Goal: Task Accomplishment & Management: Manage account settings

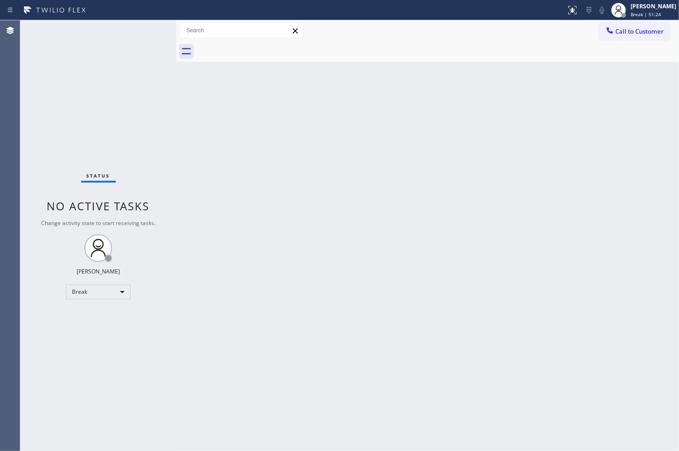
click at [396, 163] on div "Back to Dashboard Change Sender ID Customers Technicians Select a contact Outbo…" at bounding box center [427, 235] width 503 height 431
click at [444, 339] on div "Back to Dashboard Change Sender ID Customers Technicians Select a contact Outbo…" at bounding box center [427, 235] width 503 height 431
click at [125, 99] on div "Status No active tasks Change activity state to start receiving tasks. [PERSON_…" at bounding box center [98, 235] width 156 height 431
click at [44, 139] on div "Status No active tasks Change activity state to start receiving tasks. [PERSON_…" at bounding box center [98, 235] width 156 height 431
click at [601, 262] on div "Back to Dashboard Change Sender ID Customers Technicians Select a contact Outbo…" at bounding box center [427, 235] width 503 height 431
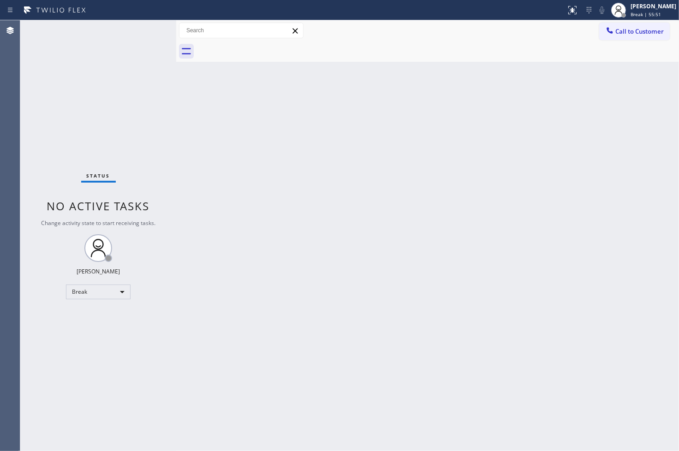
click at [387, 393] on div "Back to Dashboard Change Sender ID Customers Technicians Select a contact Outbo…" at bounding box center [427, 235] width 503 height 431
drag, startPoint x: 54, startPoint y: 357, endPoint x: 54, endPoint y: 345, distance: 12.5
click at [54, 357] on div "Status No active tasks Change activity state to start receiving tasks. [PERSON_…" at bounding box center [98, 235] width 156 height 431
click at [124, 296] on div "Break" at bounding box center [98, 292] width 65 height 15
click at [109, 315] on li "Available" at bounding box center [97, 315] width 63 height 11
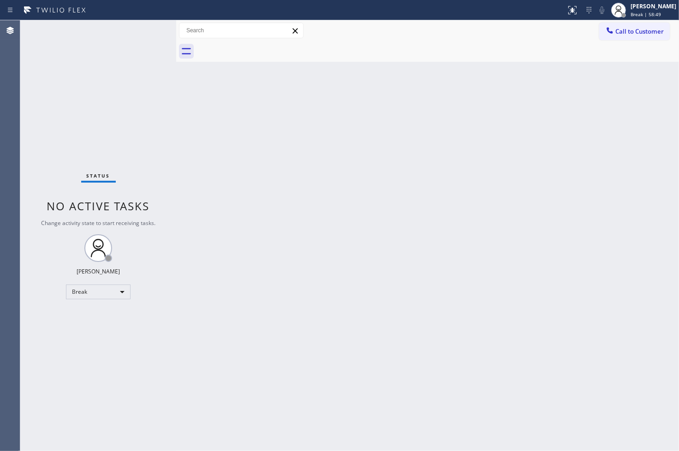
click at [171, 270] on div "Status No active tasks Change activity state to start receiving tasks. [PERSON_…" at bounding box center [98, 235] width 156 height 431
click at [138, 104] on div "Status No active tasks You are ready to start receiving tasks. [PERSON_NAME]" at bounding box center [98, 235] width 156 height 431
drag, startPoint x: 174, startPoint y: 72, endPoint x: 182, endPoint y: 72, distance: 7.4
click at [183, 72] on div at bounding box center [183, 235] width 0 height 431
click at [144, 32] on div "Status No active tasks You are ready to start receiving tasks. [PERSON_NAME]" at bounding box center [101, 235] width 163 height 431
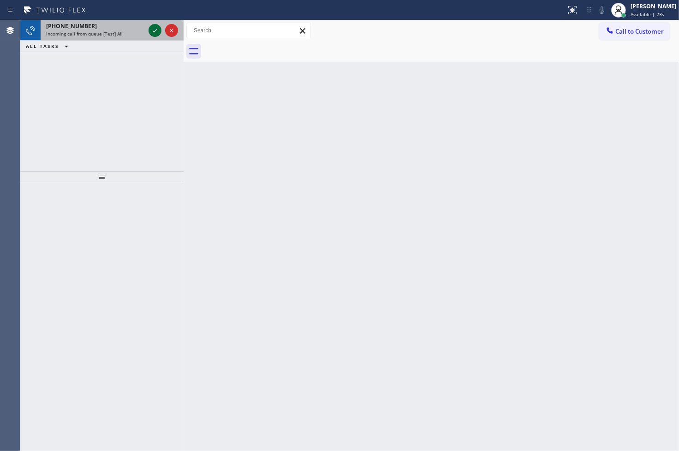
click at [153, 26] on icon at bounding box center [154, 30] width 11 height 11
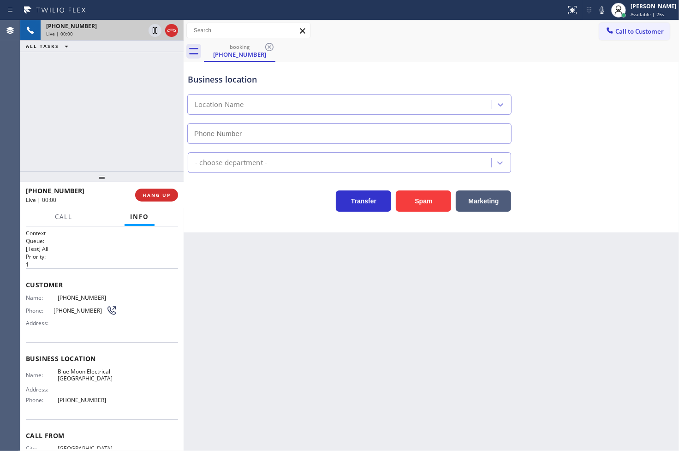
type input "[PHONE_NUMBER]"
click at [237, 211] on div "Transfer Spam Marketing" at bounding box center [349, 199] width 327 height 26
click at [89, 102] on div "[PHONE_NUMBER] Live | 00:02 ALL TASKS ALL TASKS ACTIVE TASKS TASKS IN WRAP UP" at bounding box center [101, 95] width 163 height 151
click at [229, 196] on div "Transfer Spam Marketing" at bounding box center [349, 199] width 327 height 26
click at [164, 149] on div "[PHONE_NUMBER] Live | 00:03 ALL TASKS ALL TASKS ACTIVE TASKS TASKS IN WRAP UP" at bounding box center [101, 95] width 163 height 151
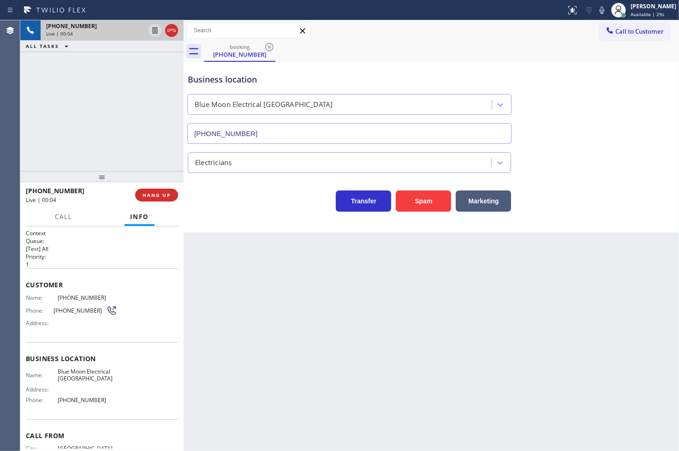
click at [265, 199] on div "Transfer Spam Marketing" at bounding box center [349, 199] width 327 height 26
click at [597, 12] on icon at bounding box center [602, 10] width 11 height 11
click at [599, 10] on rect at bounding box center [602, 9] width 6 height 6
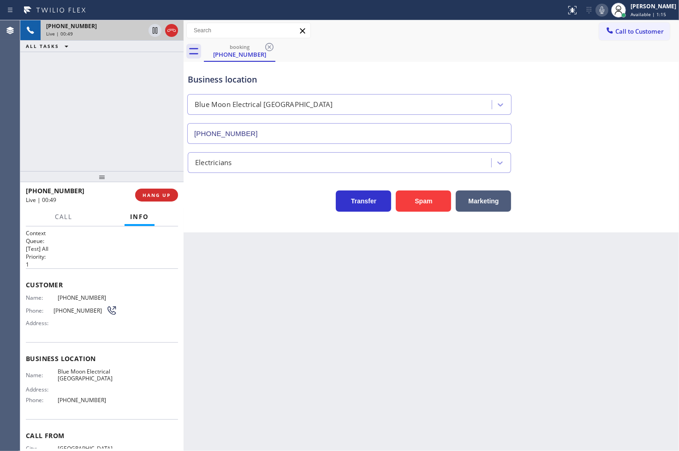
click at [240, 221] on div "Business location Blue Moon Electrical [GEOGRAPHIC_DATA] [PHONE_NUMBER] Electri…" at bounding box center [431, 147] width 495 height 171
click at [102, 141] on div "[PHONE_NUMBER] Live | 00:50 ALL TASKS ALL TASKS ACTIVE TASKS TASKS IN WRAP UP" at bounding box center [101, 95] width 163 height 151
click at [210, 205] on div "Transfer Spam Marketing" at bounding box center [349, 199] width 327 height 26
click at [61, 221] on button "Call" at bounding box center [63, 217] width 29 height 18
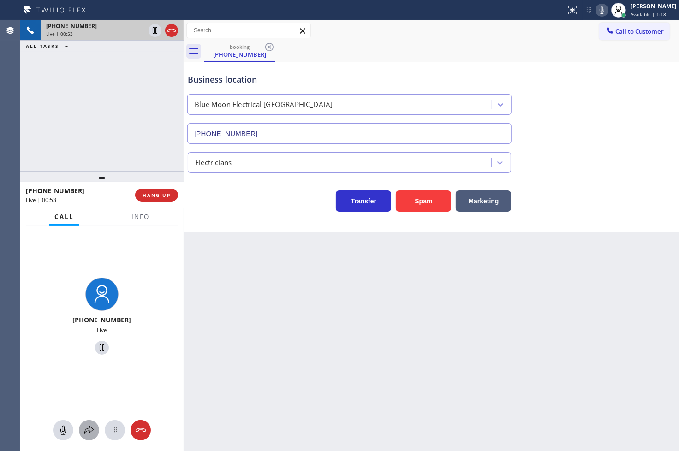
click at [86, 434] on icon at bounding box center [89, 430] width 11 height 11
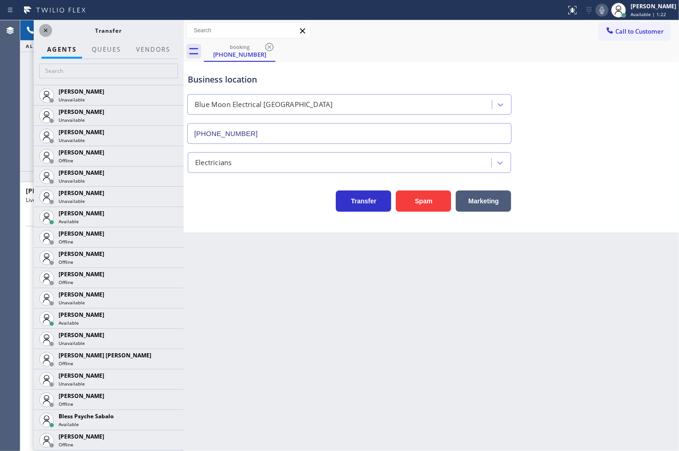
click at [45, 31] on icon at bounding box center [45, 30] width 11 height 11
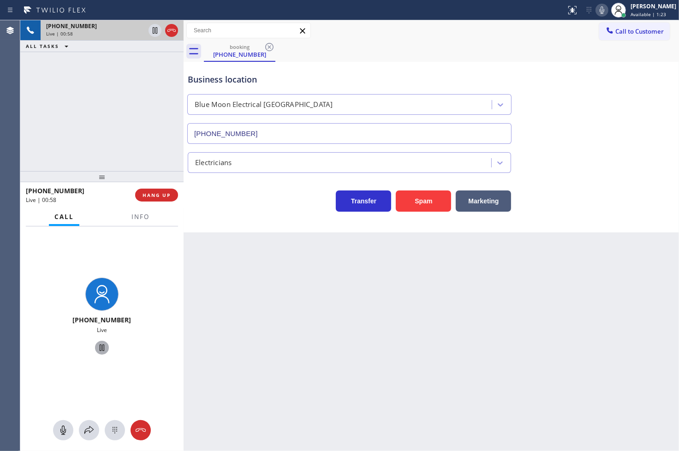
click at [96, 344] on icon at bounding box center [101, 347] width 11 height 11
click at [91, 431] on icon at bounding box center [88, 430] width 9 height 8
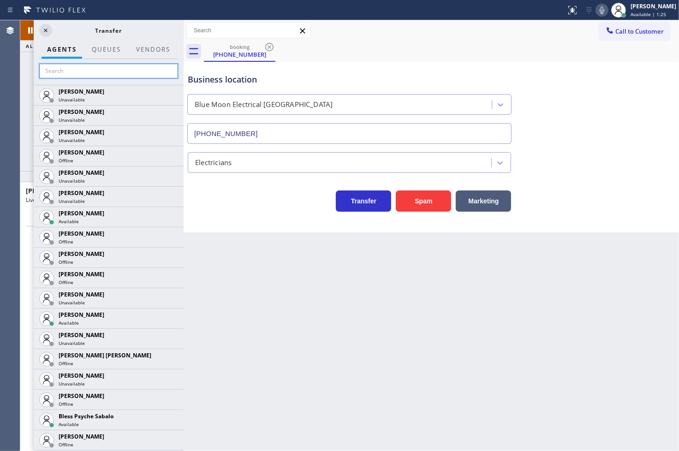
click at [108, 75] on input "text" at bounding box center [108, 71] width 139 height 15
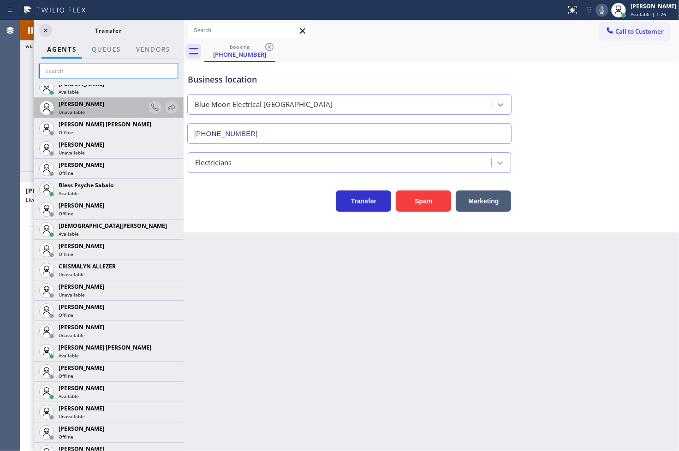
scroll to position [256, 0]
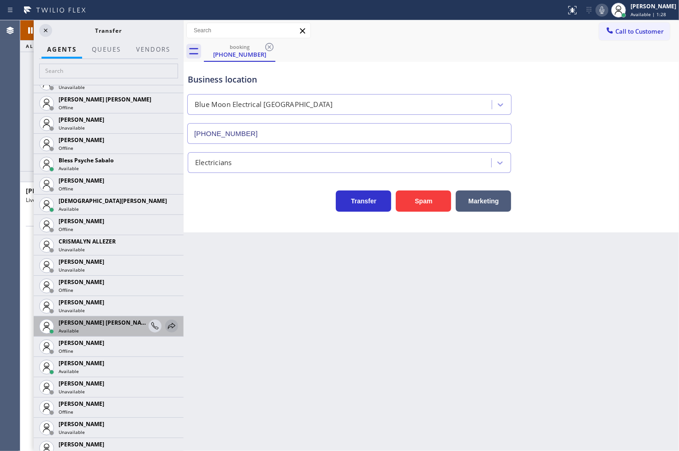
click at [166, 325] on icon at bounding box center [171, 326] width 11 height 11
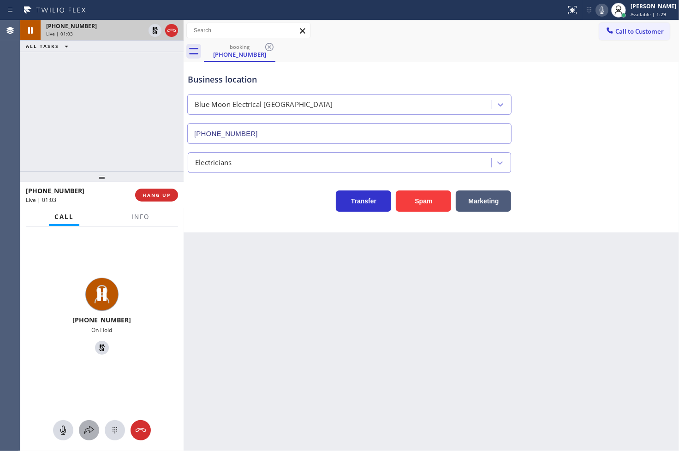
click at [86, 430] on icon at bounding box center [89, 430] width 11 height 11
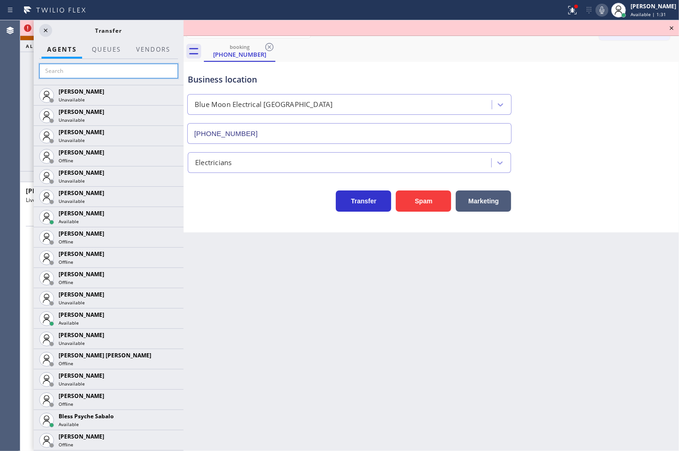
click at [80, 75] on input "text" at bounding box center [108, 71] width 139 height 15
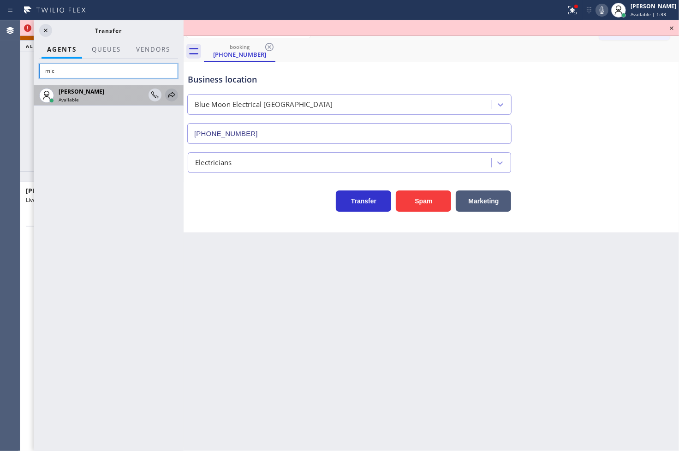
type input "mic"
click at [167, 95] on icon at bounding box center [171, 95] width 11 height 11
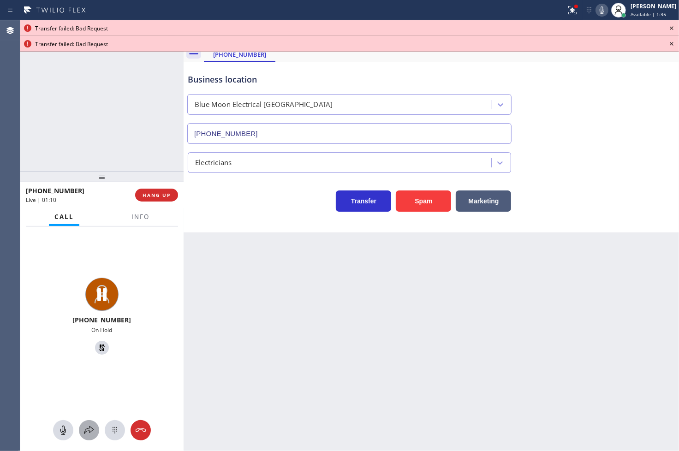
click at [85, 430] on icon at bounding box center [89, 430] width 11 height 11
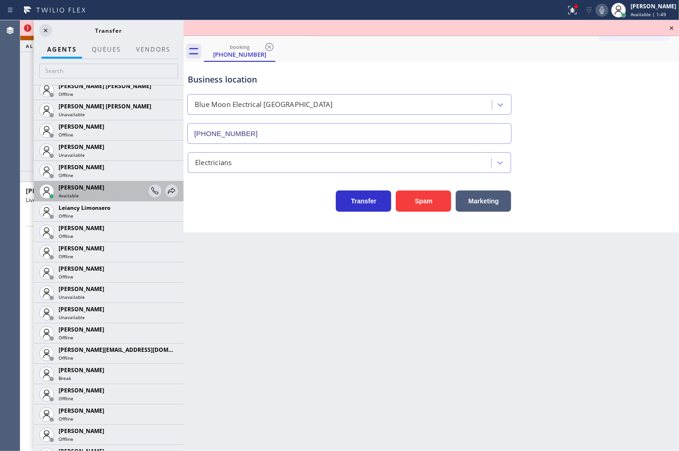
scroll to position [1149, 0]
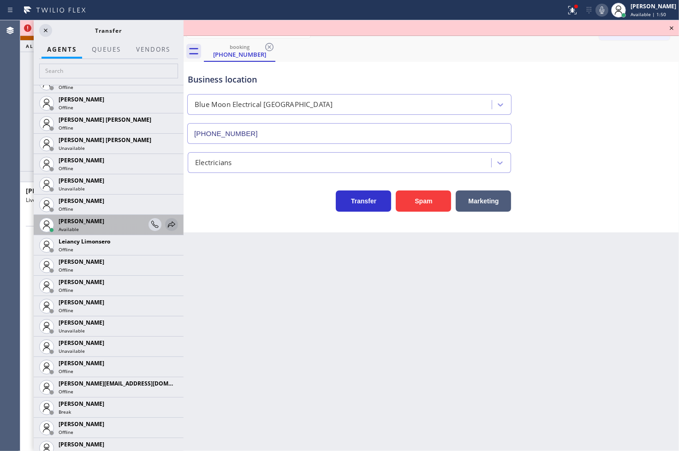
click at [166, 224] on icon at bounding box center [171, 224] width 11 height 11
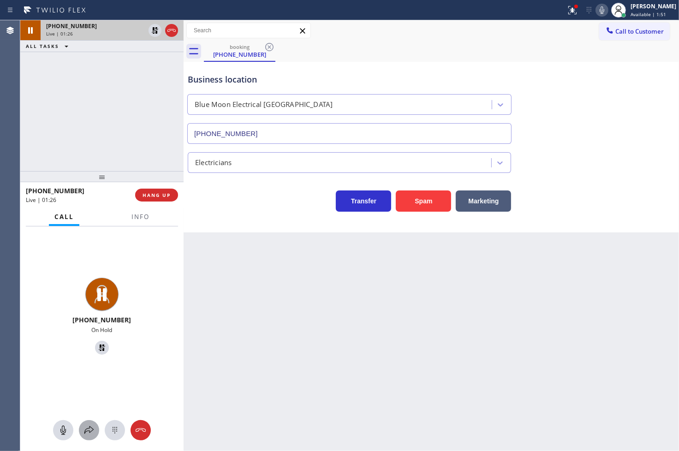
click at [90, 436] on button at bounding box center [89, 430] width 20 height 20
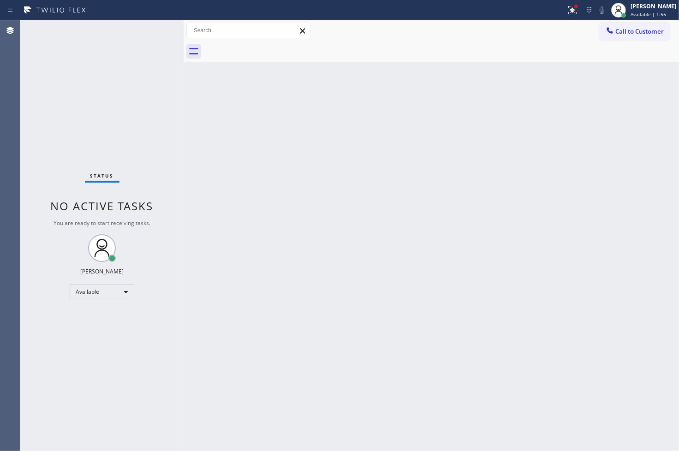
click at [536, 154] on div "Back to Dashboard Change Sender ID Customers Technicians Select a contact Outbo…" at bounding box center [431, 235] width 495 height 431
click at [573, 7] on div at bounding box center [576, 7] width 6 height 6
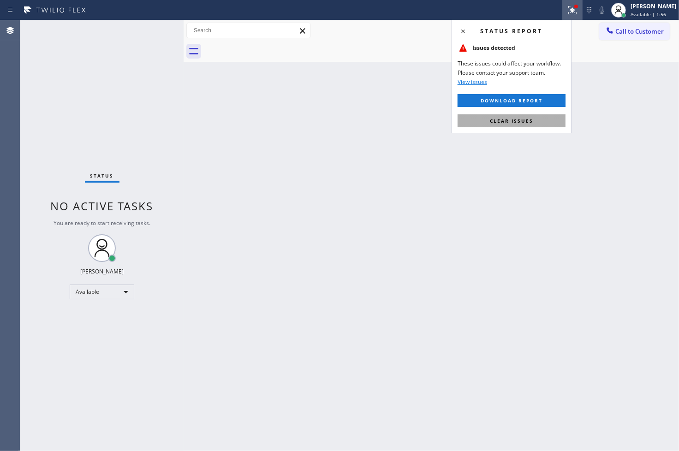
click at [551, 123] on button "Clear issues" at bounding box center [512, 120] width 108 height 13
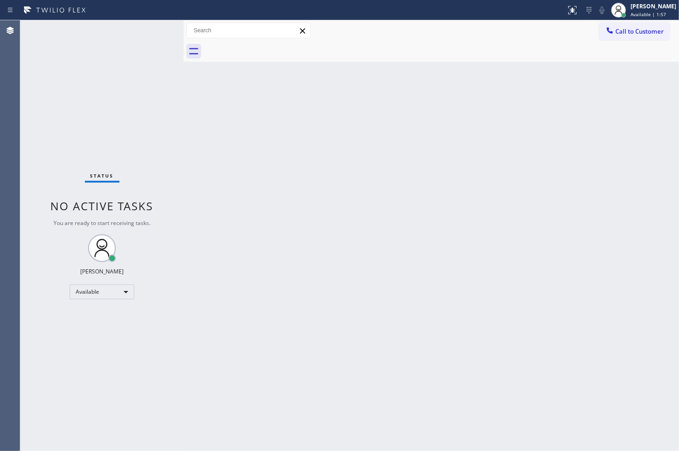
click at [130, 150] on div "Status No active tasks You are ready to start receiving tasks. [PERSON_NAME]" at bounding box center [101, 235] width 163 height 431
click at [150, 24] on div "Status No active tasks You are ready to start receiving tasks. [PERSON_NAME]" at bounding box center [101, 235] width 163 height 431
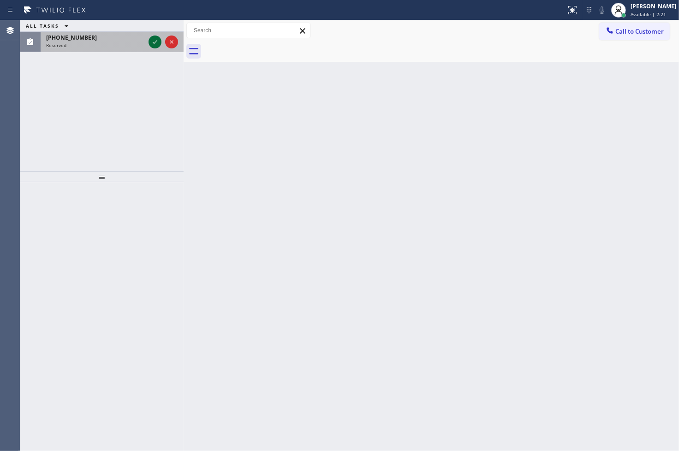
click at [154, 43] on icon at bounding box center [155, 42] width 5 height 4
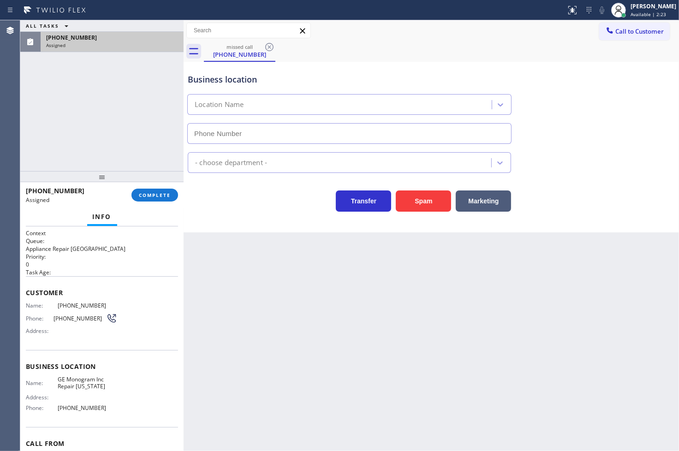
type input "[PHONE_NUMBER]"
click at [22, 305] on div "Context Queue: Appliance Repair High End Priority: 0 Task Age: Customer Name: […" at bounding box center [101, 339] width 163 height 225
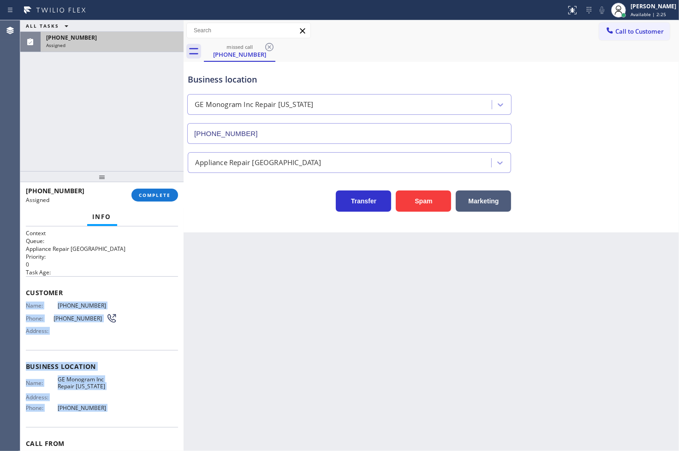
drag, startPoint x: 22, startPoint y: 305, endPoint x: 115, endPoint y: 412, distance: 142.6
click at [115, 412] on div "Context Queue: Appliance Repair High End Priority: 0 Task Age: Customer Name: […" at bounding box center [101, 339] width 163 height 225
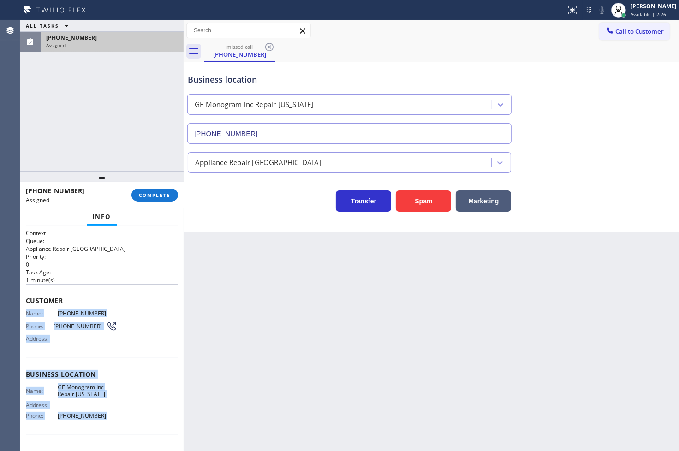
copy div "Name: [PHONE_NUMBER] Phone: [PHONE_NUMBER] Address: Business location Name: GE …"
click at [157, 195] on span "COMPLETE" at bounding box center [155, 195] width 32 height 6
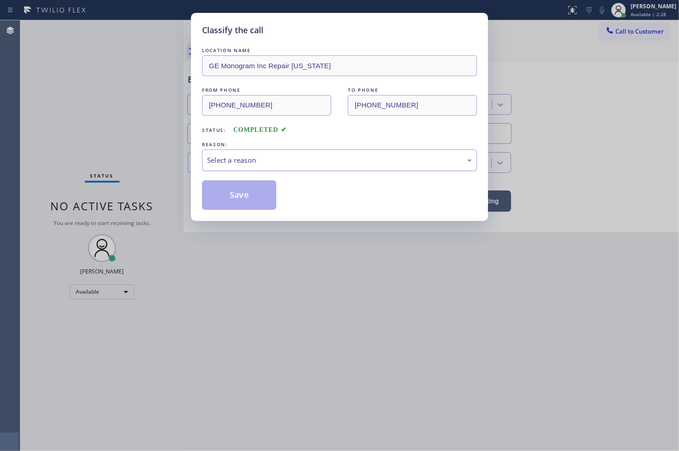
click at [234, 160] on div "Select a reason" at bounding box center [339, 160] width 265 height 11
click at [242, 197] on button "Save" at bounding box center [239, 195] width 74 height 30
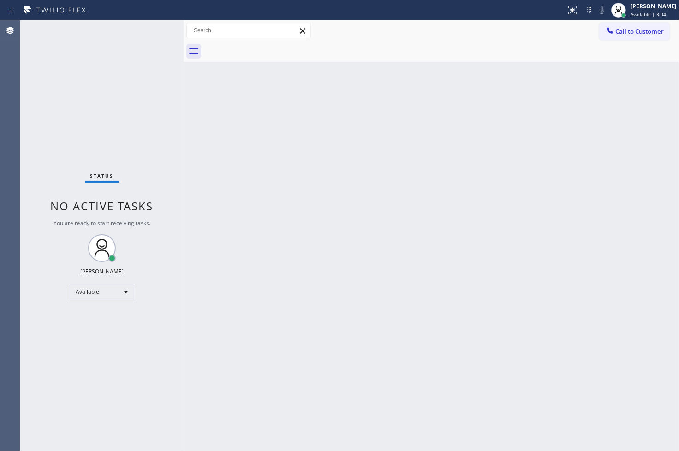
drag, startPoint x: 30, startPoint y: 250, endPoint x: 35, endPoint y: 185, distance: 64.8
click at [30, 250] on div "Status No active tasks You are ready to start receiving tasks. [PERSON_NAME]" at bounding box center [101, 235] width 163 height 431
click at [42, 111] on div "Status No active tasks You are ready to start receiving tasks. [PERSON_NAME]" at bounding box center [101, 235] width 163 height 431
click at [49, 333] on div "Status No active tasks You are ready to start receiving tasks. [PERSON_NAME]" at bounding box center [101, 235] width 163 height 431
click at [90, 182] on div "Status No active tasks You are ready to start receiving tasks. [PERSON_NAME]" at bounding box center [101, 235] width 163 height 431
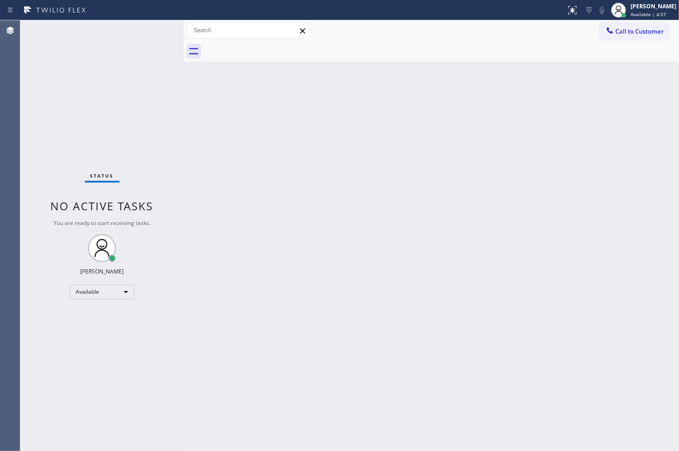
click at [157, 117] on div "Status No active tasks You are ready to start receiving tasks. [PERSON_NAME]" at bounding box center [101, 235] width 163 height 431
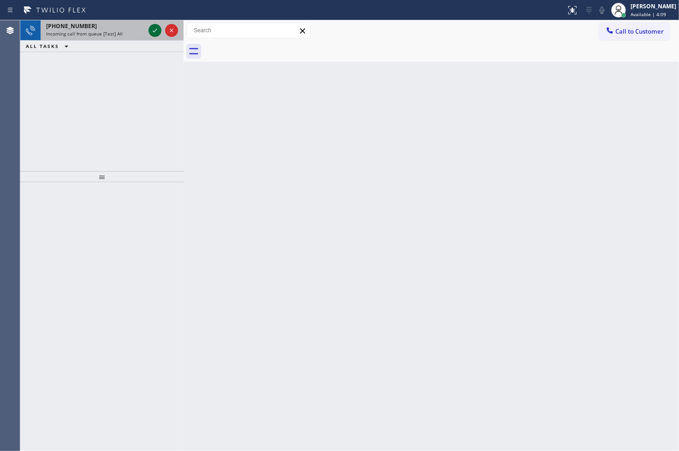
click at [150, 26] on icon at bounding box center [154, 30] width 11 height 11
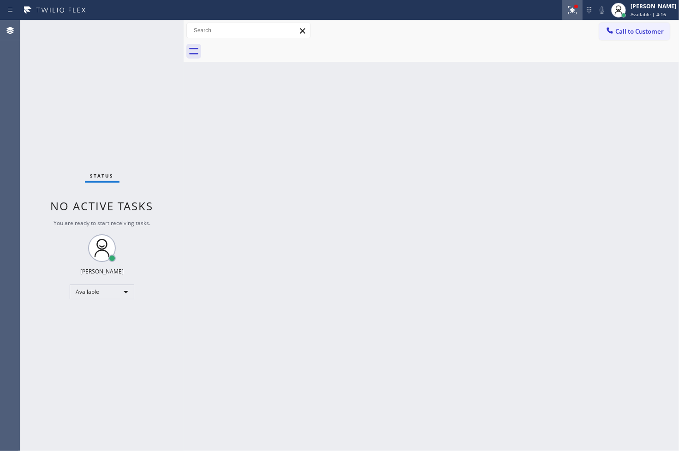
click at [567, 5] on icon at bounding box center [572, 10] width 11 height 11
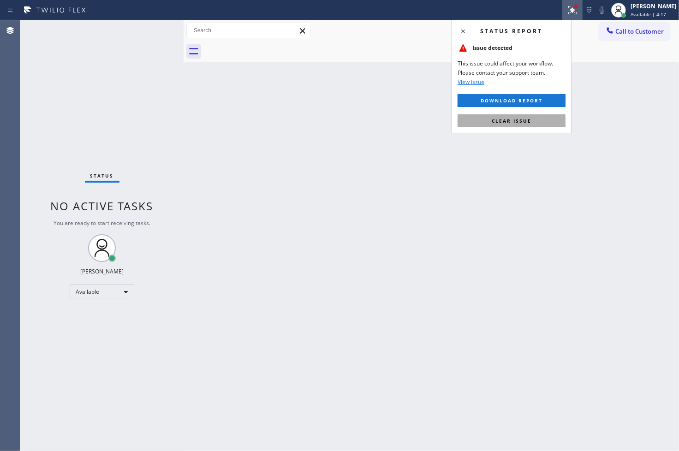
click at [528, 121] on span "Clear issue" at bounding box center [512, 121] width 40 height 6
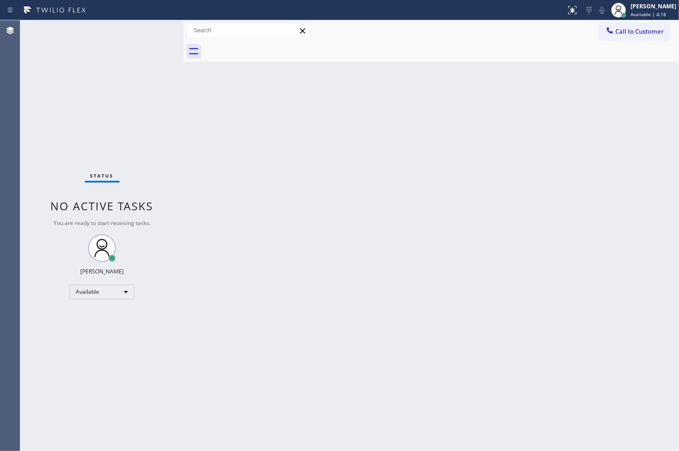
click at [225, 168] on div "Back to Dashboard Change Sender ID Customers Technicians Select a contact Outbo…" at bounding box center [431, 235] width 495 height 431
click at [149, 25] on div "Status No active tasks You are ready to start receiving tasks. [PERSON_NAME]" at bounding box center [101, 235] width 163 height 431
drag, startPoint x: 322, startPoint y: 271, endPoint x: 326, endPoint y: 287, distance: 16.1
click at [323, 273] on div "Back to Dashboard Change Sender ID Customers Technicians Select a contact Outbo…" at bounding box center [431, 235] width 495 height 431
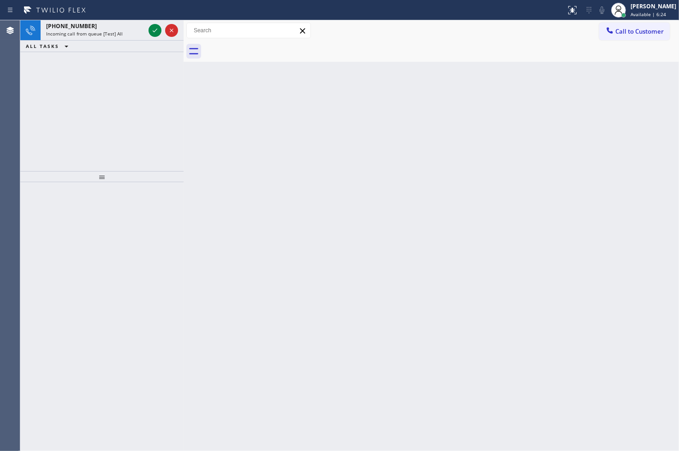
drag, startPoint x: 40, startPoint y: 120, endPoint x: 62, endPoint y: 66, distance: 57.7
click at [40, 120] on div "[PHONE_NUMBER] Incoming call from queue [Test] All ALL TASKS ALL TASKS ACTIVE T…" at bounding box center [101, 95] width 163 height 151
click at [154, 26] on icon at bounding box center [154, 30] width 11 height 11
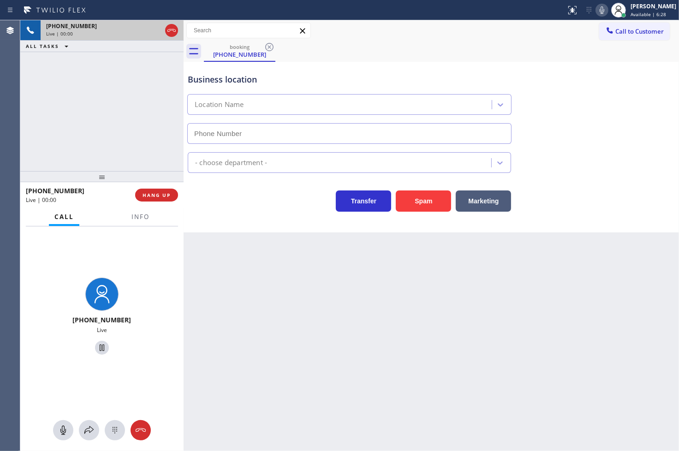
type input "[PHONE_NUMBER]"
click at [105, 151] on div "[PHONE_NUMBER] Live | 00:14 ALL TASKS ALL TASKS ACTIVE TASKS TASKS IN WRAP UP" at bounding box center [101, 95] width 163 height 151
click at [209, 204] on div "Transfer Spam Marketing" at bounding box center [349, 199] width 327 height 26
click at [163, 196] on span "HANG UP" at bounding box center [157, 195] width 28 height 6
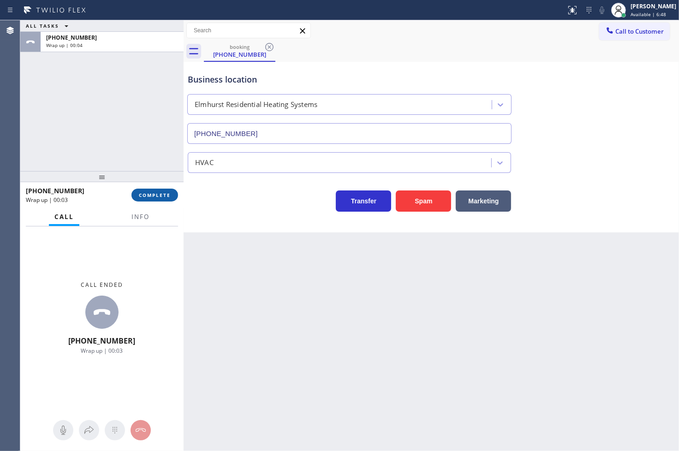
click at [163, 196] on span "COMPLETE" at bounding box center [155, 195] width 32 height 6
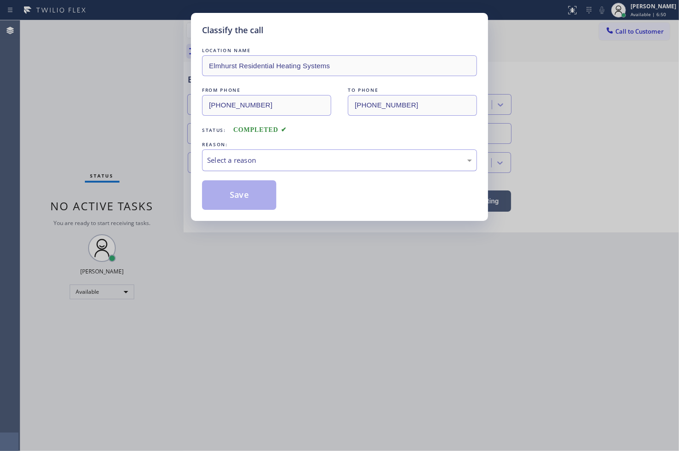
click at [238, 162] on div "Select a reason" at bounding box center [339, 160] width 265 height 11
click at [240, 193] on button "Save" at bounding box center [239, 195] width 74 height 30
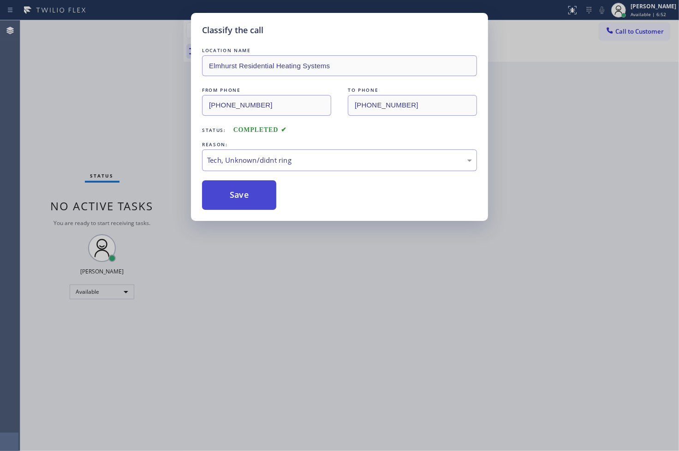
click at [240, 193] on button "Save" at bounding box center [239, 195] width 74 height 30
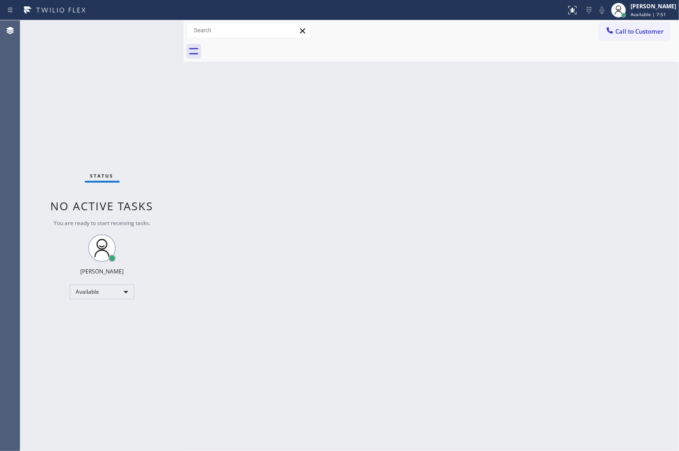
click at [504, 306] on div "Back to Dashboard Change Sender ID Customers Technicians Select a contact Outbo…" at bounding box center [431, 235] width 495 height 431
click at [115, 104] on div "Status No active tasks You are ready to start receiving tasks. [PERSON_NAME]" at bounding box center [101, 235] width 163 height 431
click at [158, 32] on div "Status No active tasks You are ready to start receiving tasks. [PERSON_NAME]" at bounding box center [101, 235] width 163 height 431
click at [52, 353] on div "Status No active tasks You are ready to start receiving tasks. [PERSON_NAME]" at bounding box center [101, 235] width 163 height 431
click at [99, 122] on div "Status No active tasks You are ready to start receiving tasks. [PERSON_NAME]" at bounding box center [101, 235] width 163 height 431
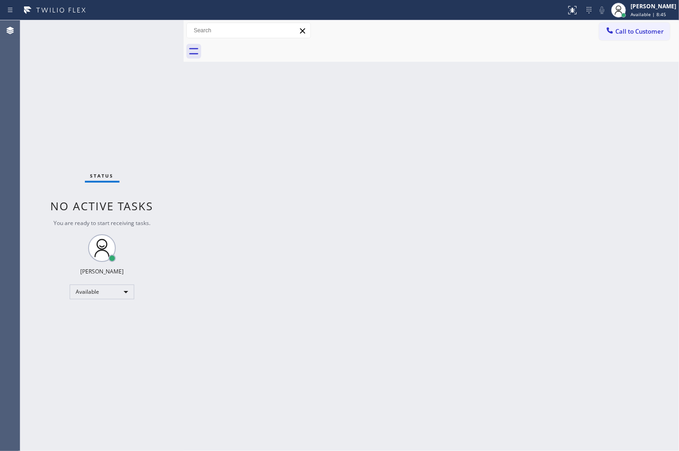
click at [150, 74] on div "Status No active tasks You are ready to start receiving tasks. [PERSON_NAME]" at bounding box center [101, 235] width 163 height 431
click at [153, 29] on div "Status No active tasks You are ready to start receiving tasks. [PERSON_NAME]" at bounding box center [101, 235] width 163 height 431
click at [56, 278] on div "Status No active tasks You are ready to start receiving tasks. [PERSON_NAME]" at bounding box center [101, 235] width 163 height 431
click at [150, 41] on div "Status No active tasks You are ready to start receiving tasks. [PERSON_NAME]" at bounding box center [101, 235] width 163 height 431
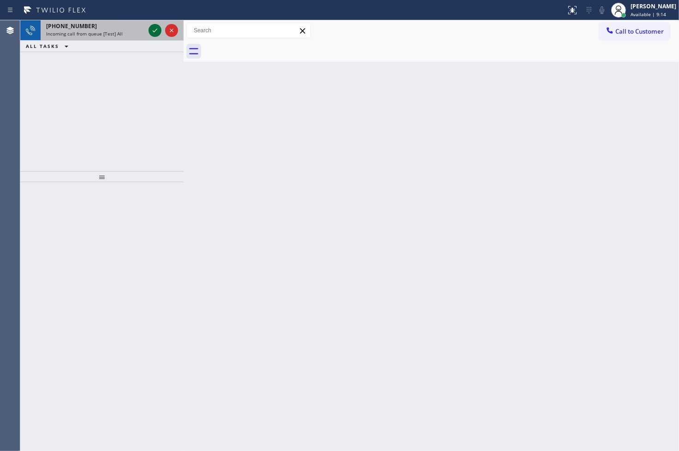
click at [151, 27] on icon at bounding box center [154, 30] width 11 height 11
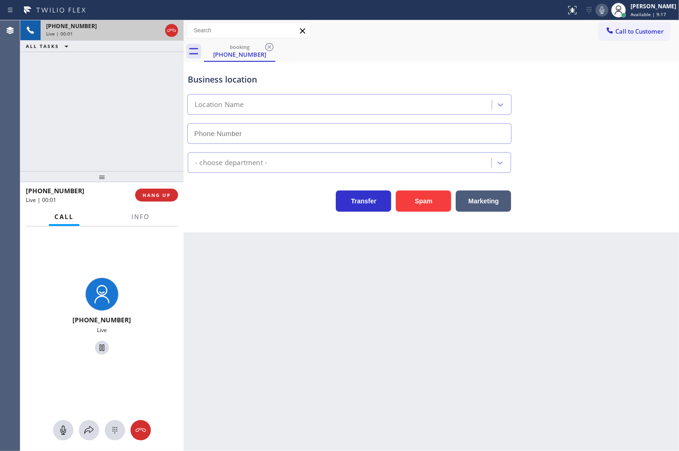
type input "[PHONE_NUMBER]"
click at [237, 200] on div "Transfer Spam Marketing" at bounding box center [349, 199] width 327 height 26
click at [86, 118] on div "[PHONE_NUMBER] Live | 00:12 ALL TASKS ALL TASKS ACTIVE TASKS TASKS IN WRAP UP" at bounding box center [101, 95] width 163 height 151
click at [240, 213] on div "Business location LA Plumbing Repair(TFN) [PHONE_NUMBER] Plumbing Reg Transfer …" at bounding box center [431, 147] width 495 height 171
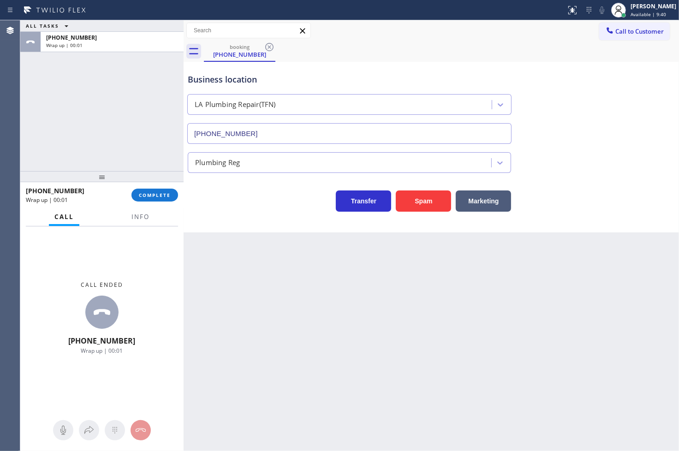
click at [149, 202] on div "[PHONE_NUMBER] Wrap up | 00:01 COMPLETE" at bounding box center [102, 195] width 152 height 24
click at [150, 199] on button "COMPLETE" at bounding box center [154, 195] width 47 height 13
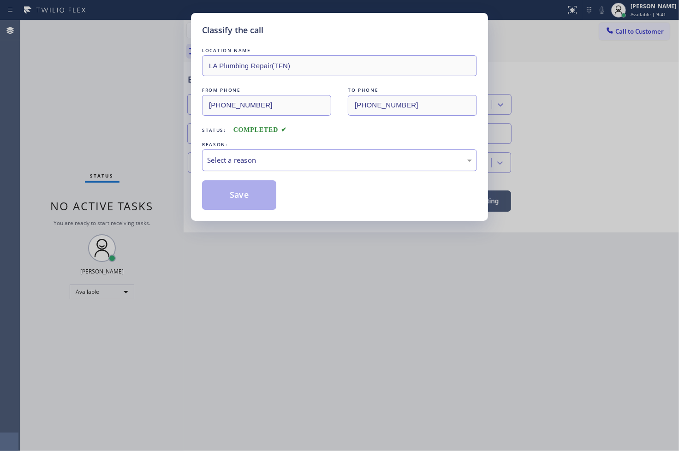
click at [236, 162] on div "Select a reason" at bounding box center [339, 160] width 265 height 11
click at [238, 197] on button "Save" at bounding box center [239, 195] width 74 height 30
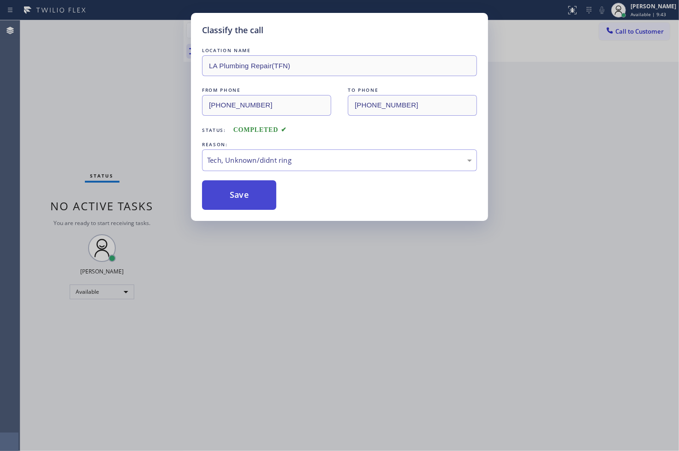
click at [238, 197] on button "Save" at bounding box center [239, 195] width 74 height 30
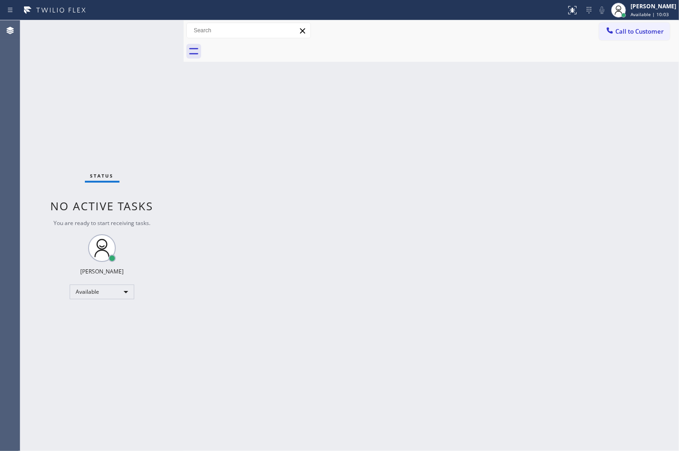
click at [146, 54] on div "Status No active tasks You are ready to start receiving tasks. [PERSON_NAME]" at bounding box center [101, 235] width 163 height 431
click at [151, 29] on div "Status No active tasks You are ready to start receiving tasks. [PERSON_NAME]" at bounding box center [101, 235] width 163 height 431
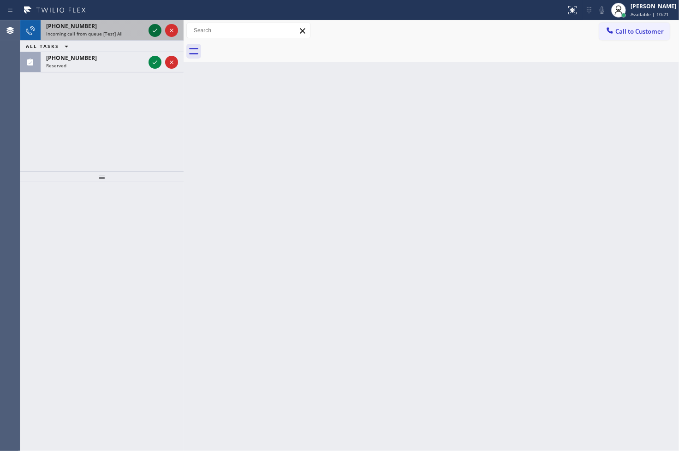
click at [154, 30] on icon at bounding box center [154, 30] width 11 height 11
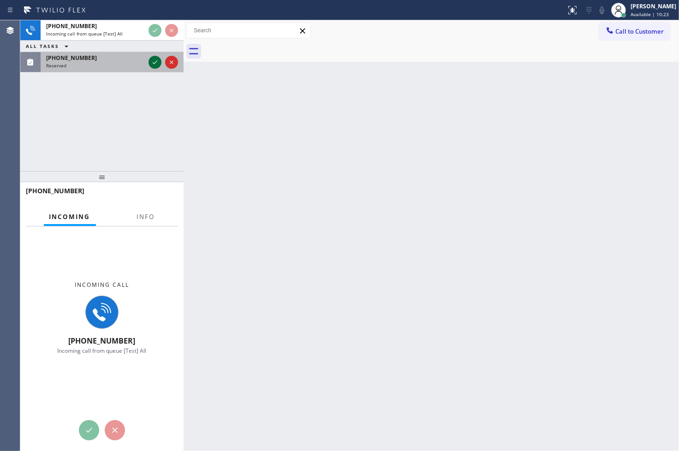
click at [155, 62] on icon at bounding box center [154, 62] width 11 height 11
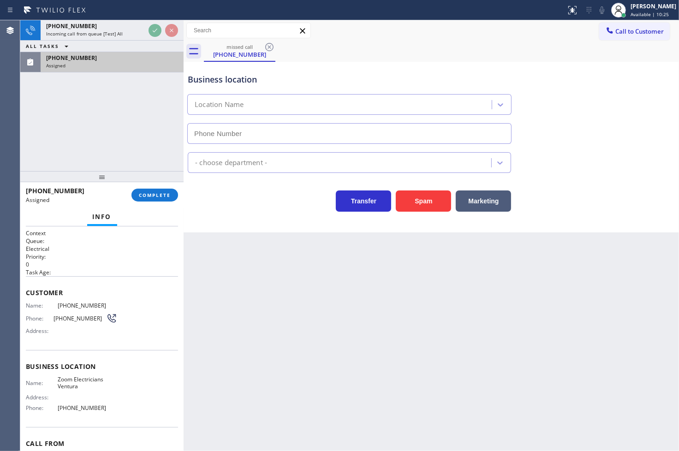
type input "[PHONE_NUMBER]"
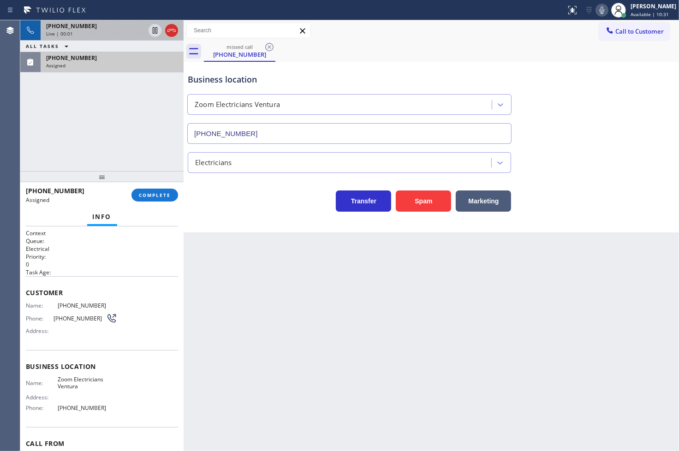
click at [119, 34] on div "Live | 00:01" at bounding box center [95, 33] width 99 height 6
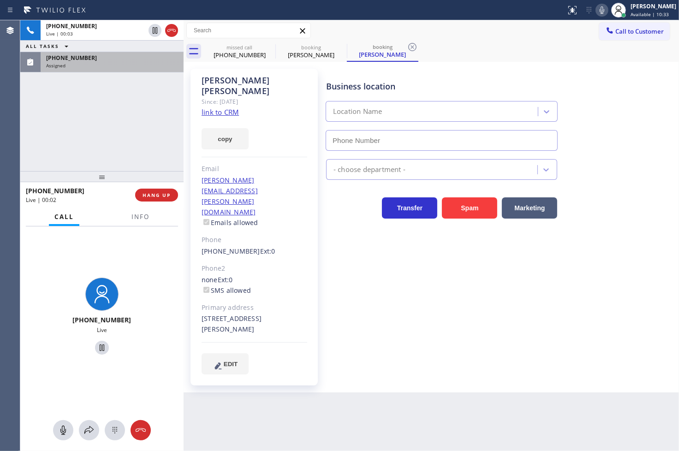
type input "[PHONE_NUMBER]"
click at [354, 220] on div "Business location SD Express Appliance Repair Group [PHONE_NUMBER] Appliance Re…" at bounding box center [500, 221] width 352 height 301
click at [117, 94] on div "[PHONE_NUMBER] Live | 00:06 ALL TASKS ALL TASKS ACTIVE TASKS TASKS IN WRAP UP […" at bounding box center [101, 95] width 163 height 151
click at [134, 58] on div "[PHONE_NUMBER]" at bounding box center [112, 58] width 132 height 8
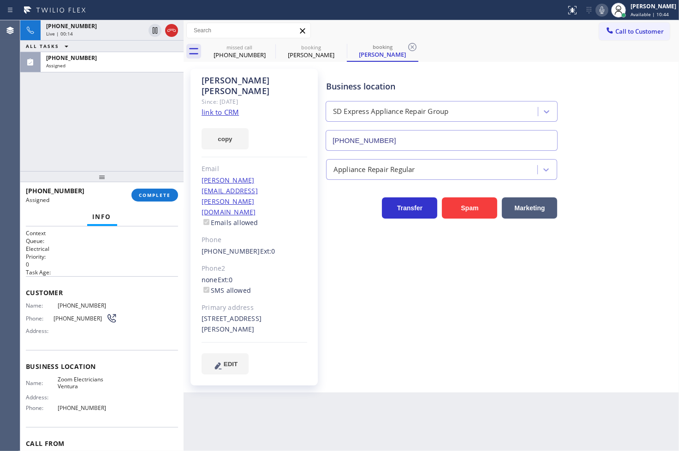
click at [132, 101] on div "[PHONE_NUMBER] Live | 00:14 ALL TASKS ALL TASKS ACTIVE TASKS TASKS IN WRAP UP […" at bounding box center [101, 95] width 163 height 151
click at [151, 194] on span "COMPLETE" at bounding box center [155, 195] width 32 height 6
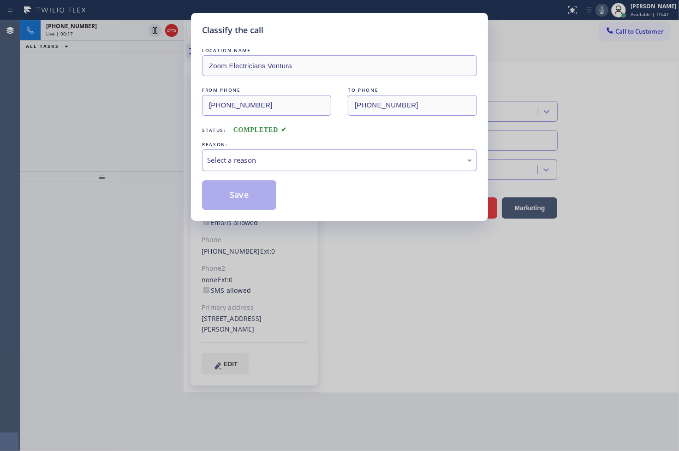
click at [227, 165] on div "Select a reason" at bounding box center [339, 160] width 265 height 11
click at [243, 196] on button "Save" at bounding box center [239, 195] width 74 height 30
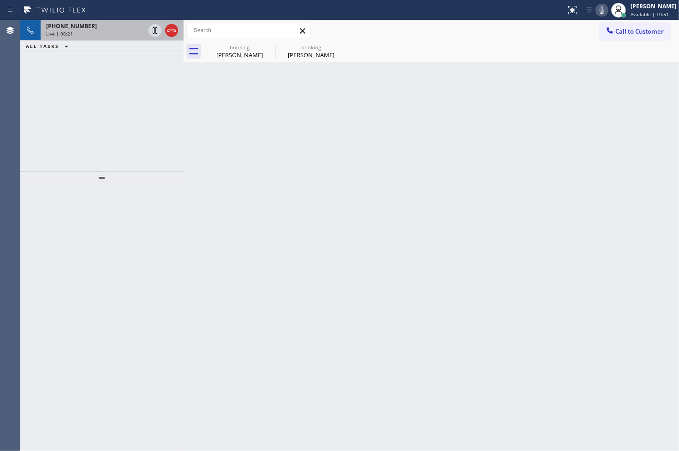
click at [111, 26] on div "[PHONE_NUMBER]" at bounding box center [95, 26] width 99 height 8
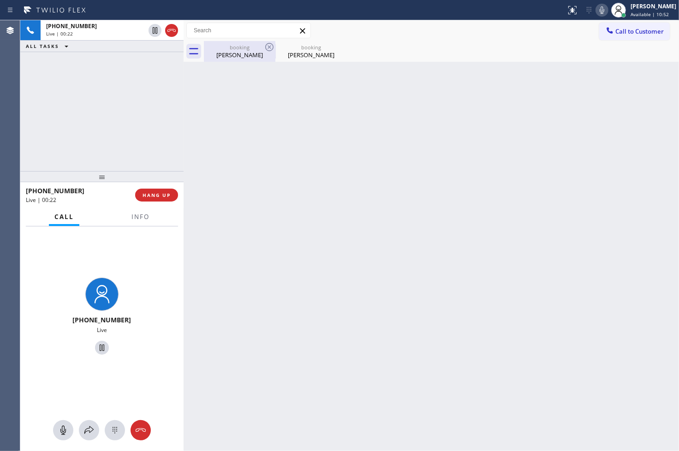
click at [225, 49] on div "booking" at bounding box center [240, 47] width 70 height 7
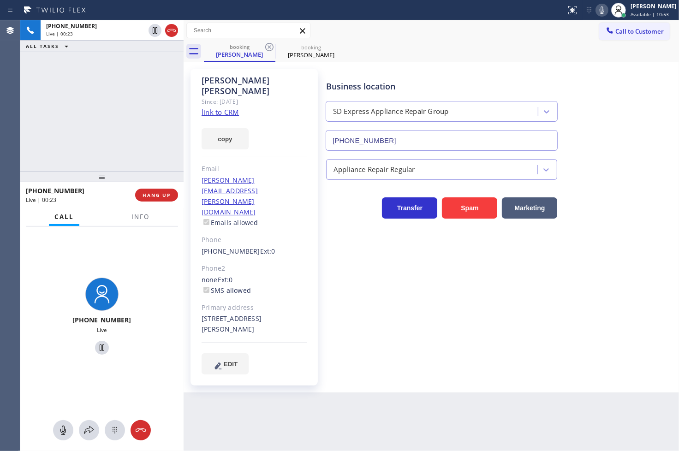
click at [209, 107] on link "link to CRM" at bounding box center [220, 111] width 37 height 9
click at [229, 405] on div "Back to Dashboard Change Sender ID Customers Technicians Select a contact Outbo…" at bounding box center [431, 235] width 495 height 431
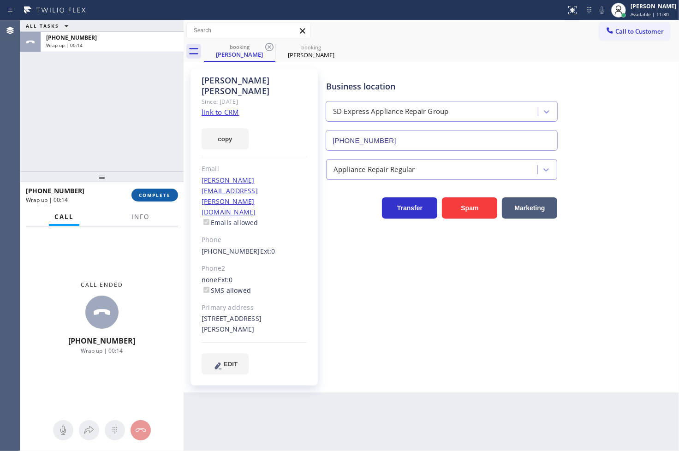
click at [158, 194] on span "COMPLETE" at bounding box center [155, 195] width 32 height 6
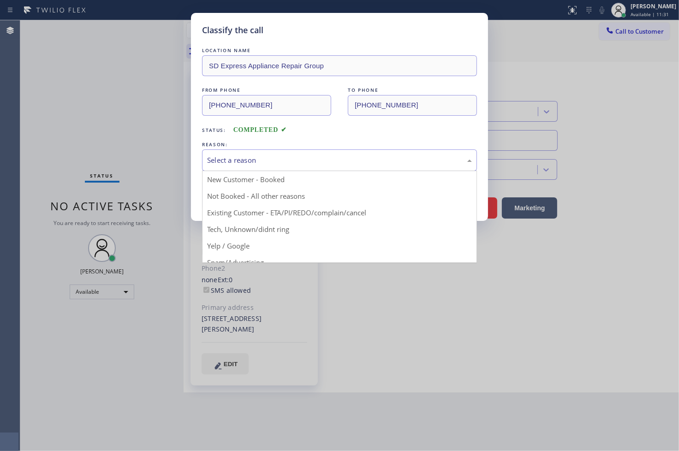
click at [249, 159] on div "Select a reason" at bounding box center [339, 160] width 265 height 11
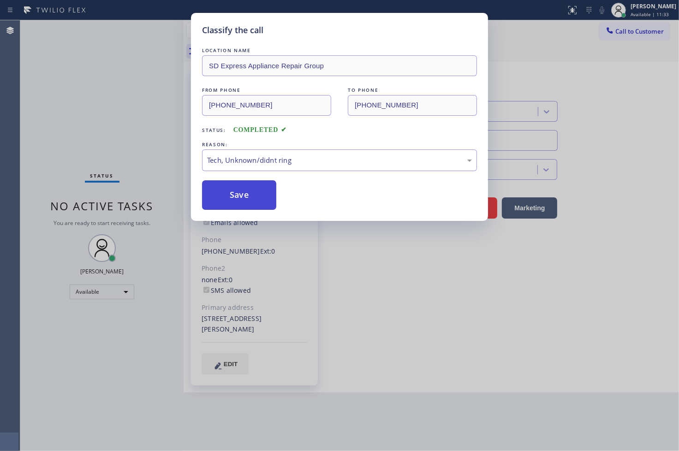
click at [249, 201] on button "Save" at bounding box center [239, 195] width 74 height 30
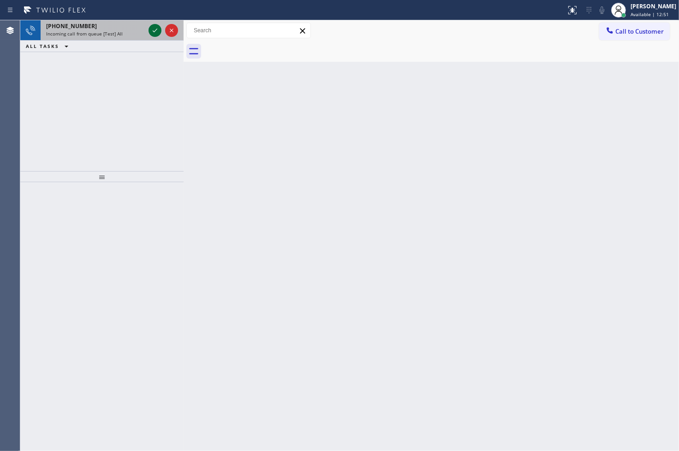
click at [157, 30] on icon at bounding box center [154, 30] width 11 height 11
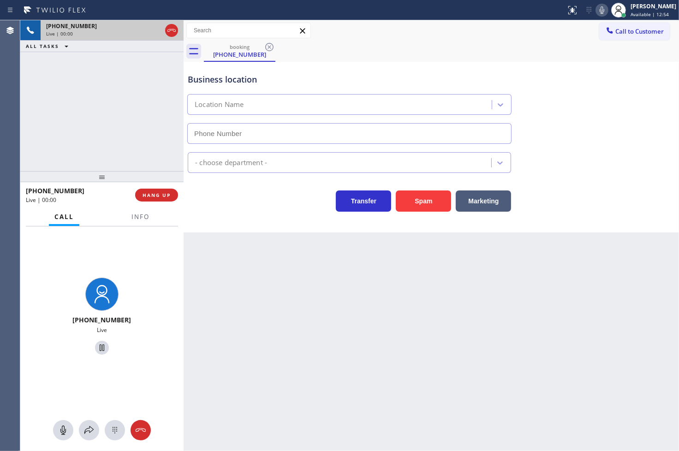
type input "[PHONE_NUMBER]"
click at [78, 137] on div "[PHONE_NUMBER] Live | 00:09 ALL TASKS ALL TASKS ACTIVE TASKS TASKS IN WRAP UP" at bounding box center [101, 95] width 163 height 151
click at [169, 196] on span "HANG UP" at bounding box center [157, 195] width 28 height 6
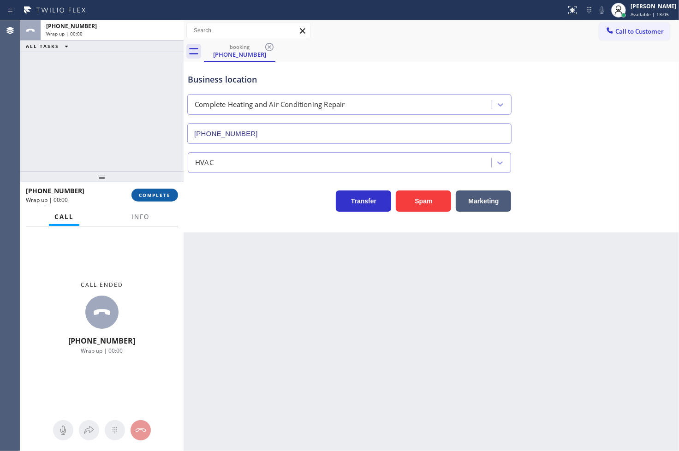
click at [169, 196] on span "COMPLETE" at bounding box center [155, 195] width 32 height 6
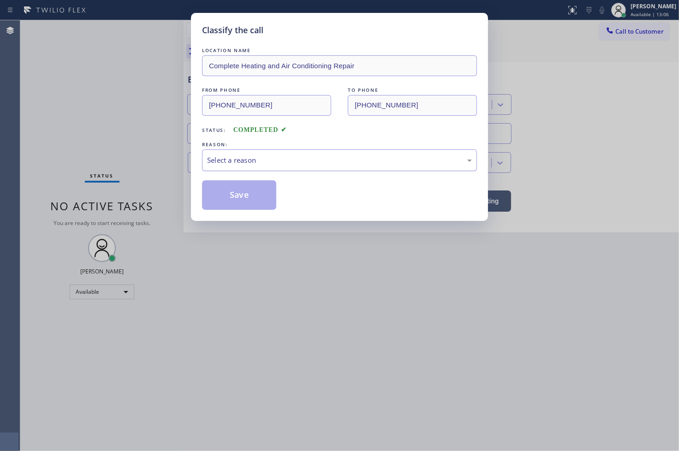
click at [222, 167] on div "Select a reason" at bounding box center [339, 160] width 275 height 22
click at [224, 195] on button "Save" at bounding box center [239, 195] width 74 height 30
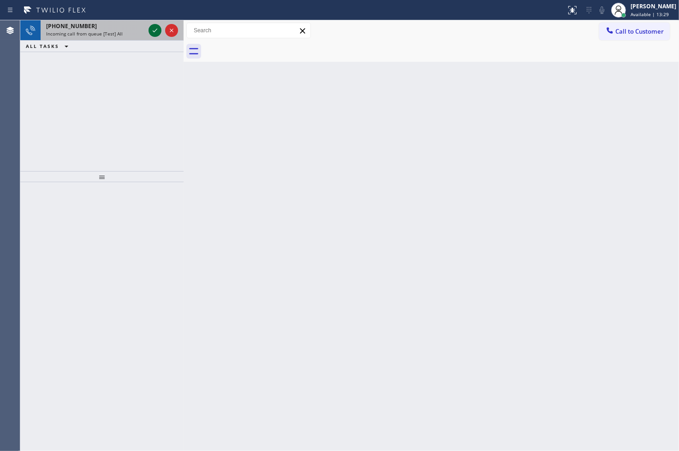
click at [153, 30] on icon at bounding box center [154, 30] width 11 height 11
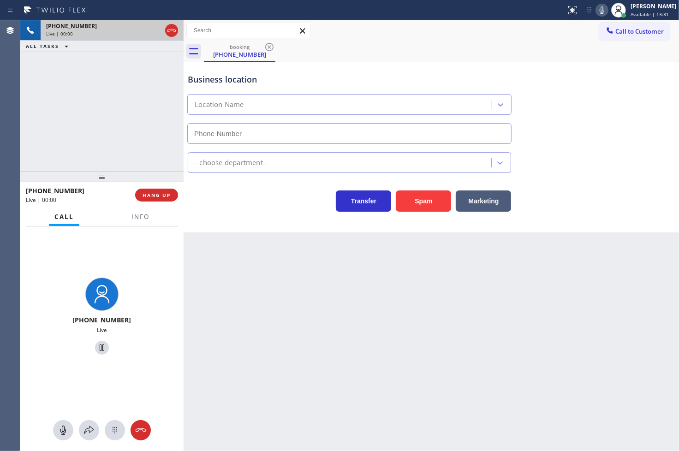
type input "[PHONE_NUMBER]"
click at [310, 318] on div "Back to Dashboard Change Sender ID Customers Technicians Select a contact Outbo…" at bounding box center [431, 235] width 495 height 431
click at [151, 192] on span "HANG UP" at bounding box center [157, 195] width 28 height 6
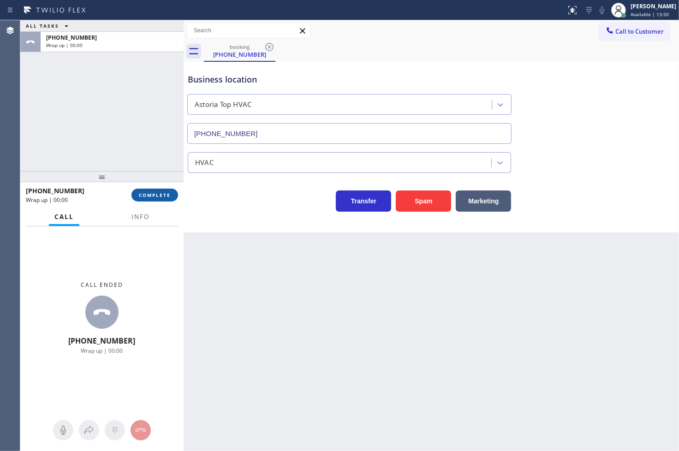
click at [151, 192] on span "COMPLETE" at bounding box center [155, 195] width 32 height 6
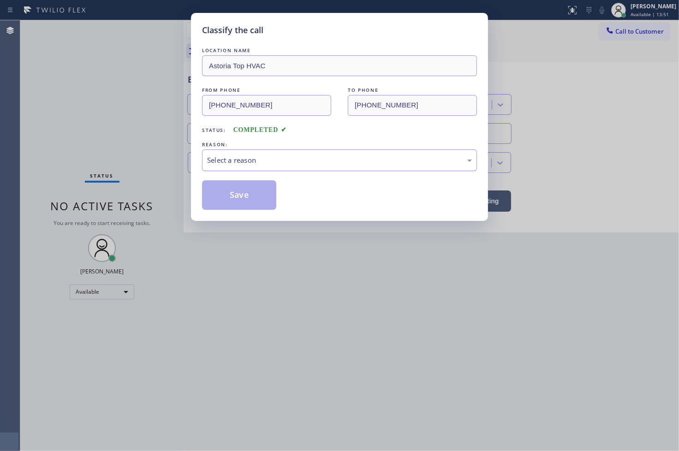
click at [230, 165] on div "Select a reason" at bounding box center [339, 160] width 265 height 11
click at [245, 197] on button "Save" at bounding box center [239, 195] width 74 height 30
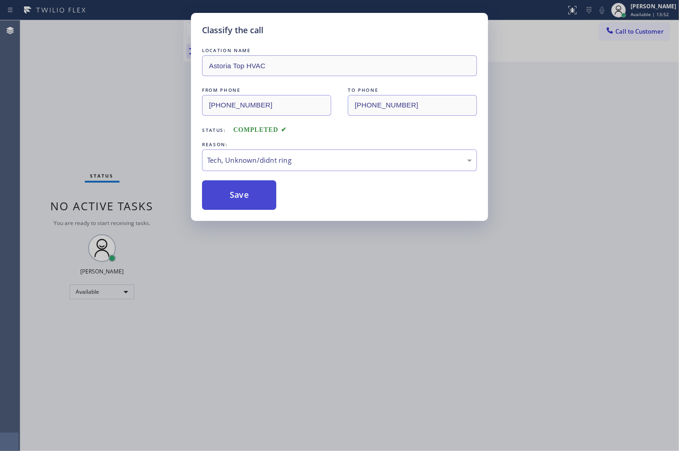
click at [245, 197] on button "Save" at bounding box center [239, 195] width 74 height 30
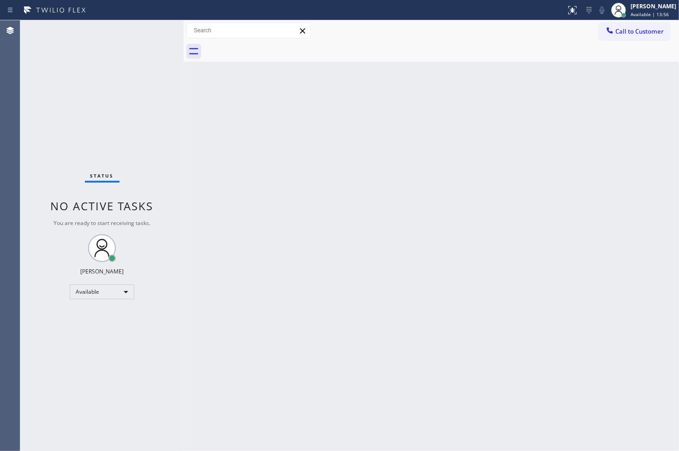
click at [143, 74] on div "Status No active tasks You are ready to start receiving tasks. [PERSON_NAME]" at bounding box center [101, 235] width 163 height 431
click at [98, 150] on div "Status No active tasks You are ready to start receiving tasks. [PERSON_NAME]" at bounding box center [101, 235] width 163 height 431
click at [153, 32] on div "Status No active tasks You are ready to start receiving tasks. [PERSON_NAME]" at bounding box center [101, 235] width 163 height 431
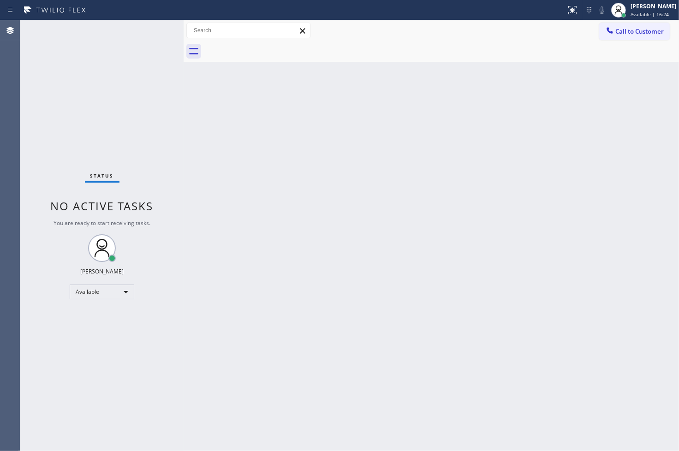
click at [139, 78] on div "Status No active tasks You are ready to start receiving tasks. [PERSON_NAME]" at bounding box center [101, 235] width 163 height 431
click at [137, 61] on div "Status No active tasks You are ready to start receiving tasks. [PERSON_NAME]" at bounding box center [101, 235] width 163 height 431
click at [40, 77] on div "Status No active tasks You are ready to start receiving tasks. [PERSON_NAME]" at bounding box center [101, 235] width 163 height 431
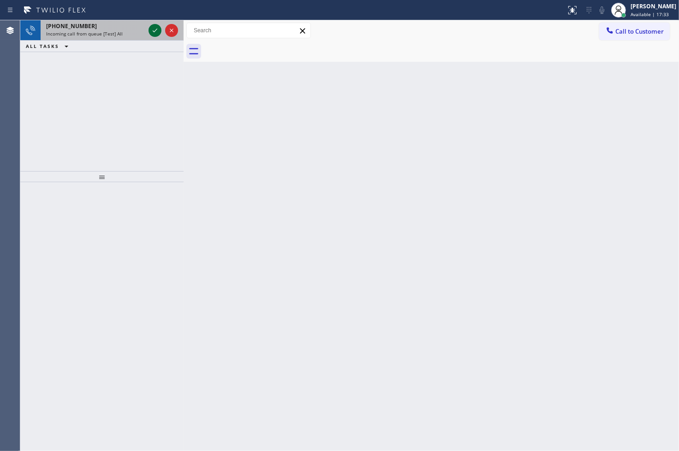
click at [155, 30] on icon at bounding box center [155, 31] width 5 height 4
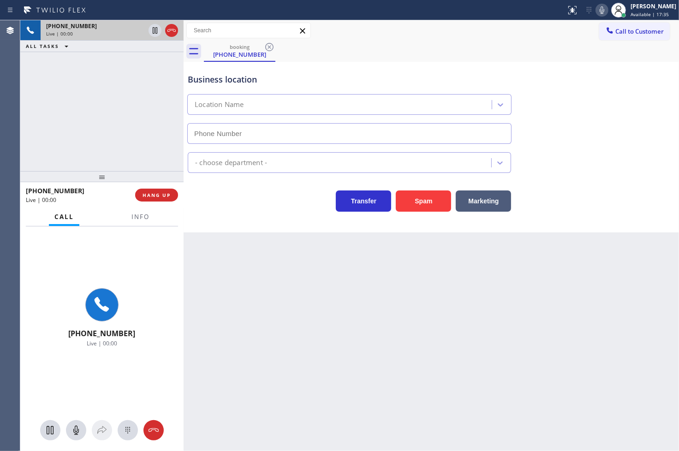
type input "[PHONE_NUMBER]"
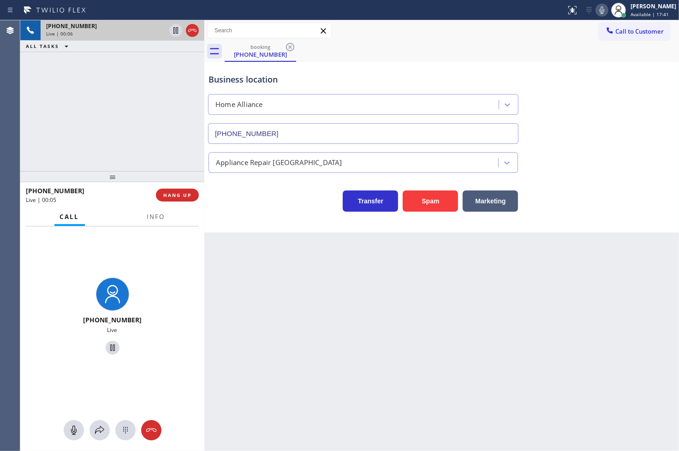
drag, startPoint x: 183, startPoint y: 245, endPoint x: 203, endPoint y: 245, distance: 20.8
click at [204, 245] on div at bounding box center [204, 235] width 0 height 431
click at [103, 91] on div "[PHONE_NUMBER] Live | 00:09 ALL TASKS ALL TASKS ACTIVE TASKS TASKS IN WRAP UP" at bounding box center [112, 95] width 184 height 151
click at [260, 212] on div "Business location Home Alliance [PHONE_NUMBER] Appliance Repair High End Transf…" at bounding box center [441, 147] width 475 height 171
click at [154, 152] on div "[PHONE_NUMBER] Live | 00:10 ALL TASKS ALL TASKS ACTIVE TASKS TASKS IN WRAP UP" at bounding box center [112, 95] width 184 height 151
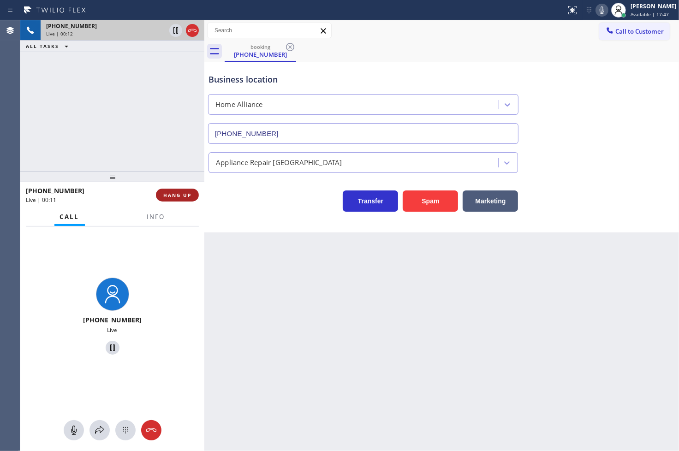
click at [179, 197] on span "HANG UP" at bounding box center [177, 195] width 28 height 6
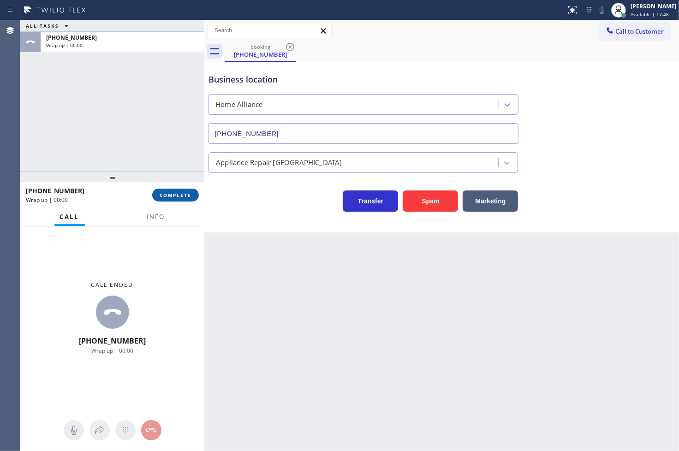
click at [179, 197] on span "COMPLETE" at bounding box center [176, 195] width 32 height 6
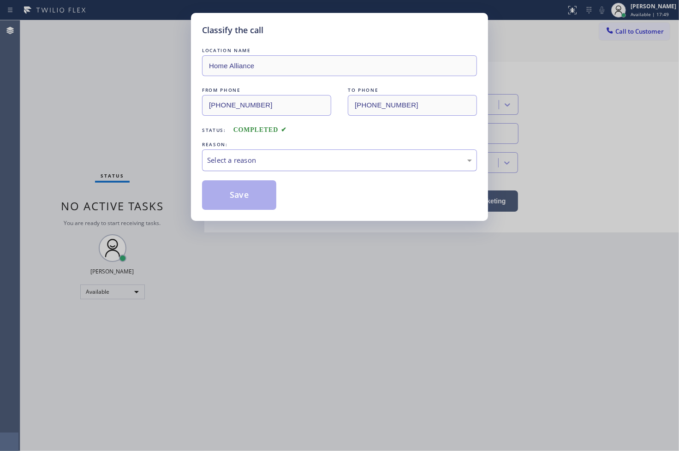
click at [238, 164] on div "Select a reason" at bounding box center [339, 160] width 265 height 11
click at [231, 191] on button "Save" at bounding box center [239, 195] width 74 height 30
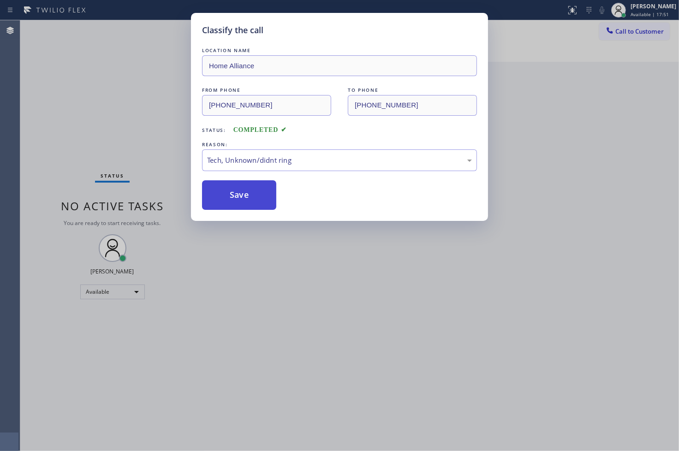
click at [231, 191] on button "Save" at bounding box center [239, 195] width 74 height 30
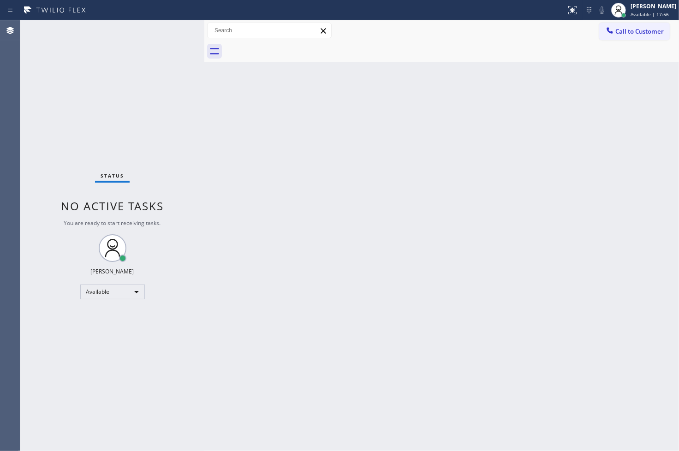
click at [144, 109] on div "Status No active tasks You are ready to start receiving tasks. [PERSON_NAME]" at bounding box center [112, 235] width 184 height 431
click at [173, 27] on div "Status No active tasks You are ready to start receiving tasks. [PERSON_NAME]" at bounding box center [112, 235] width 184 height 431
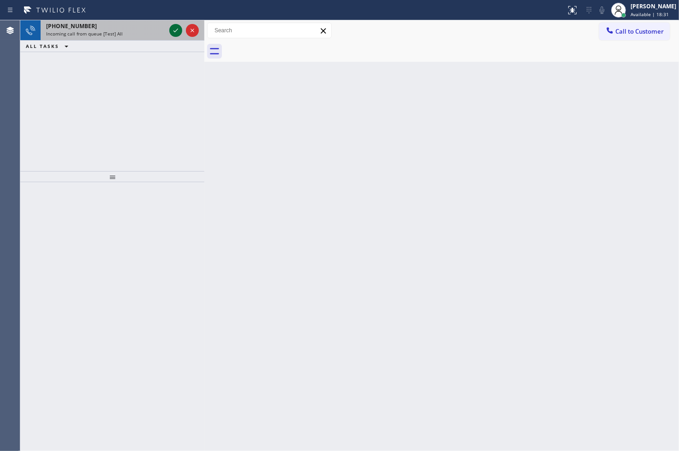
click at [174, 30] on icon at bounding box center [175, 30] width 11 height 11
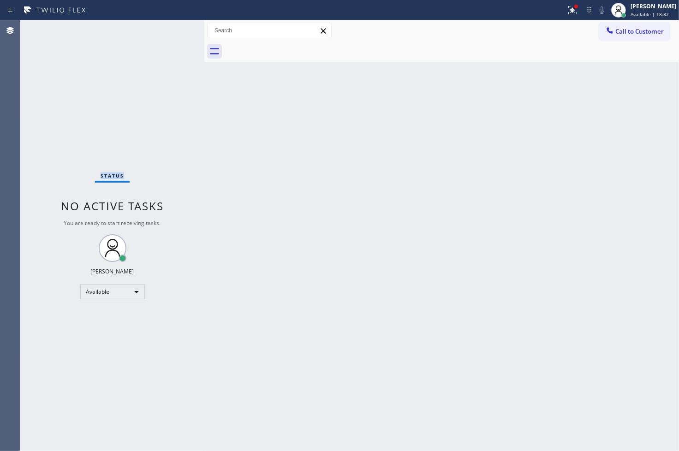
click at [174, 30] on div "Status No active tasks You are ready to start receiving tasks. [PERSON_NAME]" at bounding box center [112, 235] width 184 height 431
click at [570, 10] on icon at bounding box center [573, 8] width 6 height 3
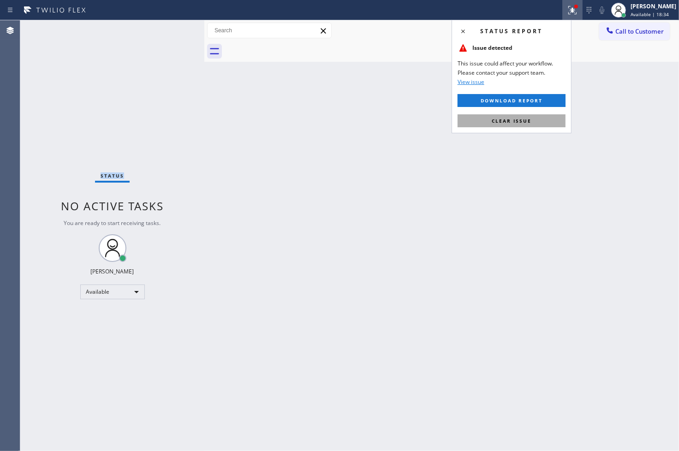
click at [518, 124] on span "Clear issue" at bounding box center [512, 121] width 40 height 6
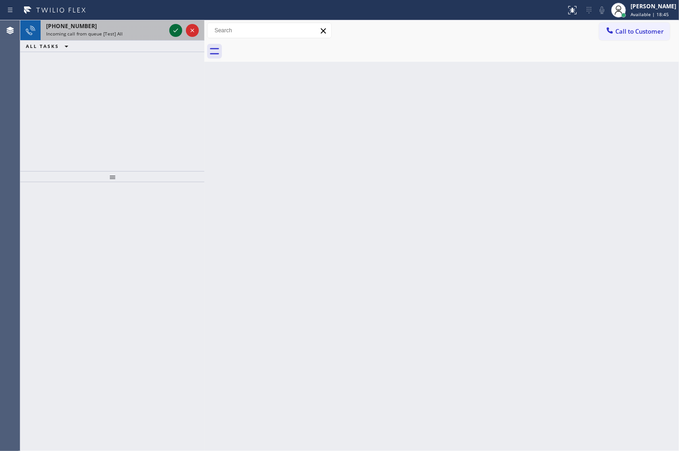
click at [175, 28] on icon at bounding box center [175, 30] width 11 height 11
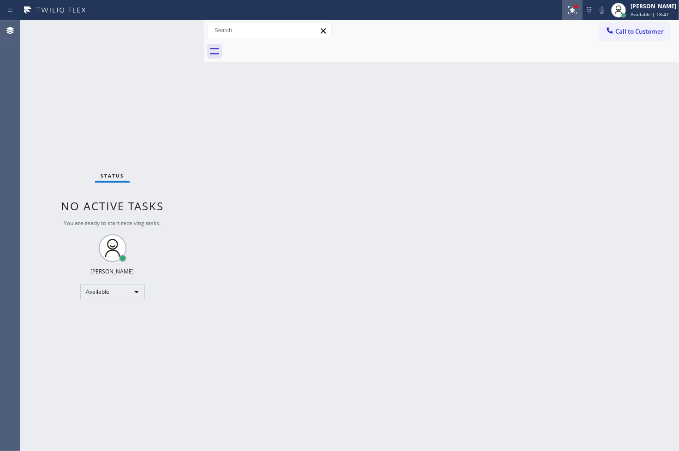
click at [568, 12] on icon at bounding box center [571, 9] width 6 height 6
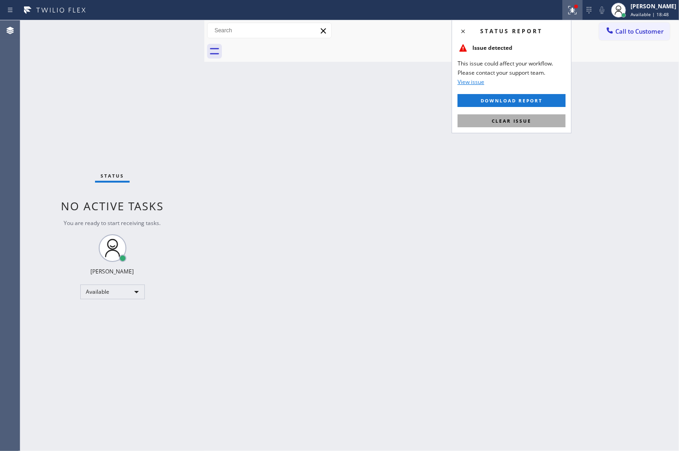
click at [536, 117] on button "Clear issue" at bounding box center [512, 120] width 108 height 13
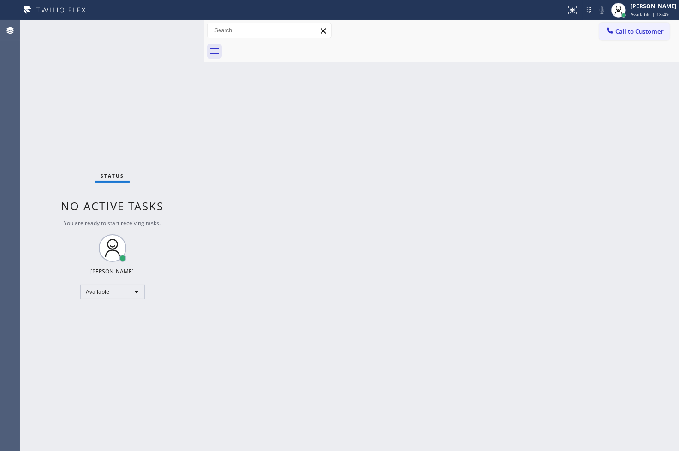
click at [108, 120] on div "Status No active tasks You are ready to start receiving tasks. [PERSON_NAME]" at bounding box center [112, 235] width 184 height 431
click at [165, 39] on div "Status No active tasks You are ready to start receiving tasks. [PERSON_NAME]" at bounding box center [112, 235] width 184 height 431
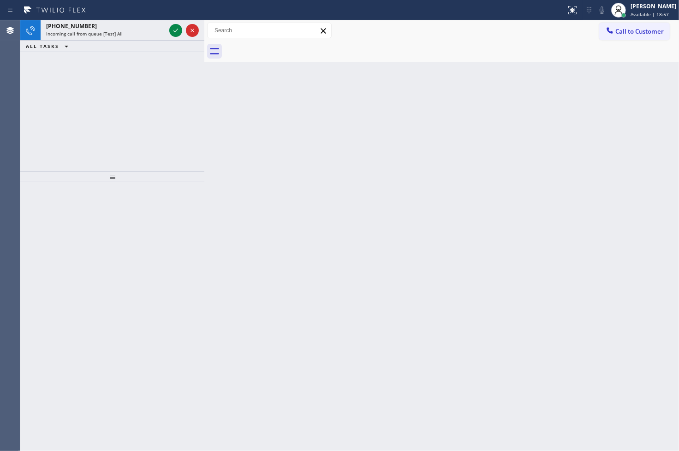
click at [54, 130] on div "[PHONE_NUMBER] Incoming call from queue [Test] All ALL TASKS ALL TASKS ACTIVE T…" at bounding box center [112, 95] width 184 height 151
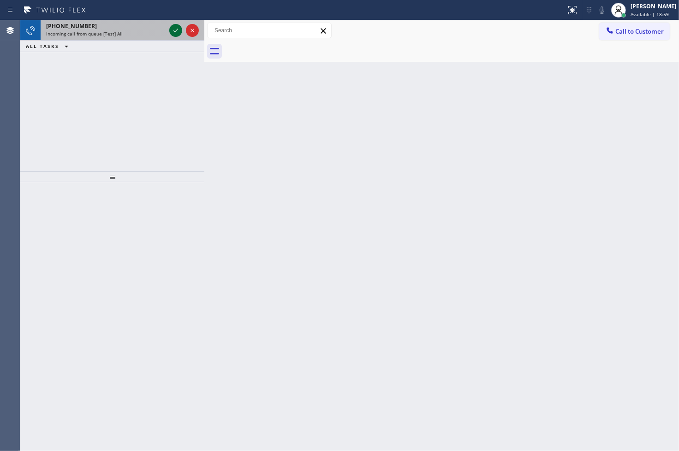
click at [174, 31] on icon at bounding box center [175, 31] width 5 height 4
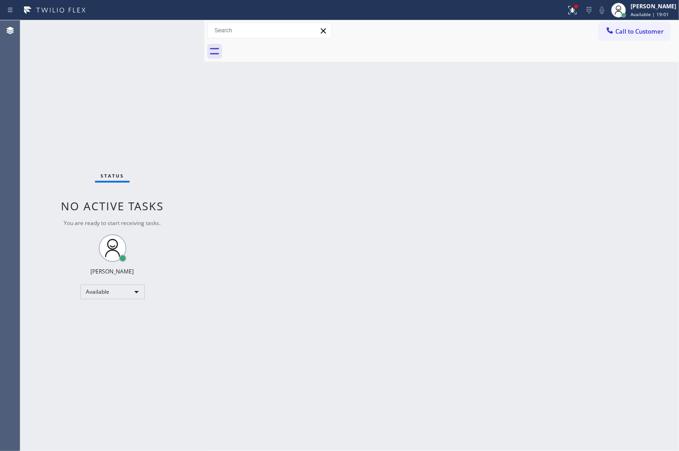
click at [174, 31] on div "Status No active tasks You are ready to start receiving tasks. [PERSON_NAME]" at bounding box center [112, 235] width 184 height 431
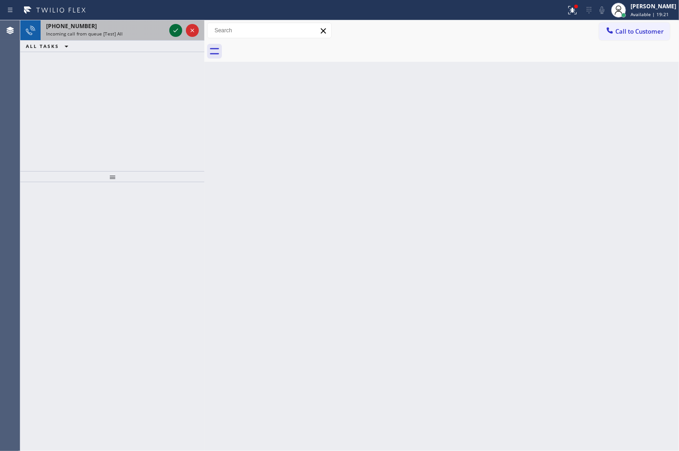
click at [174, 31] on icon at bounding box center [175, 31] width 5 height 4
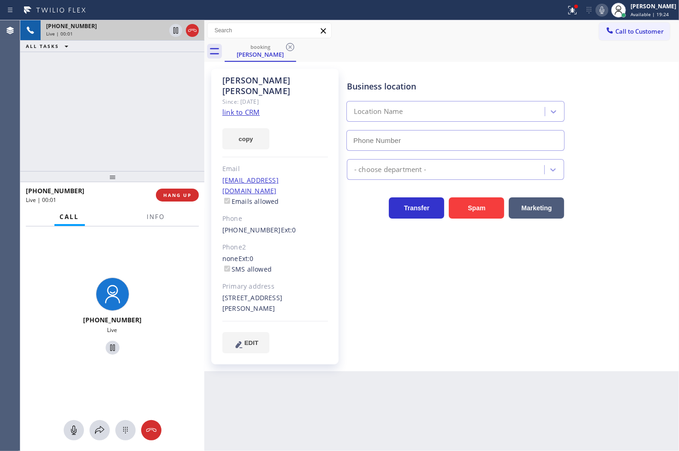
type input "[PHONE_NUMBER]"
click at [235, 107] on link "link to CRM" at bounding box center [240, 111] width 37 height 9
click at [111, 118] on div "[PHONE_NUMBER] Live | 00:07 ALL TASKS ALL TASKS ACTIVE TASKS TASKS IN WRAP UP" at bounding box center [112, 95] width 184 height 151
click at [567, 12] on icon at bounding box center [572, 10] width 11 height 11
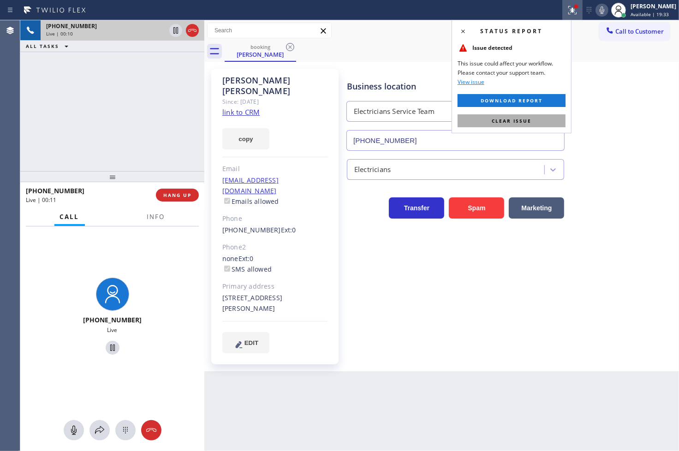
click at [532, 121] on button "Clear issue" at bounding box center [512, 120] width 108 height 13
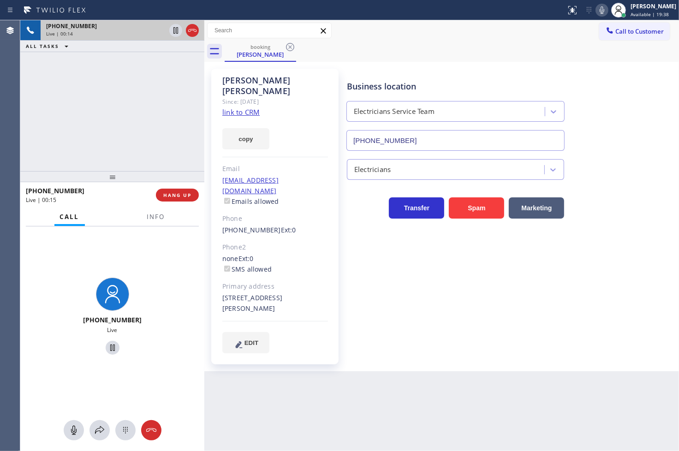
click at [134, 120] on div "[PHONE_NUMBER] Live | 00:14 ALL TASKS ALL TASKS ACTIVE TASKS TASKS IN WRAP UP" at bounding box center [112, 95] width 184 height 151
click at [298, 96] on div "Since: [DATE]" at bounding box center [275, 101] width 106 height 11
click at [126, 111] on div "[PHONE_NUMBER] Live | 00:21 ALL TASKS ALL TASKS ACTIVE TASKS TASKS IN WRAP UP" at bounding box center [112, 95] width 184 height 151
click at [310, 84] on div "[PERSON_NAME]" at bounding box center [275, 85] width 106 height 21
click at [120, 123] on div "[PHONE_NUMBER] Live | 00:22 ALL TASKS ALL TASKS ACTIVE TASKS TASKS IN WRAP UP" at bounding box center [112, 95] width 184 height 151
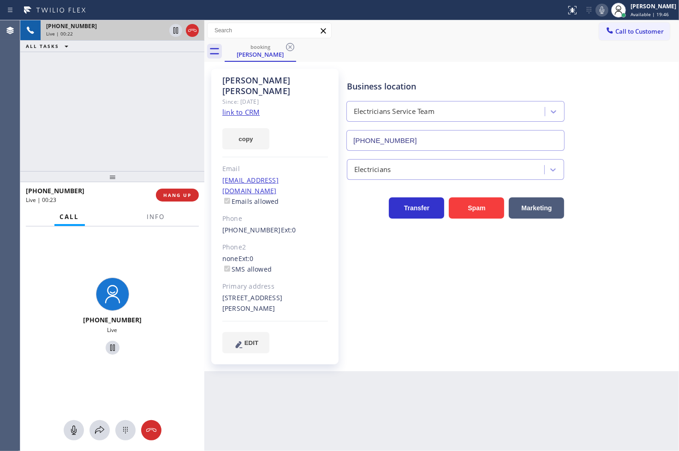
click at [159, 80] on div "[PHONE_NUMBER] Live | 00:22 ALL TASKS ALL TASKS ACTIVE TASKS TASKS IN WRAP UP" at bounding box center [112, 95] width 184 height 151
click at [171, 31] on icon at bounding box center [175, 30] width 11 height 11
click at [94, 435] on icon at bounding box center [99, 430] width 11 height 11
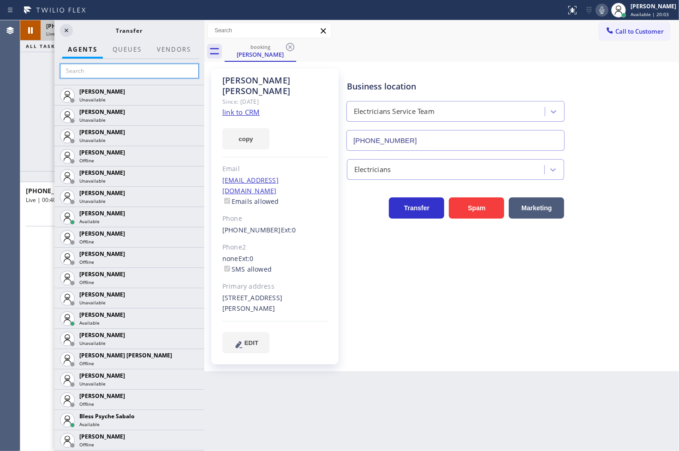
click at [81, 71] on input "text" at bounding box center [129, 71] width 139 height 15
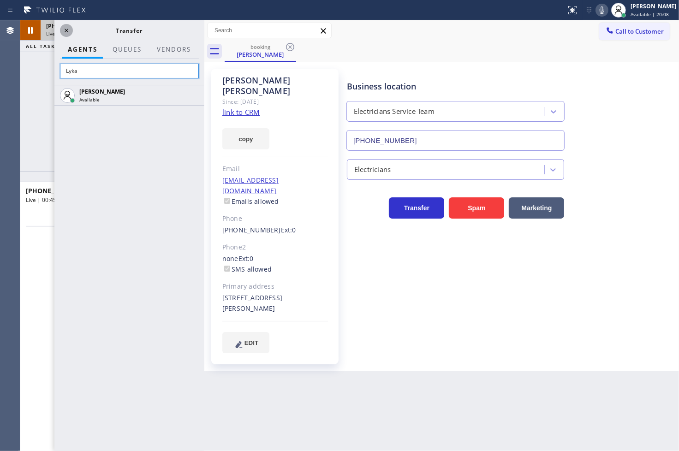
type input "Lyka"
click at [63, 29] on icon at bounding box center [66, 30] width 11 height 11
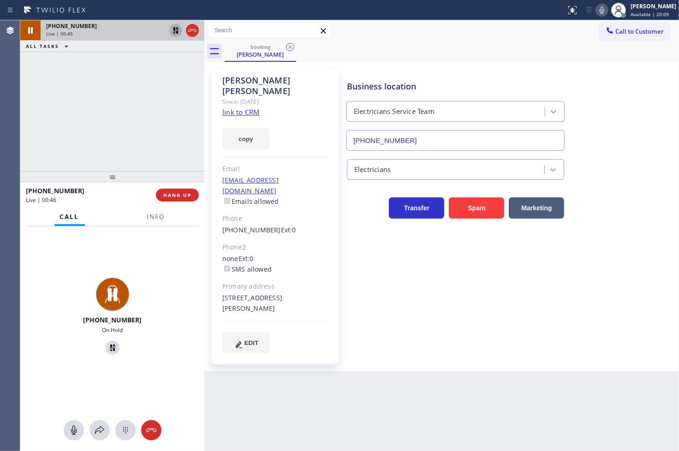
click at [173, 26] on icon at bounding box center [175, 30] width 11 height 11
click at [101, 431] on icon at bounding box center [99, 430] width 9 height 8
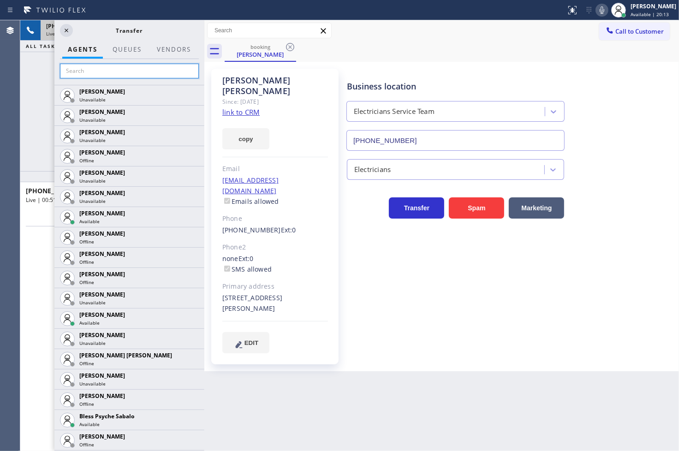
click at [102, 72] on input "text" at bounding box center [129, 71] width 139 height 15
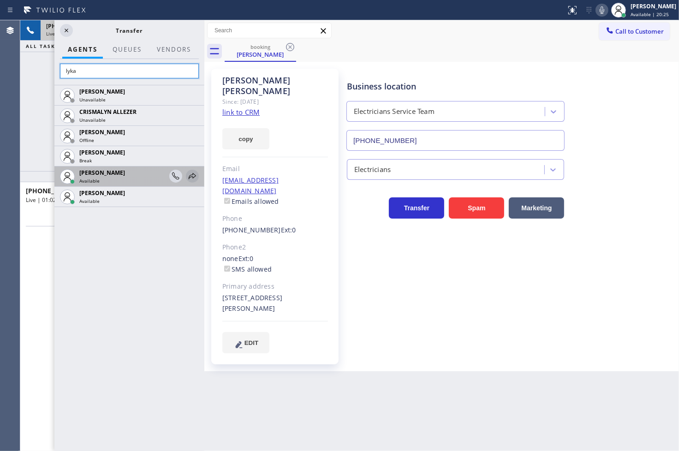
type input "lyka"
click at [191, 174] on icon at bounding box center [192, 176] width 11 height 11
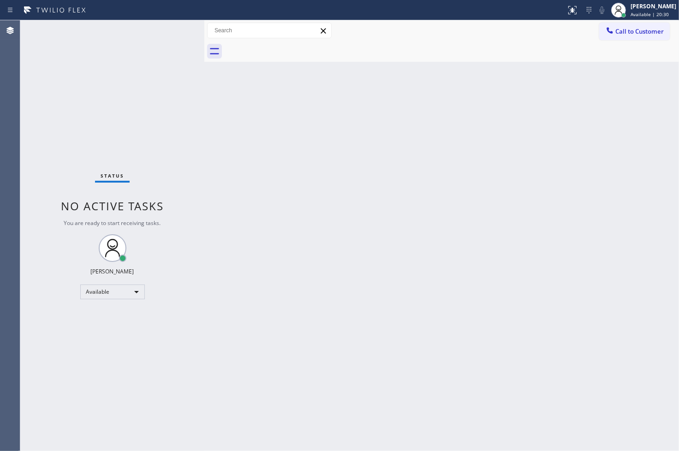
click at [160, 76] on div "Status No active tasks You are ready to start receiving tasks. [PERSON_NAME]" at bounding box center [112, 235] width 184 height 431
click at [161, 40] on div "Status No active tasks You are ready to start receiving tasks. [PERSON_NAME]" at bounding box center [112, 235] width 184 height 431
click at [449, 280] on div "Back to Dashboard Change Sender ID Customers Technicians Select a contact Outbo…" at bounding box center [441, 235] width 475 height 431
click at [37, 329] on div "Status No active tasks You are ready to start receiving tasks. [PERSON_NAME]" at bounding box center [112, 235] width 184 height 431
click at [106, 88] on div "Status No active tasks You are ready to start receiving tasks. [PERSON_NAME]" at bounding box center [112, 235] width 184 height 431
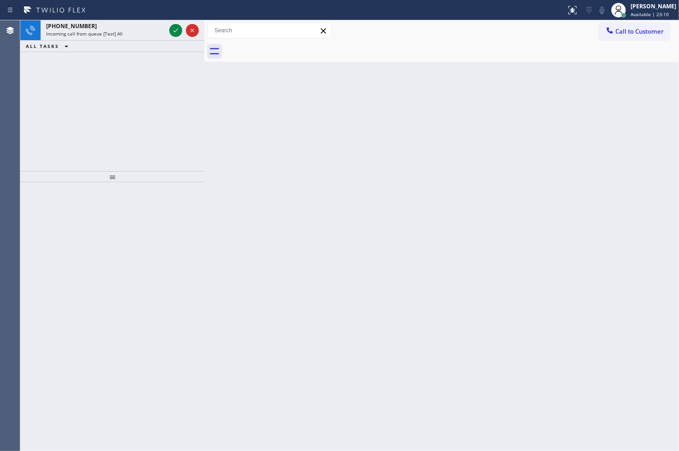
click at [49, 95] on div "[PHONE_NUMBER] Incoming call from queue [Test] All ALL TASKS ALL TASKS ACTIVE T…" at bounding box center [112, 95] width 184 height 151
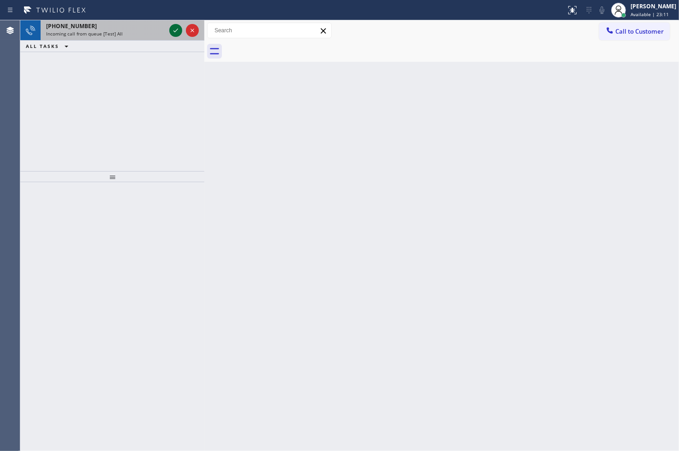
click at [173, 28] on icon at bounding box center [175, 30] width 11 height 11
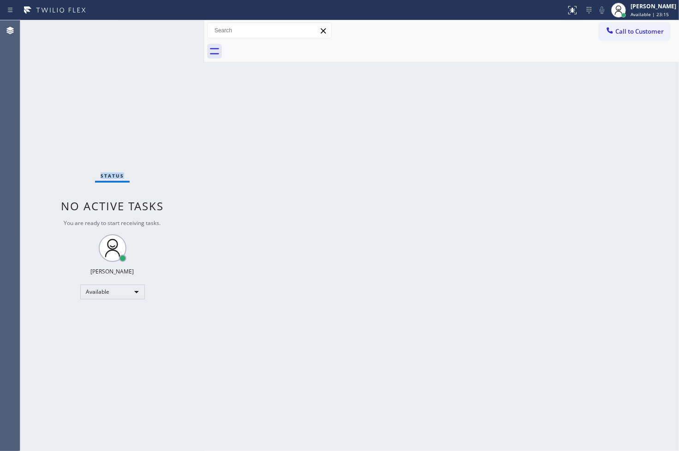
click at [172, 28] on div "Status No active tasks You are ready to start receiving tasks. [PERSON_NAME]" at bounding box center [112, 235] width 184 height 431
click at [196, 320] on div "Status No active tasks You are ready to start receiving tasks. [PERSON_NAME]" at bounding box center [112, 235] width 184 height 431
click at [41, 170] on div "Status No active tasks You are ready to start receiving tasks. [PERSON_NAME]" at bounding box center [112, 235] width 184 height 431
click at [31, 155] on div "Status No active tasks You are ready to start receiving tasks. [PERSON_NAME]" at bounding box center [112, 235] width 184 height 431
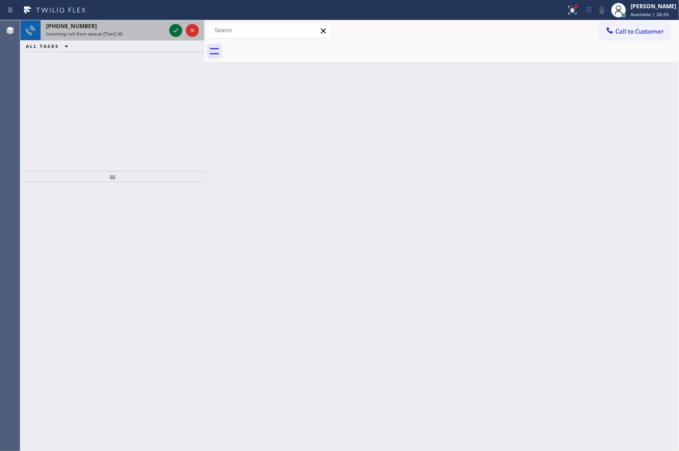
click at [172, 34] on icon at bounding box center [175, 30] width 11 height 11
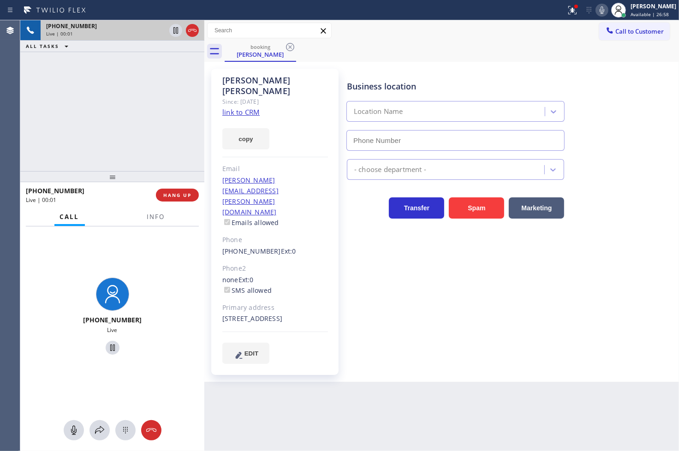
type input "[PHONE_NUMBER]"
click at [237, 107] on link "link to CRM" at bounding box center [240, 111] width 37 height 9
click at [146, 212] on button "Info" at bounding box center [156, 217] width 29 height 18
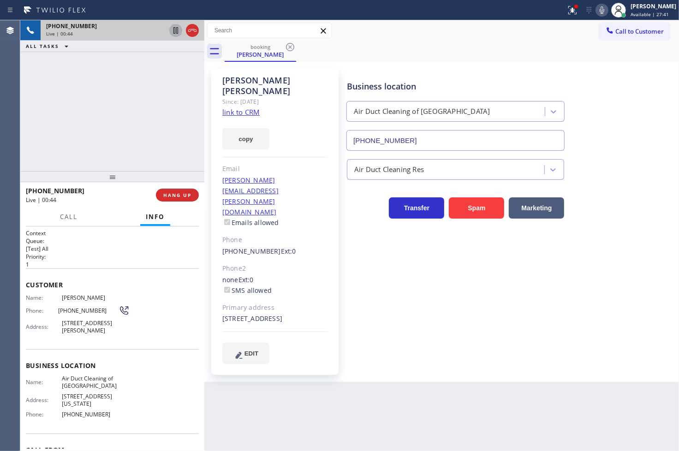
click at [171, 35] on icon at bounding box center [175, 30] width 11 height 11
click at [597, 8] on icon at bounding box center [602, 10] width 11 height 11
click at [236, 128] on button "copy" at bounding box center [245, 138] width 47 height 21
click at [36, 130] on div "[PHONE_NUMBER] Live | 02:36 ALL TASKS ALL TASKS ACTIVE TASKS TASKS IN WRAP UP" at bounding box center [112, 95] width 184 height 151
click at [179, 34] on icon at bounding box center [175, 30] width 11 height 11
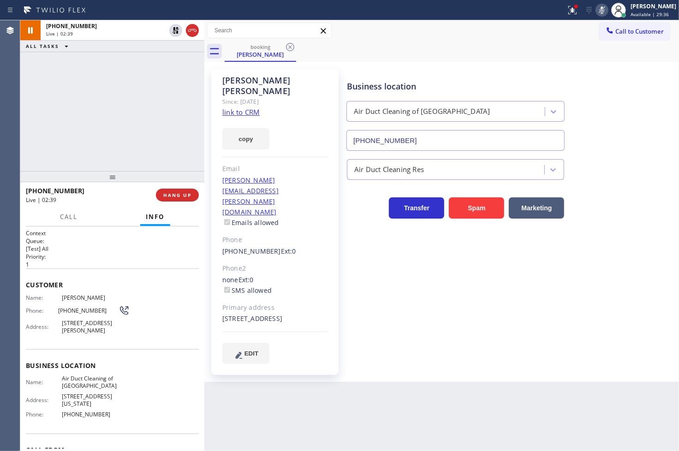
click at [600, 6] on icon at bounding box center [602, 9] width 5 height 7
click at [43, 148] on div "[PHONE_NUMBER] Live | 02:53 ALL TASKS ALL TASKS ACTIVE TASKS TASKS IN WRAP UP […" at bounding box center [112, 95] width 184 height 151
click at [43, 151] on div "[PHONE_NUMBER] Live | 02:56 ALL TASKS ALL TASKS ACTIVE TASKS TASKS IN WRAP UP […" at bounding box center [112, 95] width 184 height 151
click at [69, 215] on span "Call" at bounding box center [69, 217] width 18 height 8
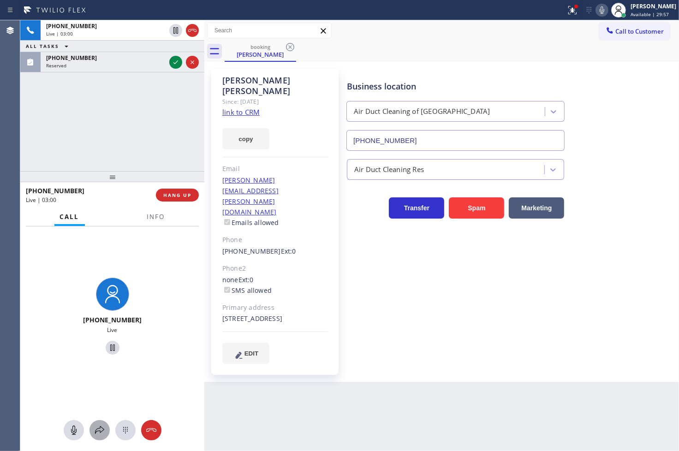
click at [97, 430] on icon at bounding box center [99, 430] width 11 height 11
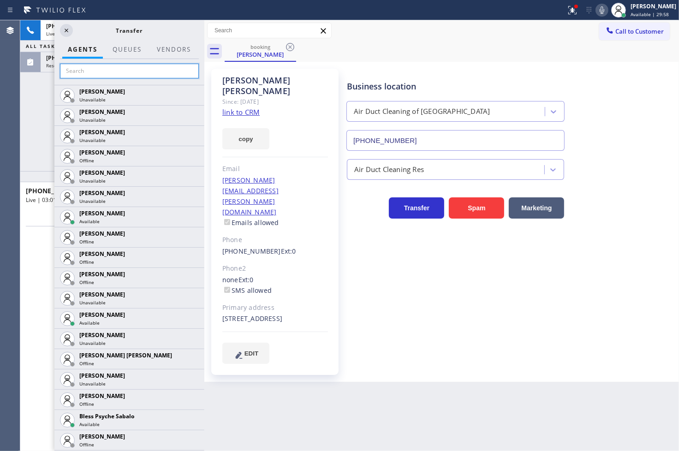
click at [84, 74] on input "text" at bounding box center [129, 71] width 139 height 15
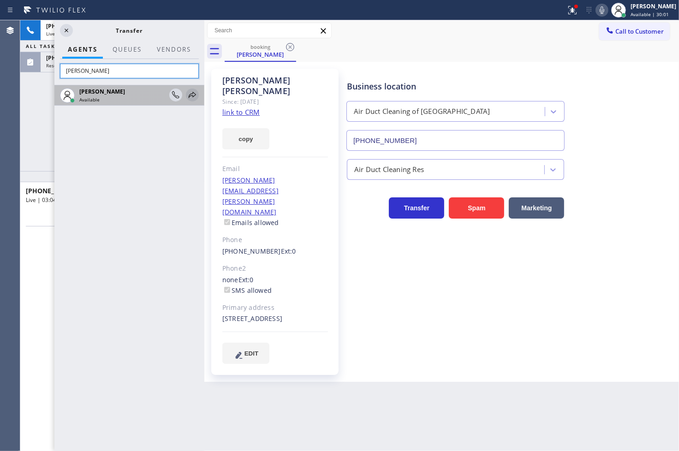
type input "[PERSON_NAME]"
click at [193, 95] on icon at bounding box center [192, 95] width 11 height 11
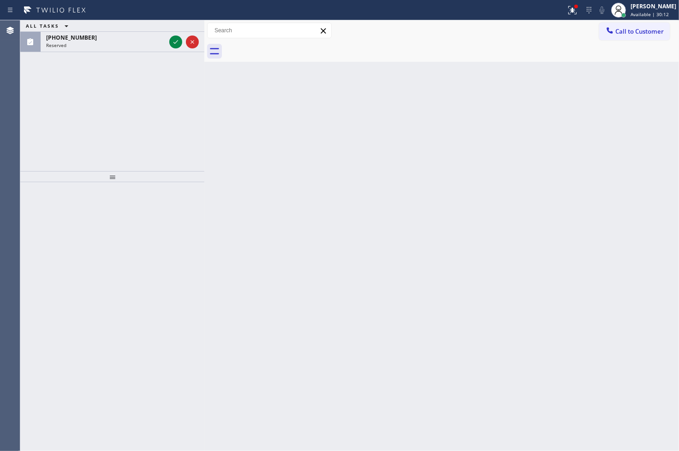
click at [42, 119] on div "ALL TASKS ALL TASKS ACTIVE TASKS TASKS IN WRAP UP [PHONE_NUMBER] Reserved" at bounding box center [112, 95] width 184 height 151
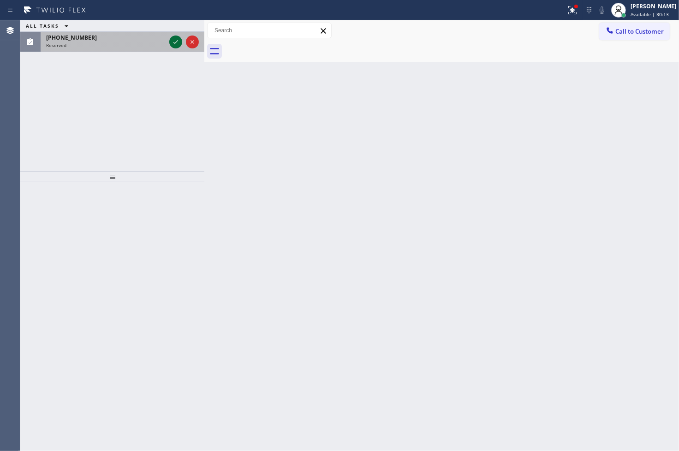
click at [179, 38] on icon at bounding box center [175, 41] width 11 height 11
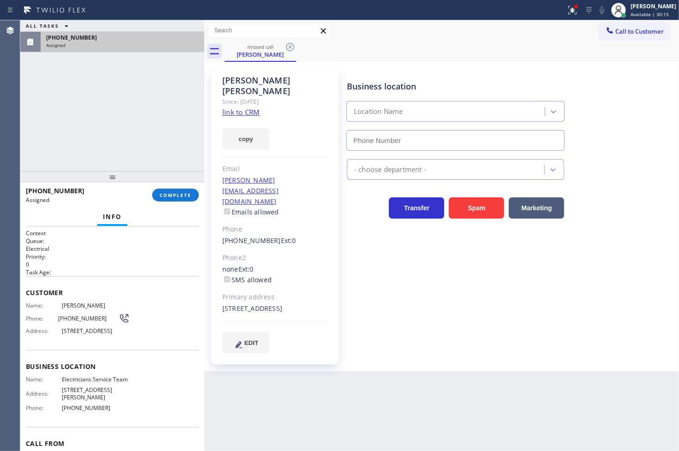
type input "[PHONE_NUMBER]"
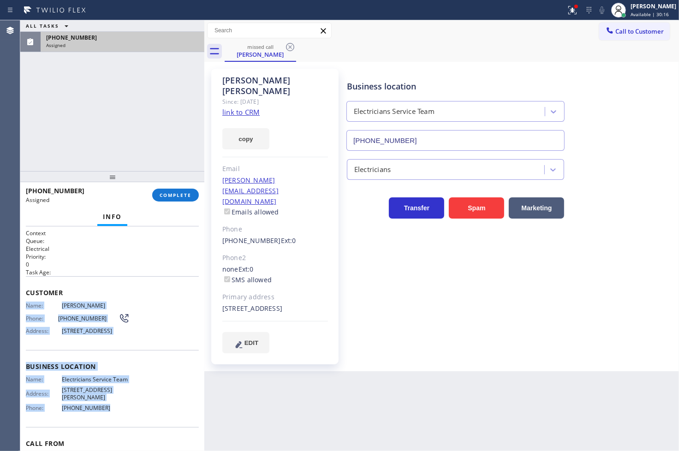
drag, startPoint x: 24, startPoint y: 307, endPoint x: 120, endPoint y: 428, distance: 154.3
click at [120, 428] on div "Context Queue: Electrical Priority: 0 Task Age: Customer Name: [PERSON_NAME] Ph…" at bounding box center [112, 339] width 184 height 225
copy div "Name: [PERSON_NAME] Phone: [PHONE_NUMBER] Address: [STREET_ADDRESS] Business lo…"
click at [185, 197] on span "COMPLETE" at bounding box center [176, 195] width 32 height 6
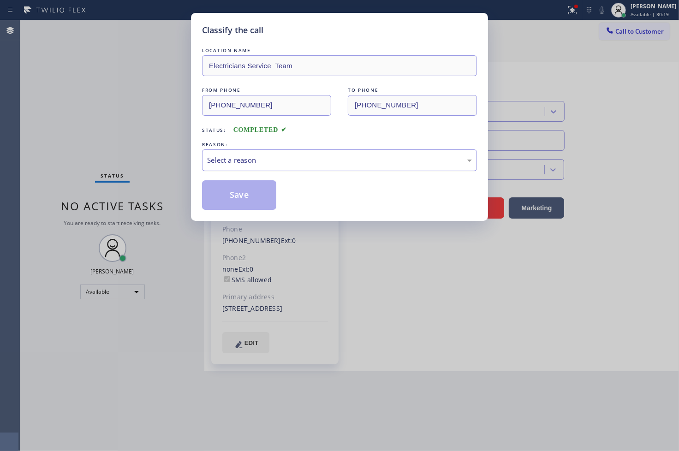
click at [240, 161] on div "Select a reason" at bounding box center [339, 160] width 265 height 11
click at [243, 196] on button "Save" at bounding box center [239, 195] width 74 height 30
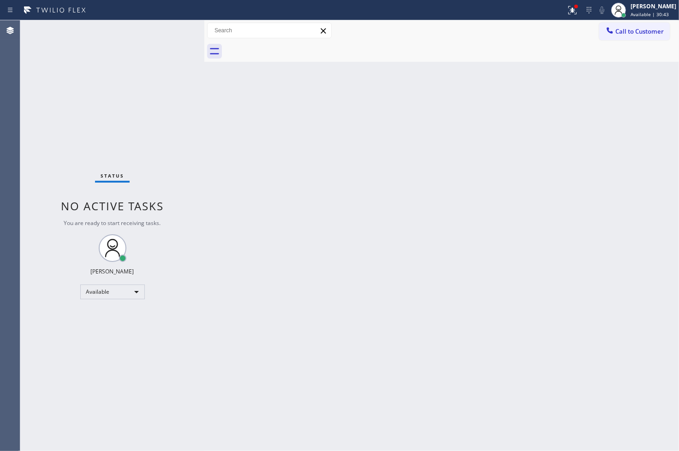
click at [627, 417] on div "Back to Dashboard Change Sender ID Customers Technicians Select a contact Outbo…" at bounding box center [441, 235] width 475 height 431
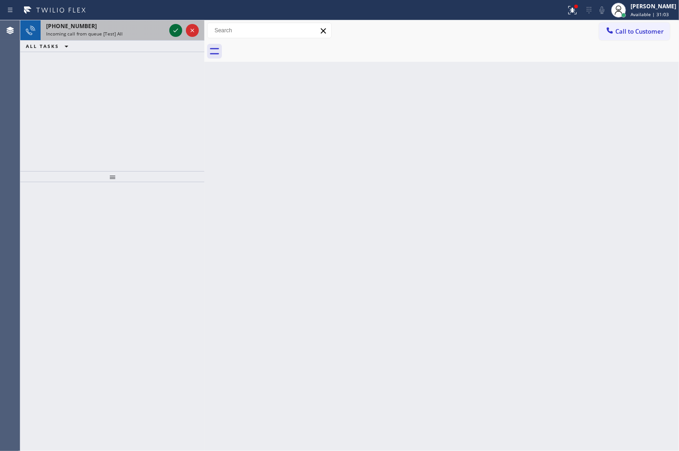
click at [174, 29] on icon at bounding box center [175, 30] width 11 height 11
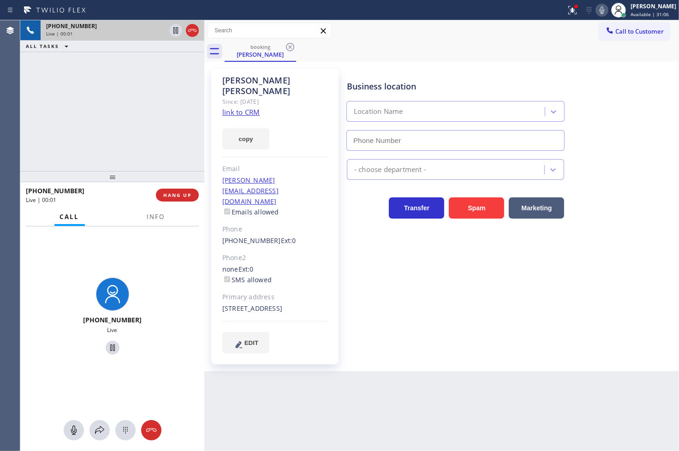
type input "[PHONE_NUMBER]"
click at [43, 167] on div "[PHONE_NUMBER] Live | 00:15 ALL TASKS ALL TASKS ACTIVE TASKS TASKS IN WRAP UP" at bounding box center [112, 95] width 184 height 151
click at [245, 107] on link "link to CRM" at bounding box center [240, 111] width 37 height 9
click at [151, 278] on div "[PHONE_NUMBER] Live" at bounding box center [112, 318] width 184 height 183
click at [103, 135] on div "[PHONE_NUMBER] Live | 01:45 ALL TASKS ALL TASKS ACTIVE TASKS TASKS IN WRAP UP" at bounding box center [112, 95] width 184 height 151
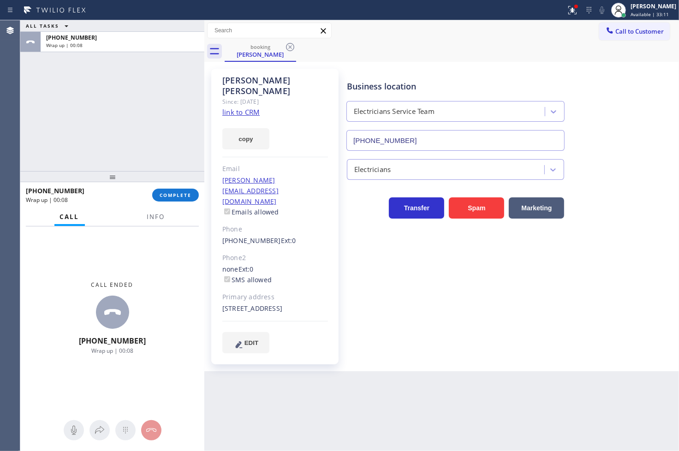
click at [53, 251] on div "Call ended [PHONE_NUMBER] Wrap up | 00:08" at bounding box center [112, 318] width 184 height 183
click at [241, 128] on button "copy" at bounding box center [245, 138] width 47 height 21
click at [62, 281] on div "Call ended [PHONE_NUMBER] Wrap up | 01:52" at bounding box center [112, 318] width 184 height 183
click at [176, 195] on span "COMPLETE" at bounding box center [176, 195] width 32 height 6
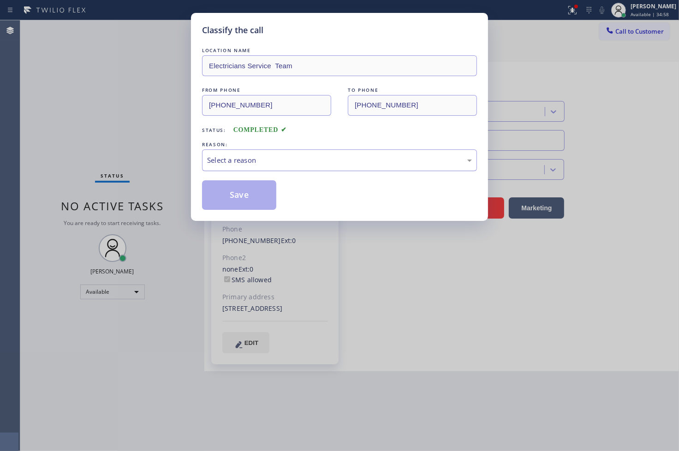
click at [255, 155] on div "Select a reason" at bounding box center [339, 160] width 265 height 11
click at [247, 166] on div "Tech, Unknown/didnt ring" at bounding box center [339, 160] width 275 height 22
click at [241, 199] on button "Save" at bounding box center [239, 195] width 74 height 30
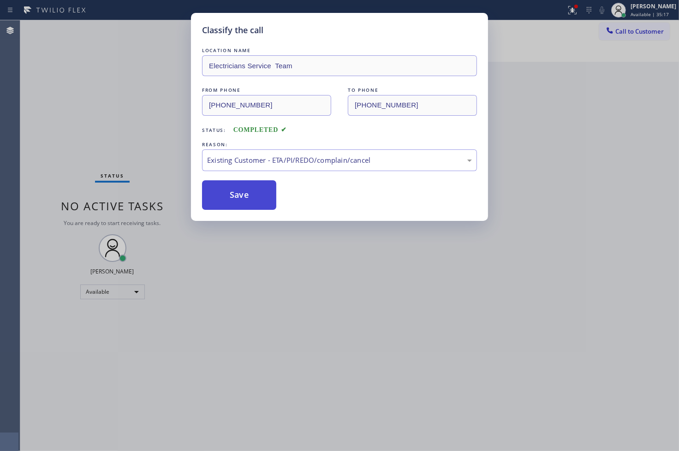
click at [241, 199] on button "Save" at bounding box center [239, 195] width 74 height 30
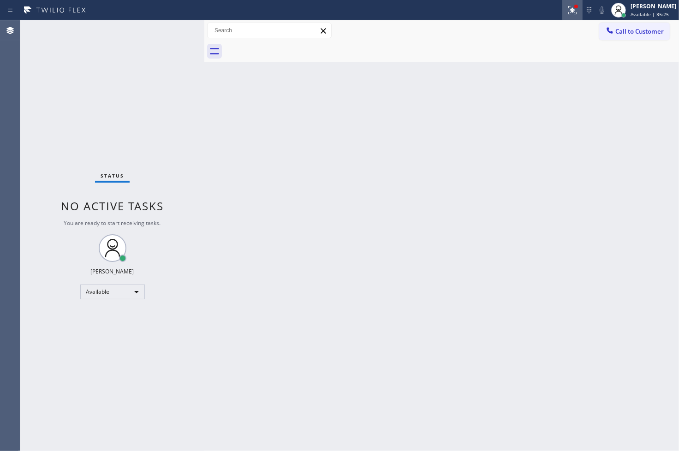
click at [567, 6] on icon at bounding box center [572, 10] width 11 height 11
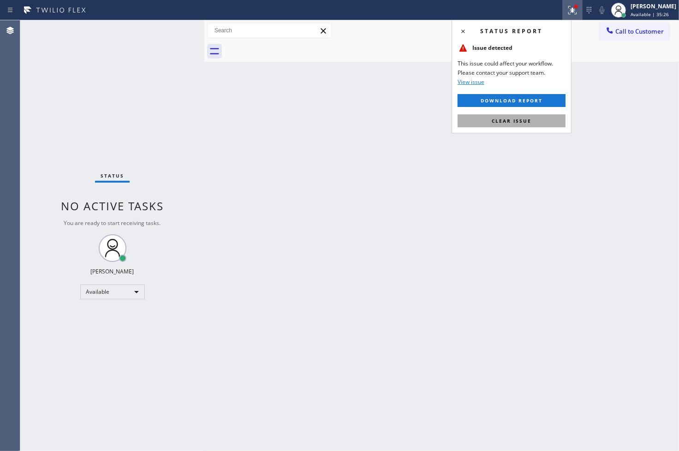
click at [543, 121] on button "Clear issue" at bounding box center [512, 120] width 108 height 13
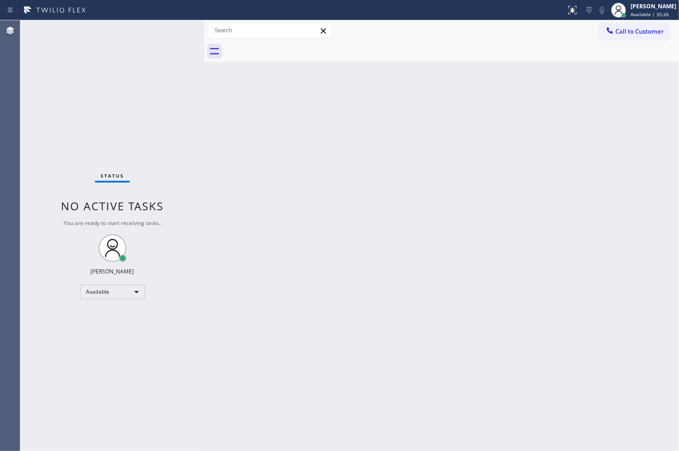
click at [348, 206] on div "Back to Dashboard Change Sender ID Customers Technicians Select a contact Outbo…" at bounding box center [441, 235] width 475 height 431
click at [178, 101] on div "Status No active tasks You are ready to start receiving tasks. [PERSON_NAME]" at bounding box center [112, 235] width 184 height 431
click at [173, 29] on div "Status No active tasks You are ready to start receiving tasks. [PERSON_NAME]" at bounding box center [112, 235] width 184 height 431
click at [167, 68] on div "Status No active tasks You are ready to start receiving tasks. [PERSON_NAME]" at bounding box center [112, 235] width 184 height 431
click at [164, 43] on div "Status No active tasks You are ready to start receiving tasks. [PERSON_NAME]" at bounding box center [112, 235] width 184 height 431
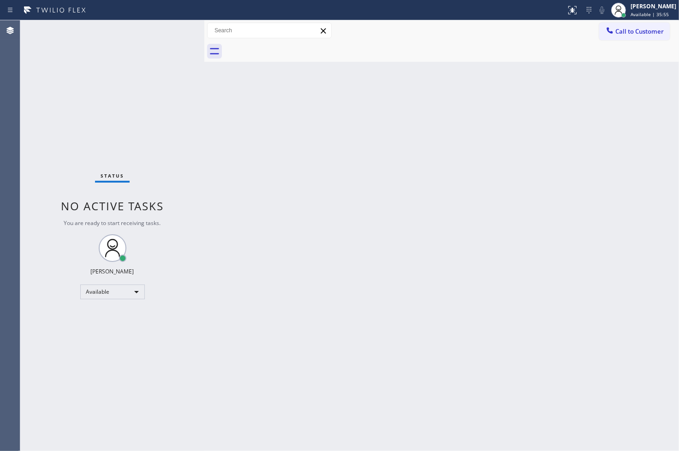
click at [251, 271] on div "Back to Dashboard Change Sender ID Customers Technicians Select a contact Outbo…" at bounding box center [441, 235] width 475 height 431
click at [171, 25] on div "Status No active tasks You are ready to start receiving tasks. [PERSON_NAME]" at bounding box center [112, 235] width 184 height 431
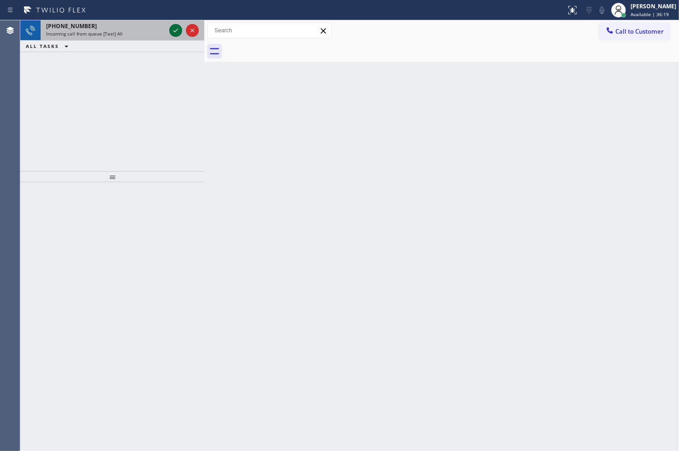
click at [179, 30] on icon at bounding box center [175, 30] width 11 height 11
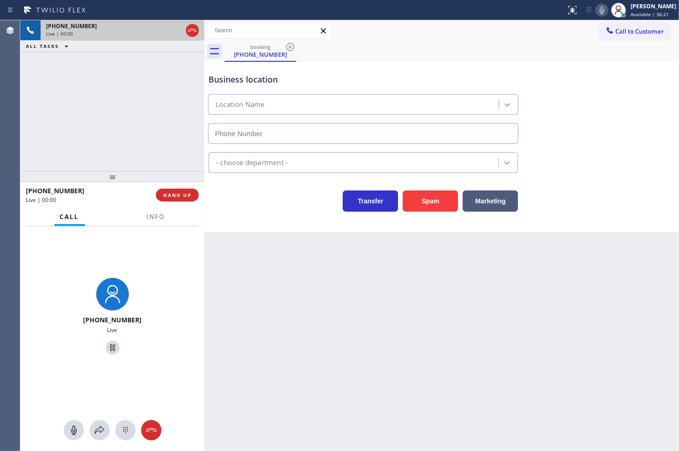
type input "[PHONE_NUMBER]"
click at [600, 11] on icon at bounding box center [602, 9] width 5 height 7
click at [597, 5] on icon at bounding box center [602, 10] width 11 height 11
click at [573, 113] on div "Business location [MEDICAL_DATA] Electrical [GEOGRAPHIC_DATA] [PHONE_NUMBER]" at bounding box center [442, 102] width 470 height 84
click at [287, 288] on div "Back to Dashboard Change Sender ID Customers Technicians Select a contact Outbo…" at bounding box center [441, 235] width 475 height 431
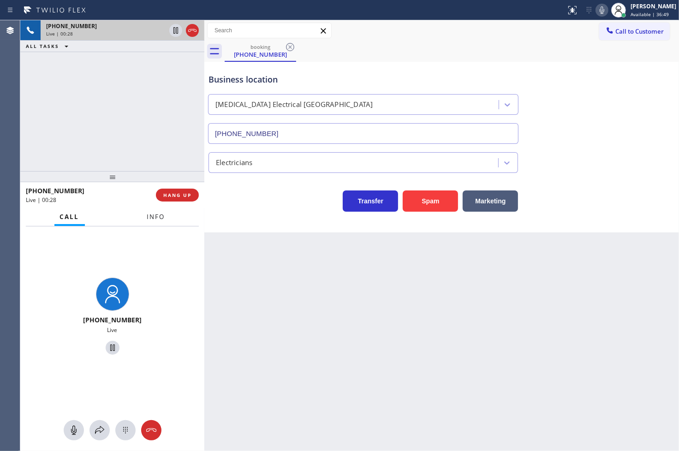
click at [154, 221] on button "Info" at bounding box center [156, 217] width 29 height 18
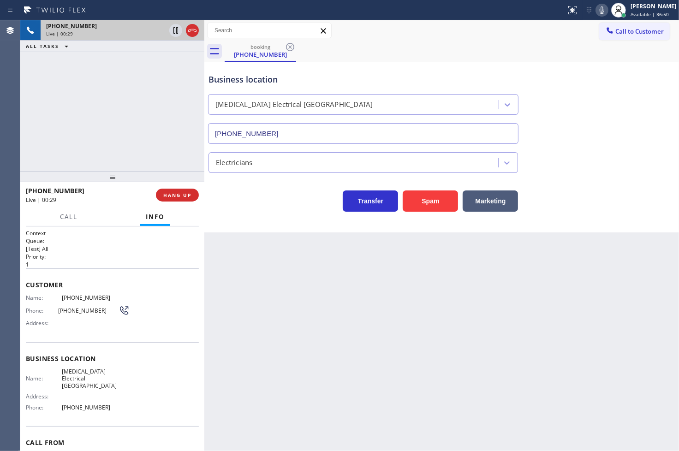
click at [251, 214] on div "Business location [MEDICAL_DATA] Electrical [GEOGRAPHIC_DATA] [PHONE_NUMBER] El…" at bounding box center [441, 147] width 475 height 171
click at [495, 203] on button "Marketing" at bounding box center [490, 201] width 55 height 21
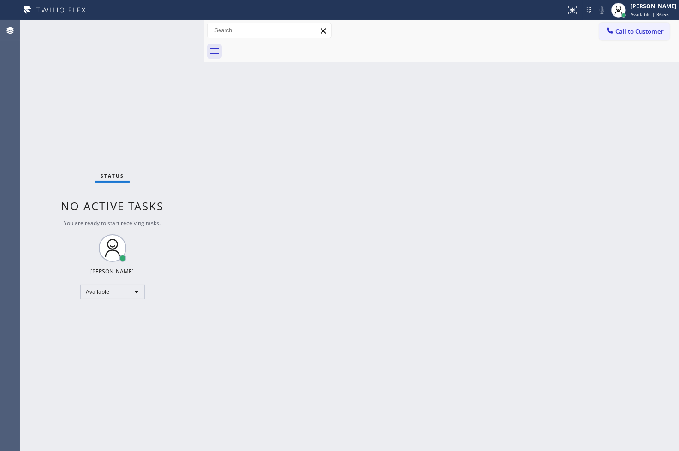
drag, startPoint x: 460, startPoint y: 208, endPoint x: 200, endPoint y: 89, distance: 286.4
click at [460, 208] on div "Back to Dashboard Change Sender ID Customers Technicians Select a contact Outbo…" at bounding box center [441, 235] width 475 height 431
click at [162, 37] on div "Status No active tasks You are ready to start receiving tasks. [PERSON_NAME]" at bounding box center [112, 235] width 184 height 431
click at [177, 35] on div "Status No active tasks You are ready to start receiving tasks. [PERSON_NAME]" at bounding box center [112, 235] width 184 height 431
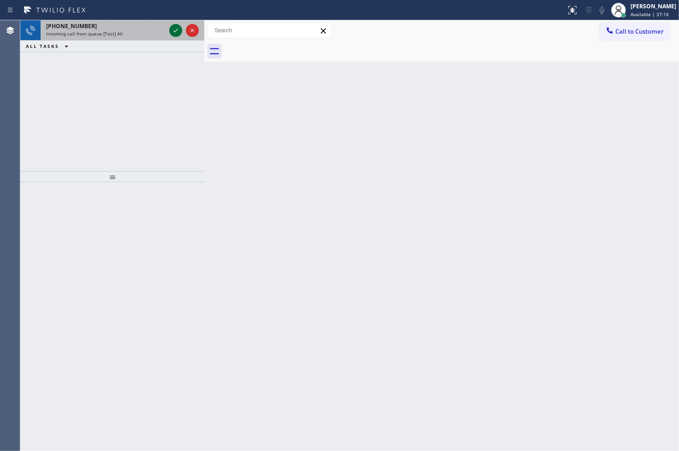
click at [177, 35] on icon at bounding box center [175, 30] width 11 height 11
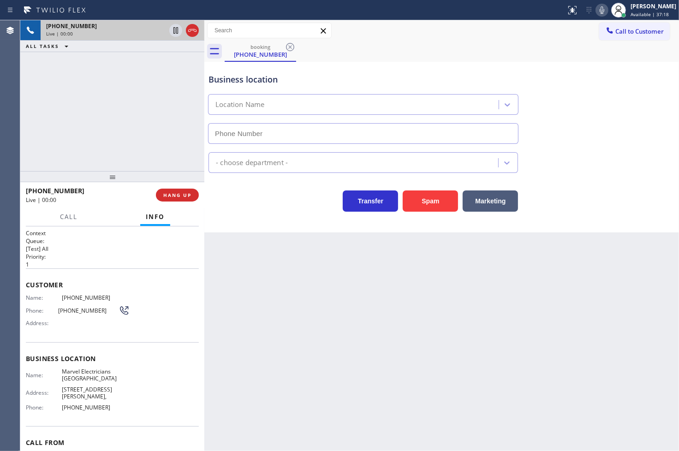
type input "[PHONE_NUMBER]"
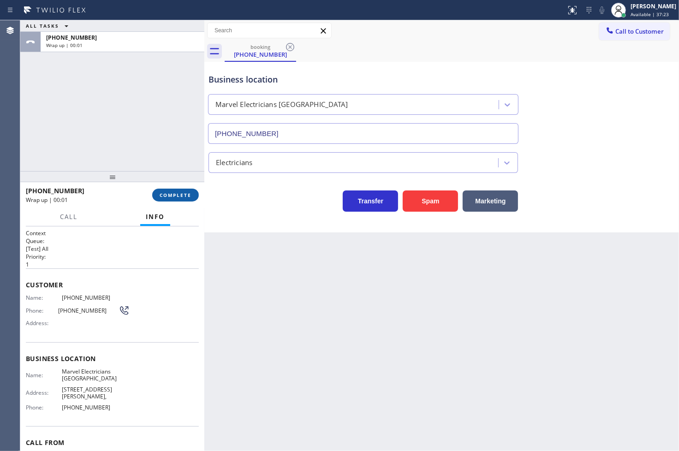
click at [162, 201] on button "COMPLETE" at bounding box center [175, 195] width 47 height 13
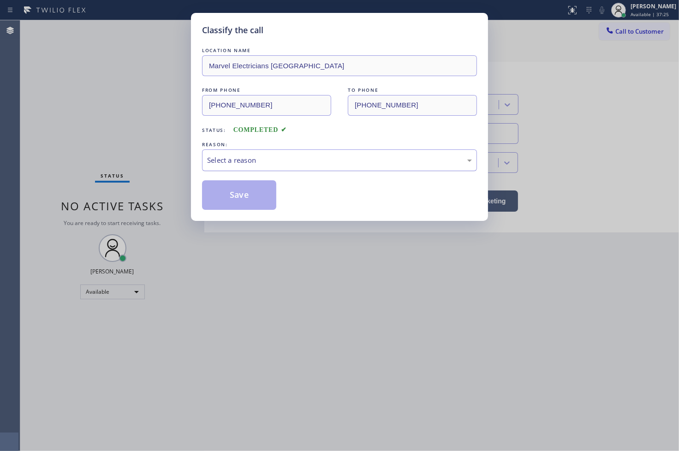
click at [233, 160] on div "Select a reason" at bounding box center [339, 160] width 265 height 11
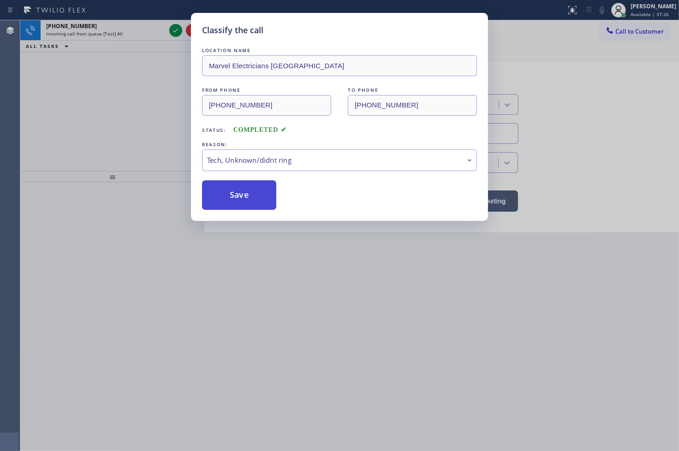
click at [232, 200] on button "Save" at bounding box center [239, 195] width 74 height 30
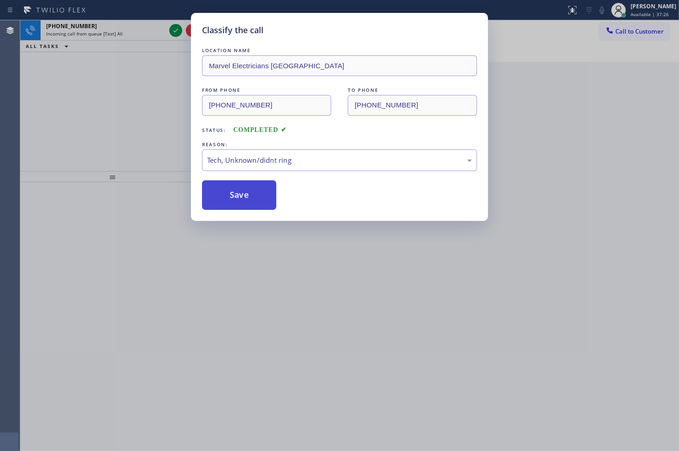
click at [232, 200] on button "Save" at bounding box center [239, 195] width 74 height 30
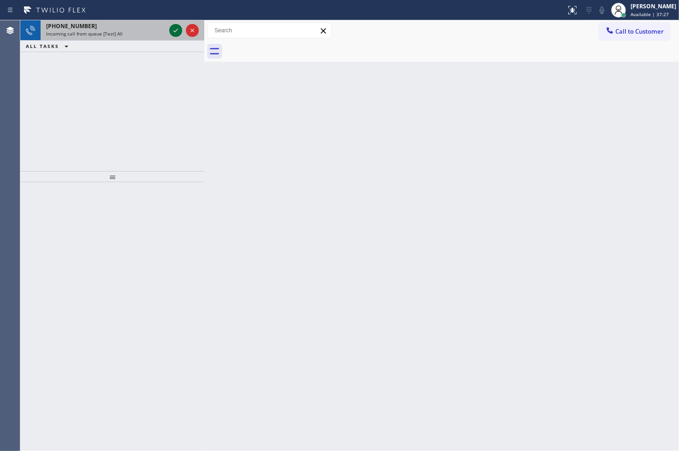
click at [174, 29] on icon at bounding box center [175, 30] width 11 height 11
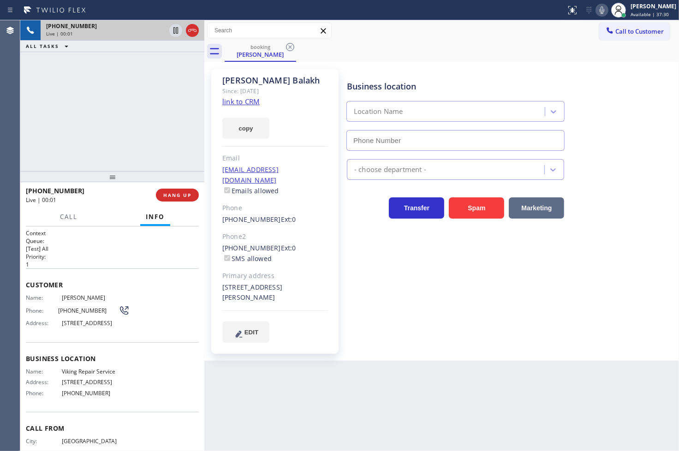
type input "[PHONE_NUMBER]"
click at [176, 197] on span "HANG UP" at bounding box center [177, 195] width 28 height 6
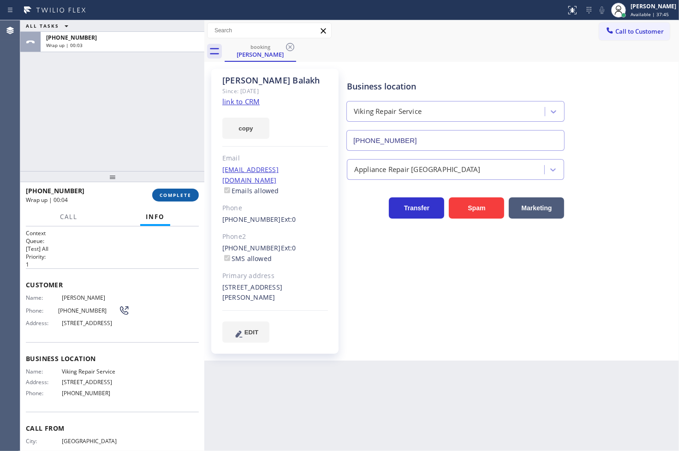
click at [172, 192] on span "COMPLETE" at bounding box center [176, 195] width 32 height 6
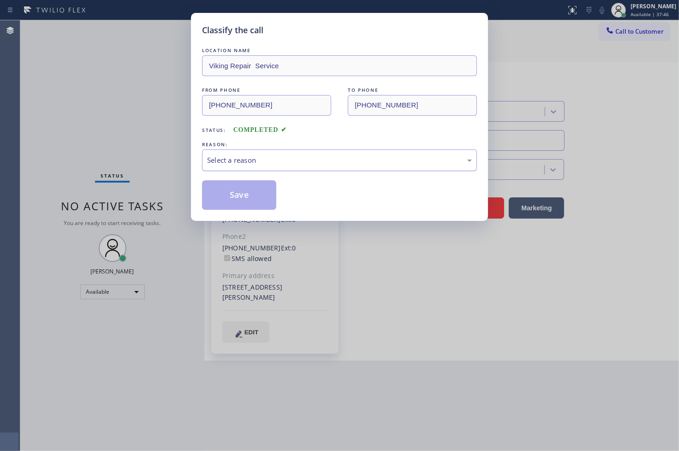
click at [245, 162] on div "Select a reason" at bounding box center [339, 160] width 265 height 11
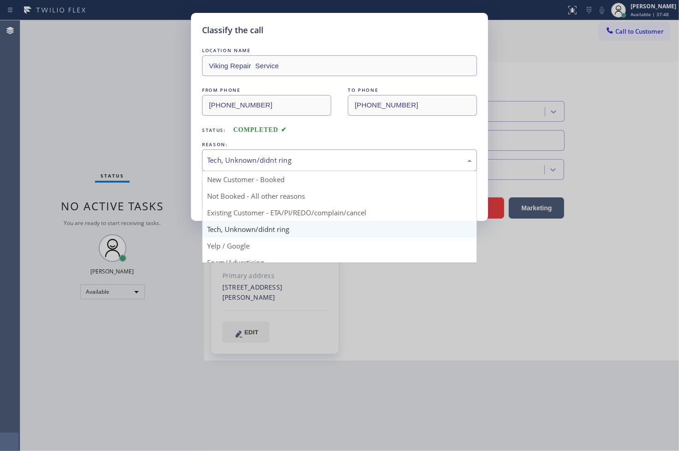
click at [251, 166] on div "Tech, Unknown/didnt ring" at bounding box center [339, 160] width 275 height 22
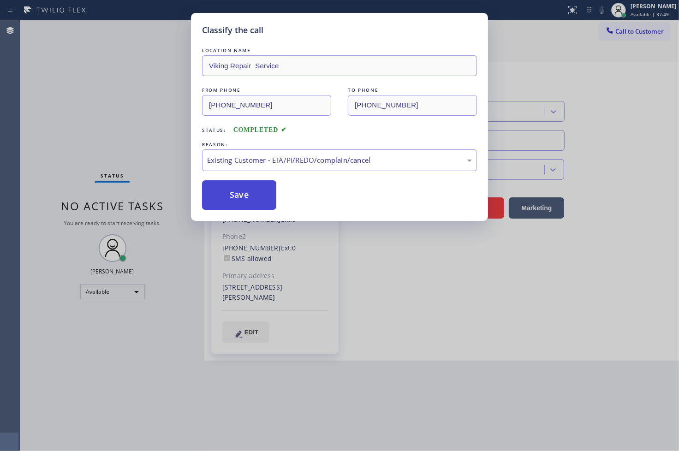
click at [252, 197] on button "Save" at bounding box center [239, 195] width 74 height 30
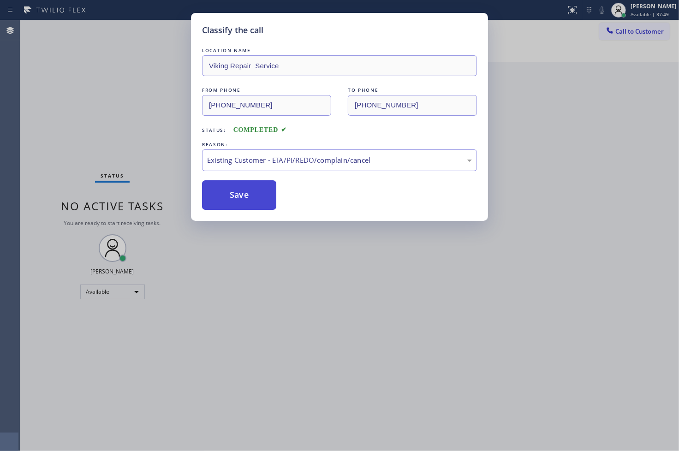
click at [254, 192] on button "Save" at bounding box center [239, 195] width 74 height 30
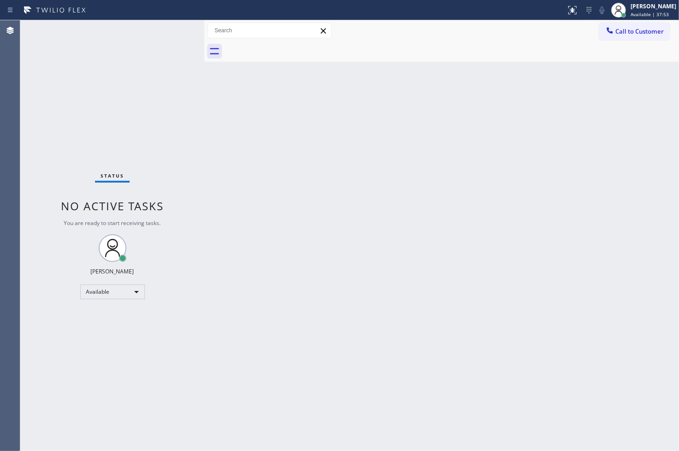
click at [520, 180] on div "Back to Dashboard Change Sender ID Customers Technicians Select a contact Outbo…" at bounding box center [441, 235] width 475 height 431
click at [103, 199] on span "No active tasks" at bounding box center [112, 205] width 103 height 15
click at [169, 38] on div "Status No active tasks You are ready to start receiving tasks. [PERSON_NAME]" at bounding box center [112, 235] width 184 height 431
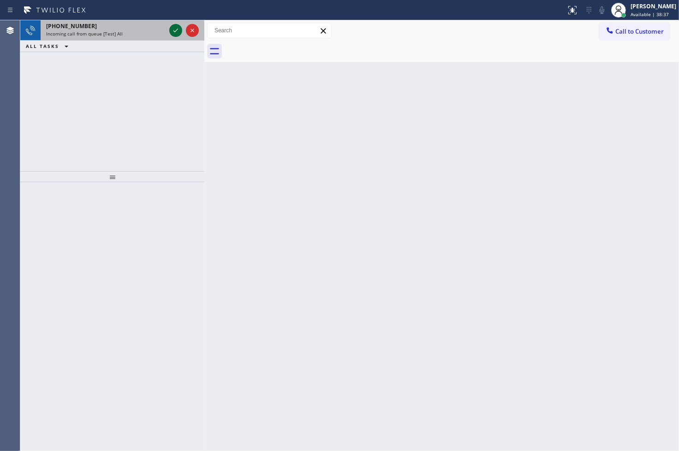
click at [177, 30] on icon at bounding box center [175, 30] width 11 height 11
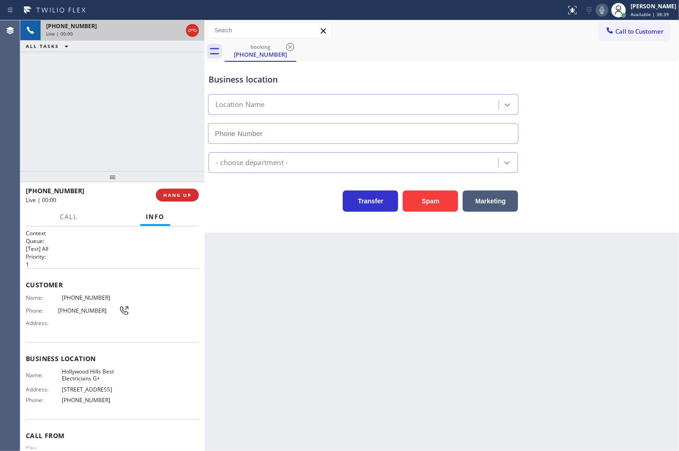
type input "[PHONE_NUMBER]"
click at [288, 223] on div "Business location [GEOGRAPHIC_DATA] Best Electricians G+ [PHONE_NUMBER] Electri…" at bounding box center [441, 147] width 475 height 171
click at [498, 203] on button "Marketing" at bounding box center [490, 201] width 55 height 21
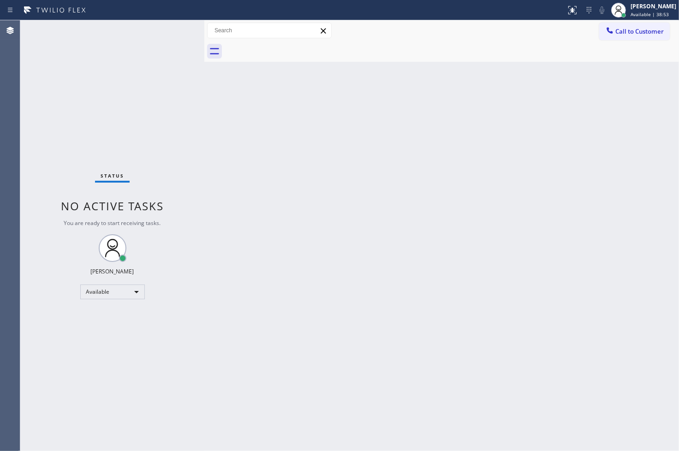
drag, startPoint x: 168, startPoint y: 137, endPoint x: 172, endPoint y: 106, distance: 30.6
click at [169, 127] on div "Status No active tasks You are ready to start receiving tasks. [PERSON_NAME]" at bounding box center [112, 235] width 184 height 431
click at [173, 24] on div "Status No active tasks You are ready to start receiving tasks. [PERSON_NAME]" at bounding box center [112, 235] width 184 height 431
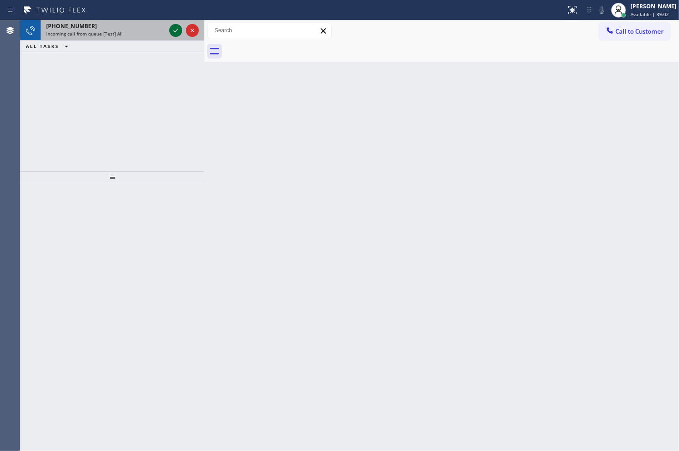
click at [173, 24] on button at bounding box center [175, 30] width 13 height 13
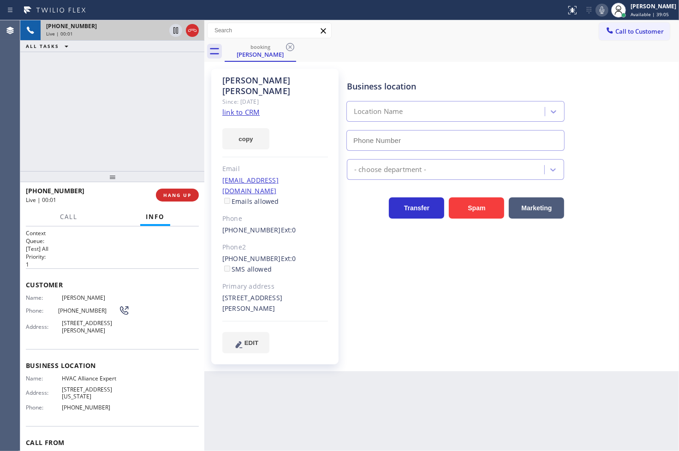
type input "[PHONE_NUMBER]"
click at [246, 107] on link "link to CRM" at bounding box center [240, 111] width 37 height 9
click at [108, 148] on div "[PHONE_NUMBER] Live | 00:28 ALL TASKS ALL TASKS ACTIVE TASKS TASKS IN WRAP UP" at bounding box center [112, 95] width 184 height 151
click at [174, 29] on icon at bounding box center [175, 30] width 11 height 11
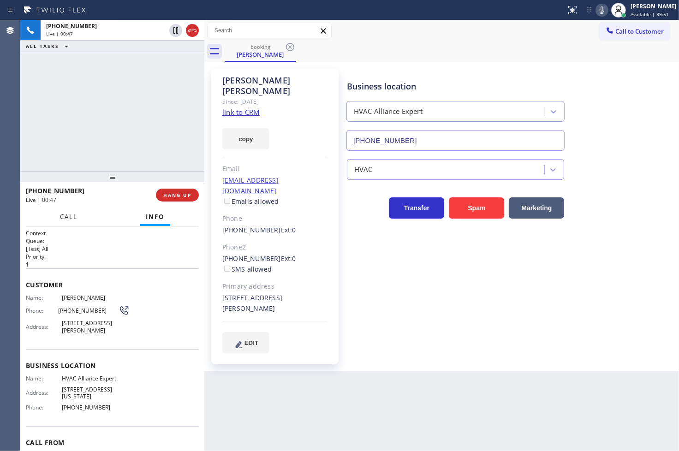
click at [67, 214] on span "Call" at bounding box center [69, 217] width 18 height 8
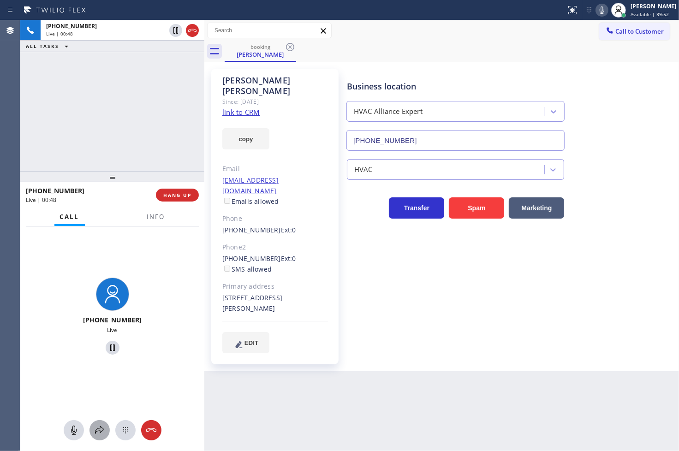
click at [99, 432] on icon at bounding box center [99, 430] width 11 height 11
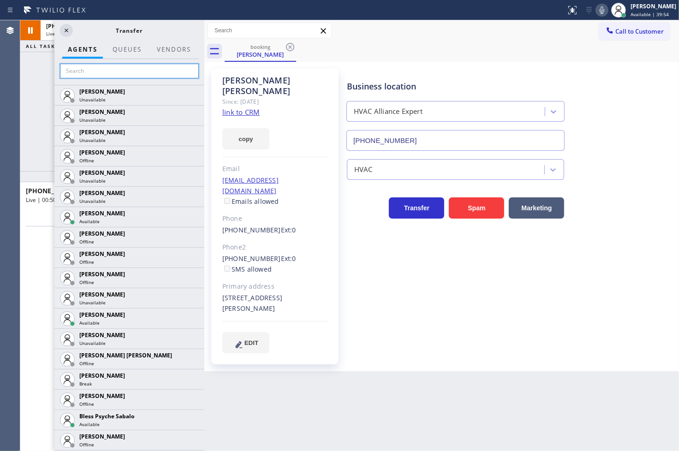
click at [105, 70] on input "text" at bounding box center [129, 71] width 139 height 15
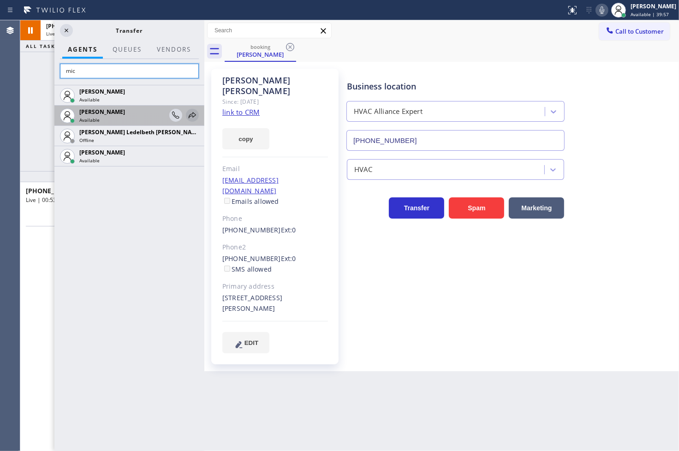
type input "mic"
click at [189, 113] on icon at bounding box center [192, 115] width 11 height 11
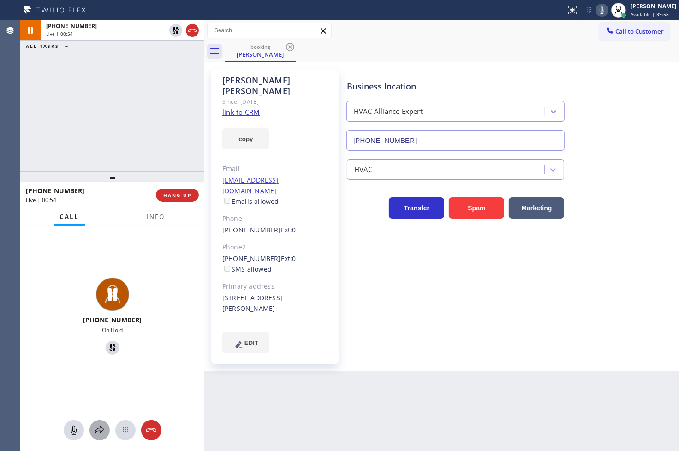
click at [104, 427] on icon at bounding box center [99, 430] width 11 height 11
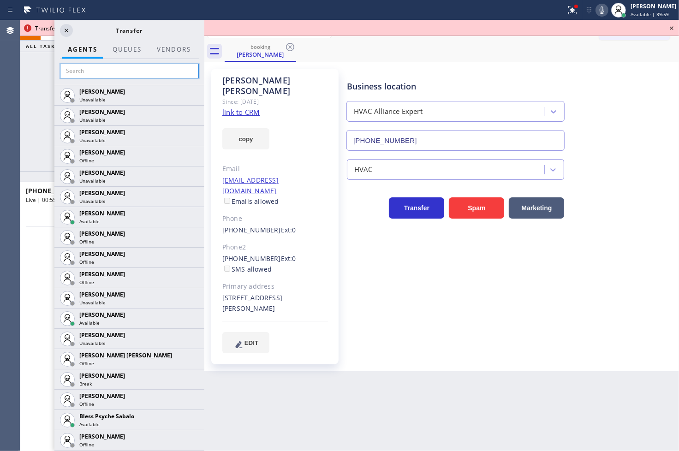
click at [90, 67] on input "text" at bounding box center [129, 71] width 139 height 15
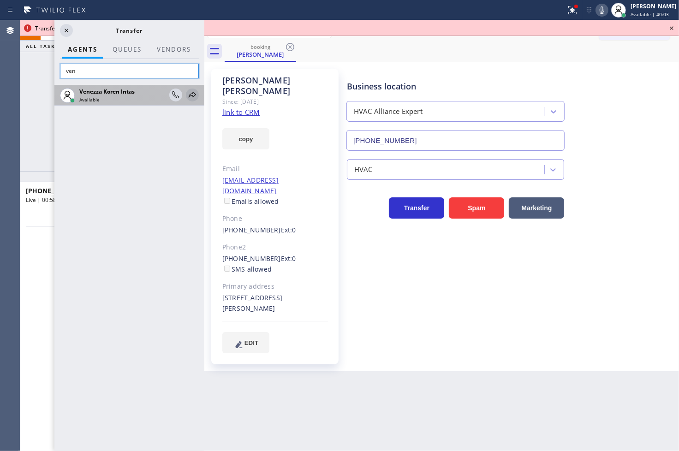
type input "ven"
click at [195, 94] on icon at bounding box center [192, 95] width 7 height 6
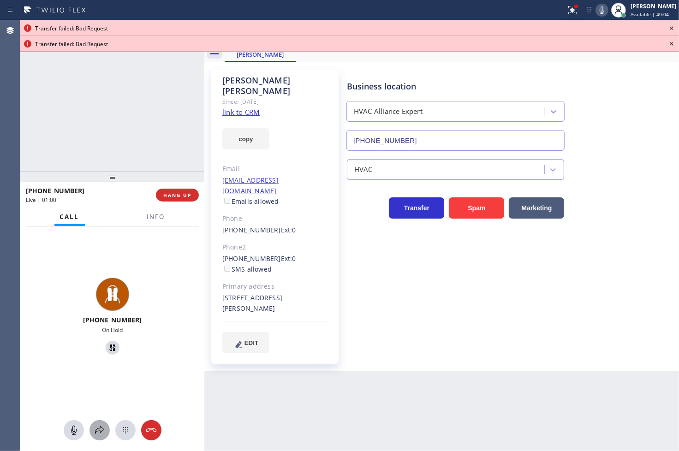
click at [97, 432] on icon at bounding box center [99, 430] width 11 height 11
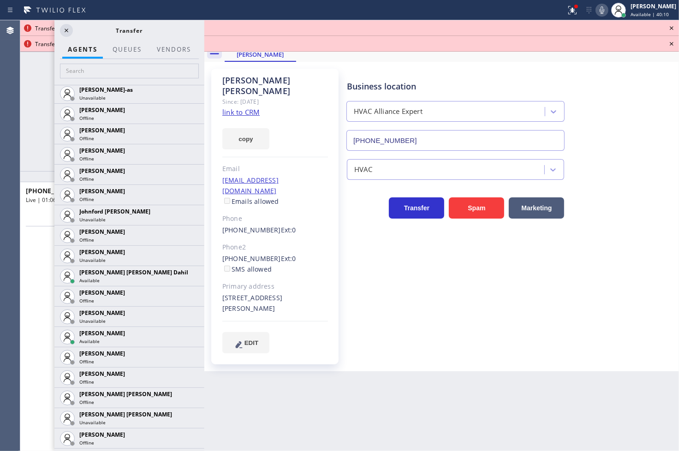
scroll to position [923, 0]
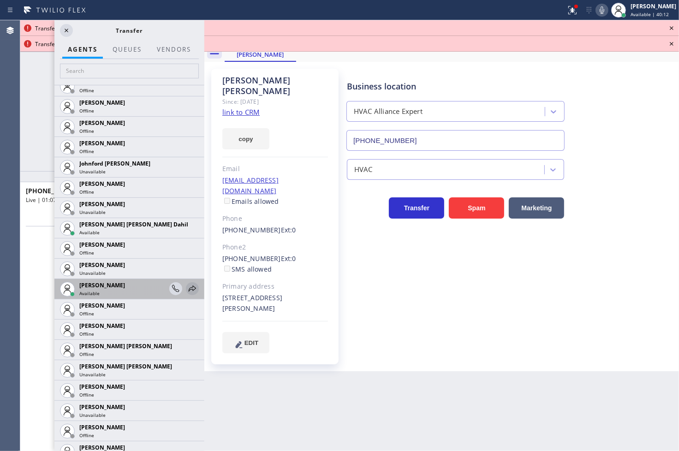
click at [187, 289] on icon at bounding box center [192, 288] width 11 height 11
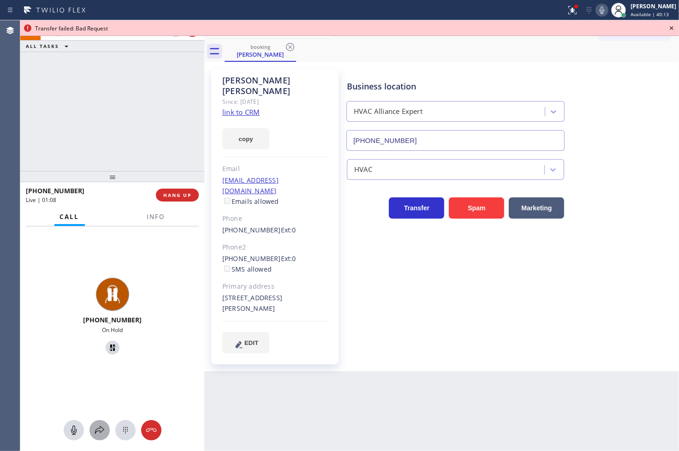
click at [99, 426] on icon at bounding box center [99, 430] width 11 height 11
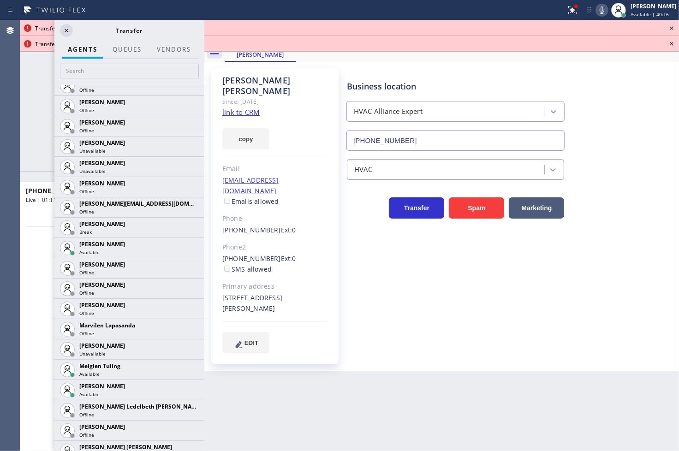
scroll to position [1332, 0]
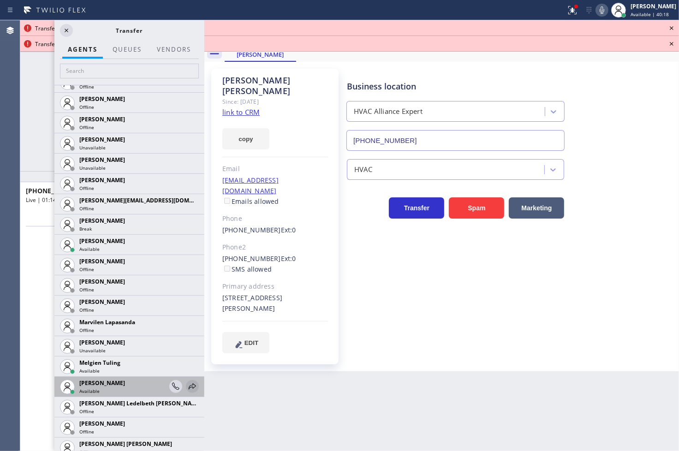
click at [187, 388] on icon at bounding box center [192, 386] width 11 height 11
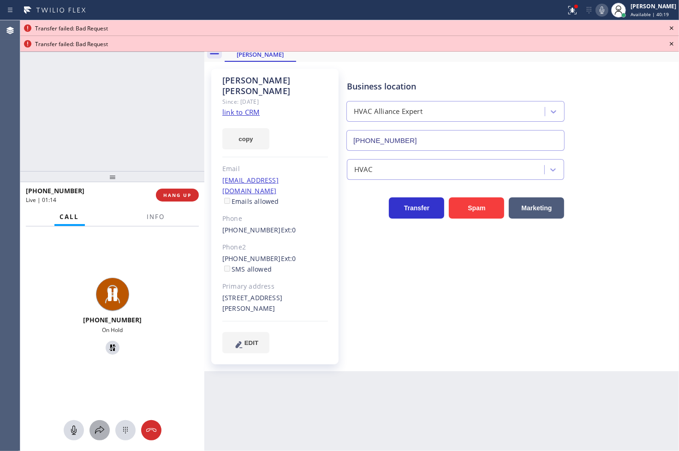
click at [101, 428] on icon at bounding box center [99, 430] width 11 height 11
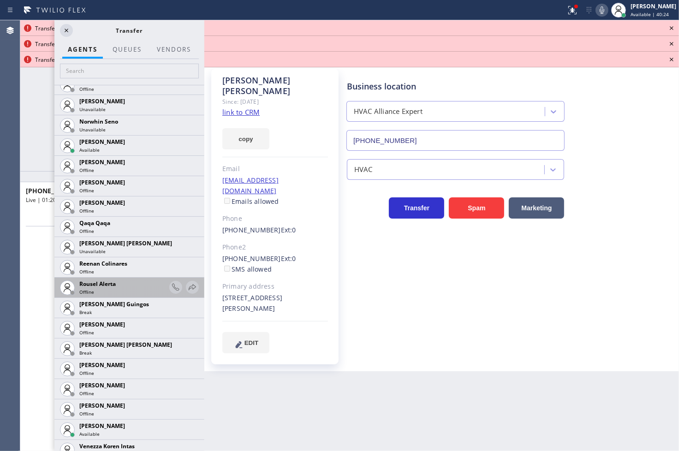
scroll to position [1764, 0]
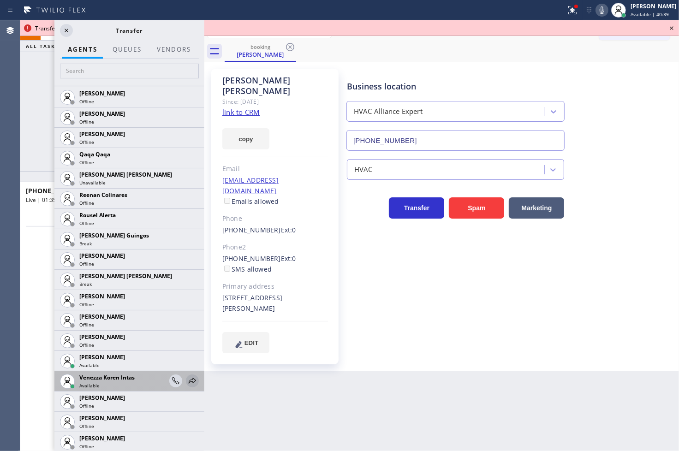
click at [187, 378] on icon at bounding box center [192, 381] width 11 height 11
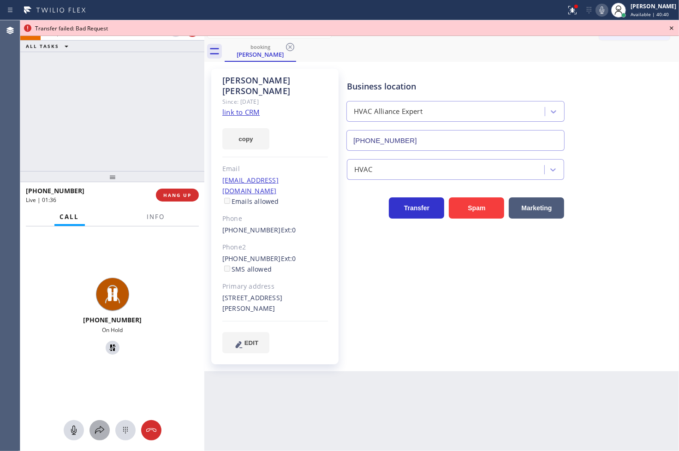
click at [100, 428] on icon at bounding box center [99, 430] width 9 height 8
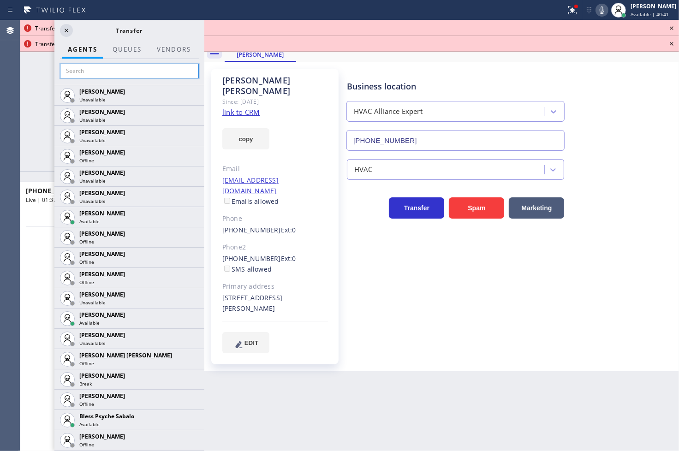
click at [86, 68] on input "text" at bounding box center [129, 71] width 139 height 15
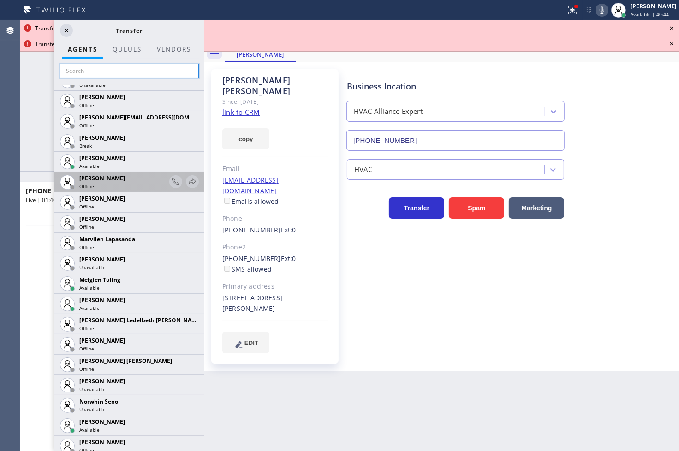
scroll to position [1435, 0]
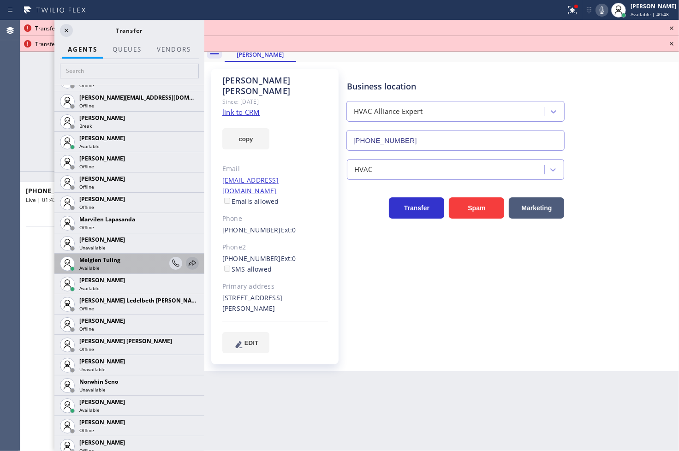
click at [187, 262] on icon at bounding box center [192, 263] width 11 height 11
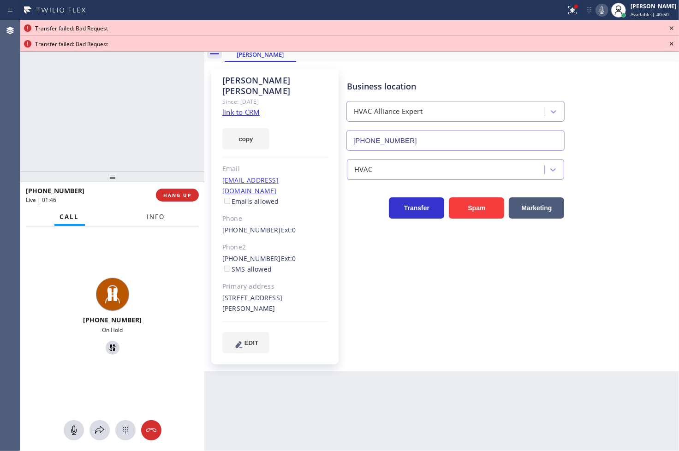
click at [153, 214] on span "Info" at bounding box center [156, 217] width 18 height 8
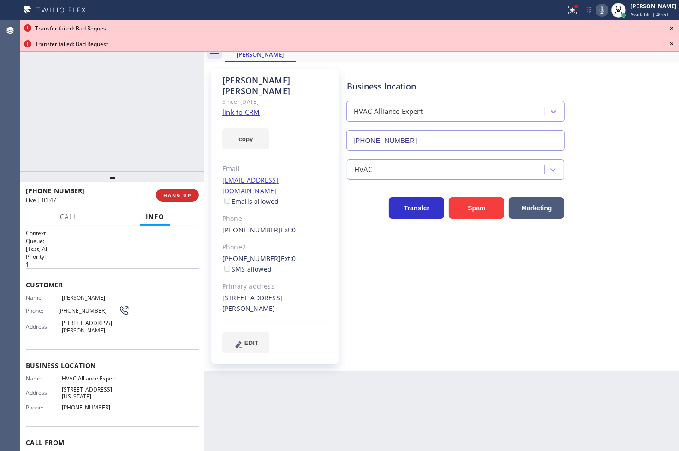
click at [26, 297] on span "Name:" at bounding box center [44, 297] width 36 height 7
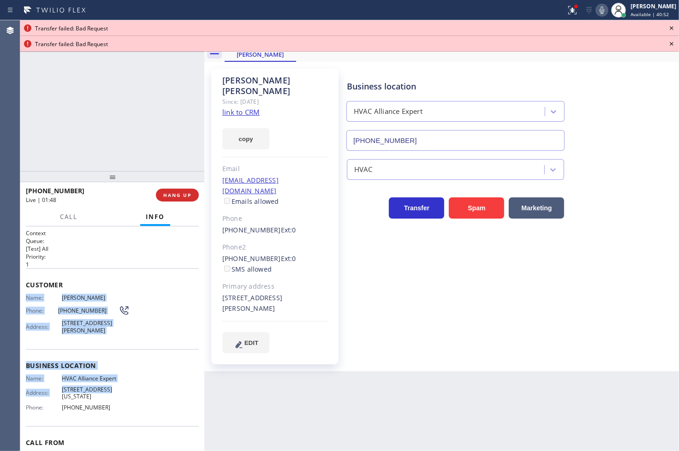
drag, startPoint x: 25, startPoint y: 297, endPoint x: 104, endPoint y: 391, distance: 122.9
click at [104, 391] on div "Context Queue: [Test] All Priority: 1 Customer Name: [PERSON_NAME] Phone: [PHON…" at bounding box center [112, 362] width 173 height 267
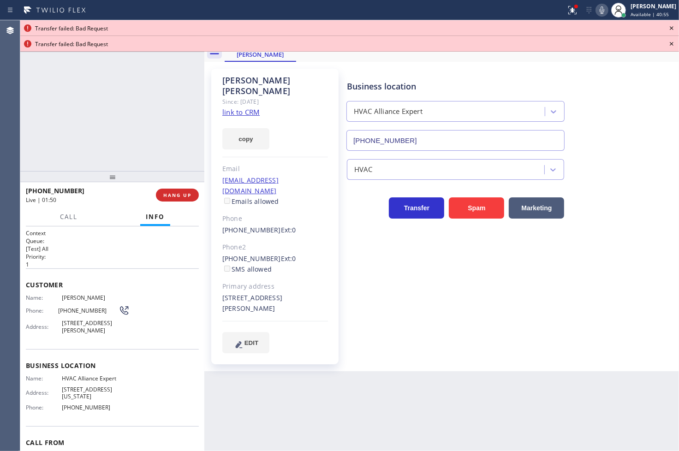
click at [109, 408] on div "Business location Name: HVAC Alliance Expert Address: [STREET_ADDRESS][US_STATE…" at bounding box center [112, 387] width 173 height 77
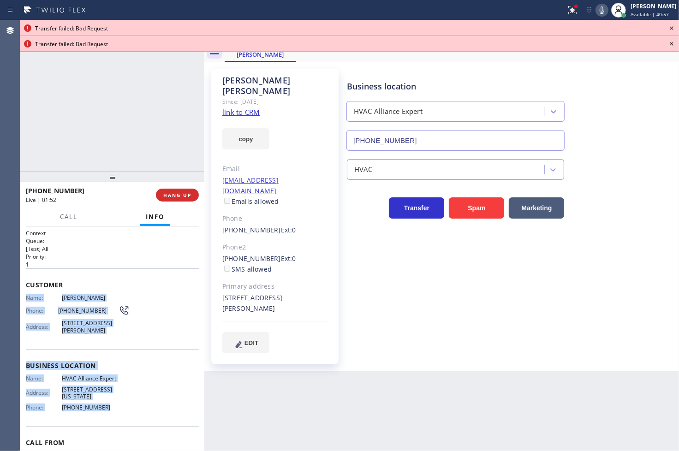
drag, startPoint x: 24, startPoint y: 298, endPoint x: 107, endPoint y: 403, distance: 133.7
click at [107, 403] on div "Context Queue: [Test] All Priority: 1 Customer Name: [PERSON_NAME] Phone: [PHON…" at bounding box center [112, 339] width 184 height 225
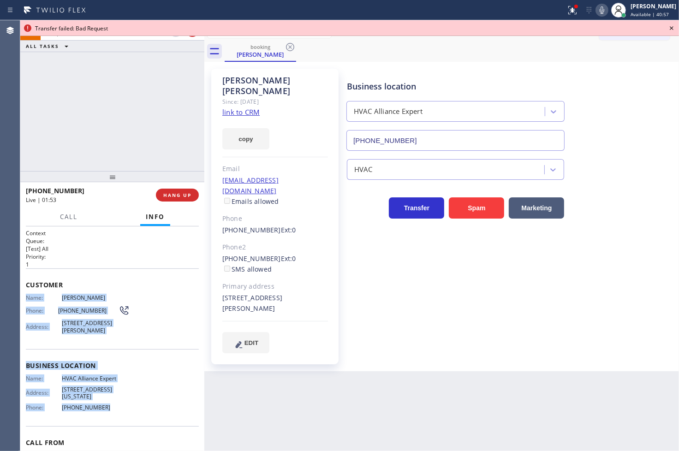
copy div "Name: [PERSON_NAME] Phone: [PHONE_NUMBER] Address: [STREET_ADDRESS][PERSON_NAME…"
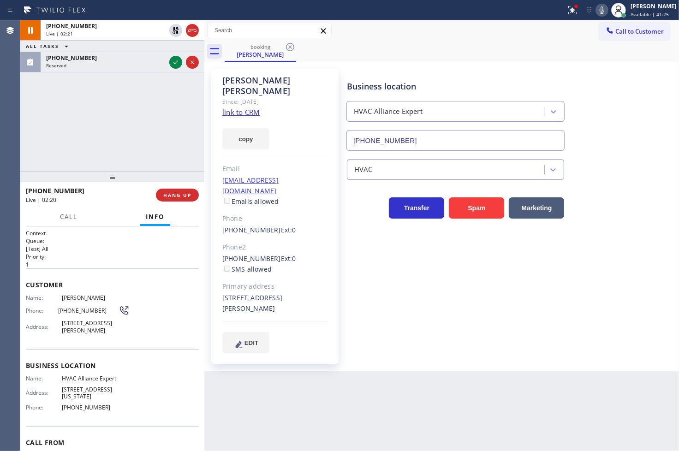
click at [134, 135] on div "[PHONE_NUMBER] Live | 02:21 ALL TASKS ALL TASKS ACTIVE TASKS TASKS IN WRAP UP […" at bounding box center [112, 95] width 184 height 151
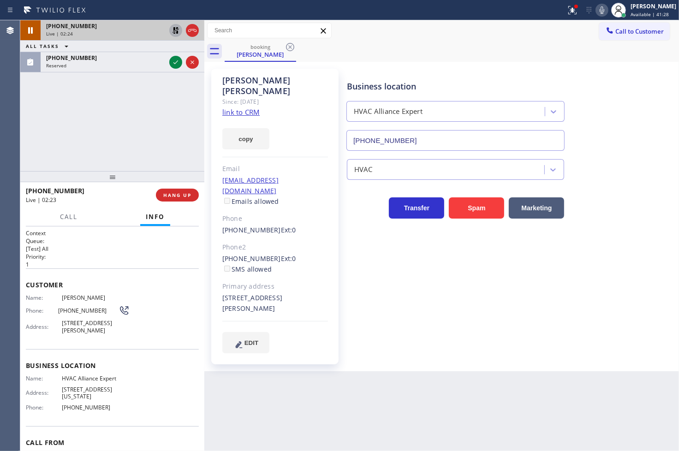
click at [176, 30] on icon at bounding box center [175, 30] width 11 height 11
drag, startPoint x: 241, startPoint y: 123, endPoint x: 353, endPoint y: 109, distance: 113.0
click at [241, 128] on button "copy" at bounding box center [245, 138] width 47 height 21
click at [567, 13] on icon at bounding box center [572, 10] width 11 height 11
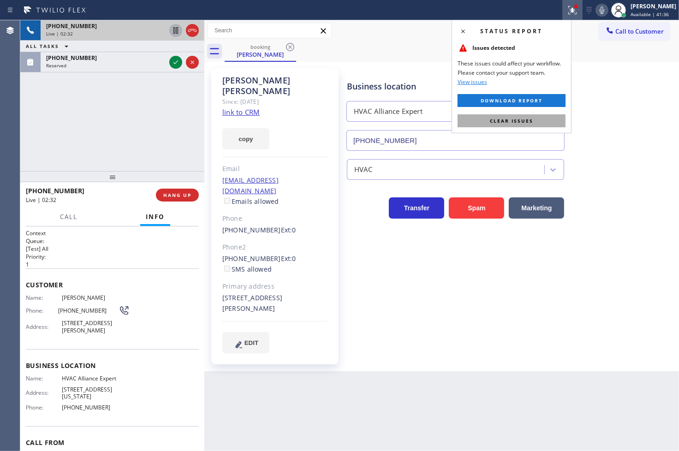
click at [543, 118] on button "Clear issues" at bounding box center [512, 120] width 108 height 13
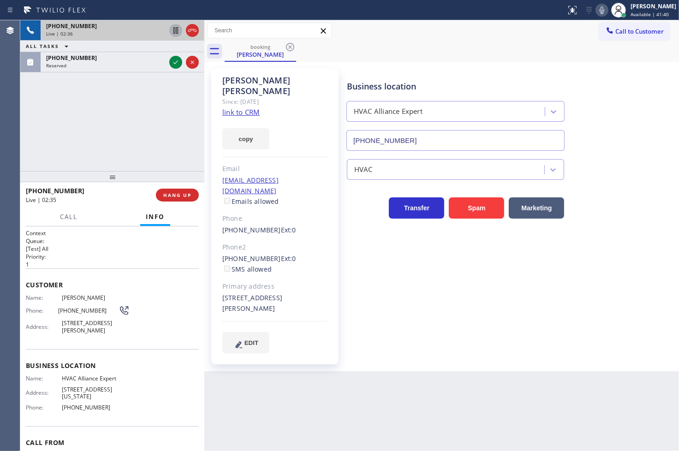
click at [124, 251] on p "[Test] All" at bounding box center [112, 249] width 173 height 8
click at [80, 99] on div "[PHONE_NUMBER] Live | 03:04 ALL TASKS ALL TASKS ACTIVE TASKS TASKS IN WRAP UP […" at bounding box center [112, 95] width 184 height 151
click at [265, 380] on div "Back to Dashboard Change Sender ID Customers Technicians Select a contact Outbo…" at bounding box center [441, 235] width 475 height 431
click at [130, 128] on div "[PHONE_NUMBER] Live | 03:50 ALL TASKS ALL TASKS ACTIVE TASKS TASKS IN WRAP UP […" at bounding box center [112, 95] width 184 height 151
click at [289, 400] on div "Back to Dashboard Change Sender ID Customers Technicians Select a contact Outbo…" at bounding box center [441, 235] width 475 height 431
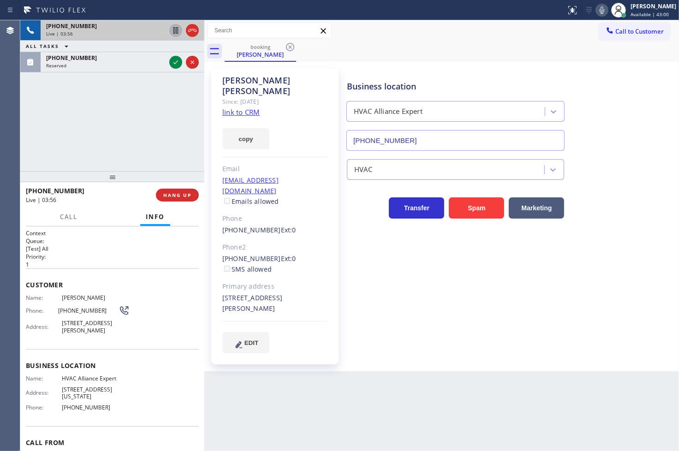
click at [116, 126] on div "[PHONE_NUMBER] Live | 03:56 ALL TASKS ALL TASKS ACTIVE TASKS TASKS IN WRAP UP […" at bounding box center [112, 95] width 184 height 151
click at [287, 370] on div "Back to Dashboard Change Sender ID Customers Technicians Select a contact Outbo…" at bounding box center [441, 235] width 475 height 431
click at [88, 122] on div "[PHONE_NUMBER] Live | 05:08 ALL TASKS ALL TASKS ACTIVE TASKS TASKS IN WRAP UP […" at bounding box center [112, 95] width 184 height 151
click at [137, 110] on div "[PHONE_NUMBER] Live | 05:09 ALL TASKS ALL TASKS ACTIVE TASKS TASKS IN WRAP UP […" at bounding box center [112, 95] width 184 height 151
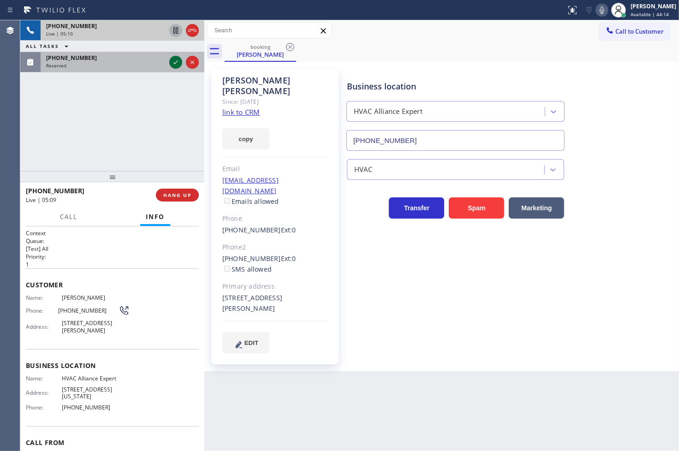
click at [175, 63] on icon at bounding box center [175, 62] width 5 height 4
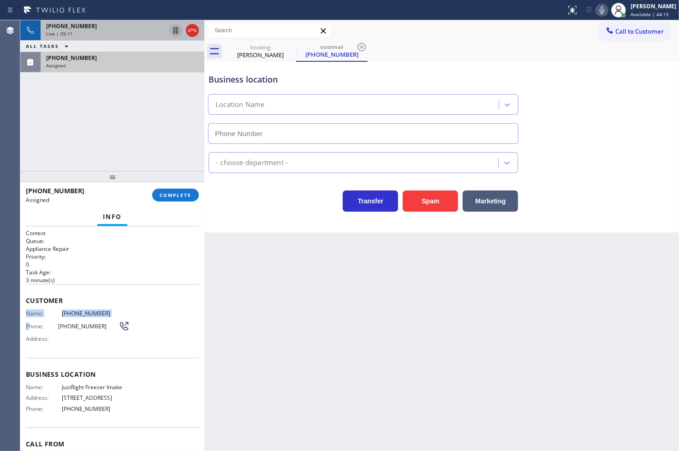
type input "[PHONE_NUMBER]"
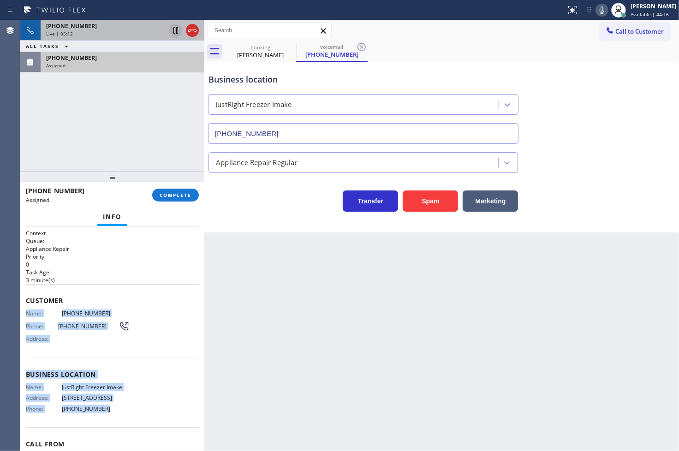
drag, startPoint x: 27, startPoint y: 313, endPoint x: 130, endPoint y: 413, distance: 143.9
click at [130, 413] on div "Context Queue: Appliance Repair Priority: 0 Task Age: [DEMOGRAPHIC_DATA] minute…" at bounding box center [112, 363] width 173 height 269
copy div "Name: [PHONE_NUMBER] Phone: [PHONE_NUMBER] Address: Business location Name: Jus…"
click at [179, 197] on span "COMPLETE" at bounding box center [176, 195] width 32 height 6
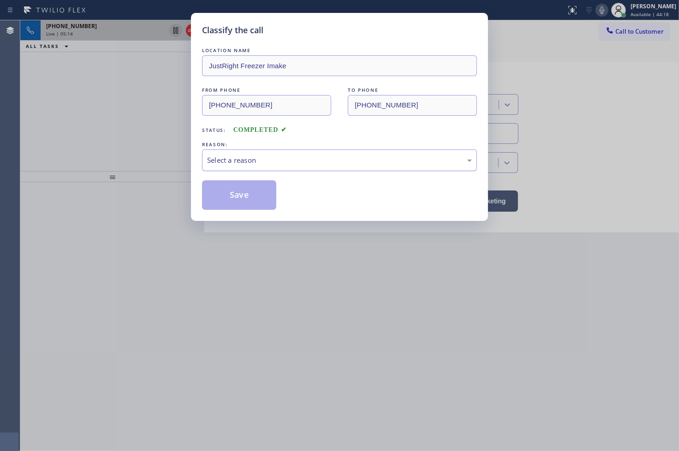
click at [249, 160] on div "Select a reason" at bounding box center [339, 160] width 265 height 11
click at [245, 198] on button "Save" at bounding box center [239, 195] width 74 height 30
type input "[PHONE_NUMBER]"
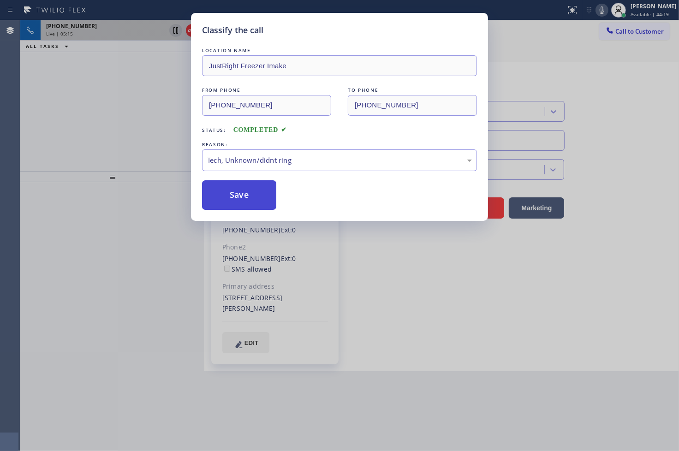
click at [245, 198] on button "Save" at bounding box center [239, 195] width 74 height 30
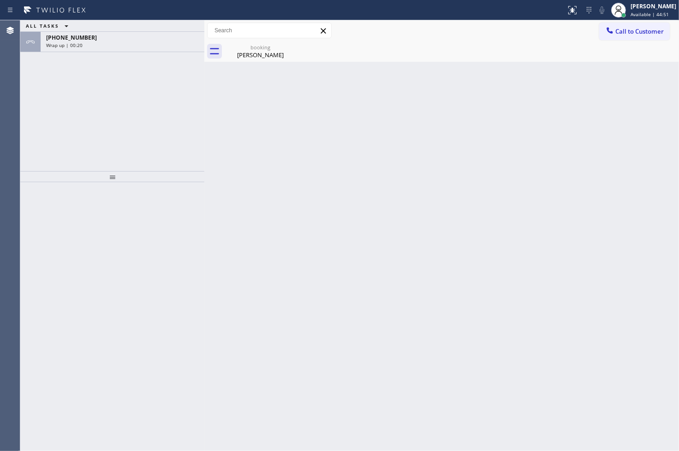
click at [56, 125] on div "ALL TASKS ALL TASKS ACTIVE TASKS TASKS IN WRAP UP [PHONE_NUMBER] Wrap up | 00:20" at bounding box center [112, 95] width 184 height 151
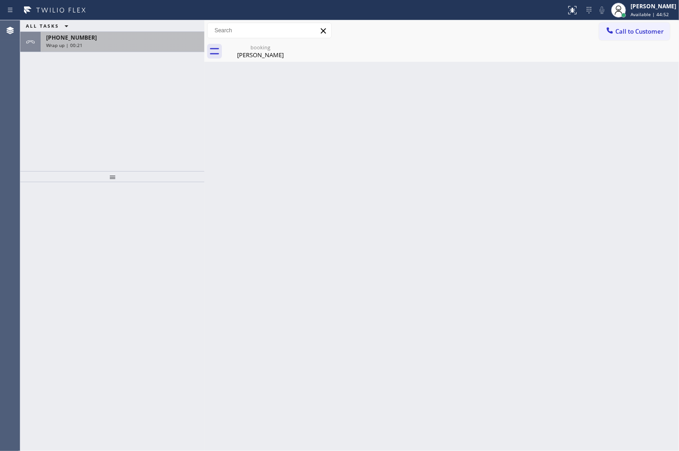
click at [137, 47] on div "Wrap up | 00:21" at bounding box center [122, 45] width 153 height 6
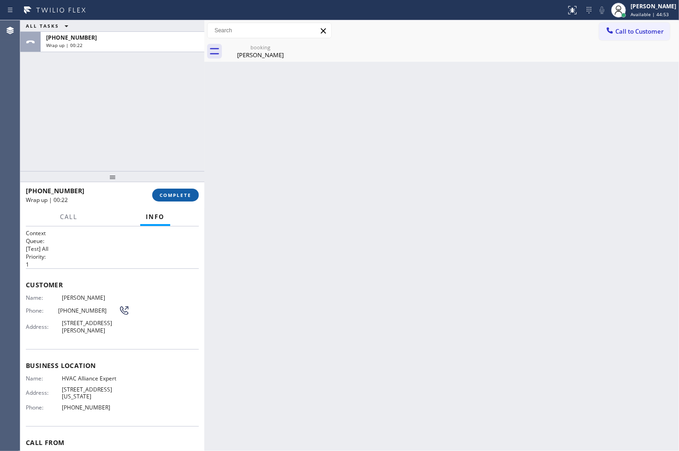
click at [169, 192] on span "COMPLETE" at bounding box center [176, 195] width 32 height 6
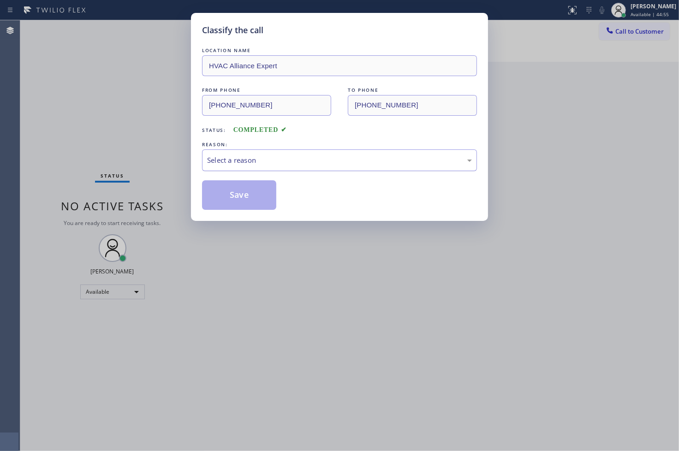
click at [285, 160] on div "Select a reason" at bounding box center [339, 160] width 265 height 11
click at [244, 196] on button "Save" at bounding box center [239, 195] width 74 height 30
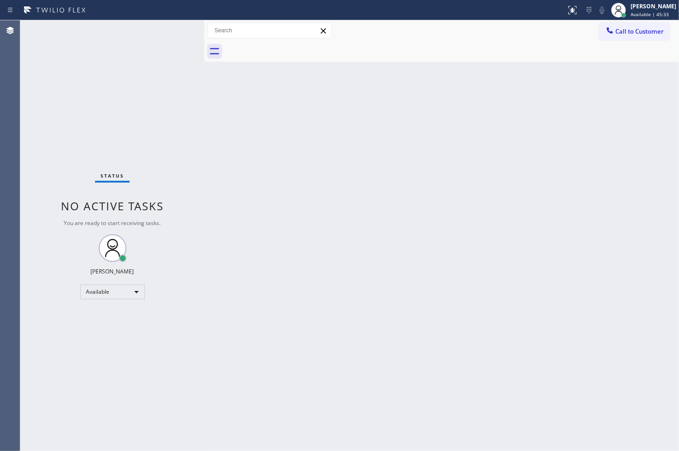
click at [345, 330] on div "Back to Dashboard Change Sender ID Customers Technicians Select a contact Outbo…" at bounding box center [441, 235] width 475 height 431
click at [347, 326] on div "Back to Dashboard Change Sender ID Customers Technicians Select a contact Outbo…" at bounding box center [441, 235] width 475 height 431
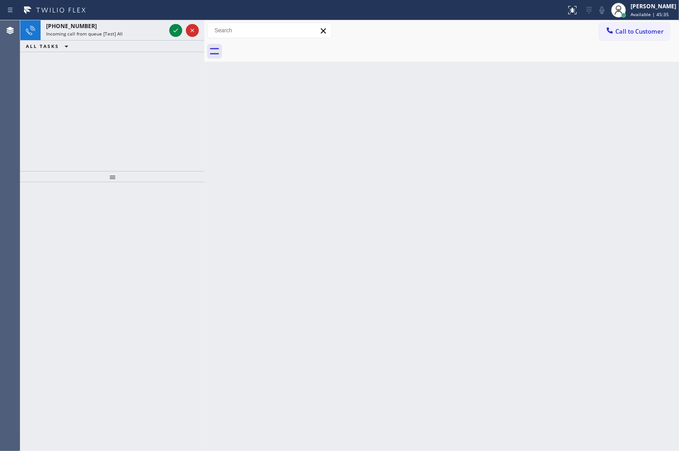
click at [172, 45] on div "ALL TASKS ALL TASKS ACTIVE TASKS TASKS IN WRAP UP" at bounding box center [112, 47] width 184 height 12
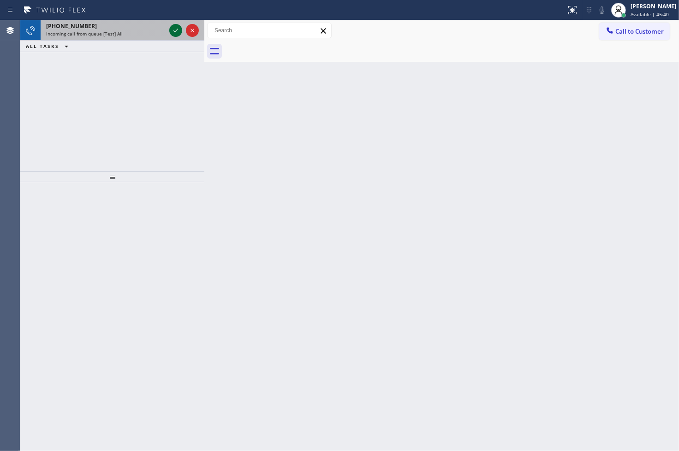
click at [179, 29] on icon at bounding box center [175, 30] width 11 height 11
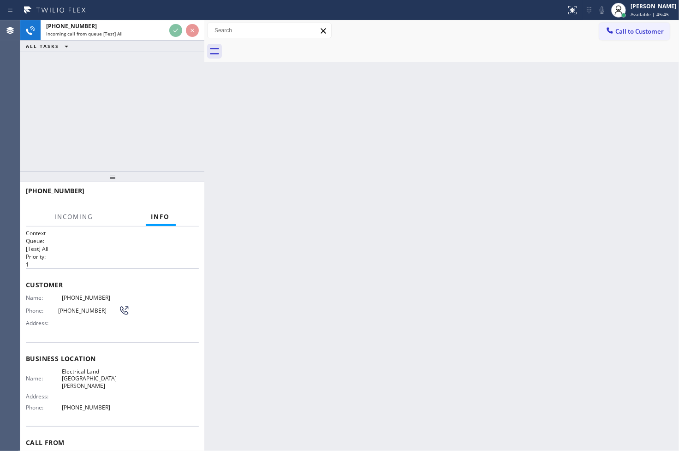
click at [145, 141] on div "[PHONE_NUMBER] Incoming call from queue [Test] All ALL TASKS ALL TASKS ACTIVE T…" at bounding box center [112, 95] width 184 height 151
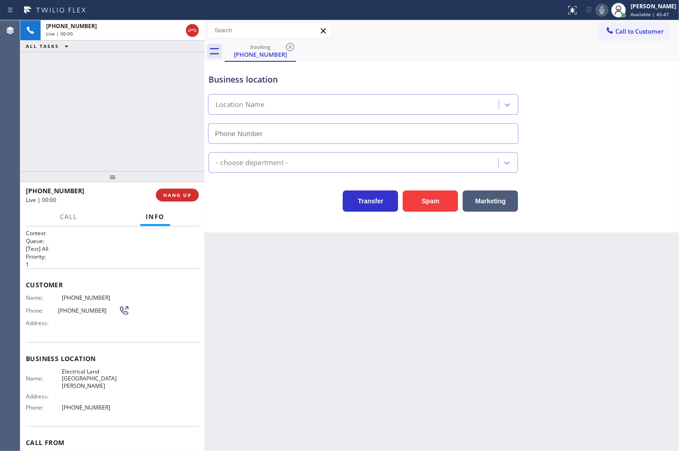
type input "[PHONE_NUMBER]"
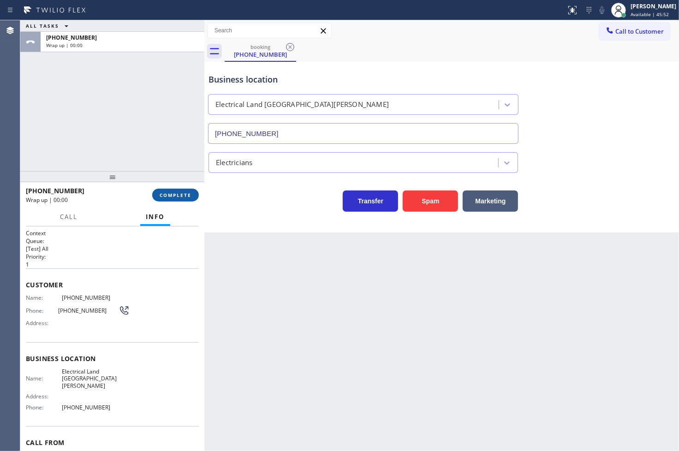
click at [181, 196] on span "COMPLETE" at bounding box center [176, 195] width 32 height 6
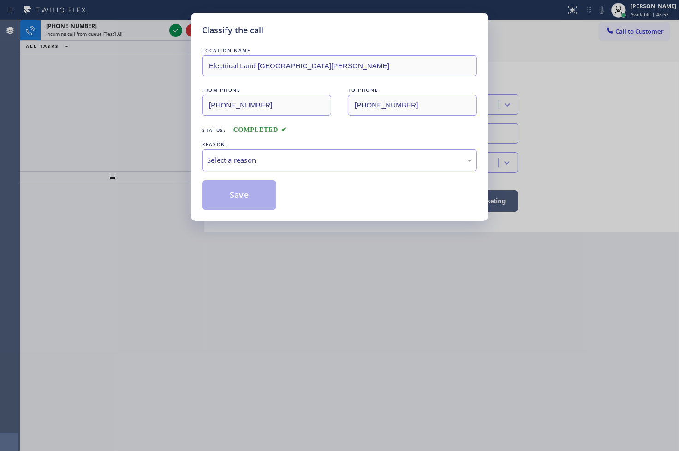
click at [221, 159] on div "Select a reason" at bounding box center [339, 160] width 265 height 11
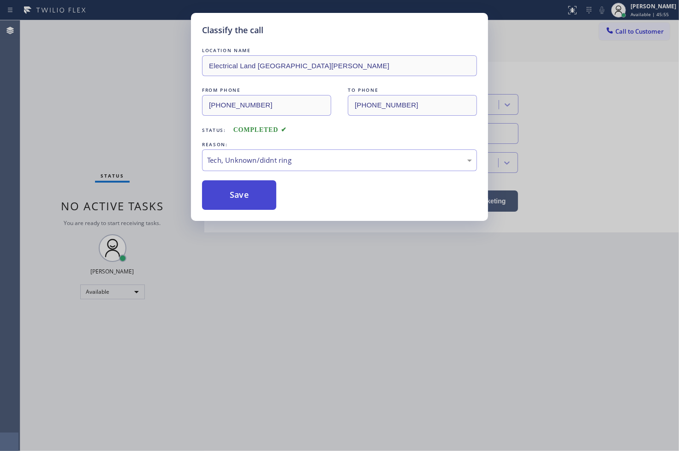
click at [232, 191] on button "Save" at bounding box center [239, 195] width 74 height 30
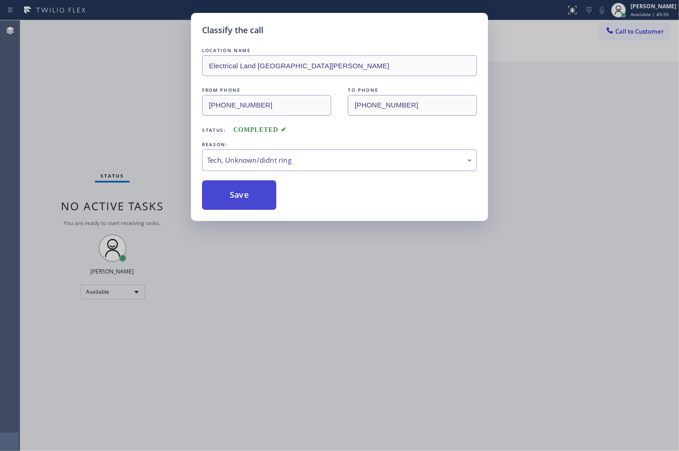
click at [232, 191] on button "Save" at bounding box center [239, 195] width 74 height 30
click at [232, 189] on button "Save" at bounding box center [239, 195] width 74 height 30
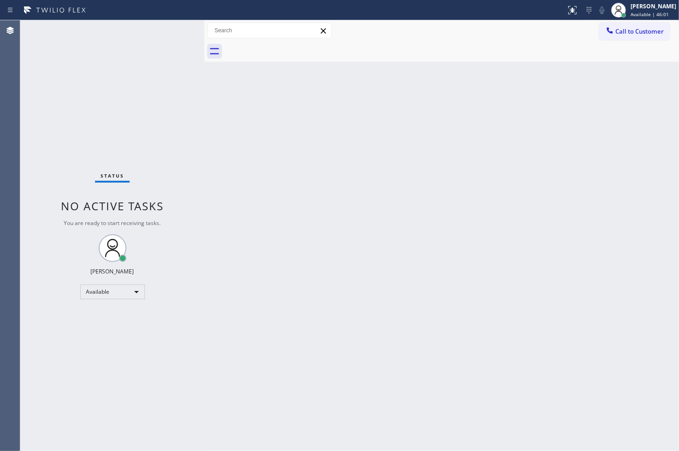
click at [242, 321] on div "Back to Dashboard Change Sender ID Customers Technicians Select a contact Outbo…" at bounding box center [441, 235] width 475 height 431
click at [175, 35] on div "Status No active tasks You are ready to start receiving tasks. [PERSON_NAME]" at bounding box center [112, 235] width 184 height 431
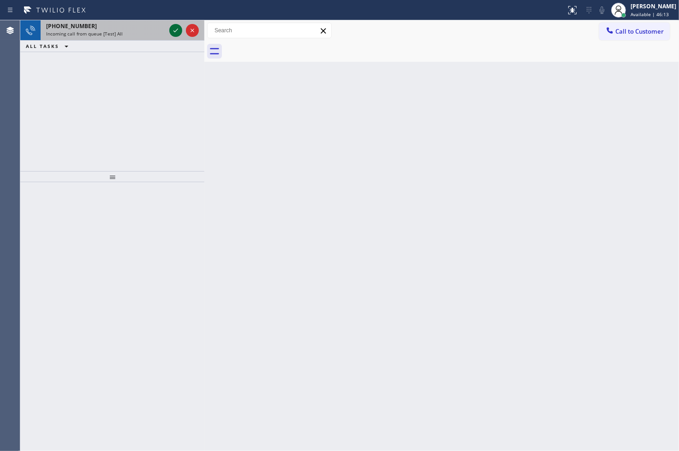
click at [181, 32] on icon at bounding box center [175, 30] width 11 height 11
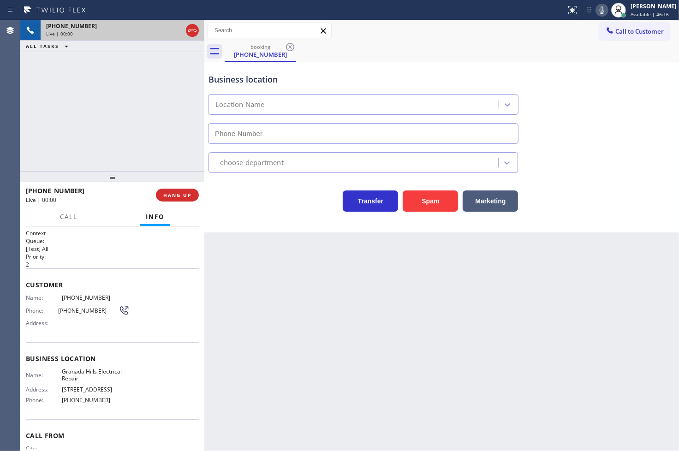
type input "[PHONE_NUMBER]"
click at [75, 243] on h2 "Queue:" at bounding box center [112, 241] width 173 height 8
click at [74, 140] on div "[PHONE_NUMBER] Live | 00:03 ALL TASKS ALL TASKS ACTIVE TASKS TASKS IN WRAP UP" at bounding box center [112, 95] width 184 height 151
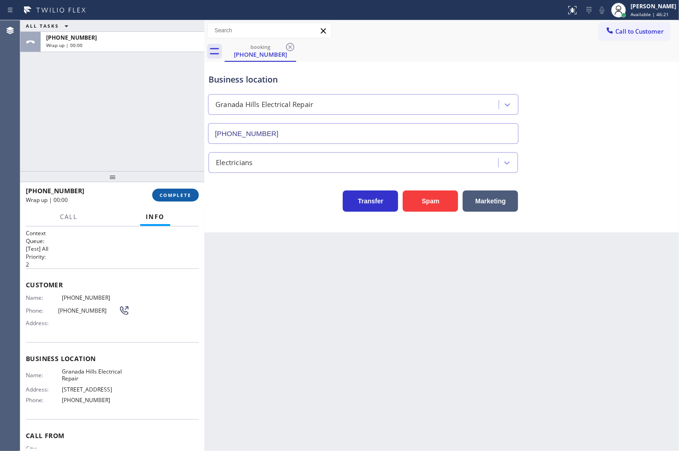
click at [188, 198] on span "COMPLETE" at bounding box center [176, 195] width 32 height 6
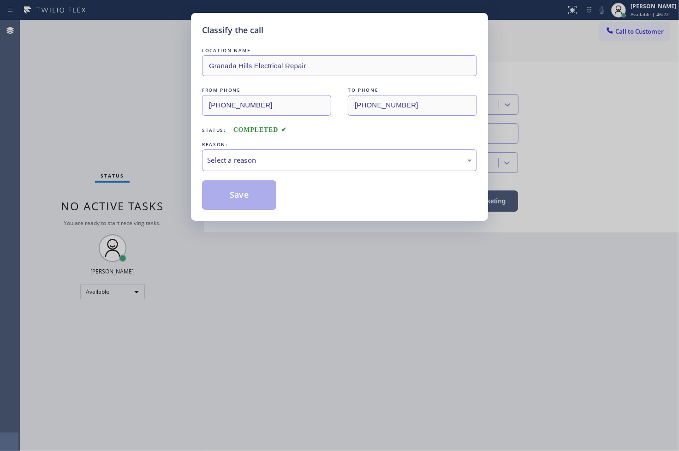
click at [256, 161] on div "Select a reason" at bounding box center [339, 160] width 265 height 11
click at [246, 191] on button "Save" at bounding box center [239, 195] width 74 height 30
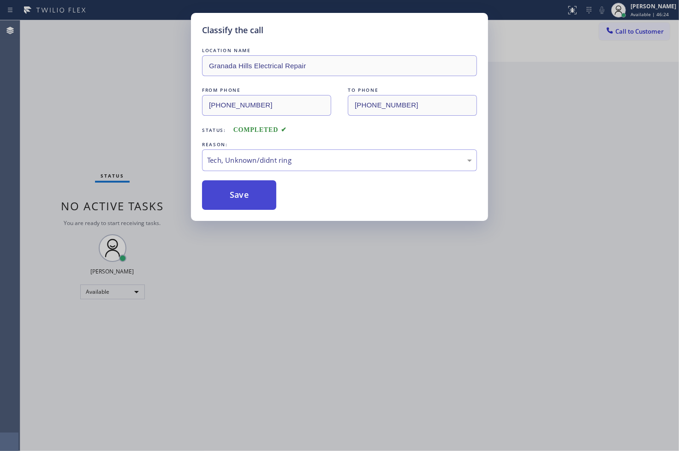
click at [246, 191] on button "Save" at bounding box center [239, 195] width 74 height 30
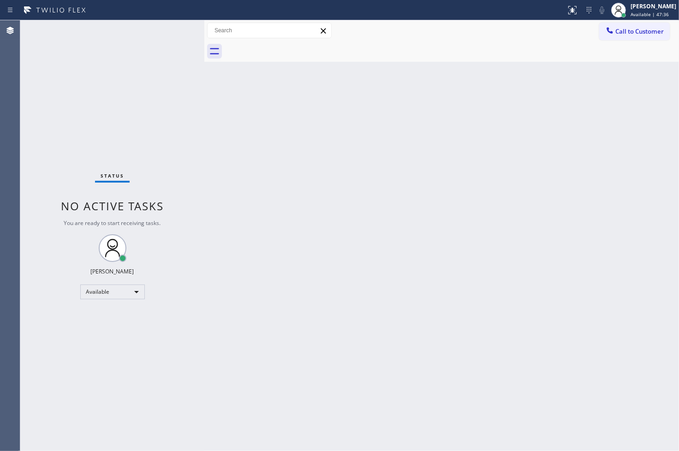
click at [63, 352] on div "Status No active tasks You are ready to start receiving tasks. [PERSON_NAME]" at bounding box center [112, 235] width 184 height 431
click at [141, 148] on div "Status No active tasks You are ready to start receiving tasks. [PERSON_NAME]" at bounding box center [112, 235] width 184 height 431
click at [164, 24] on div "Status No active tasks You are ready to start receiving tasks. [PERSON_NAME]" at bounding box center [112, 235] width 184 height 431
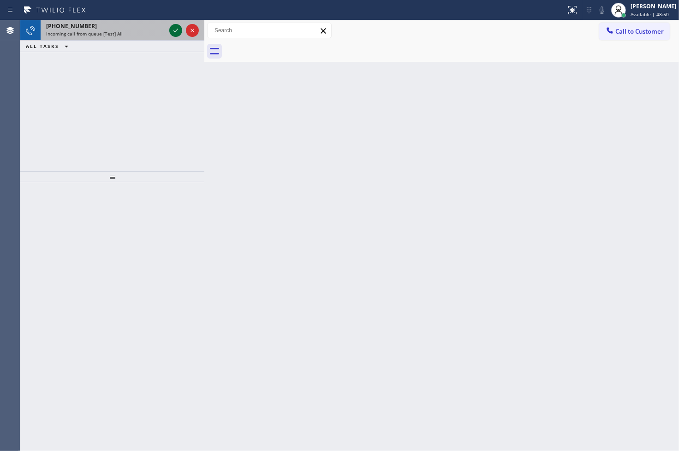
click at [176, 29] on icon at bounding box center [175, 30] width 11 height 11
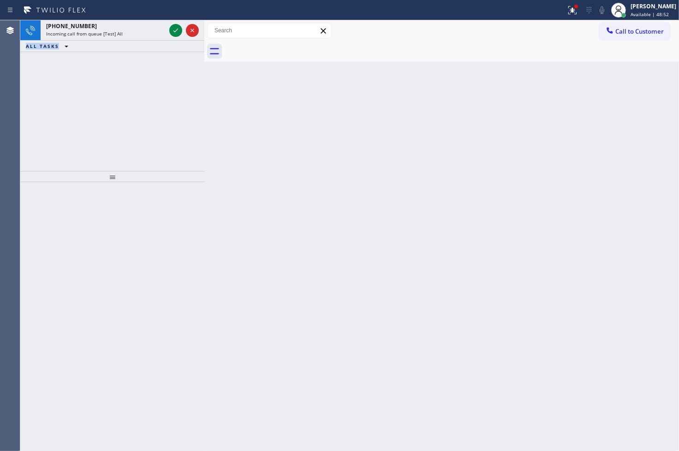
click at [176, 29] on icon at bounding box center [175, 30] width 11 height 11
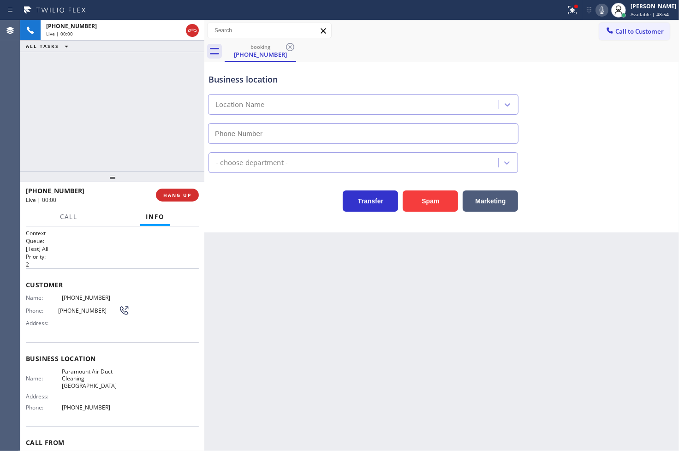
type input "[PHONE_NUMBER]"
click at [567, 13] on icon at bounding box center [572, 10] width 11 height 11
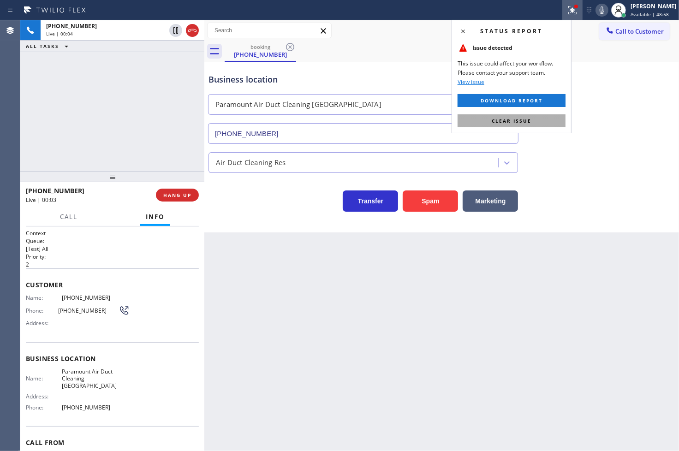
click at [533, 118] on button "Clear issue" at bounding box center [512, 120] width 108 height 13
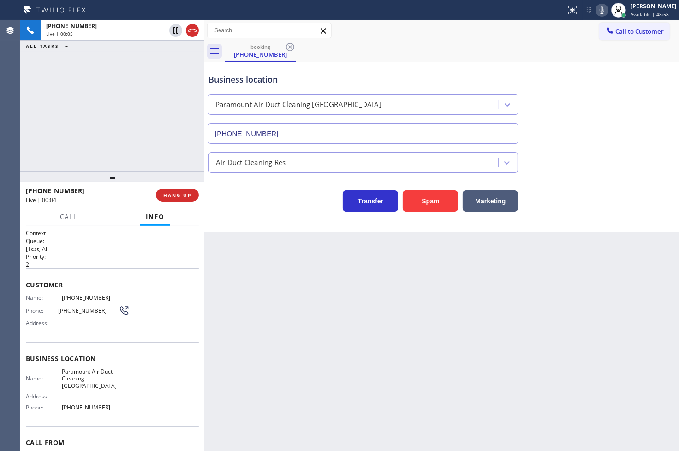
click at [144, 131] on div "[PHONE_NUMBER] Live | 00:05 ALL TASKS ALL TASKS ACTIVE TASKS TASKS IN WRAP UP" at bounding box center [112, 95] width 184 height 151
click at [145, 131] on div "[PHONE_NUMBER] Live | 00:05 ALL TASKS ALL TASKS ACTIVE TASKS TASKS IN WRAP UP" at bounding box center [112, 95] width 184 height 151
click at [245, 218] on div "Business location Paramount Air Duct Cleaning [GEOGRAPHIC_DATA] [PHONE_NUMBER] …" at bounding box center [441, 147] width 475 height 171
drag, startPoint x: 161, startPoint y: 153, endPoint x: 174, endPoint y: 160, distance: 14.9
click at [164, 154] on div "[PHONE_NUMBER] Live | 00:06 ALL TASKS ALL TASKS ACTIVE TASKS TASKS IN WRAP UP" at bounding box center [112, 95] width 184 height 151
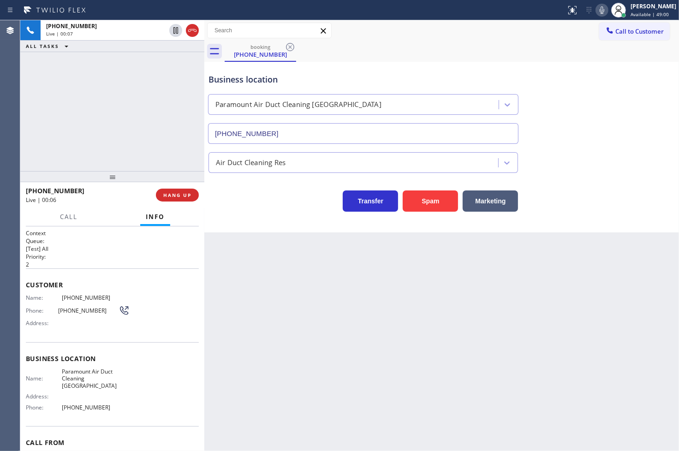
click at [241, 192] on div "Transfer Spam Marketing" at bounding box center [363, 199] width 313 height 26
click at [71, 220] on span "Call" at bounding box center [69, 217] width 18 height 8
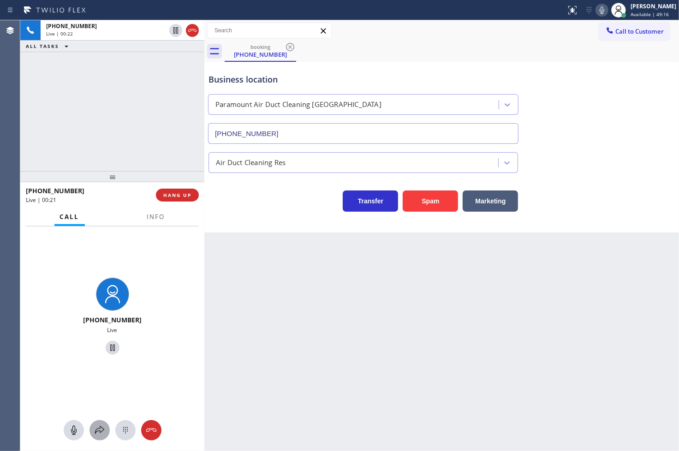
click at [98, 430] on icon at bounding box center [99, 430] width 11 height 11
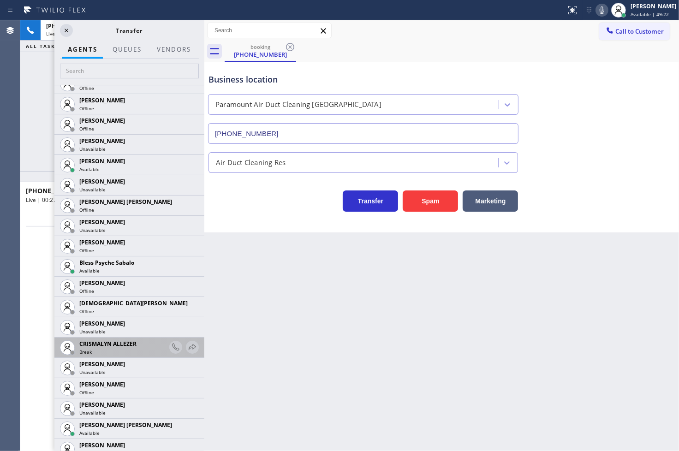
scroll to position [256, 0]
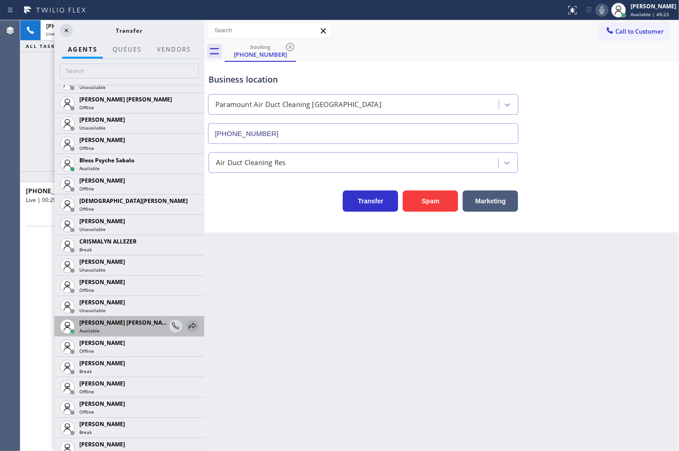
click at [187, 325] on icon at bounding box center [192, 326] width 11 height 11
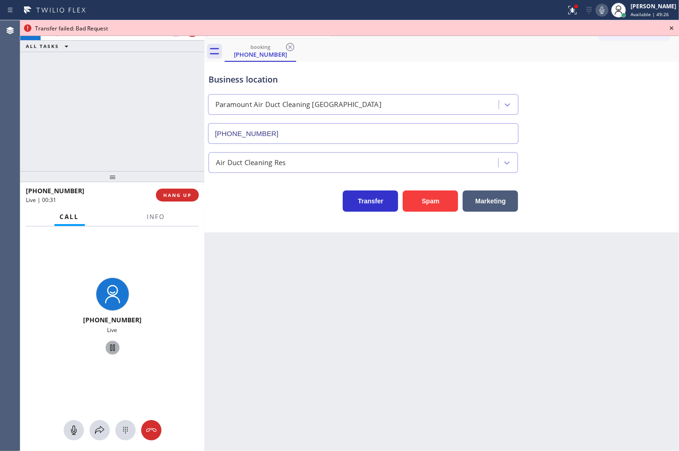
click at [110, 347] on icon at bounding box center [112, 348] width 5 height 6
click at [96, 431] on icon at bounding box center [99, 430] width 9 height 8
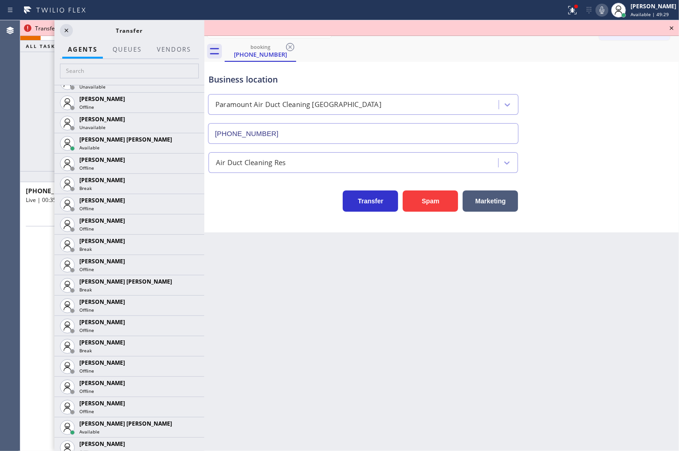
scroll to position [513, 0]
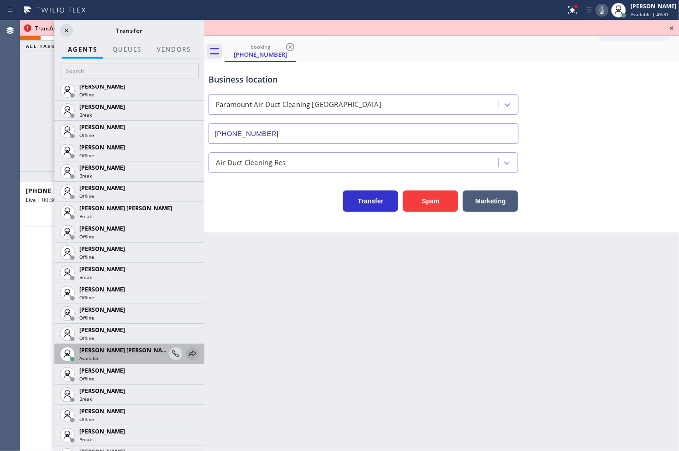
click at [187, 350] on icon at bounding box center [192, 353] width 11 height 11
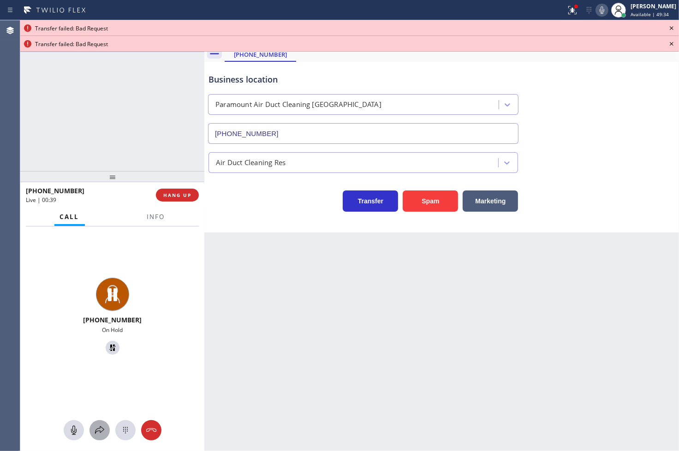
click at [98, 429] on icon at bounding box center [99, 430] width 11 height 11
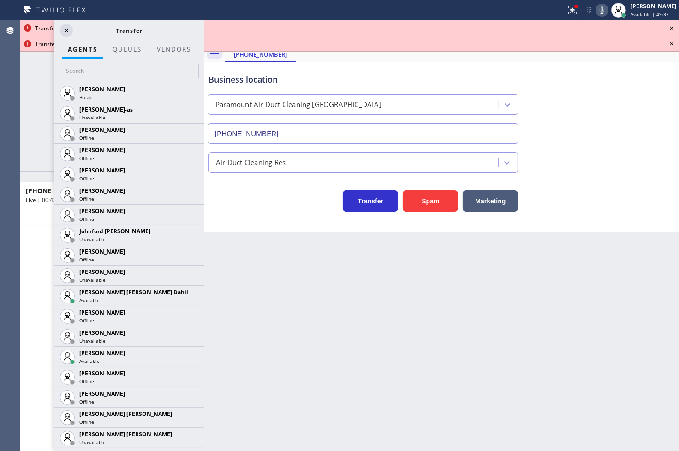
scroll to position [871, 0]
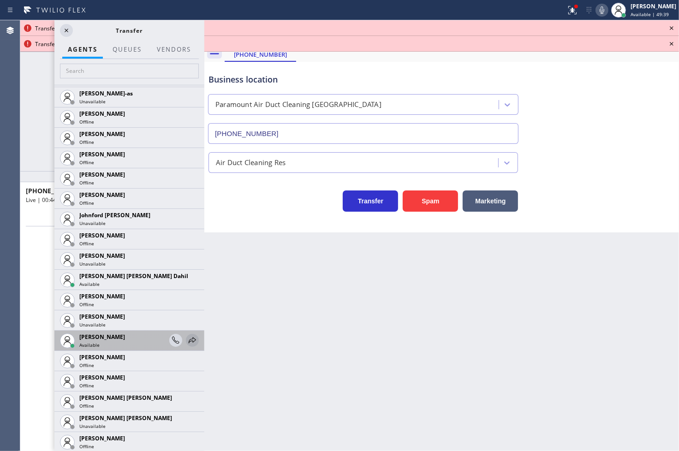
click at [189, 339] on icon at bounding box center [192, 340] width 7 height 6
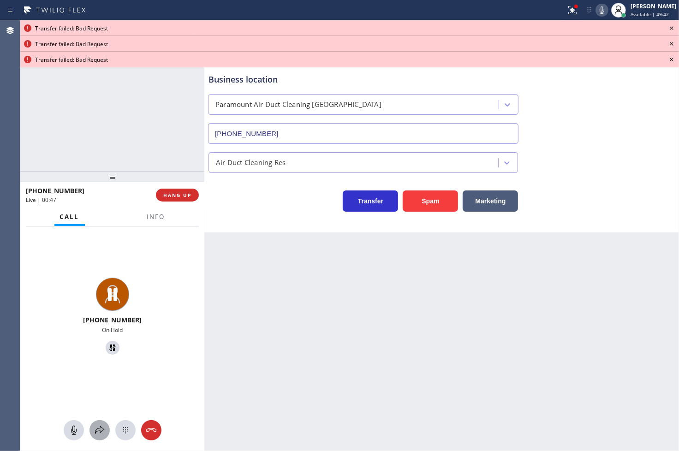
click at [98, 429] on icon at bounding box center [99, 430] width 11 height 11
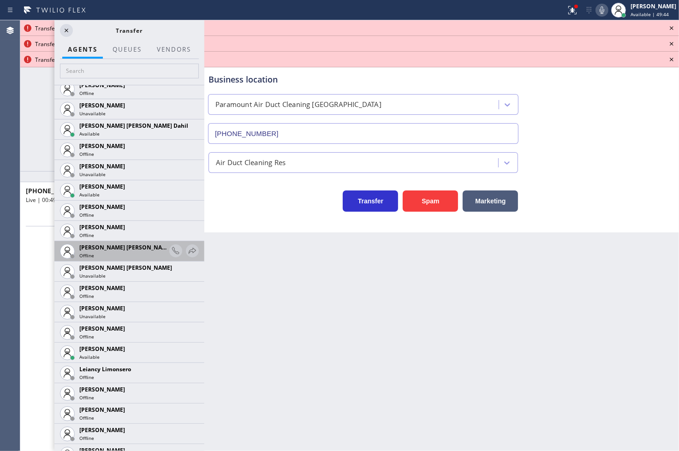
scroll to position [1025, 0]
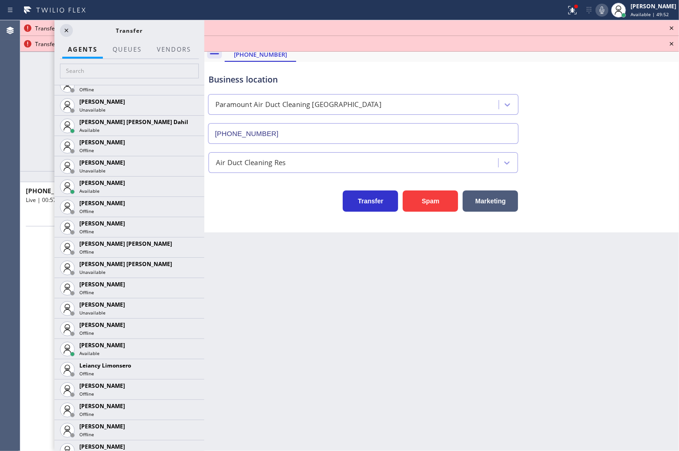
click at [597, 9] on icon at bounding box center [602, 10] width 11 height 11
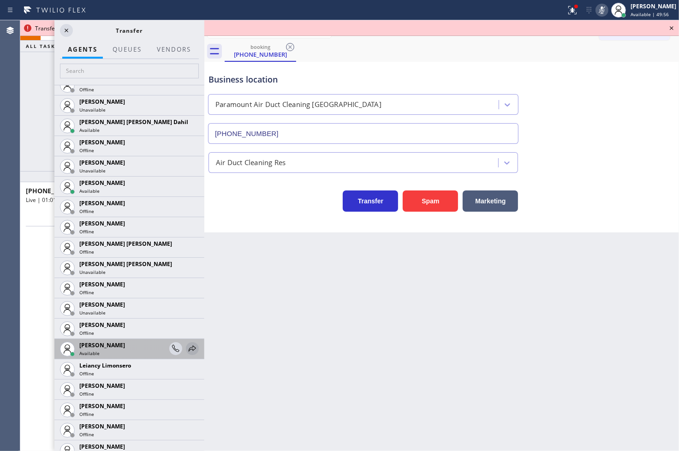
click at [187, 347] on icon at bounding box center [192, 348] width 11 height 11
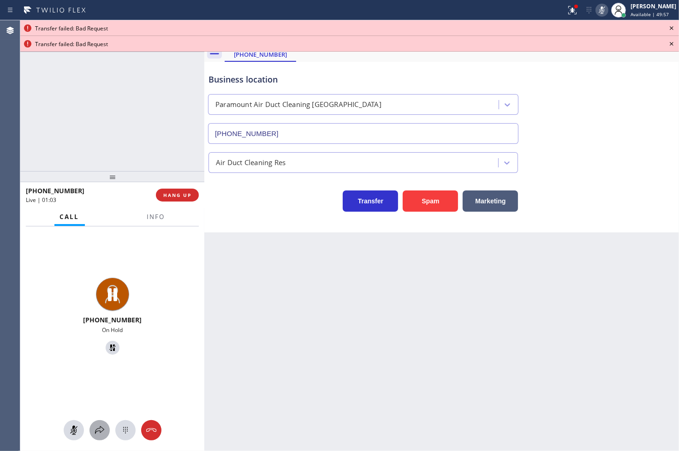
click at [100, 432] on icon at bounding box center [99, 430] width 9 height 8
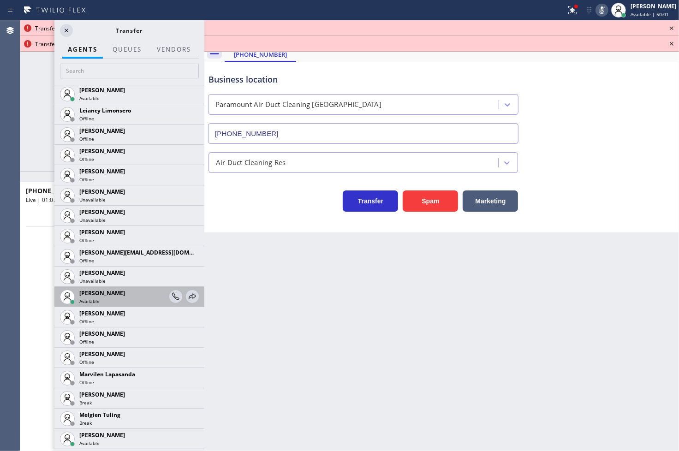
scroll to position [1332, 0]
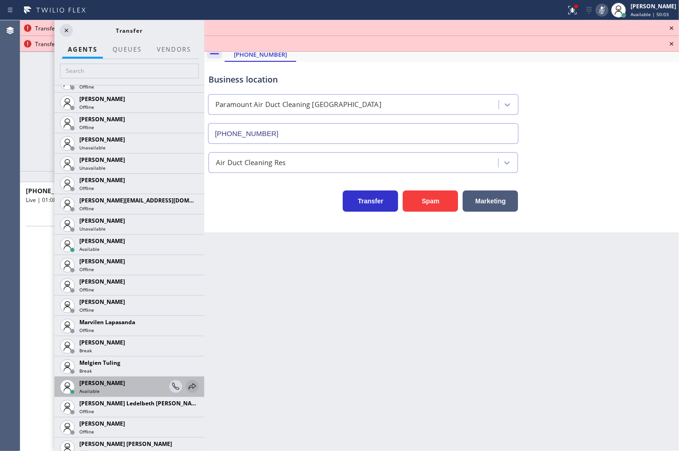
click at [187, 383] on icon at bounding box center [192, 386] width 11 height 11
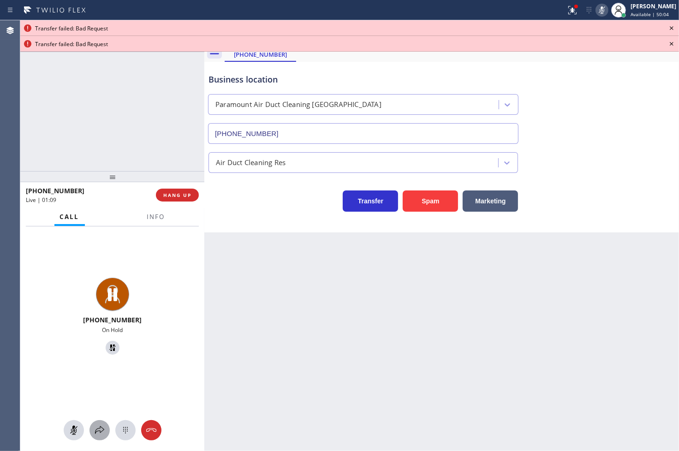
click at [103, 430] on icon at bounding box center [99, 430] width 9 height 8
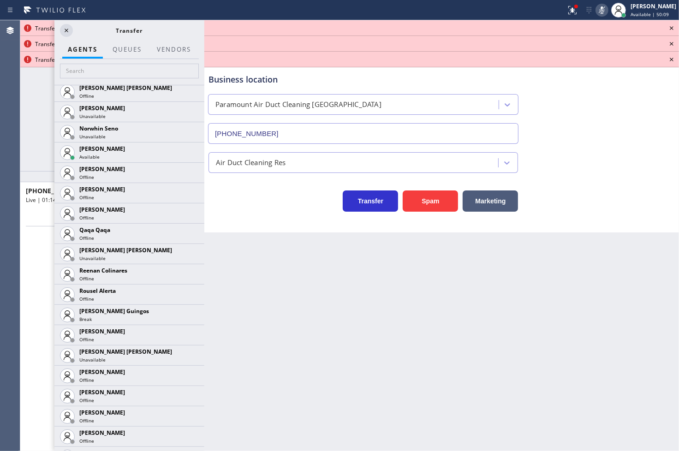
scroll to position [1764, 0]
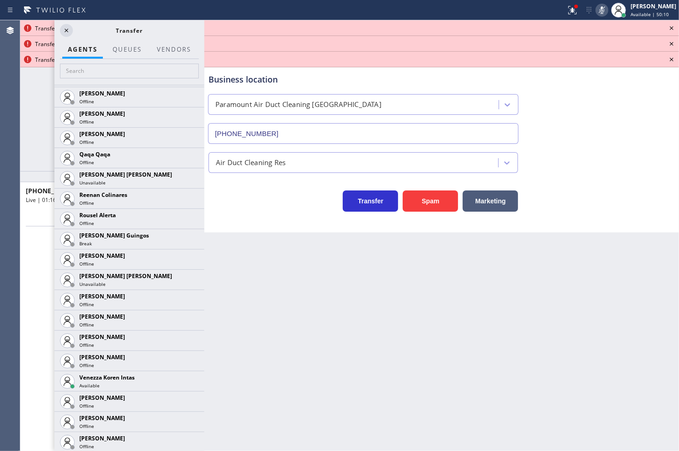
click at [0, 0] on icon at bounding box center [0, 0] width 0 height 0
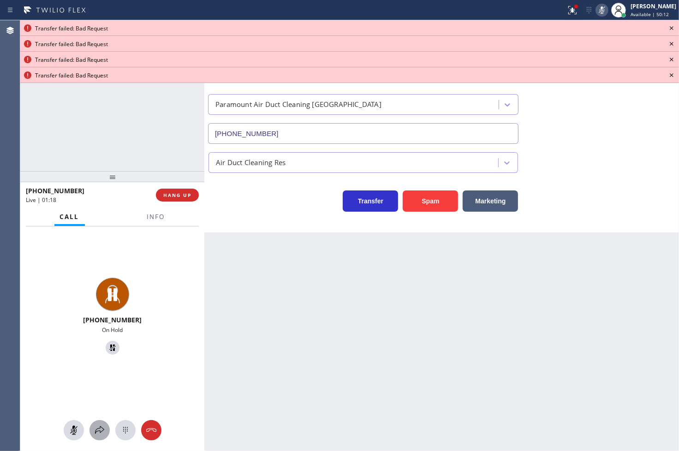
click at [98, 430] on icon at bounding box center [99, 430] width 11 height 11
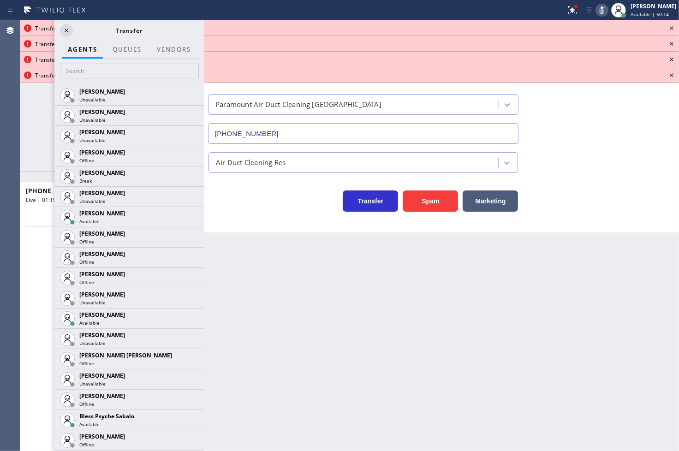
click at [671, 28] on icon at bounding box center [672, 28] width 4 height 4
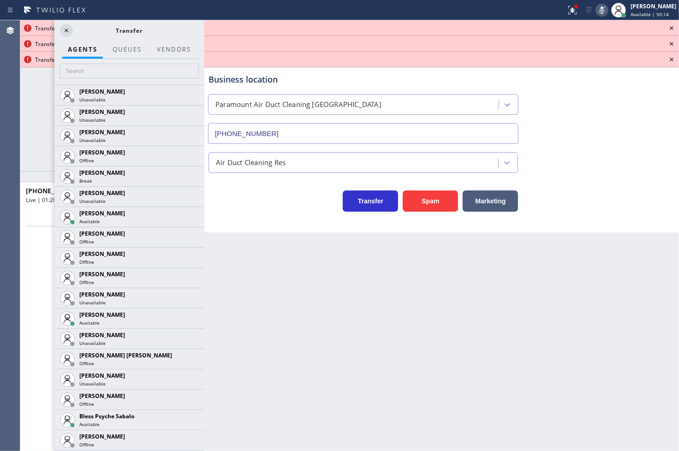
click at [671, 28] on icon at bounding box center [672, 28] width 4 height 4
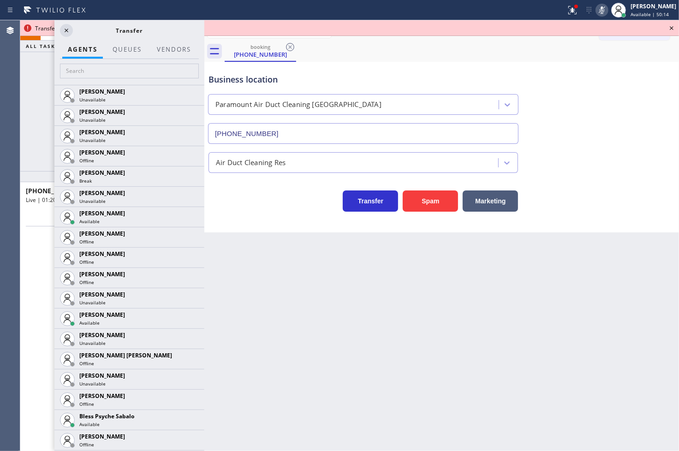
click at [671, 28] on icon at bounding box center [672, 28] width 4 height 4
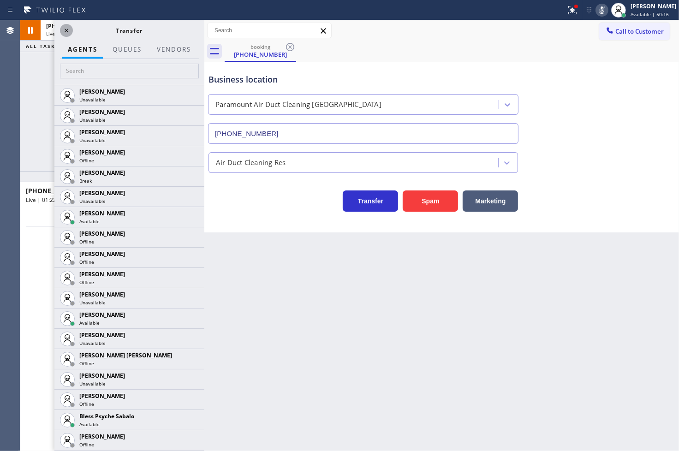
click at [69, 32] on icon at bounding box center [66, 30] width 11 height 11
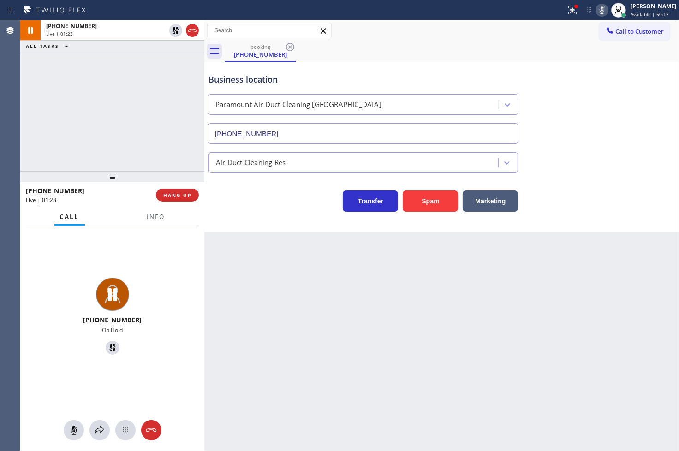
click at [242, 214] on div "Business location Paramount Air Duct Cleaning [GEOGRAPHIC_DATA] [PHONE_NUMBER] …" at bounding box center [441, 147] width 475 height 171
click at [151, 220] on span "Info" at bounding box center [156, 217] width 18 height 8
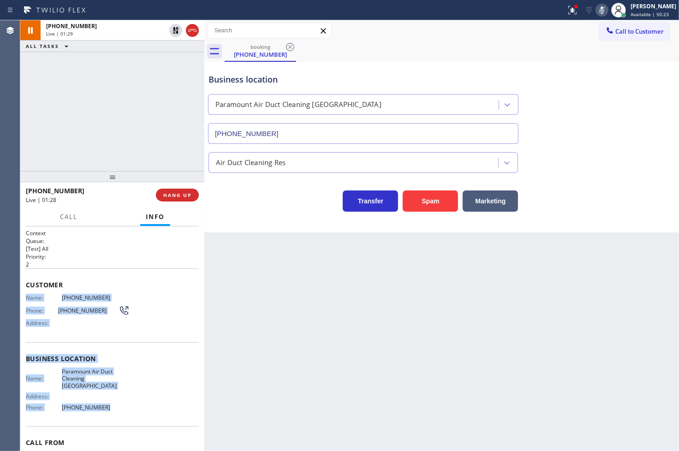
drag, startPoint x: 24, startPoint y: 297, endPoint x: 99, endPoint y: 400, distance: 128.1
click at [99, 400] on div "Context Queue: [Test] All Priority: 2 Customer Name: [PHONE_NUMBER] Phone: [PHO…" at bounding box center [112, 339] width 184 height 225
copy div "Name: [PHONE_NUMBER] Phone: [PHONE_NUMBER] Address: Business location Name: Par…"
click at [597, 8] on icon at bounding box center [602, 10] width 11 height 11
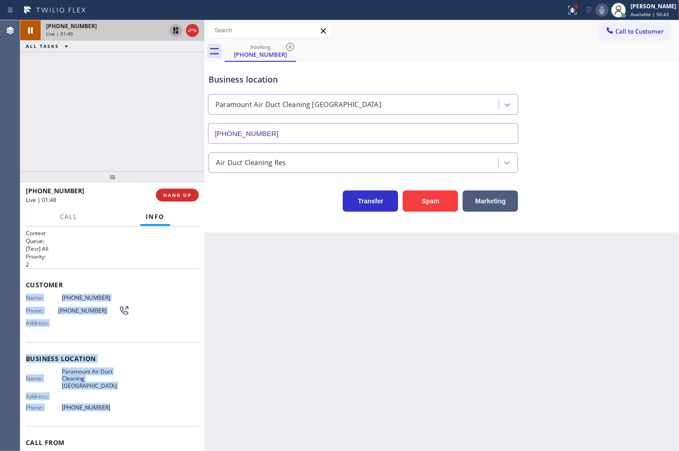
click at [173, 30] on icon at bounding box center [175, 30] width 11 height 11
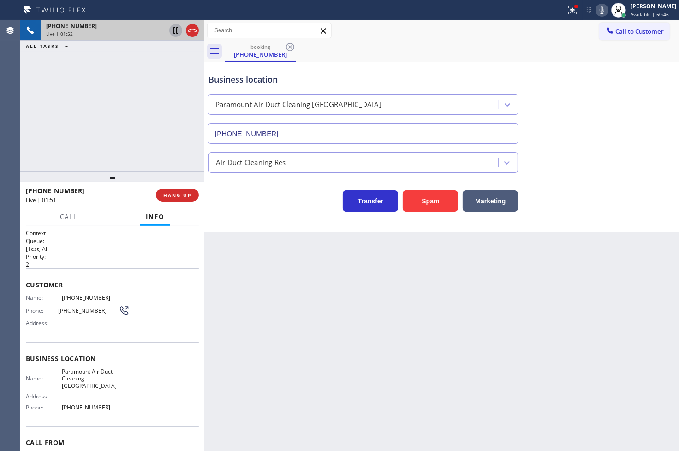
click at [132, 128] on div "[PHONE_NUMBER] Live | 01:52 ALL TASKS ALL TASKS ACTIVE TASKS TASKS IN WRAP UP" at bounding box center [112, 95] width 184 height 151
click at [113, 255] on h2 "Priority:" at bounding box center [112, 257] width 173 height 8
click at [242, 225] on div "Business location Paramount Air Duct Cleaning [GEOGRAPHIC_DATA] [PHONE_NUMBER] …" at bounding box center [441, 147] width 475 height 171
click at [573, 7] on div at bounding box center [576, 7] width 6 height 6
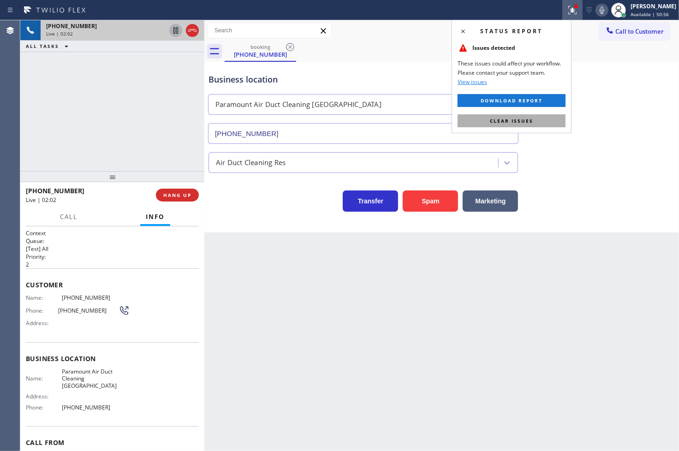
click at [533, 125] on button "Clear issues" at bounding box center [512, 120] width 108 height 13
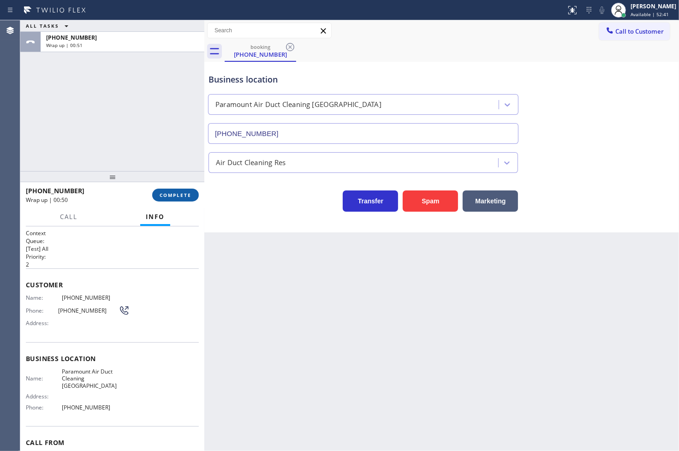
click at [165, 193] on span "COMPLETE" at bounding box center [176, 195] width 32 height 6
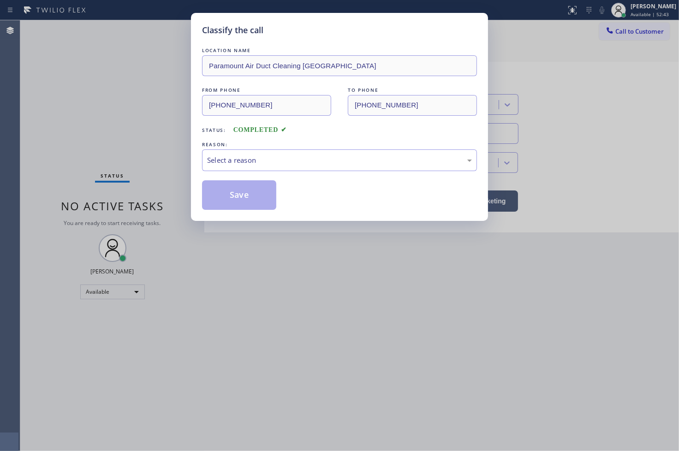
click at [253, 166] on div "Select a reason" at bounding box center [339, 160] width 275 height 22
click at [226, 202] on button "Save" at bounding box center [239, 195] width 74 height 30
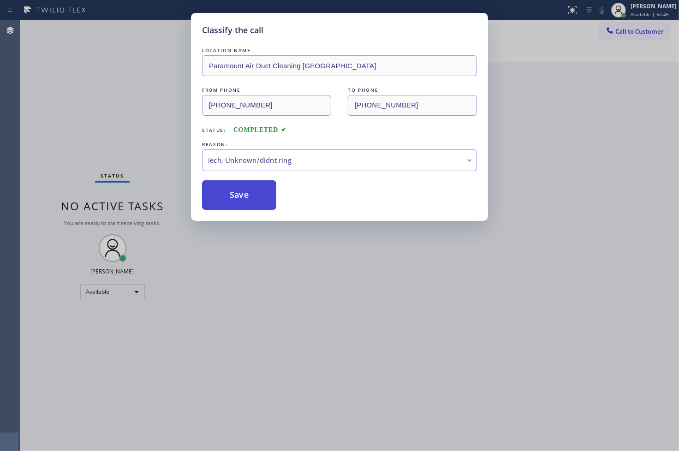
click at [226, 202] on button "Save" at bounding box center [239, 195] width 74 height 30
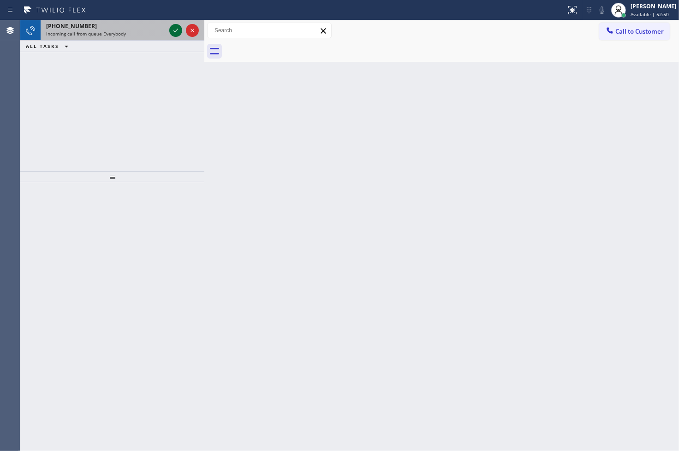
click at [173, 28] on icon at bounding box center [175, 30] width 11 height 11
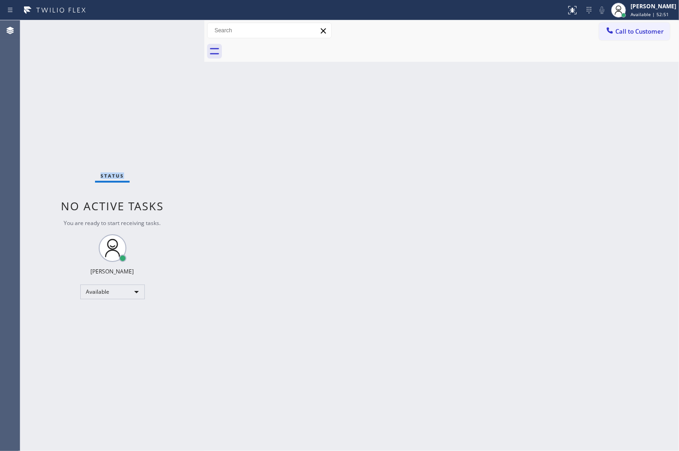
click at [173, 28] on div "Status No active tasks You are ready to start receiving tasks. [PERSON_NAME]" at bounding box center [112, 235] width 184 height 431
click at [131, 287] on div "Available" at bounding box center [112, 292] width 65 height 15
click at [111, 335] on li "Break" at bounding box center [111, 339] width 63 height 11
drag, startPoint x: 44, startPoint y: 118, endPoint x: 152, endPoint y: 222, distance: 150.1
click at [44, 118] on div "Status No active tasks Change activity state to start receiving tasks. [PERSON_…" at bounding box center [112, 235] width 184 height 431
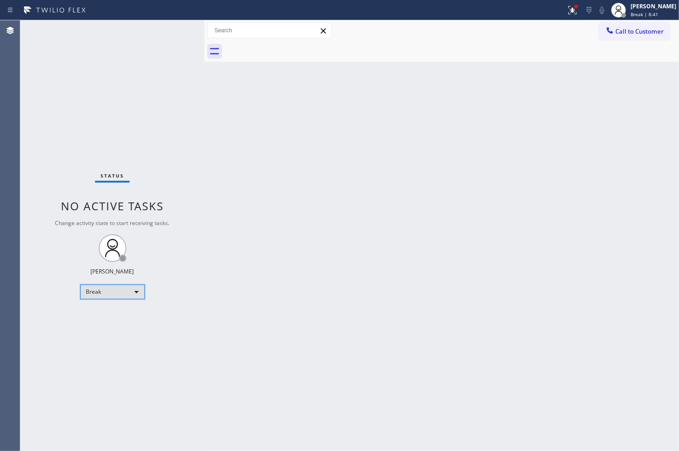
click at [135, 294] on div "Break" at bounding box center [112, 292] width 65 height 15
click at [118, 317] on li "Available" at bounding box center [111, 315] width 63 height 11
click at [145, 135] on div "Status No active tasks Change activity state to start receiving tasks. [PERSON_…" at bounding box center [112, 235] width 184 height 431
click at [168, 28] on div "Status No active tasks You are ready to start receiving tasks. [PERSON_NAME]" at bounding box center [112, 235] width 184 height 431
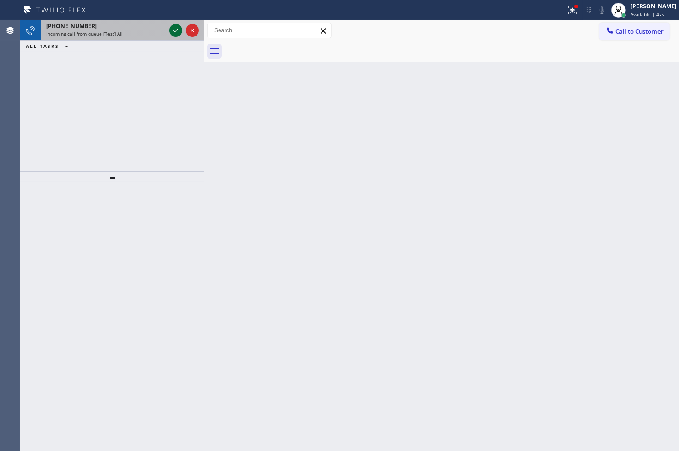
click at [179, 29] on icon at bounding box center [175, 30] width 11 height 11
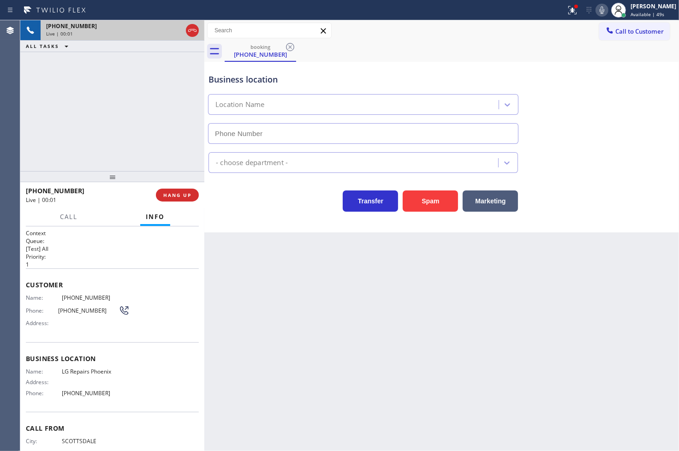
type input "[PHONE_NUMBER]"
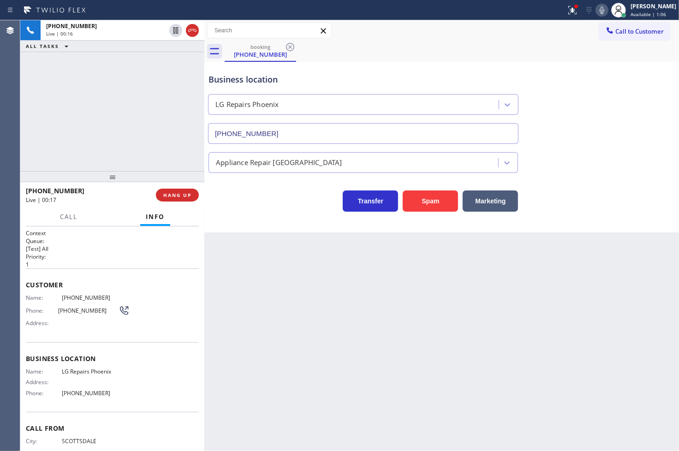
click at [279, 218] on div "Business location LG Repairs [GEOGRAPHIC_DATA] [PHONE_NUMBER] Appliance Repair …" at bounding box center [441, 147] width 475 height 171
click at [268, 324] on div "Back to Dashboard Change Sender ID Customers Technicians Select a contact Outbo…" at bounding box center [441, 235] width 475 height 431
click at [262, 227] on div "Business location LG Repairs [GEOGRAPHIC_DATA] [PHONE_NUMBER] Appliance Repair …" at bounding box center [441, 147] width 475 height 171
click at [615, 174] on div "Transfer Spam Marketing" at bounding box center [442, 192] width 470 height 39
drag, startPoint x: 136, startPoint y: 138, endPoint x: 171, endPoint y: 160, distance: 41.4
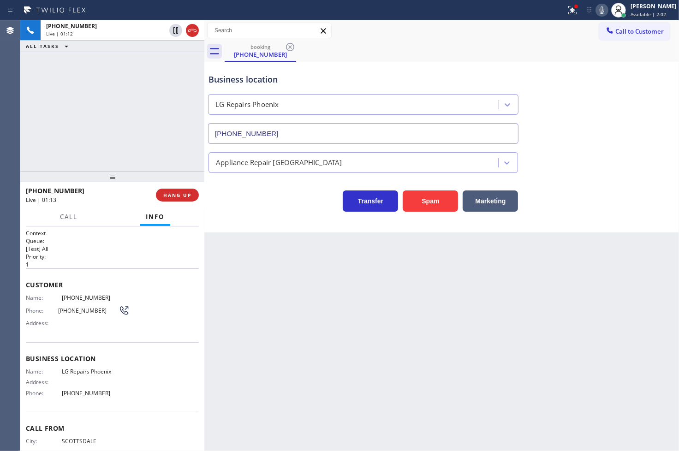
click at [154, 149] on div "[PHONE_NUMBER] Live | 01:12 ALL TASKS ALL TASKS ACTIVE TASKS TASKS IN WRAP UP" at bounding box center [112, 95] width 184 height 151
click at [236, 210] on div "Transfer Spam Marketing" at bounding box center [363, 199] width 313 height 26
click at [68, 213] on span "Call" at bounding box center [69, 217] width 18 height 8
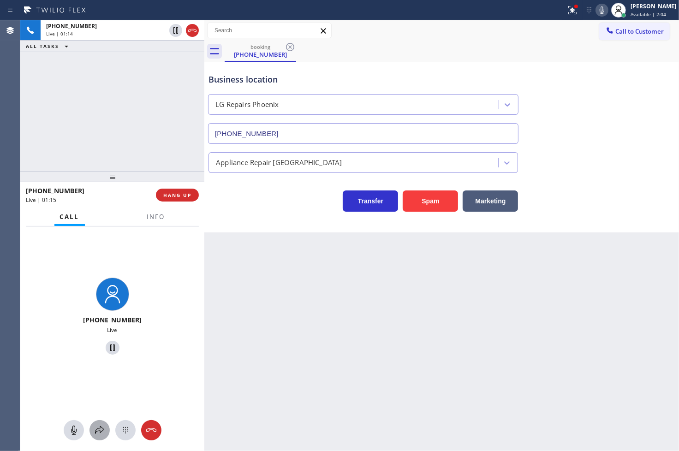
click at [106, 430] on div at bounding box center [100, 430] width 20 height 11
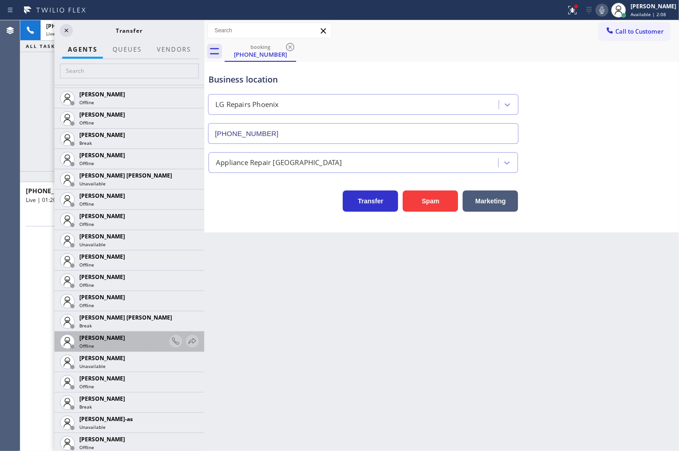
scroll to position [564, 0]
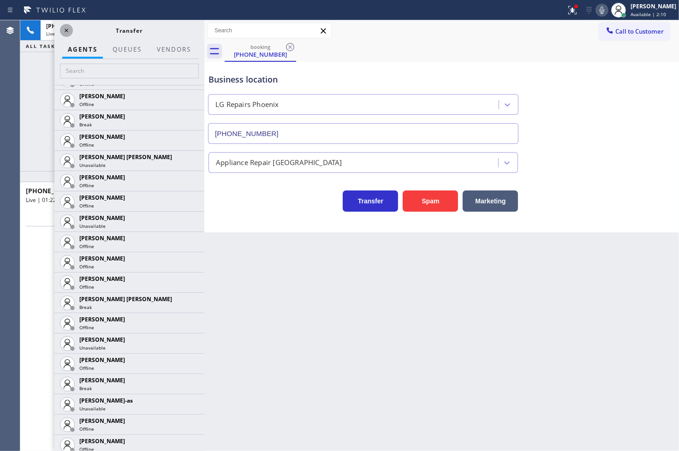
click at [65, 30] on icon at bounding box center [66, 30] width 11 height 11
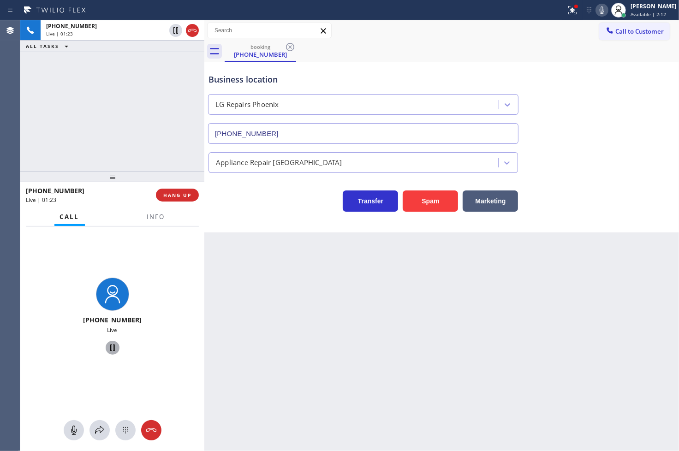
click at [111, 342] on button at bounding box center [113, 348] width 14 height 14
click at [96, 430] on icon at bounding box center [99, 430] width 9 height 8
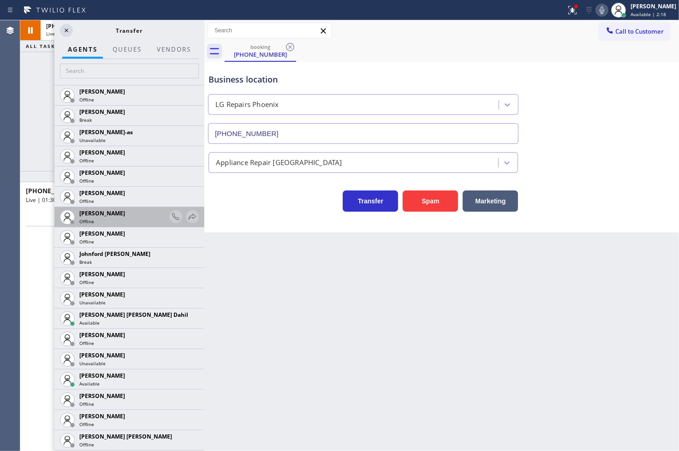
scroll to position [1025, 0]
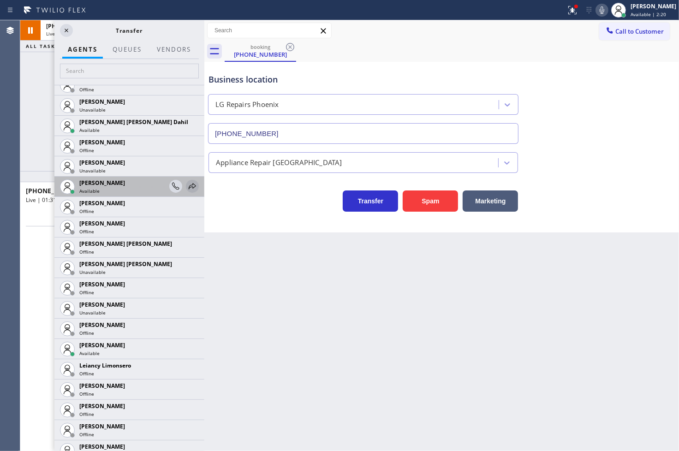
click at [187, 185] on icon at bounding box center [192, 186] width 11 height 11
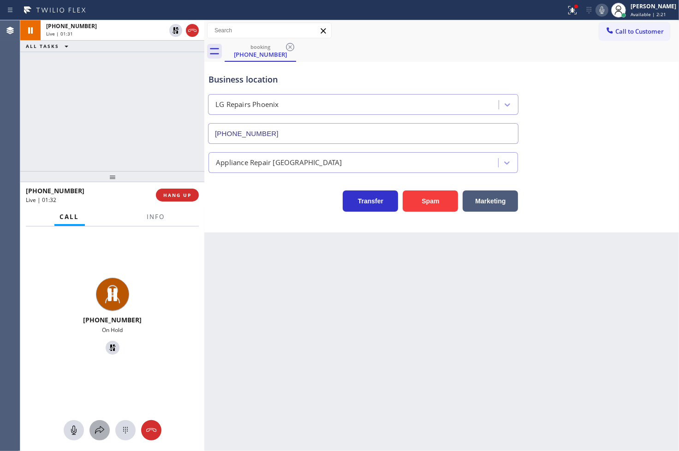
click at [98, 423] on button at bounding box center [100, 430] width 20 height 20
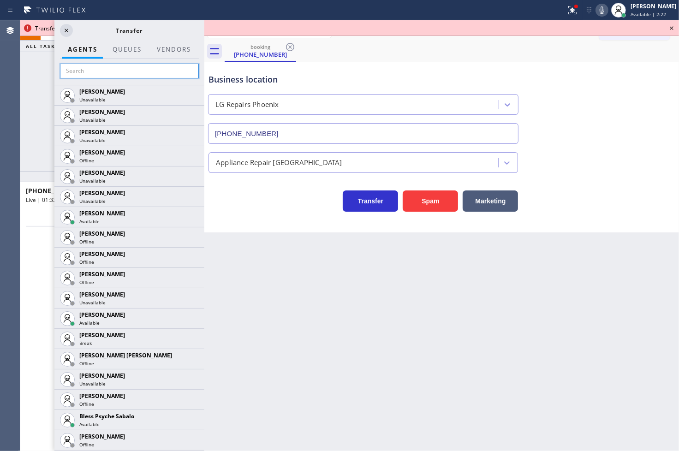
click at [89, 72] on input "text" at bounding box center [129, 71] width 139 height 15
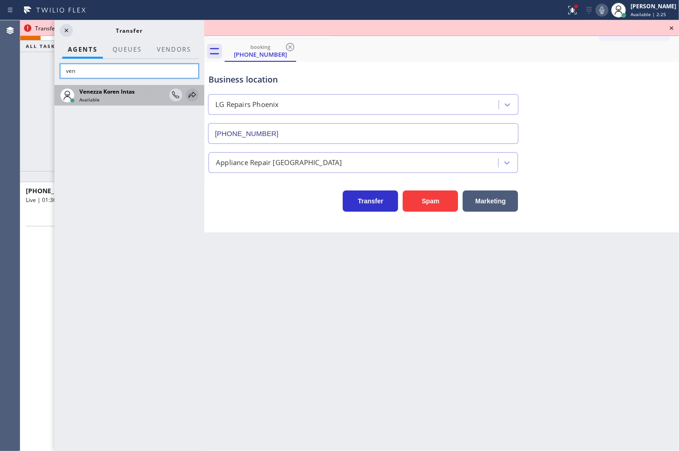
type input "ven"
click at [190, 94] on icon at bounding box center [192, 95] width 7 height 6
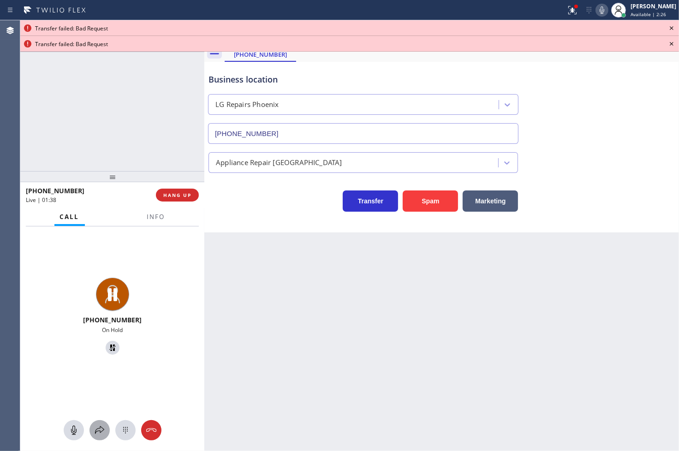
click at [95, 428] on icon at bounding box center [99, 430] width 11 height 11
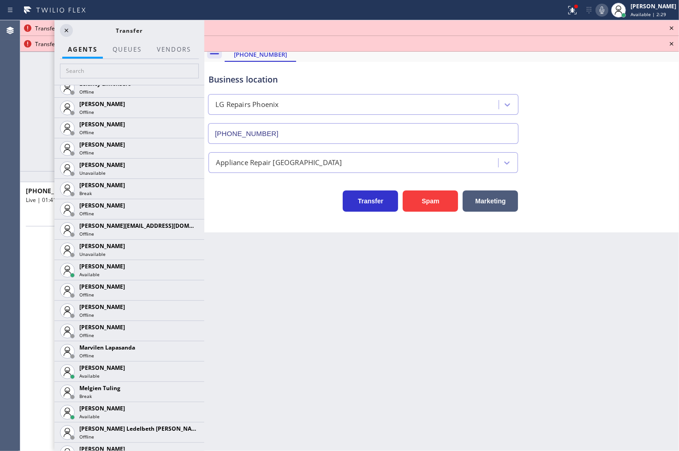
scroll to position [1486, 0]
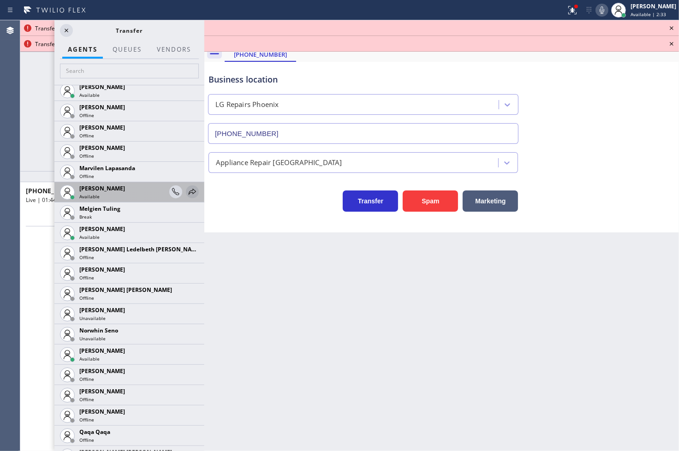
click at [187, 190] on icon at bounding box center [192, 191] width 11 height 11
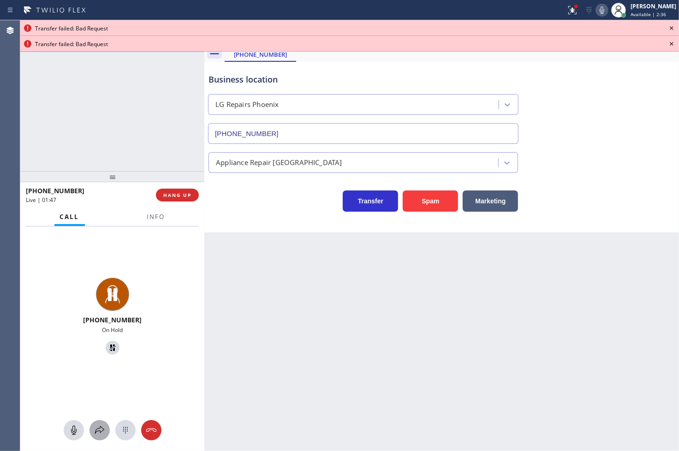
click at [99, 426] on icon at bounding box center [99, 430] width 11 height 11
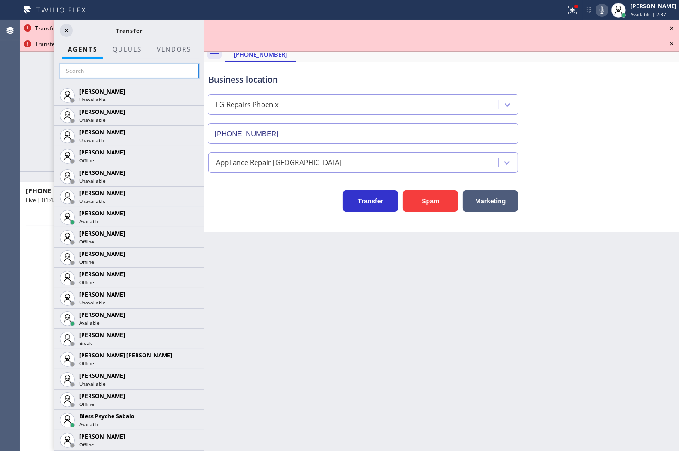
click at [83, 71] on input "text" at bounding box center [129, 71] width 139 height 15
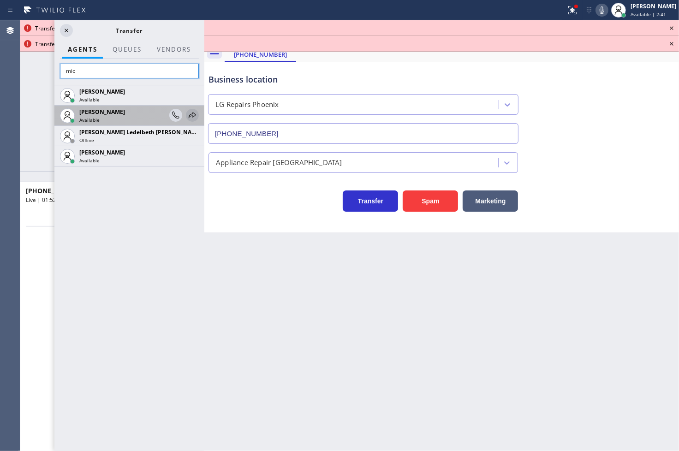
type input "mic"
click at [191, 114] on icon at bounding box center [192, 115] width 7 height 6
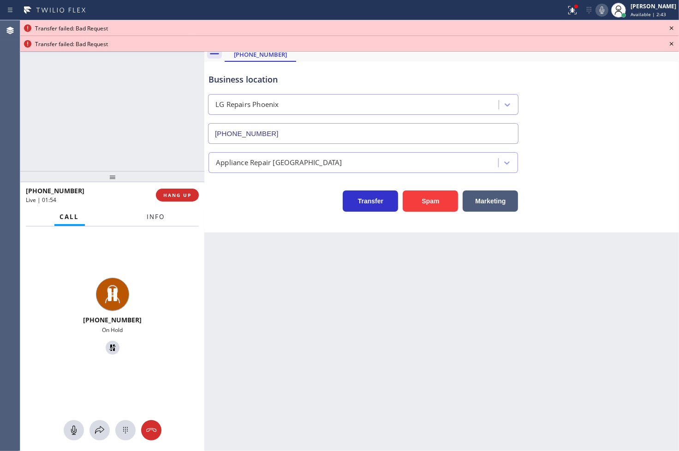
click at [153, 214] on span "Info" at bounding box center [156, 217] width 18 height 8
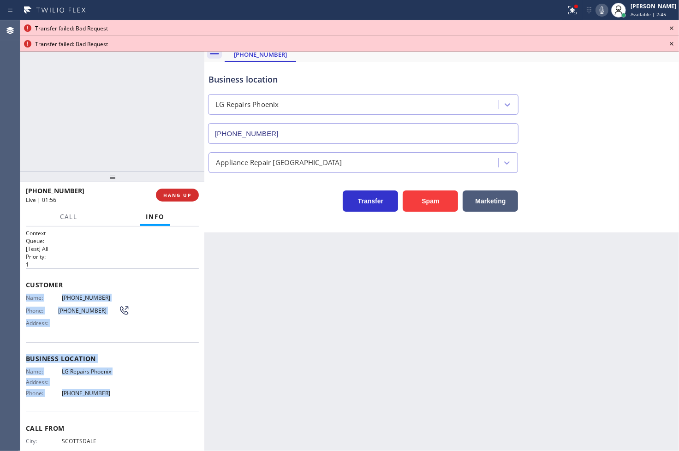
drag, startPoint x: 25, startPoint y: 296, endPoint x: 115, endPoint y: 399, distance: 137.0
click at [115, 399] on div "Context Queue: [Test] All Priority: 1 Customer Name: [PHONE_NUMBER] Phone: [PHO…" at bounding box center [112, 339] width 184 height 225
copy div "Name: [PHONE_NUMBER] Phone: [PHONE_NUMBER] Address: Business location Name: LG …"
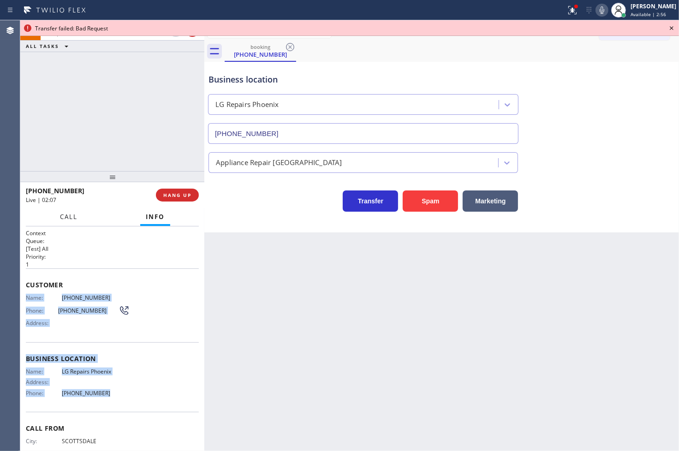
click at [76, 217] on span "Call" at bounding box center [69, 217] width 18 height 8
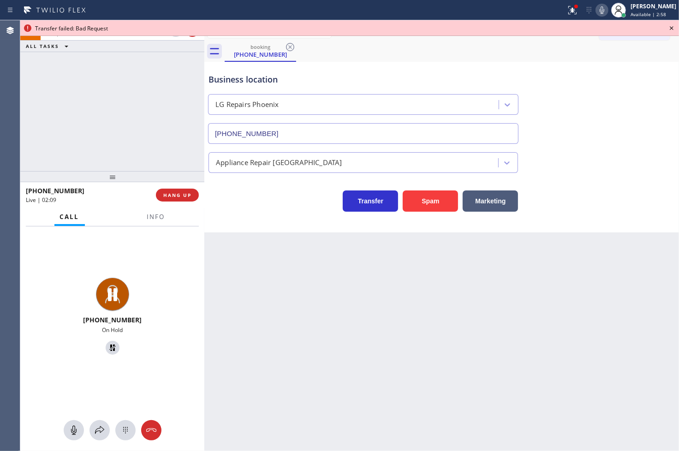
click at [668, 26] on icon at bounding box center [671, 28] width 11 height 11
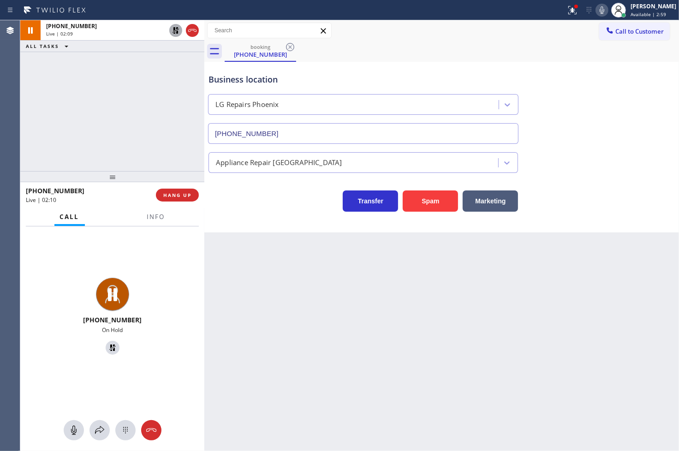
click at [172, 26] on icon at bounding box center [175, 30] width 11 height 11
click at [280, 210] on div "Transfer Spam Marketing" at bounding box center [363, 199] width 313 height 26
click at [204, 328] on div at bounding box center [204, 235] width 0 height 431
drag, startPoint x: 261, startPoint y: 229, endPoint x: 211, endPoint y: 185, distance: 66.7
click at [261, 229] on div "Business location LG Repairs [GEOGRAPHIC_DATA] [PHONE_NUMBER] Appliance Repair …" at bounding box center [441, 147] width 475 height 171
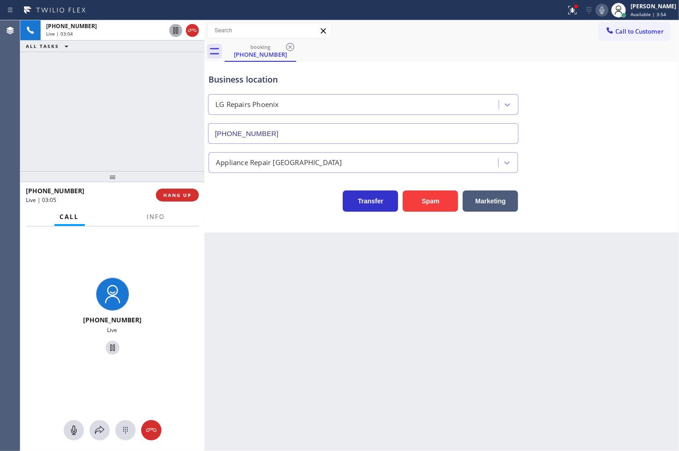
click at [270, 207] on div "Transfer Spam Marketing" at bounding box center [363, 199] width 313 height 26
click at [136, 120] on div "[PHONE_NUMBER] Live | 03:05 ALL TASKS ALL TASKS ACTIVE TASKS TASKS IN WRAP UP" at bounding box center [112, 95] width 184 height 151
click at [241, 203] on div "Transfer Spam Marketing" at bounding box center [363, 199] width 313 height 26
click at [173, 156] on div "[PHONE_NUMBER] Live | 03:07 ALL TASKS ALL TASKS ACTIVE TASKS TASKS IN WRAP UP" at bounding box center [112, 95] width 184 height 151
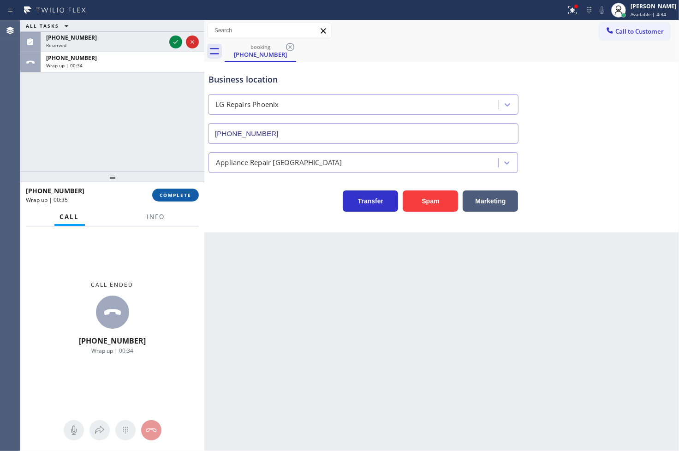
click at [169, 190] on button "COMPLETE" at bounding box center [175, 195] width 47 height 13
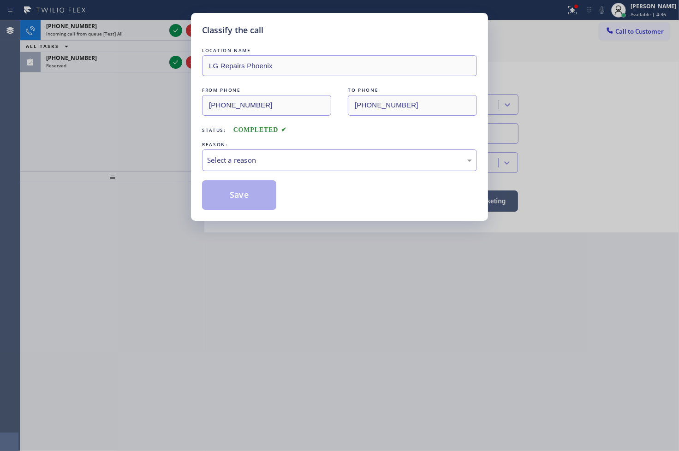
click at [264, 160] on div "Select a reason" at bounding box center [339, 160] width 265 height 11
click at [242, 193] on button "Save" at bounding box center [239, 195] width 74 height 30
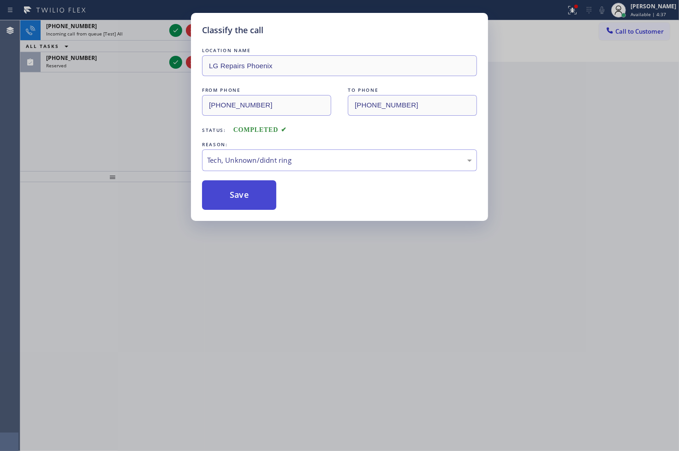
click at [242, 193] on button "Save" at bounding box center [239, 195] width 74 height 30
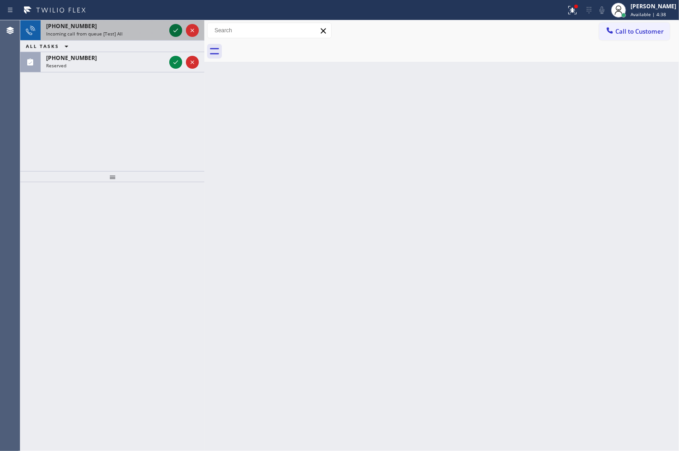
click at [177, 31] on icon at bounding box center [175, 30] width 11 height 11
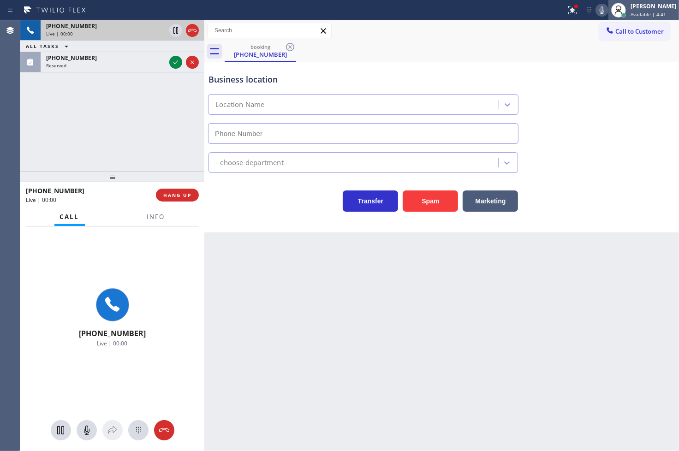
type input "[PHONE_NUMBER]"
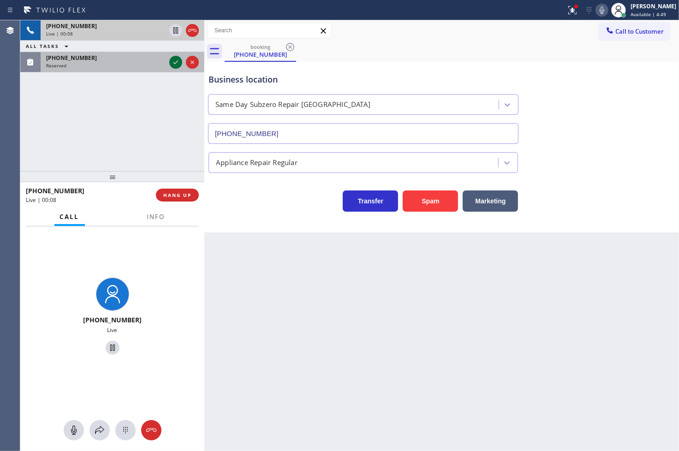
click at [173, 63] on icon at bounding box center [175, 62] width 11 height 11
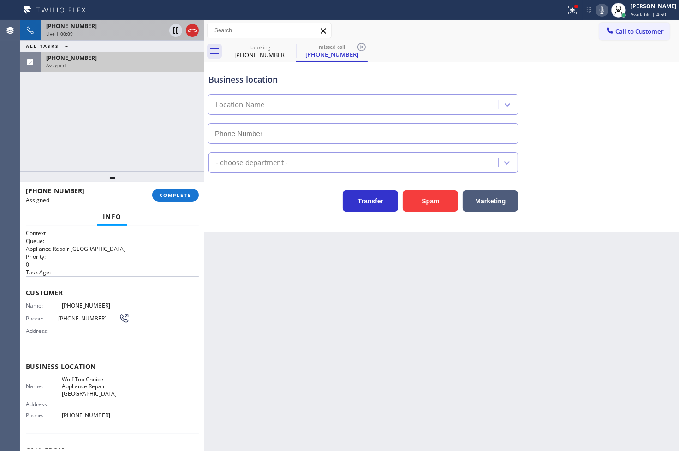
type input "[PHONE_NUMBER]"
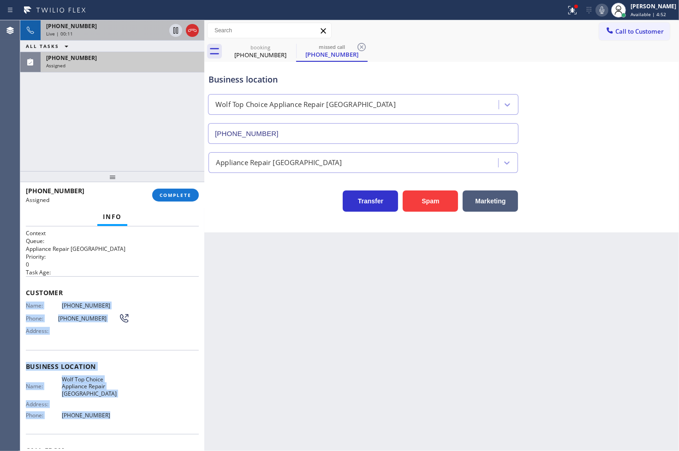
drag, startPoint x: 25, startPoint y: 306, endPoint x: 107, endPoint y: 406, distance: 129.5
click at [107, 406] on div "Context Queue: Appliance Repair High End Priority: 0 Task Age: Customer Name: […" at bounding box center [112, 366] width 173 height 275
copy div "Name: [PHONE_NUMBER] Phone: [PHONE_NUMBER] Address: Business location Name: Wol…"
click at [173, 200] on button "COMPLETE" at bounding box center [175, 195] width 47 height 13
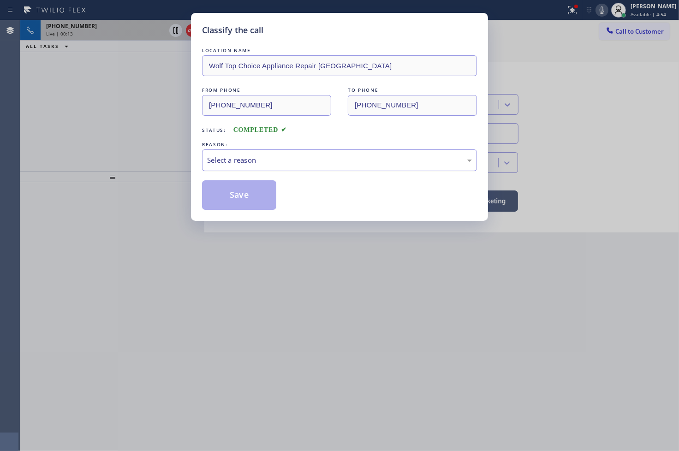
click at [237, 164] on div "Select a reason" at bounding box center [339, 160] width 265 height 11
click at [231, 202] on button "Save" at bounding box center [239, 195] width 74 height 30
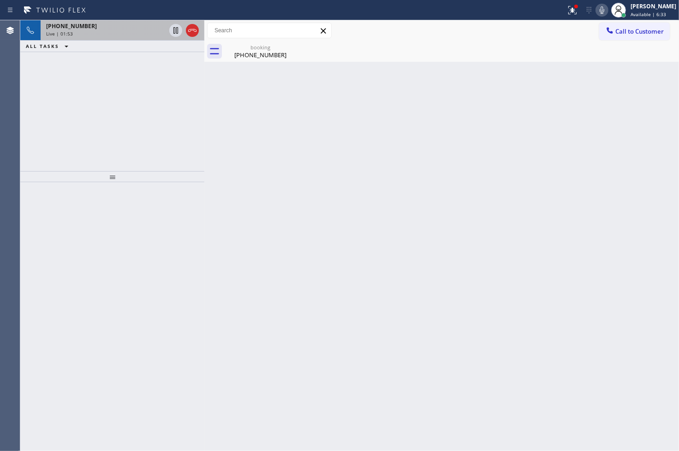
click at [38, 252] on div at bounding box center [112, 316] width 184 height 269
click at [63, 119] on div "[PHONE_NUMBER] Live | 01:53 ALL TASKS ALL TASKS ACTIVE TASKS TASKS IN WRAP UP" at bounding box center [112, 95] width 184 height 151
click at [131, 28] on div "[PHONE_NUMBER]" at bounding box center [105, 26] width 119 height 8
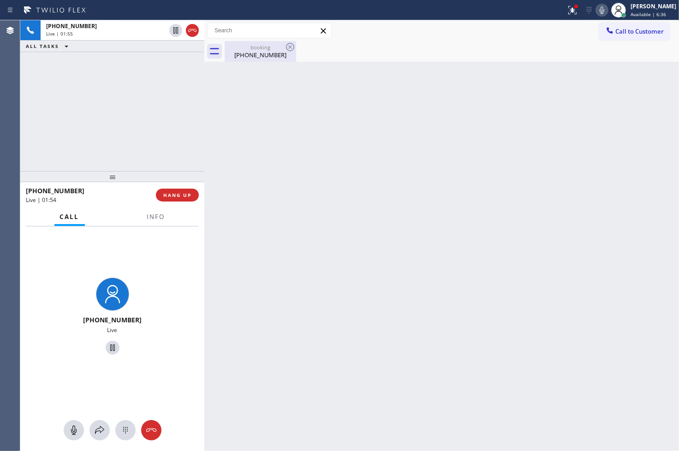
click at [271, 46] on div "booking" at bounding box center [261, 47] width 70 height 7
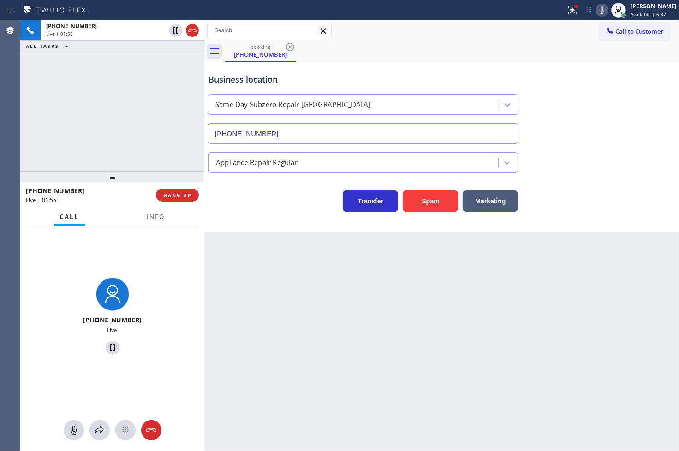
click at [251, 241] on div "Back to Dashboard Change Sender ID Customers Technicians Select a contact Outbo…" at bounding box center [441, 235] width 475 height 431
click at [577, 125] on div "Business location Same Day Subzero Repair [GEOGRAPHIC_DATA] [PHONE_NUMBER]" at bounding box center [442, 102] width 470 height 84
click at [236, 216] on div "Business location Same Day Subzero Repair [GEOGRAPHIC_DATA] [PHONE_NUMBER] Appl…" at bounding box center [441, 147] width 475 height 171
click at [103, 81] on div "[PHONE_NUMBER] Live | 01:59 ALL TASKS ALL TASKS ACTIVE TASKS TASKS IN WRAP UP" at bounding box center [112, 95] width 184 height 151
click at [597, 7] on icon at bounding box center [602, 10] width 11 height 11
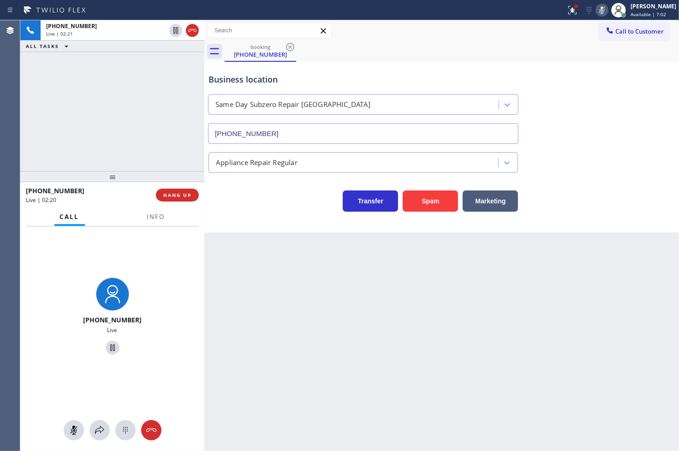
click at [597, 11] on icon at bounding box center [602, 10] width 11 height 11
click at [58, 116] on div "[PHONE_NUMBER] Live | 02:23 ALL TASKS ALL TASKS ACTIVE TASKS TASKS IN WRAP UP" at bounding box center [112, 95] width 184 height 151
click at [129, 91] on div "[PHONE_NUMBER] Live | 02:29 ALL TASKS ALL TASKS ACTIVE TASKS TASKS IN WRAP UP" at bounding box center [112, 95] width 184 height 151
click at [288, 218] on div "Business location Same Day Subzero Repair [GEOGRAPHIC_DATA] [PHONE_NUMBER] Appl…" at bounding box center [441, 147] width 475 height 171
click at [222, 215] on div "Business location Same Day Subzero Repair [GEOGRAPHIC_DATA] [PHONE_NUMBER] Appl…" at bounding box center [441, 147] width 475 height 171
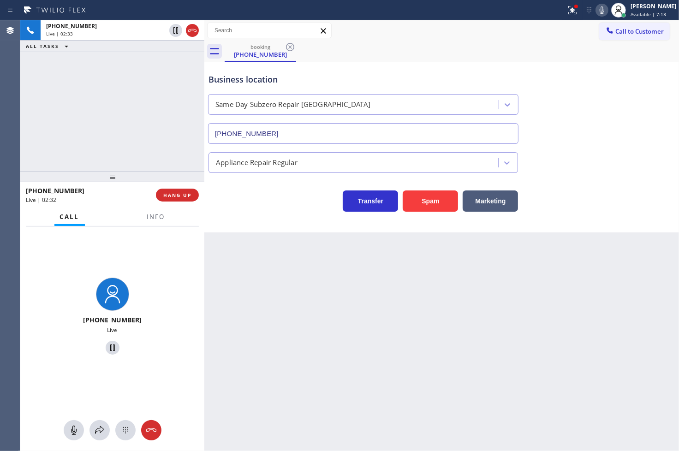
drag, startPoint x: 120, startPoint y: 144, endPoint x: 243, endPoint y: 201, distance: 135.0
click at [125, 144] on div "[PHONE_NUMBER] Live | 02:33 ALL TASKS ALL TASKS ACTIVE TASKS TASKS IN WRAP UP" at bounding box center [112, 95] width 184 height 151
click at [254, 209] on div "Transfer Spam Marketing" at bounding box center [363, 199] width 313 height 26
click at [268, 208] on div "Transfer Spam Marketing" at bounding box center [363, 199] width 313 height 26
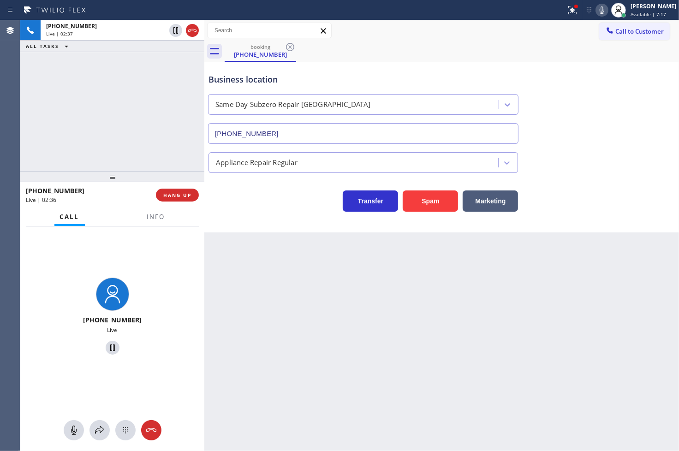
click at [154, 147] on div "[PHONE_NUMBER] Live | 02:37 ALL TASKS ALL TASKS ACTIVE TASKS TASKS IN WRAP UP" at bounding box center [112, 95] width 184 height 151
click at [231, 191] on div "Transfer Spam Marketing" at bounding box center [363, 199] width 313 height 26
click at [154, 155] on div "[PHONE_NUMBER] Live | 02:43 ALL TASKS ALL TASKS ACTIVE TASKS TASKS IN WRAP UP" at bounding box center [112, 95] width 184 height 151
click at [245, 204] on div "Transfer Spam Marketing" at bounding box center [363, 199] width 313 height 26
click at [255, 208] on div "Transfer Spam Marketing" at bounding box center [363, 199] width 313 height 26
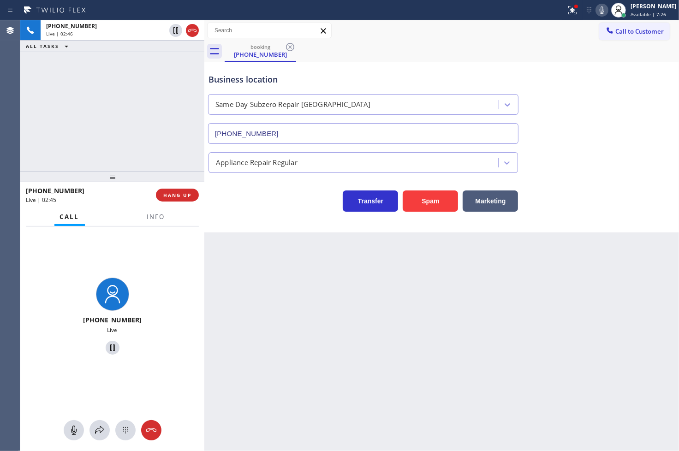
click at [242, 197] on div "Transfer Spam Marketing" at bounding box center [363, 199] width 313 height 26
click at [260, 205] on div "Transfer Spam Marketing" at bounding box center [363, 199] width 313 height 26
click at [161, 143] on div "[PHONE_NUMBER] Live | 02:48 ALL TASKS ALL TASKS ACTIVE TASKS TASKS IN WRAP UP" at bounding box center [112, 95] width 184 height 151
click at [179, 196] on span "HANG UP" at bounding box center [177, 195] width 28 height 6
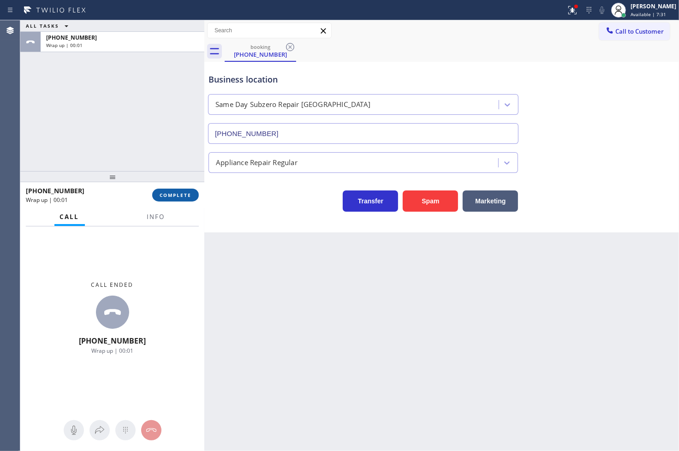
click at [179, 196] on span "COMPLETE" at bounding box center [176, 195] width 32 height 6
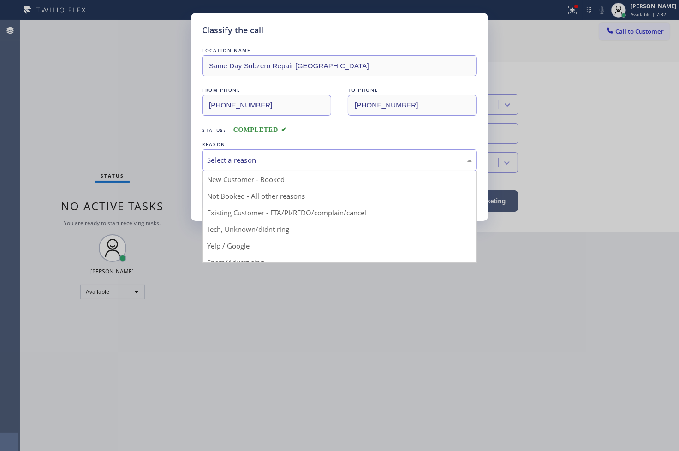
click at [251, 167] on div "Select a reason" at bounding box center [339, 160] width 275 height 22
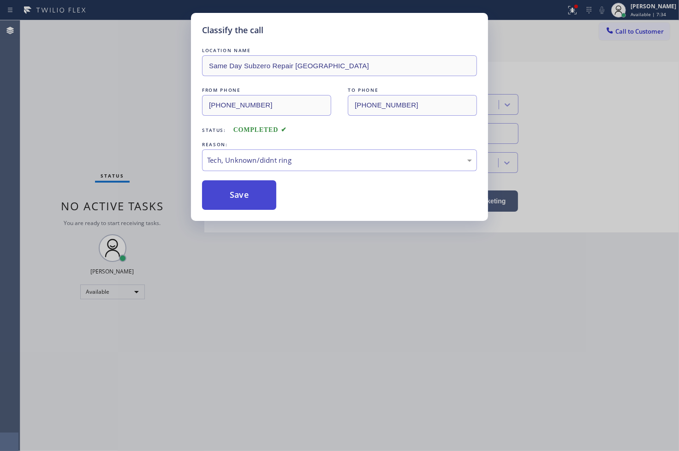
click at [238, 188] on button "Save" at bounding box center [239, 195] width 74 height 30
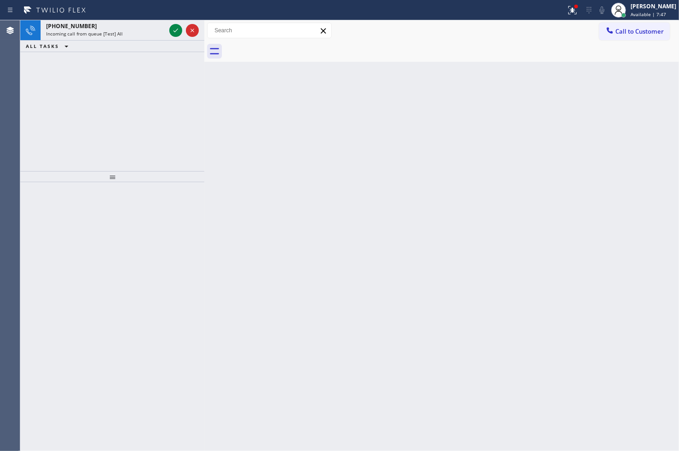
click at [123, 99] on div "[PHONE_NUMBER] Incoming call from queue [Test] All ALL TASKS ALL TASKS ACTIVE T…" at bounding box center [112, 95] width 184 height 151
click at [171, 109] on div "[PHONE_NUMBER] Incoming call from queue [Test] All ALL TASKS ALL TASKS ACTIVE T…" at bounding box center [112, 95] width 184 height 151
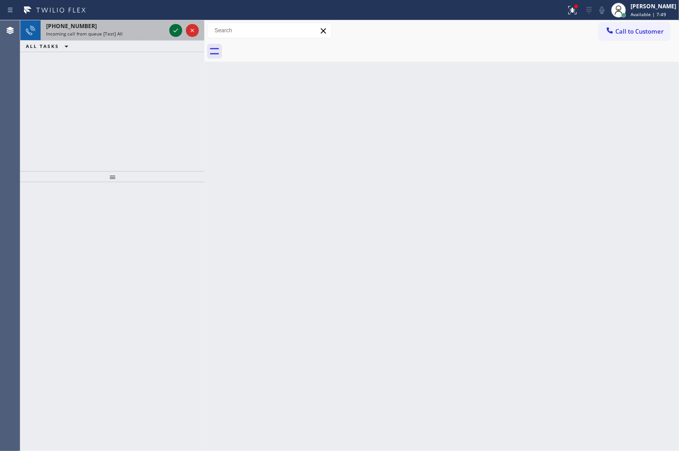
click at [172, 30] on icon at bounding box center [175, 30] width 11 height 11
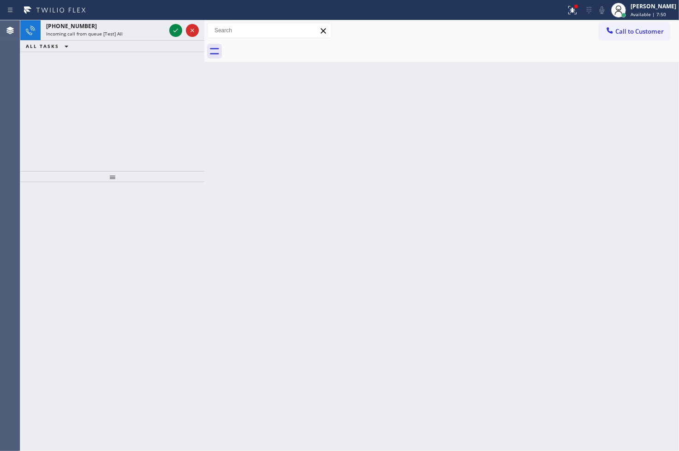
click at [171, 31] on icon at bounding box center [175, 30] width 11 height 11
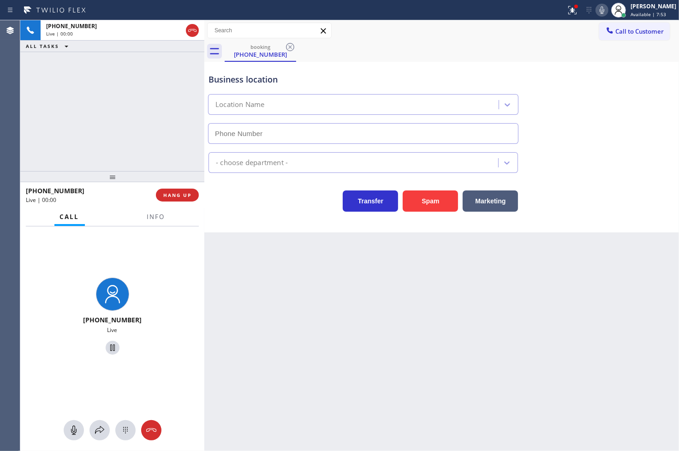
type input "[PHONE_NUMBER]"
click at [567, 9] on icon at bounding box center [572, 10] width 11 height 11
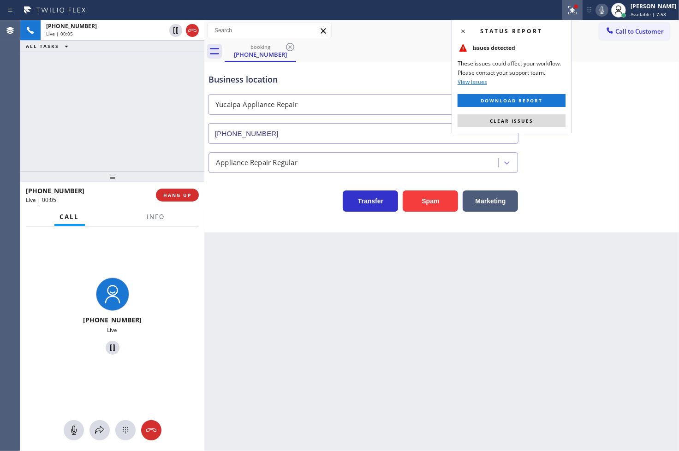
click at [548, 117] on button "Clear issues" at bounding box center [512, 120] width 108 height 13
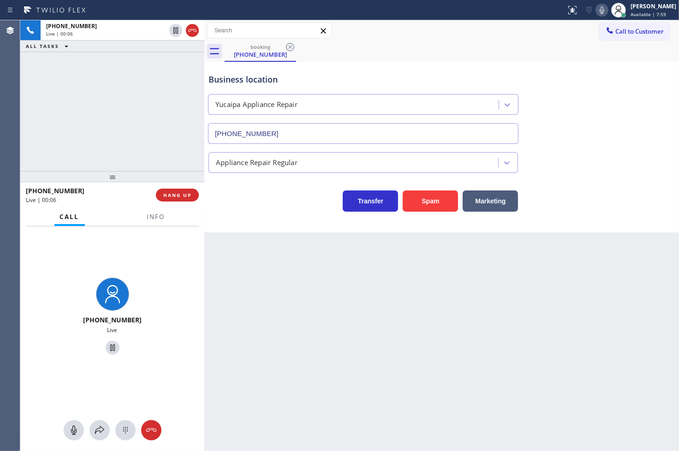
click at [115, 133] on div "[PHONE_NUMBER] Live | 00:06 ALL TASKS ALL TASKS ACTIVE TASKS TASKS IN WRAP UP" at bounding box center [112, 95] width 184 height 151
click at [260, 213] on div "Business location Yucaipa Appliance Repair [PHONE_NUMBER] Appliance Repair Regu…" at bounding box center [441, 147] width 475 height 171
click at [139, 269] on div "[PHONE_NUMBER] Live" at bounding box center [112, 318] width 184 height 183
click at [107, 125] on div "[PHONE_NUMBER] Live | 00:40 ALL TASKS ALL TASKS ACTIVE TASKS TASKS IN WRAP UP" at bounding box center [112, 95] width 184 height 151
click at [152, 217] on span "Info" at bounding box center [156, 217] width 18 height 8
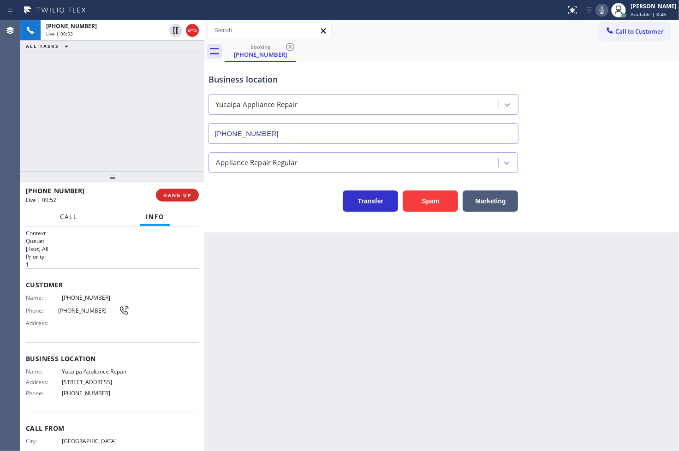
click at [69, 216] on span "Call" at bounding box center [69, 217] width 18 height 8
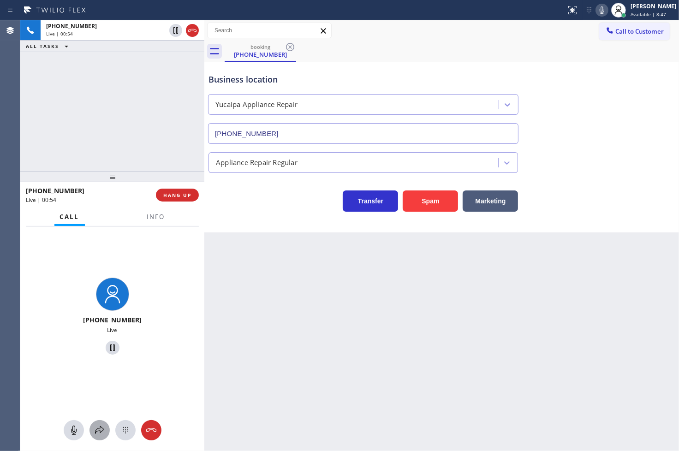
click at [98, 430] on icon at bounding box center [99, 430] width 11 height 11
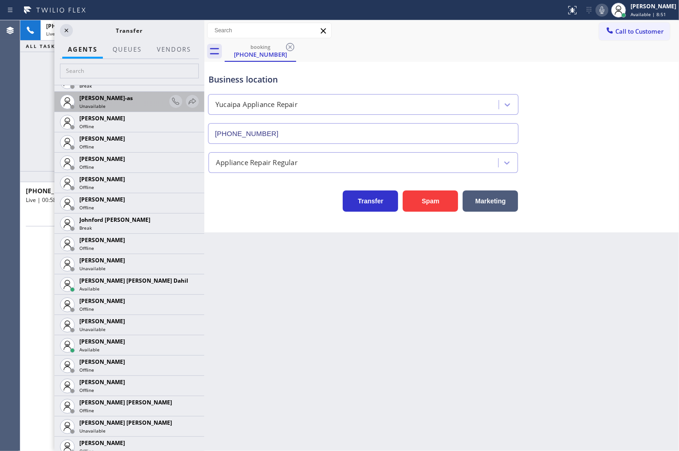
scroll to position [871, 0]
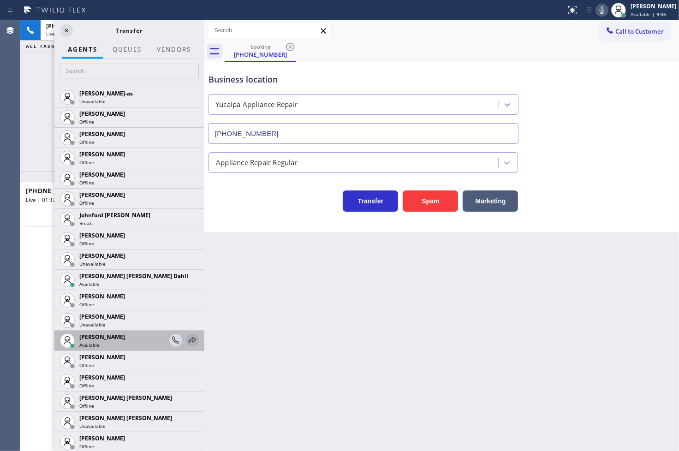
click at [189, 338] on icon at bounding box center [192, 340] width 7 height 6
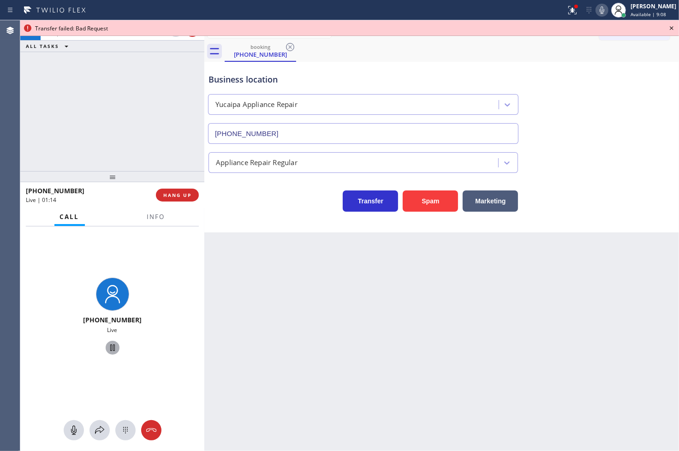
click at [110, 349] on icon at bounding box center [112, 348] width 5 height 6
click at [99, 438] on button at bounding box center [100, 430] width 20 height 20
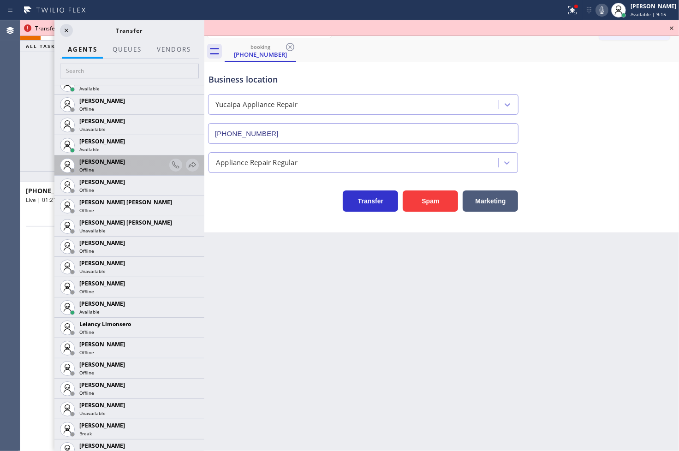
scroll to position [1179, 0]
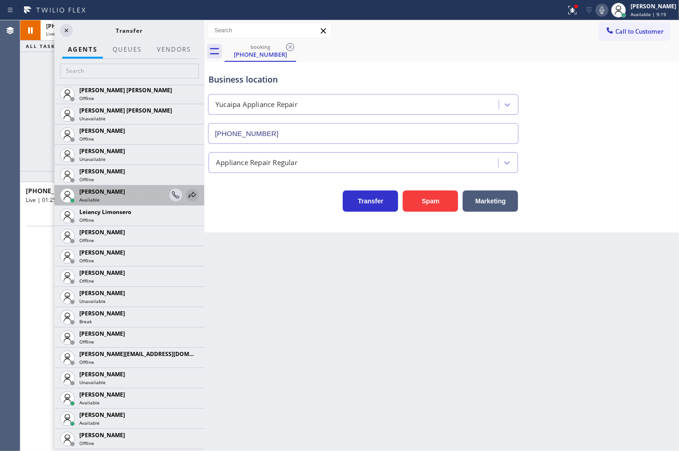
click at [187, 195] on icon at bounding box center [192, 195] width 11 height 11
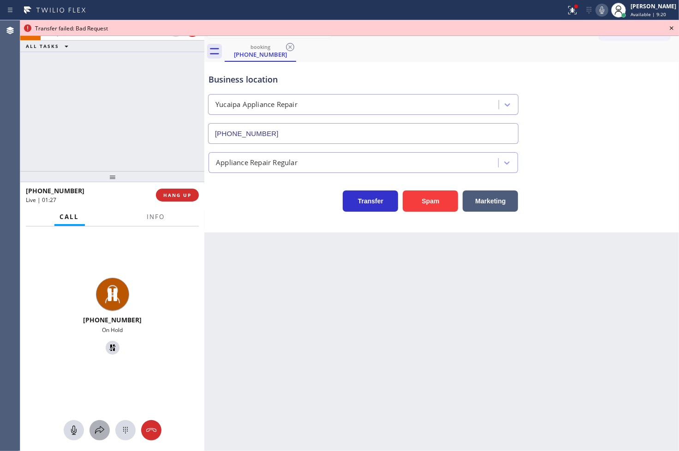
click at [103, 434] on icon at bounding box center [99, 430] width 11 height 11
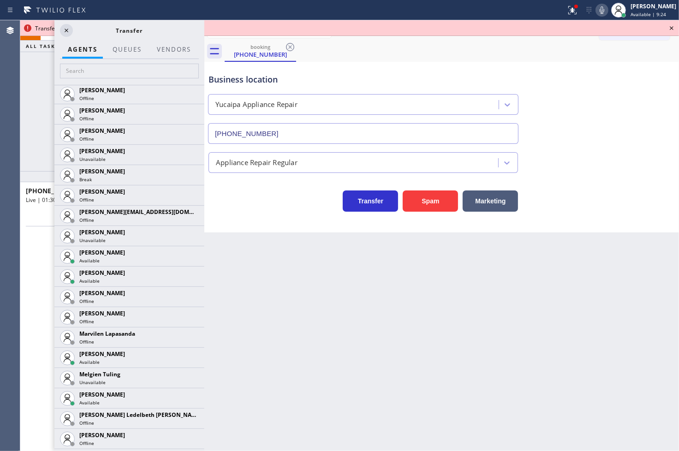
scroll to position [1332, 0]
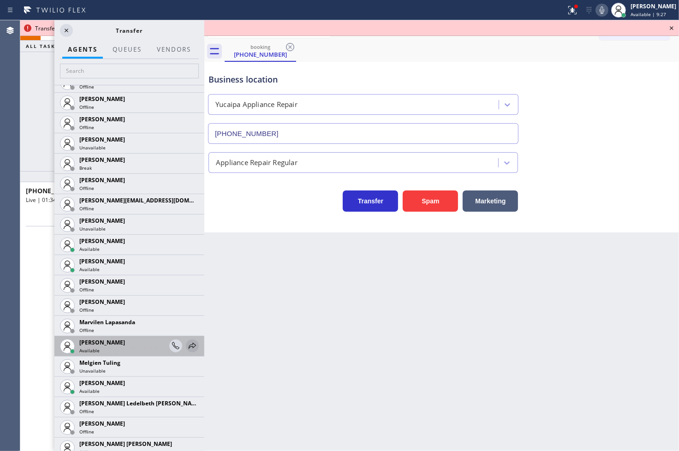
click at [187, 347] on icon at bounding box center [192, 345] width 11 height 11
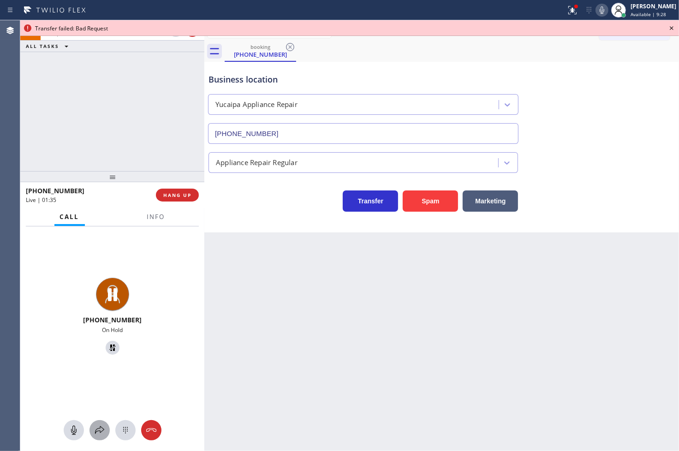
click at [102, 427] on icon at bounding box center [99, 430] width 11 height 11
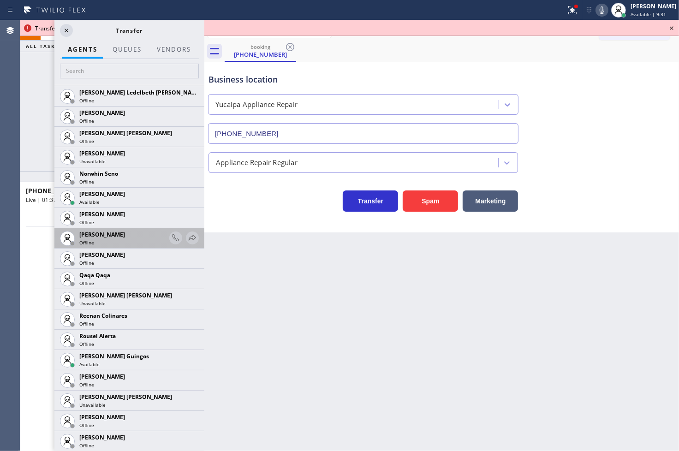
scroll to position [1764, 0]
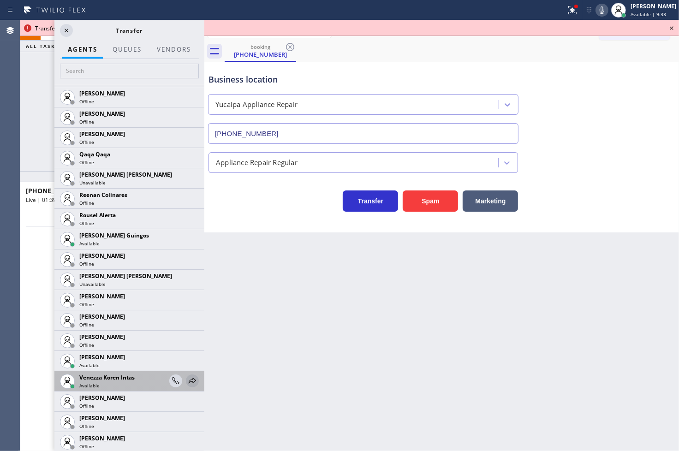
click at [189, 382] on icon at bounding box center [192, 381] width 7 height 6
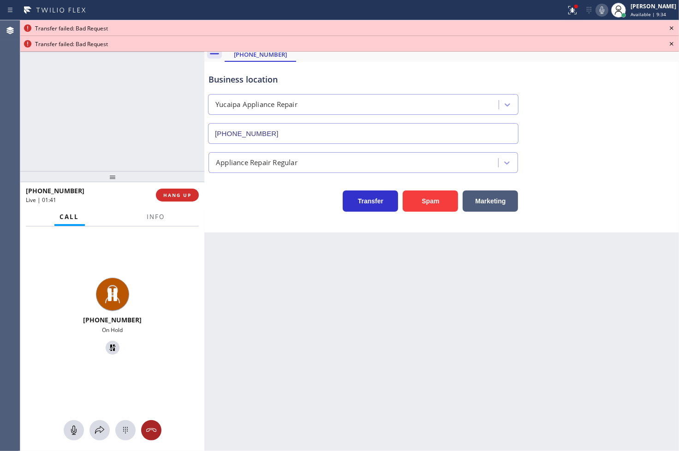
click at [157, 430] on div at bounding box center [151, 430] width 20 height 11
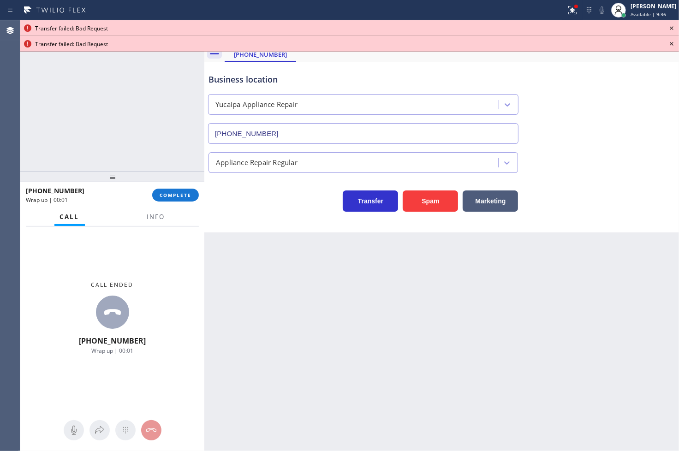
click at [163, 185] on div "[PHONE_NUMBER] Wrap up | 00:01 COMPLETE" at bounding box center [112, 195] width 173 height 24
click at [164, 191] on button "COMPLETE" at bounding box center [175, 195] width 47 height 13
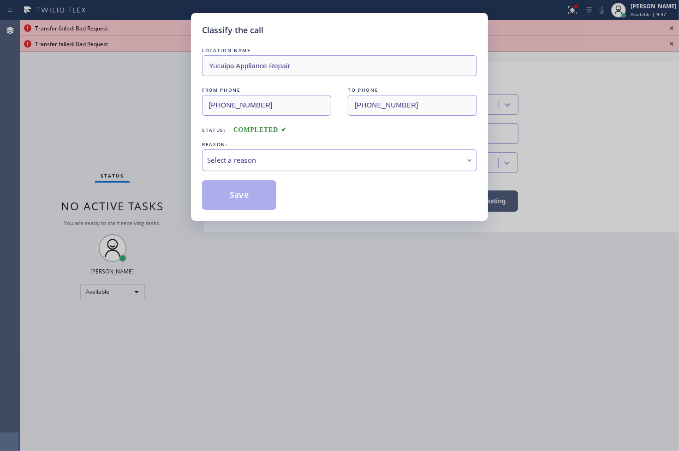
click at [224, 166] on div "Select a reason" at bounding box center [339, 160] width 275 height 22
click at [227, 192] on button "Save" at bounding box center [239, 195] width 74 height 30
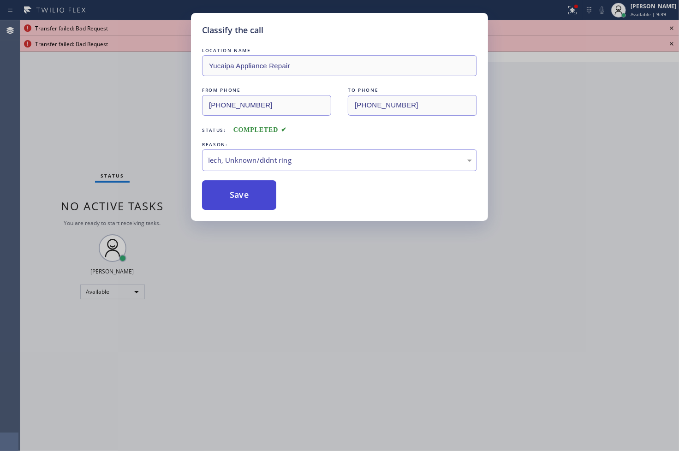
click at [227, 192] on button "Save" at bounding box center [239, 195] width 74 height 30
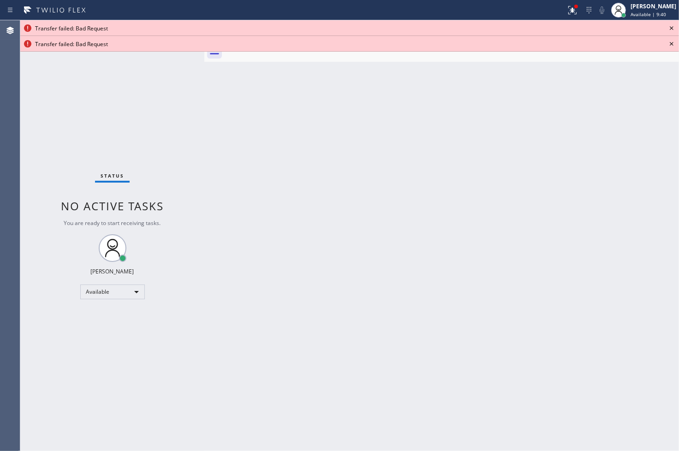
click at [668, 30] on icon at bounding box center [671, 28] width 11 height 11
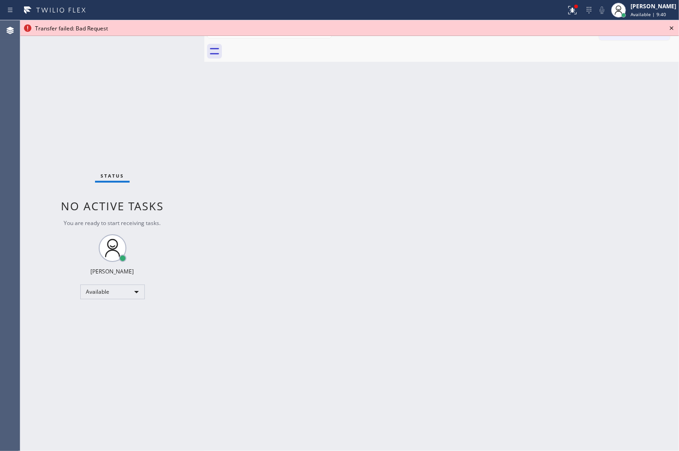
click at [668, 30] on icon at bounding box center [671, 28] width 11 height 11
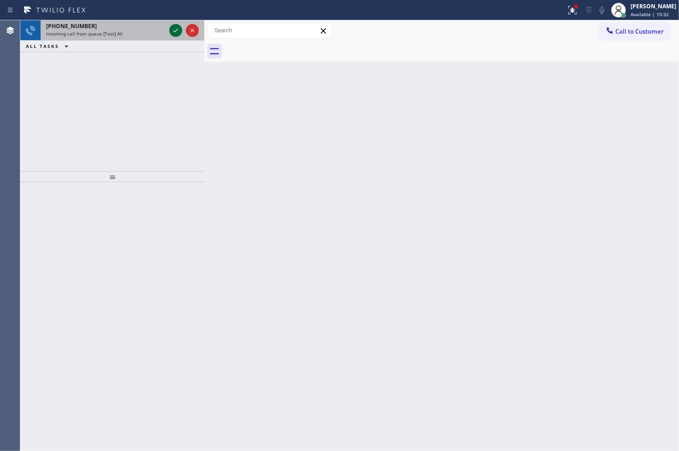
click at [173, 29] on icon at bounding box center [175, 30] width 11 height 11
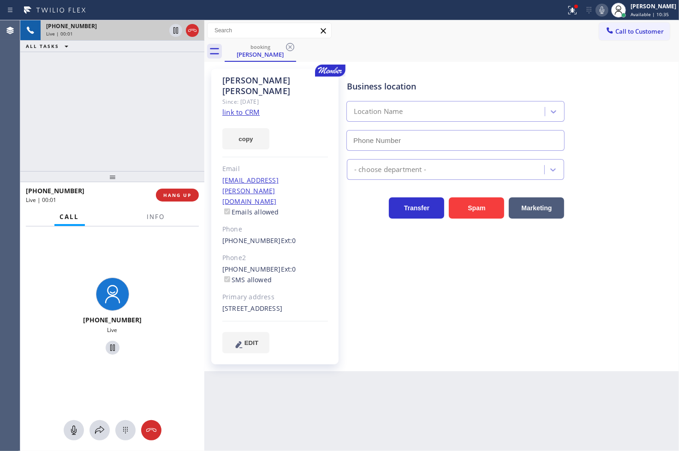
type input "[PHONE_NUMBER]"
click at [240, 107] on link "link to CRM" at bounding box center [240, 111] width 37 height 9
click at [176, 27] on icon at bounding box center [175, 30] width 11 height 11
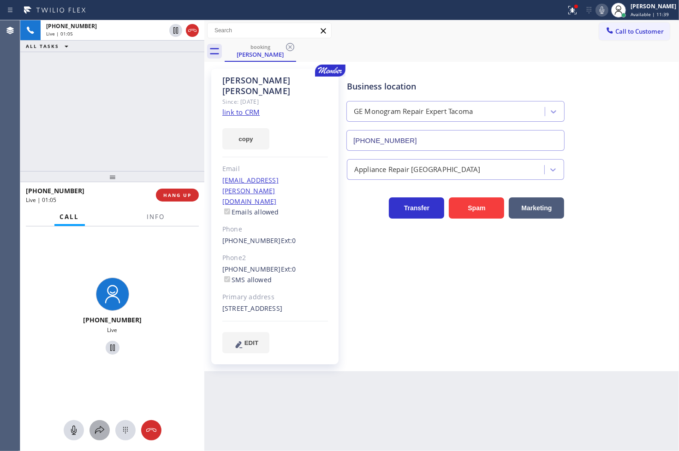
click at [97, 434] on icon at bounding box center [99, 430] width 11 height 11
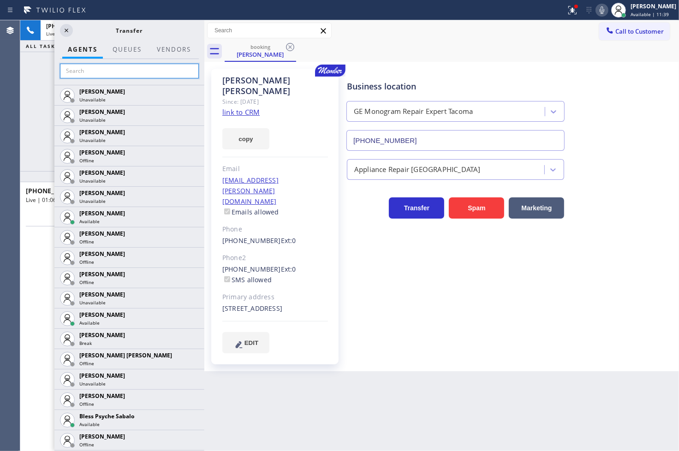
click at [94, 70] on input "text" at bounding box center [129, 71] width 139 height 15
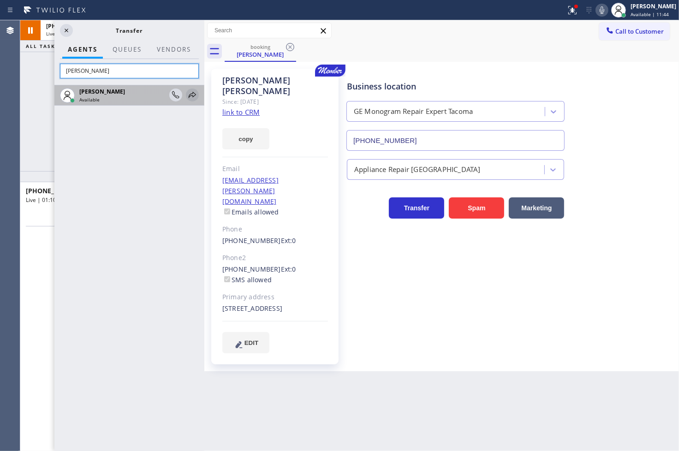
type input "[PERSON_NAME]"
click at [198, 94] on div at bounding box center [192, 95] width 13 height 11
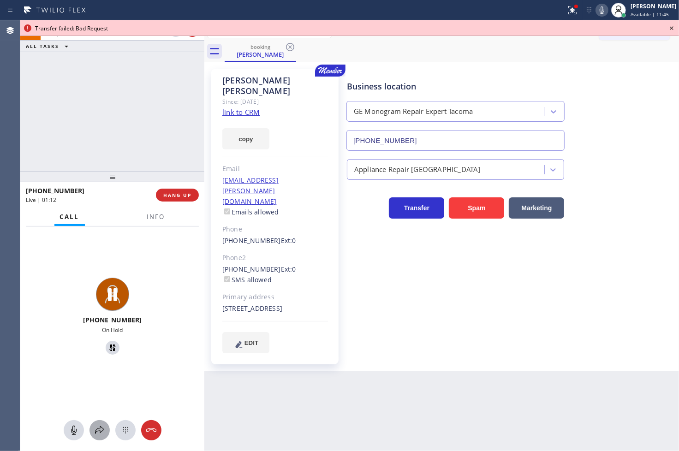
click at [99, 425] on icon at bounding box center [99, 430] width 11 height 11
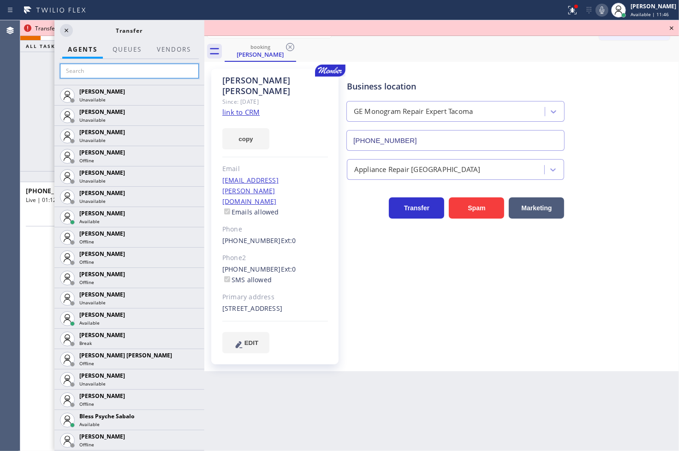
click at [91, 74] on input "text" at bounding box center [129, 71] width 139 height 15
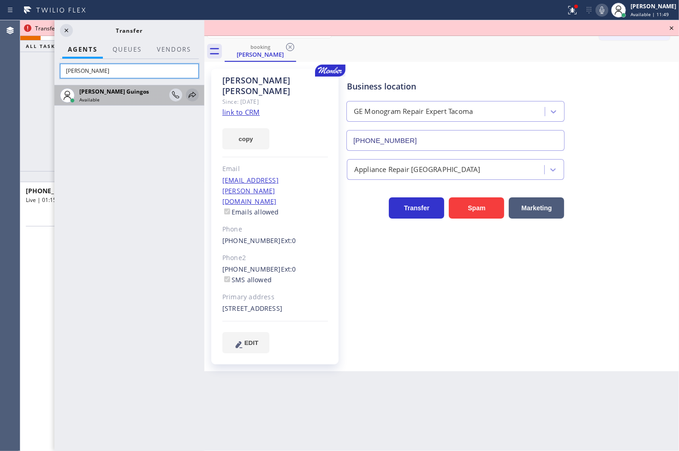
type input "[PERSON_NAME]"
click at [188, 93] on icon at bounding box center [192, 95] width 11 height 11
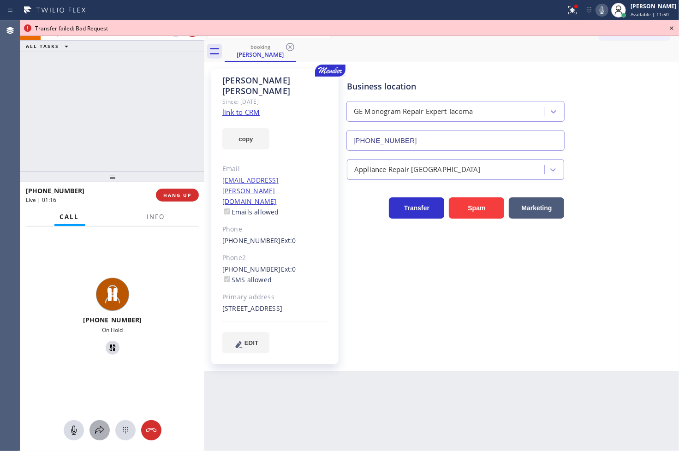
click at [93, 426] on div at bounding box center [100, 430] width 20 height 11
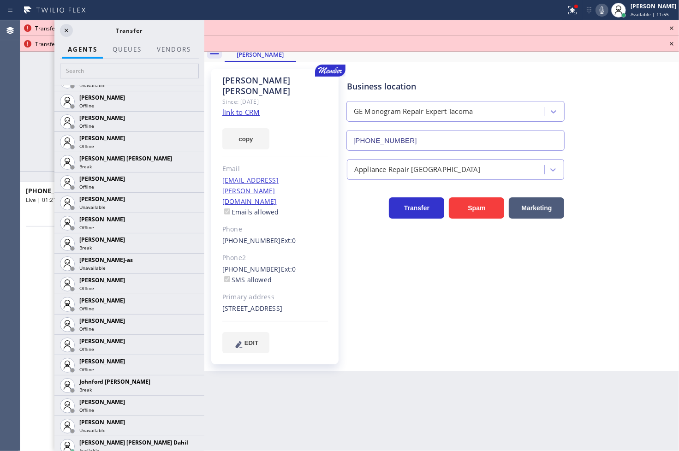
scroll to position [871, 0]
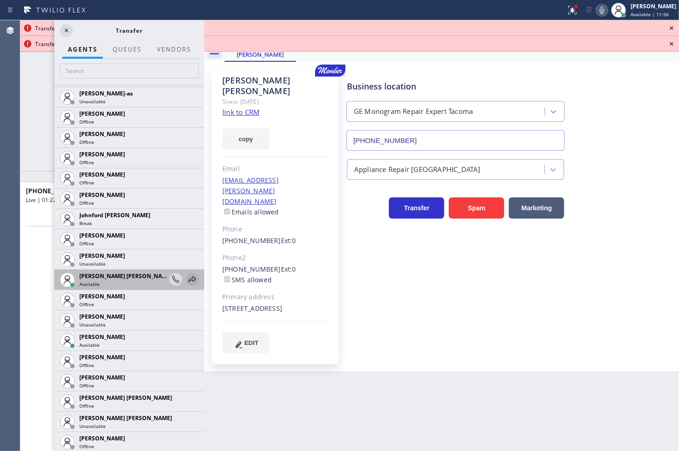
click at [187, 276] on icon at bounding box center [192, 279] width 11 height 11
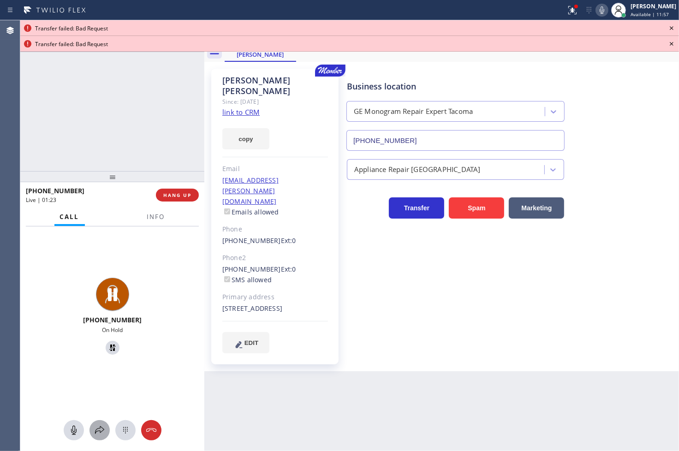
click at [99, 423] on button at bounding box center [100, 430] width 20 height 20
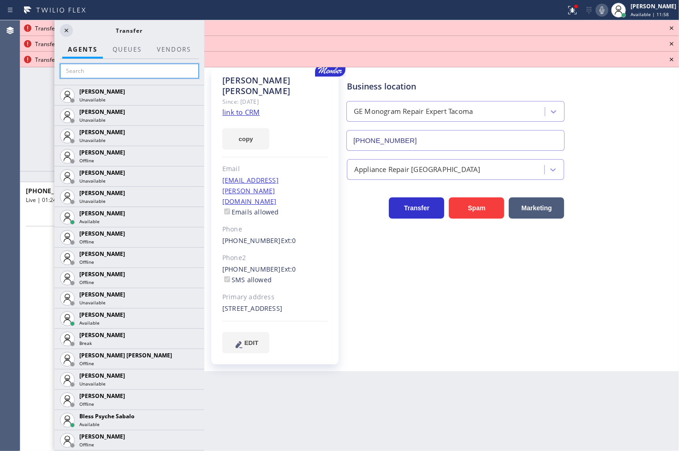
click at [100, 71] on input "text" at bounding box center [129, 71] width 139 height 15
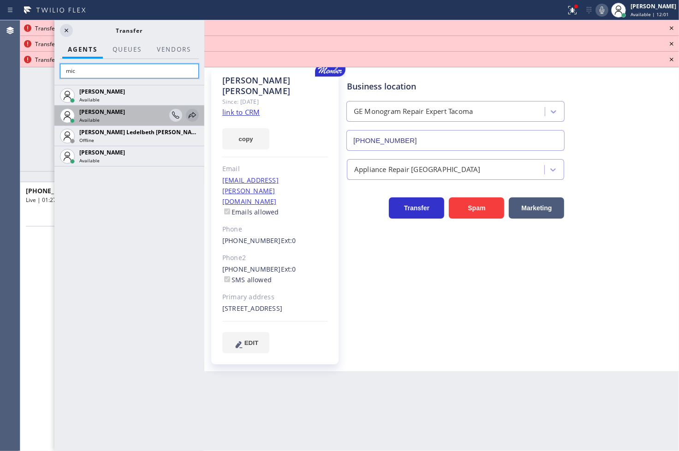
type input "mic"
click at [194, 113] on icon at bounding box center [192, 115] width 11 height 11
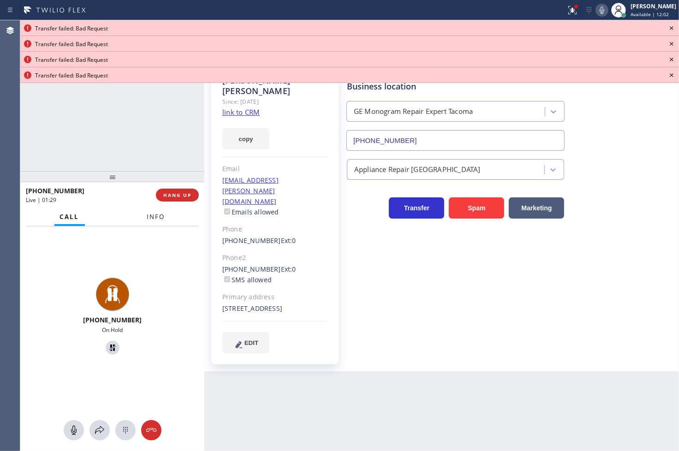
click at [163, 211] on button "Info" at bounding box center [156, 217] width 29 height 18
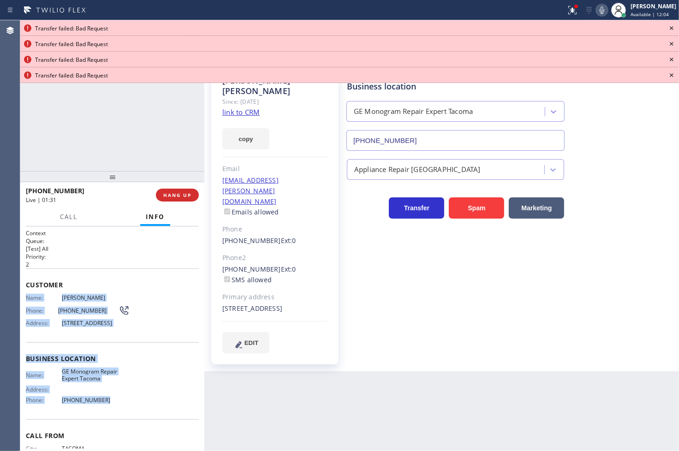
drag, startPoint x: 24, startPoint y: 293, endPoint x: 130, endPoint y: 407, distance: 155.1
click at [130, 407] on div "Context Queue: [Test] All Priority: 2 Customer Name: [PERSON_NAME] Phone: [PHON…" at bounding box center [112, 339] width 184 height 225
copy div "Name: [PERSON_NAME] Phone: [PHONE_NUMBER] Address: [STREET_ADDRESS] Business lo…"
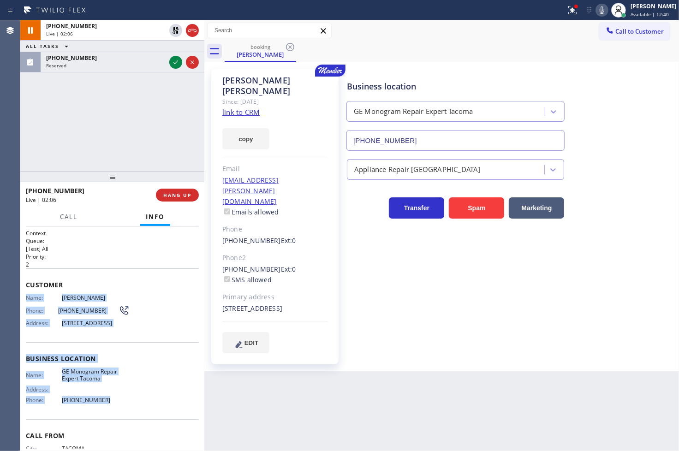
drag, startPoint x: 245, startPoint y: 127, endPoint x: 374, endPoint y: 111, distance: 129.2
click at [245, 128] on button "copy" at bounding box center [245, 138] width 47 height 21
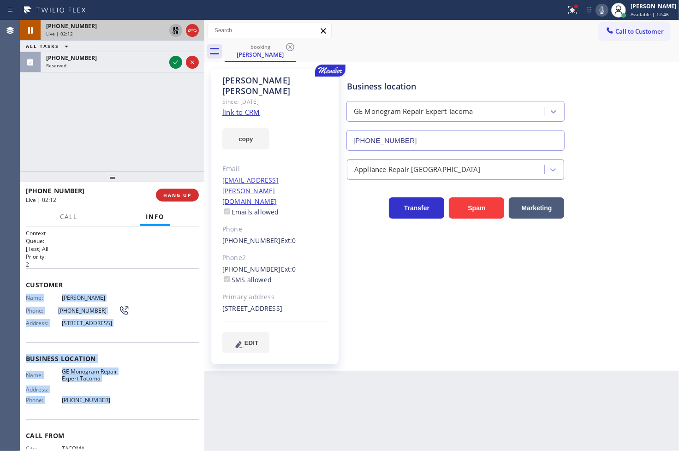
click at [173, 32] on icon at bounding box center [176, 30] width 6 height 6
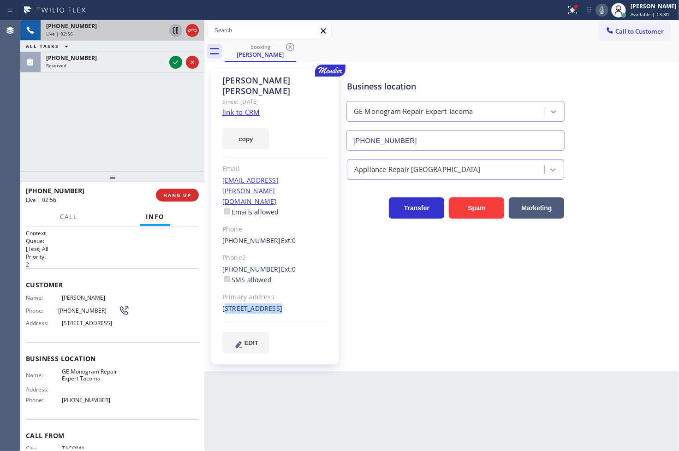
drag, startPoint x: 221, startPoint y: 285, endPoint x: 292, endPoint y: 305, distance: 73.4
click at [292, 305] on div "[PERSON_NAME] Since: [DATE] link to CRM copy Email [EMAIL_ADDRESS][PERSON_NAME]…" at bounding box center [274, 217] width 127 height 296
copy div "[STREET_ADDRESS]"
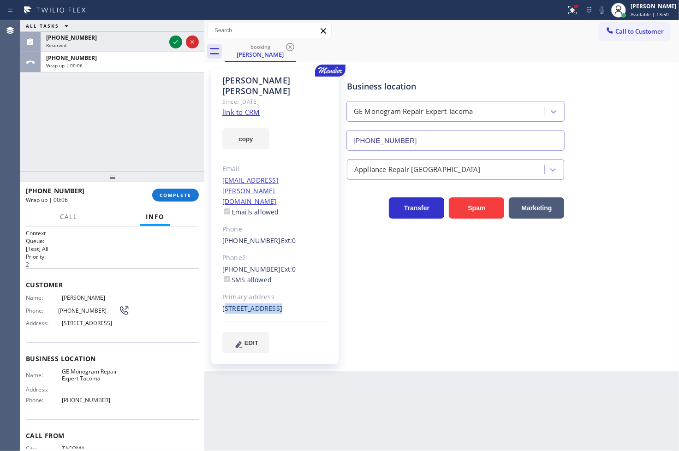
click at [261, 304] on div "[STREET_ADDRESS]" at bounding box center [275, 309] width 106 height 11
click at [219, 284] on div "[PERSON_NAME] Since: [DATE] link to CRM copy Email [EMAIL_ADDRESS][PERSON_NAME]…" at bounding box center [274, 217] width 127 height 296
drag, startPoint x: 222, startPoint y: 289, endPoint x: 284, endPoint y: 298, distance: 62.4
click at [284, 298] on div "[PERSON_NAME] Since: [DATE] link to CRM copy Email [EMAIL_ADDRESS][PERSON_NAME]…" at bounding box center [274, 217] width 127 height 296
copy div "[STREET_ADDRESS]"
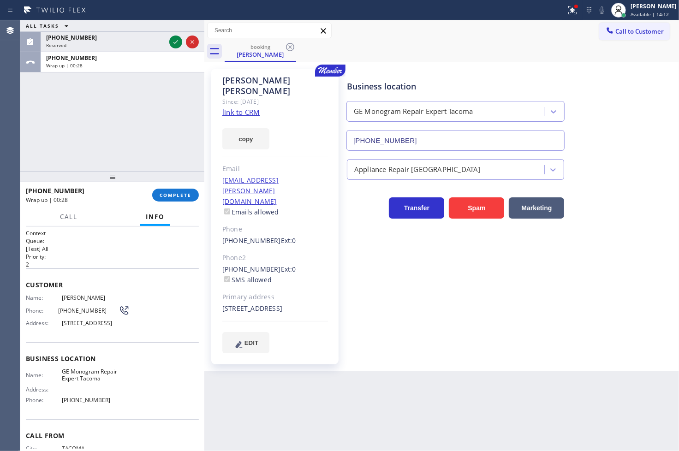
click at [74, 137] on div "ALL TASKS ALL TASKS ACTIVE TASKS TASKS IN WRAP UP [PHONE_NUMBER] Reserved [PHON…" at bounding box center [112, 95] width 184 height 151
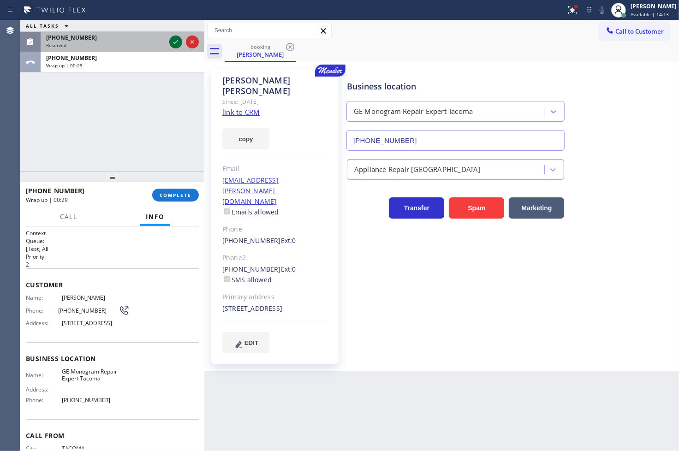
click at [173, 42] on icon at bounding box center [175, 42] width 5 height 4
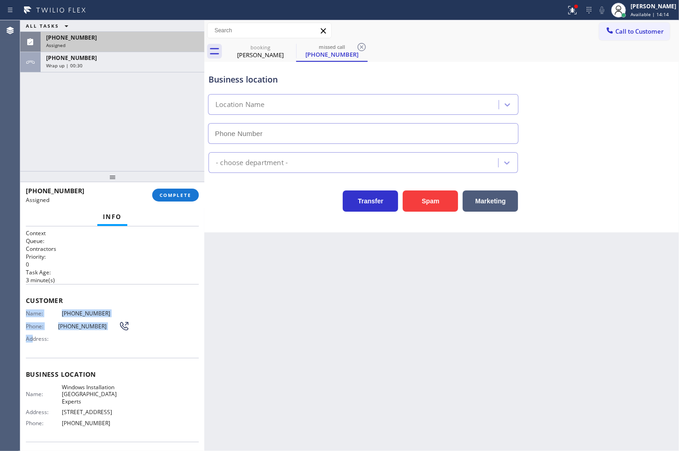
type input "[PHONE_NUMBER]"
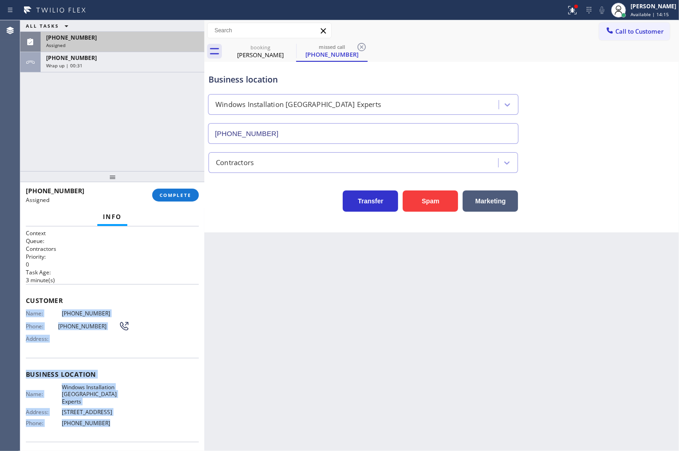
drag, startPoint x: 25, startPoint y: 311, endPoint x: 128, endPoint y: 421, distance: 150.5
click at [128, 421] on div "Context Queue: Contractors Priority: 0 Task Age: [DEMOGRAPHIC_DATA] minute(s) C…" at bounding box center [112, 339] width 184 height 225
click at [167, 192] on span "COMPLETE" at bounding box center [176, 195] width 32 height 6
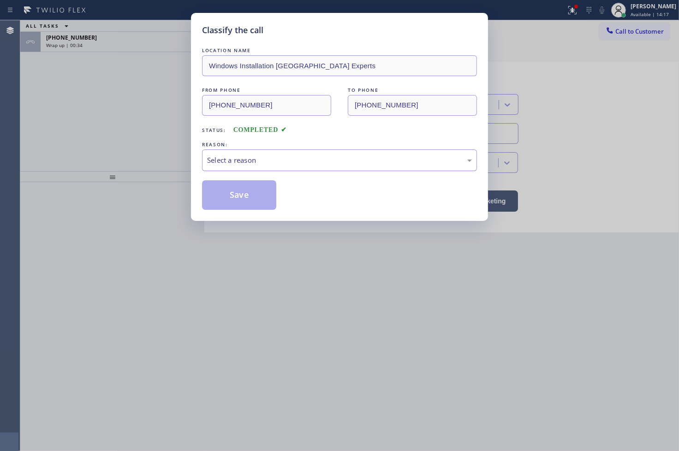
click at [237, 162] on div "Select a reason" at bounding box center [339, 160] width 265 height 11
click at [236, 200] on button "Save" at bounding box center [239, 195] width 74 height 30
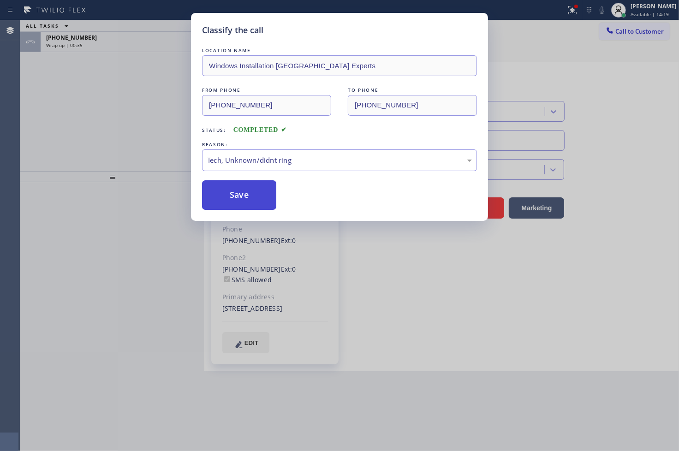
click at [236, 200] on button "Save" at bounding box center [239, 195] width 74 height 30
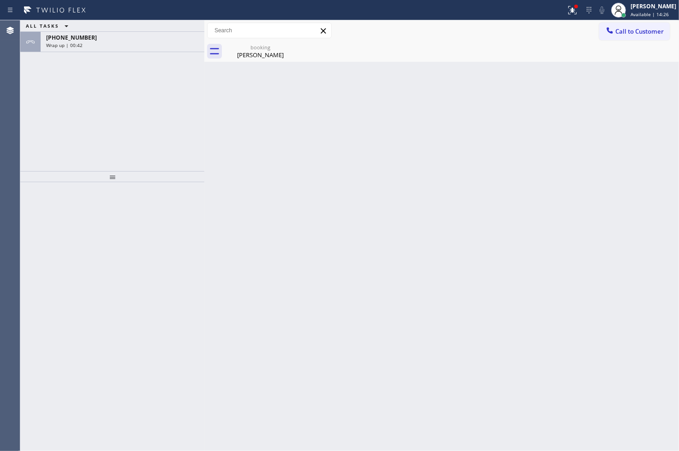
drag, startPoint x: 62, startPoint y: 253, endPoint x: 119, endPoint y: 117, distance: 146.9
click at [62, 253] on div at bounding box center [112, 316] width 184 height 269
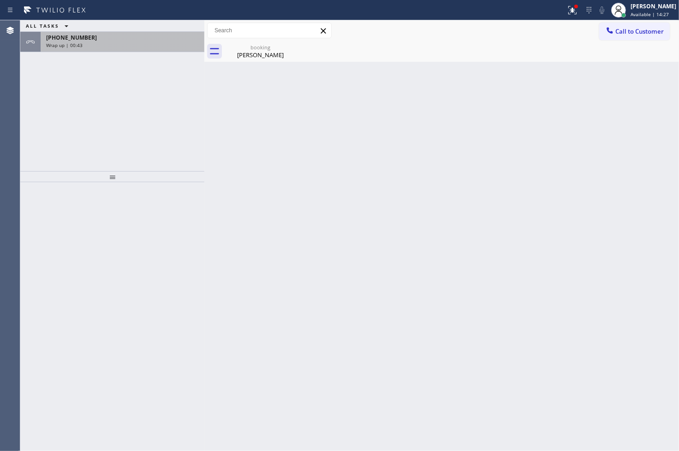
click at [138, 45] on div "Wrap up | 00:43" at bounding box center [122, 45] width 153 height 6
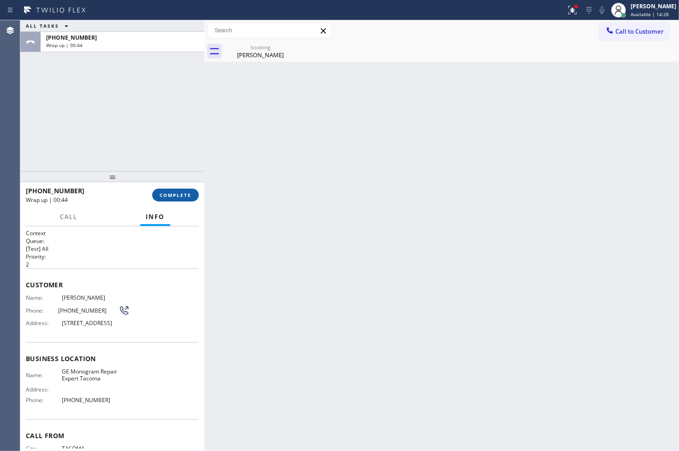
click at [175, 192] on span "COMPLETE" at bounding box center [176, 195] width 32 height 6
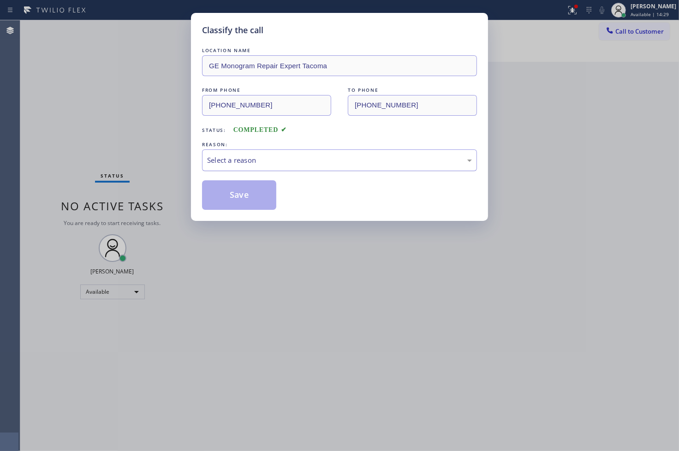
click at [248, 160] on div "Select a reason" at bounding box center [339, 160] width 265 height 11
click at [242, 190] on button "Save" at bounding box center [239, 195] width 74 height 30
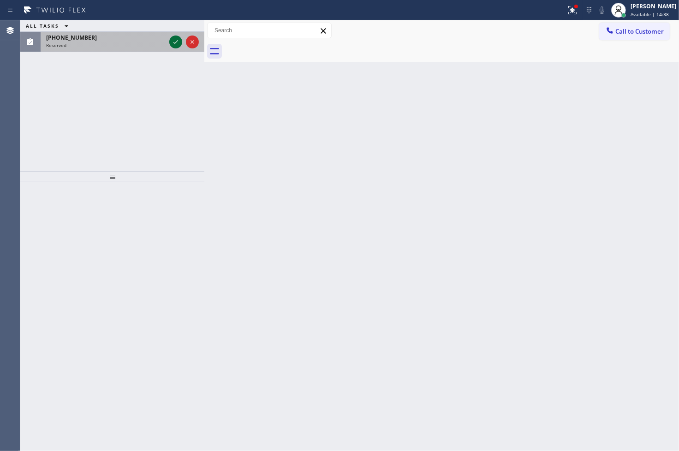
click at [176, 43] on icon at bounding box center [175, 41] width 11 height 11
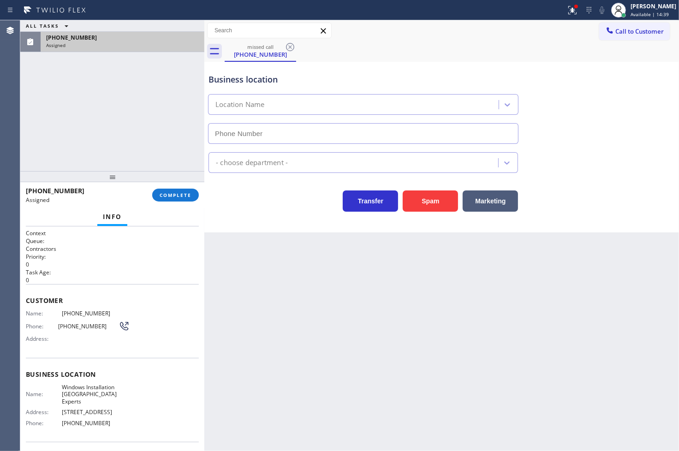
type input "[PHONE_NUMBER]"
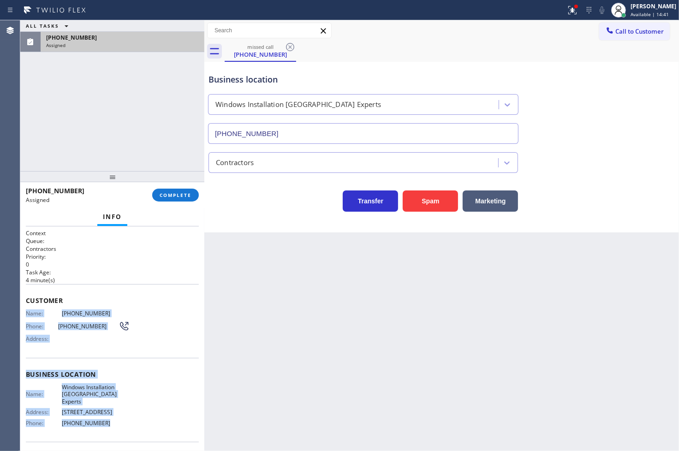
drag, startPoint x: 24, startPoint y: 314, endPoint x: 120, endPoint y: 416, distance: 139.7
click at [120, 416] on div "Context Queue: Contractors Priority: 0 Task Age: [DEMOGRAPHIC_DATA] minute(s) C…" at bounding box center [112, 339] width 184 height 225
click at [179, 193] on span "COMPLETE" at bounding box center [176, 195] width 32 height 6
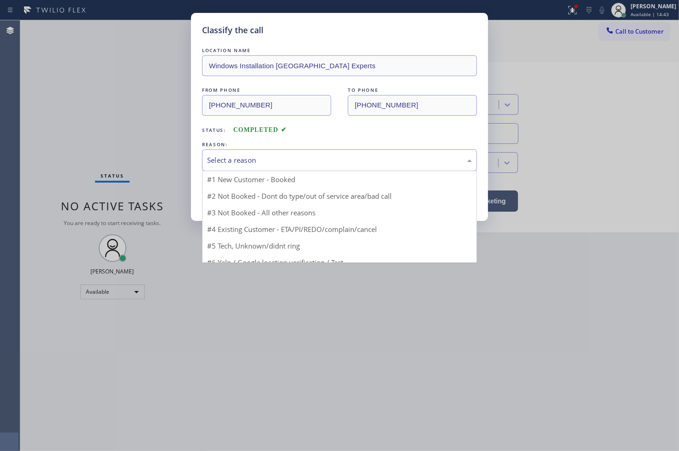
click at [238, 164] on div "Select a reason" at bounding box center [339, 160] width 265 height 11
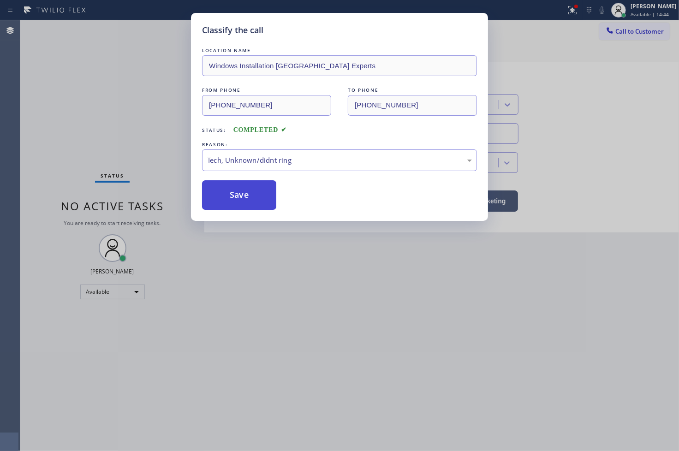
click at [234, 198] on button "Save" at bounding box center [239, 195] width 74 height 30
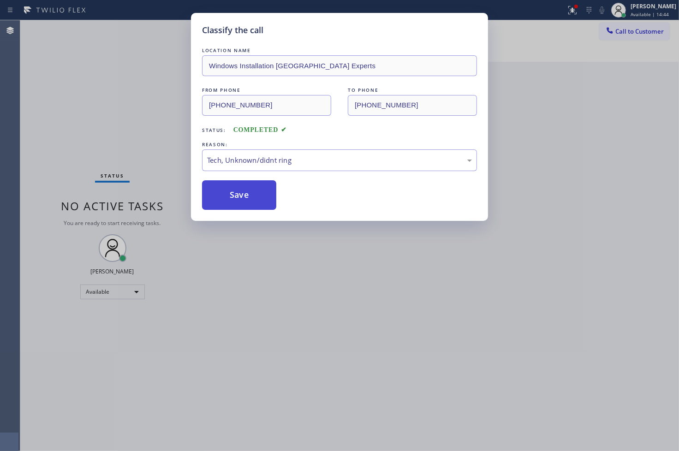
click at [234, 198] on button "Save" at bounding box center [239, 195] width 74 height 30
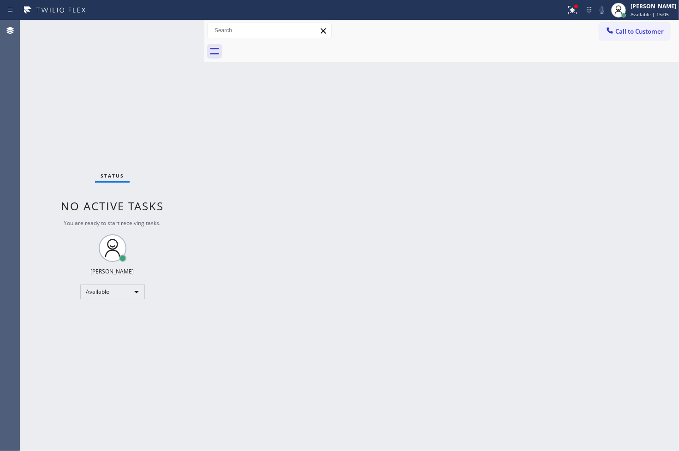
click at [32, 329] on div "Status No active tasks You are ready to start receiving tasks. [PERSON_NAME]" at bounding box center [112, 235] width 184 height 431
click at [141, 68] on div "Status No active tasks You are ready to start receiving tasks. [PERSON_NAME]" at bounding box center [112, 235] width 184 height 431
click at [168, 31] on div "Status No active tasks You are ready to start receiving tasks. [PERSON_NAME]" at bounding box center [112, 235] width 184 height 431
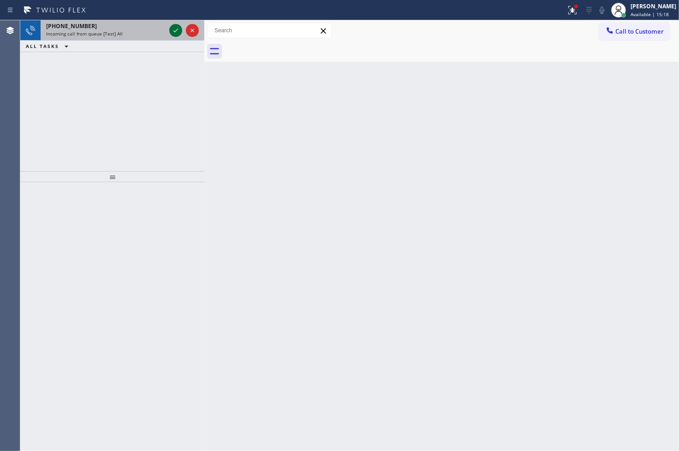
click at [176, 29] on icon at bounding box center [175, 30] width 11 height 11
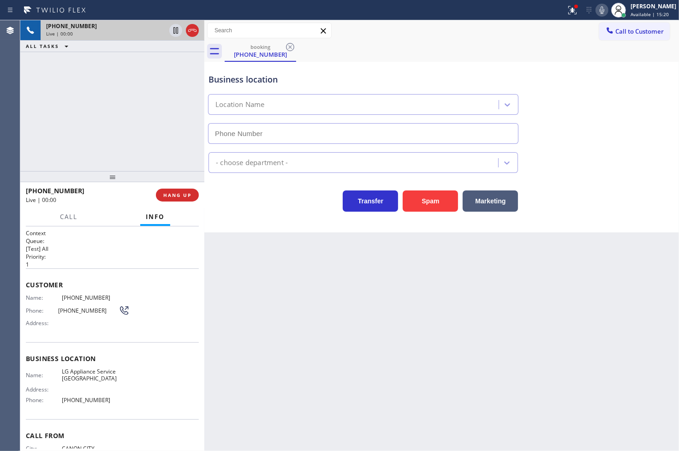
type input "[PHONE_NUMBER]"
drag, startPoint x: 492, startPoint y: 199, endPoint x: 619, endPoint y: 127, distance: 145.5
click at [492, 199] on button "Marketing" at bounding box center [490, 201] width 55 height 21
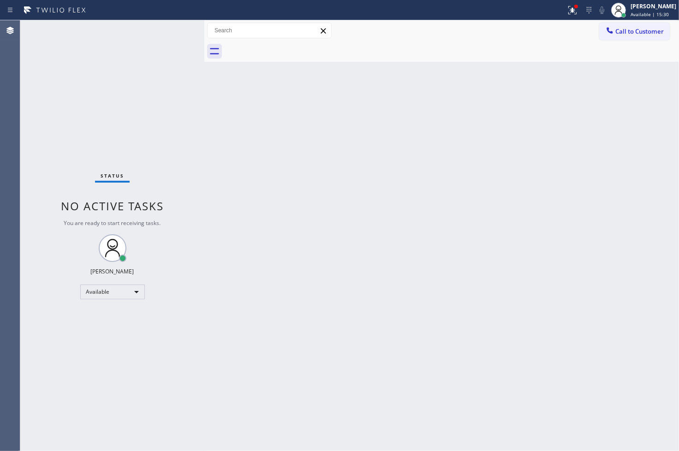
drag, startPoint x: 223, startPoint y: 196, endPoint x: 592, endPoint y: 3, distance: 416.4
click at [241, 174] on div "Back to Dashboard Change Sender ID Customers Technicians Select a contact Outbo…" at bounding box center [441, 235] width 475 height 431
click at [570, 10] on icon at bounding box center [573, 8] width 6 height 3
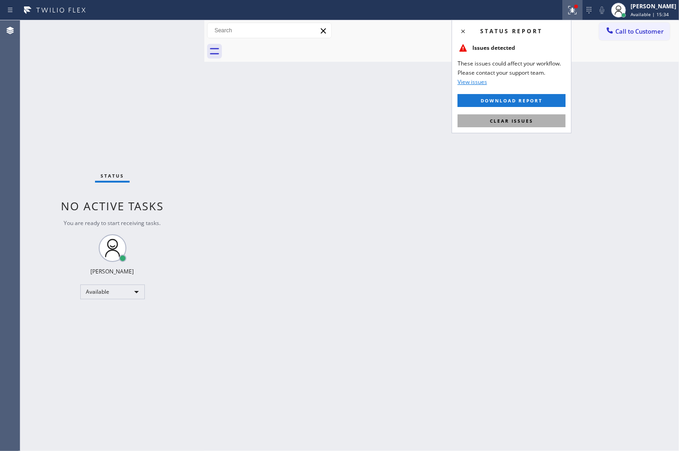
click at [541, 117] on button "Clear issues" at bounding box center [512, 120] width 108 height 13
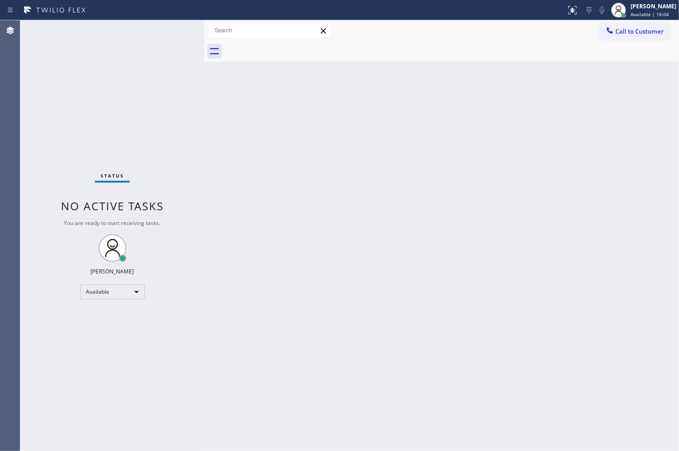
click at [43, 123] on div "Status No active tasks You are ready to start receiving tasks. [PERSON_NAME]" at bounding box center [112, 235] width 184 height 431
click at [172, 30] on div "Status No active tasks You are ready to start receiving tasks. [PERSON_NAME]" at bounding box center [112, 235] width 184 height 431
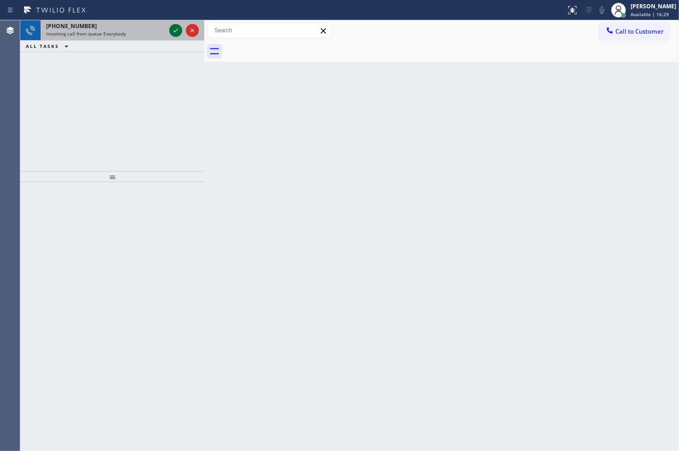
click at [172, 30] on icon at bounding box center [175, 30] width 11 height 11
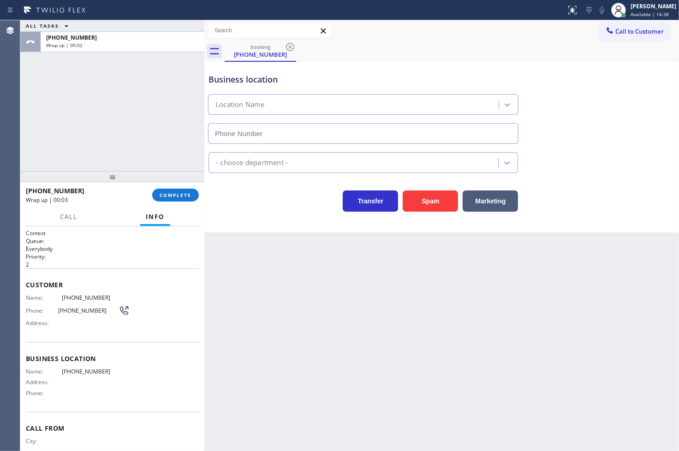
click at [111, 102] on div "ALL TASKS ALL TASKS ACTIVE TASKS TASKS IN WRAP UP [PHONE_NUMBER] Wrap up | 00:02" at bounding box center [112, 95] width 184 height 151
click at [182, 195] on span "COMPLETE" at bounding box center [176, 195] width 32 height 6
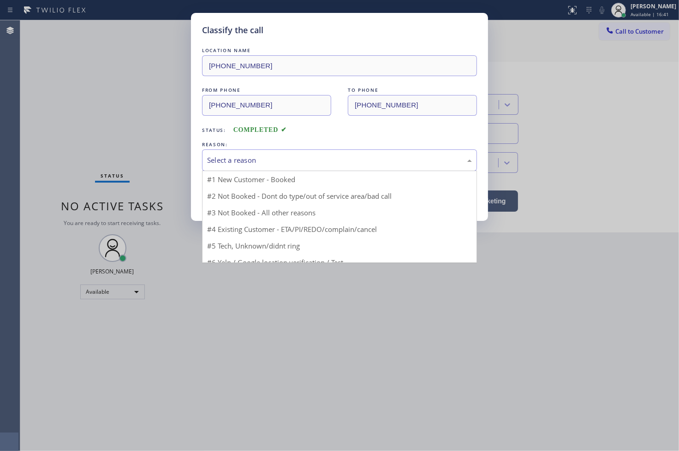
click at [260, 164] on div "Select a reason" at bounding box center [339, 160] width 265 height 11
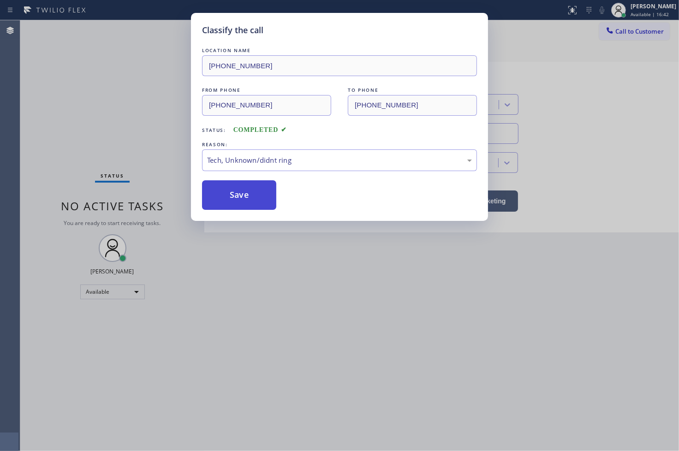
click at [245, 185] on button "Save" at bounding box center [239, 195] width 74 height 30
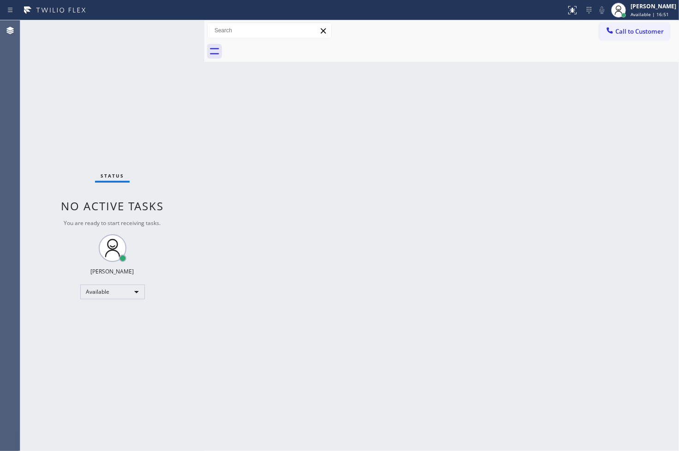
drag, startPoint x: 27, startPoint y: 242, endPoint x: 43, endPoint y: 232, distance: 19.5
click at [27, 242] on div "Status No active tasks You are ready to start receiving tasks. [PERSON_NAME]" at bounding box center [112, 235] width 184 height 431
click at [112, 93] on div "Status No active tasks You are ready to start receiving tasks. [PERSON_NAME]" at bounding box center [112, 235] width 184 height 431
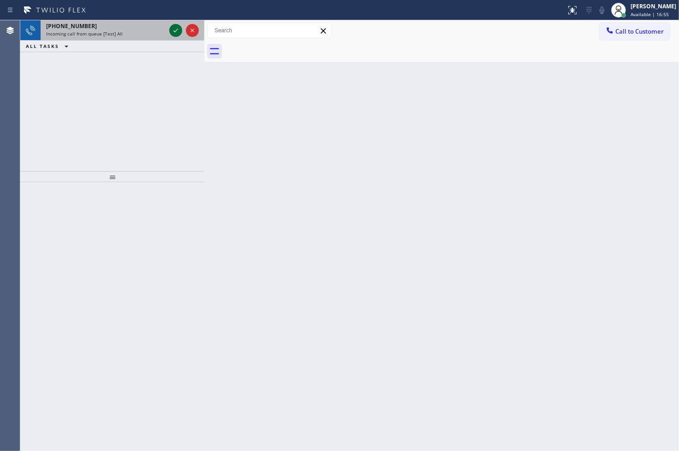
click at [173, 30] on icon at bounding box center [175, 30] width 11 height 11
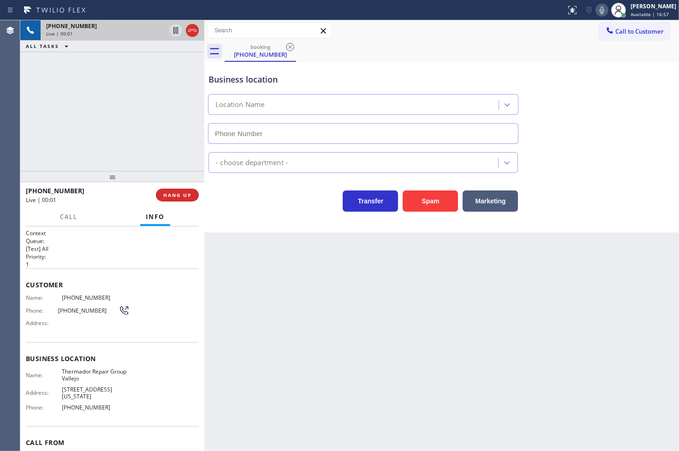
type input "[PHONE_NUMBER]"
click at [82, 104] on div "[PHONE_NUMBER] Live | 00:10 ALL TASKS ALL TASKS ACTIVE TASKS TASKS IN WRAP UP" at bounding box center [112, 95] width 184 height 151
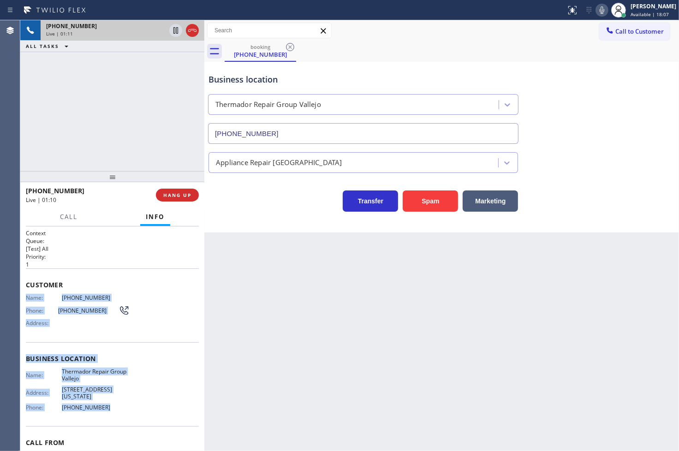
drag, startPoint x: 25, startPoint y: 297, endPoint x: 117, endPoint y: 399, distance: 137.9
click at [117, 399] on div "Context Queue: [Test] All Priority: 1 Customer Name: [PHONE_NUMBER] Phone: [PHO…" at bounding box center [112, 339] width 184 height 225
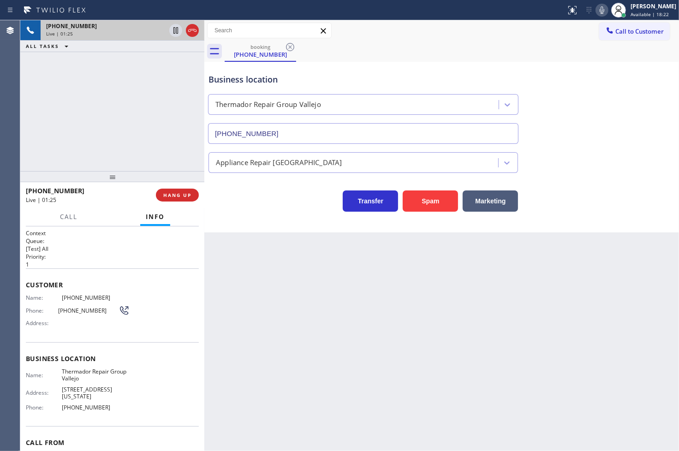
click at [266, 201] on div "Transfer Spam Marketing" at bounding box center [363, 199] width 313 height 26
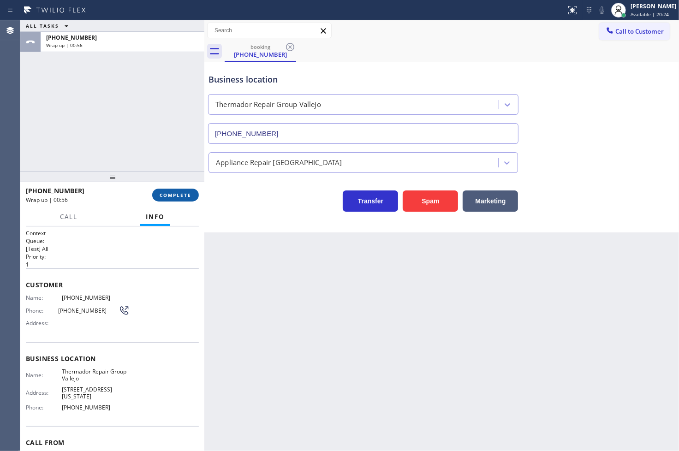
click at [177, 193] on span "COMPLETE" at bounding box center [176, 195] width 32 height 6
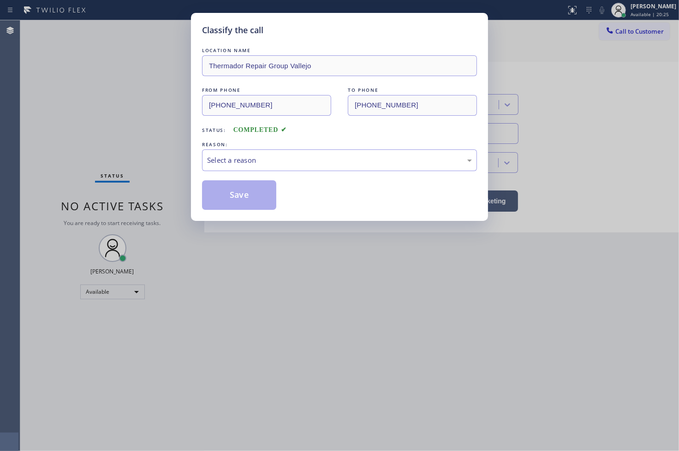
click at [259, 165] on div "Select a reason" at bounding box center [339, 160] width 265 height 11
click at [246, 192] on button "Save" at bounding box center [239, 195] width 74 height 30
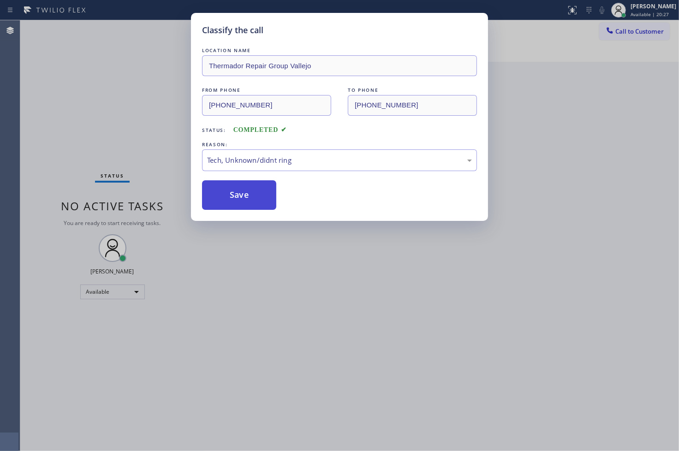
click at [246, 192] on button "Save" at bounding box center [239, 195] width 74 height 30
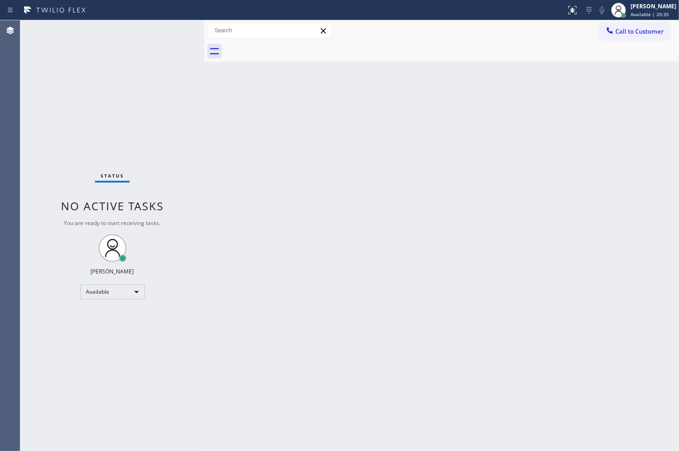
click at [30, 141] on div "Status No active tasks You are ready to start receiving tasks. [PERSON_NAME]" at bounding box center [112, 235] width 184 height 431
click at [173, 31] on div "Status No active tasks You are ready to start receiving tasks. [PERSON_NAME]" at bounding box center [112, 235] width 184 height 431
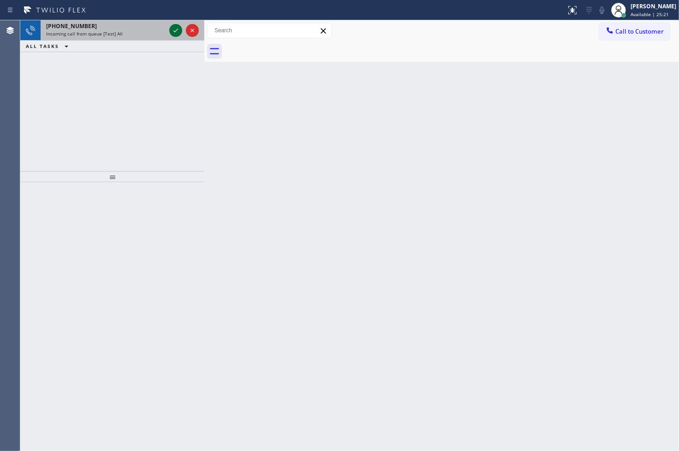
click at [173, 31] on icon at bounding box center [175, 30] width 11 height 11
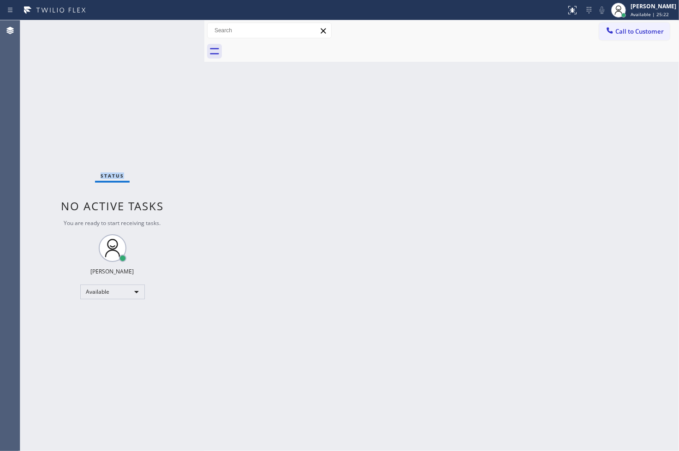
click at [173, 31] on div "Status No active tasks You are ready to start receiving tasks. [PERSON_NAME]" at bounding box center [112, 235] width 184 height 431
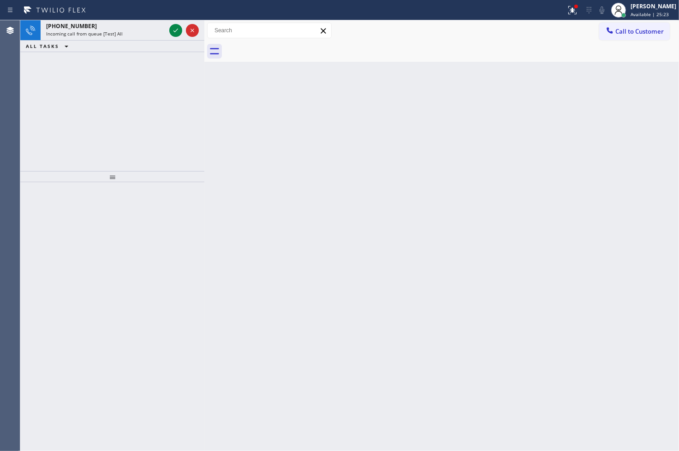
click at [173, 31] on icon at bounding box center [175, 30] width 11 height 11
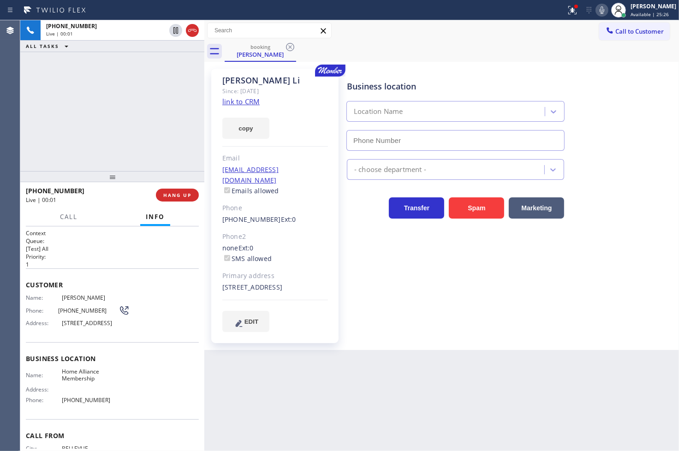
type input "[PHONE_NUMBER]"
click at [567, 10] on icon at bounding box center [572, 10] width 11 height 11
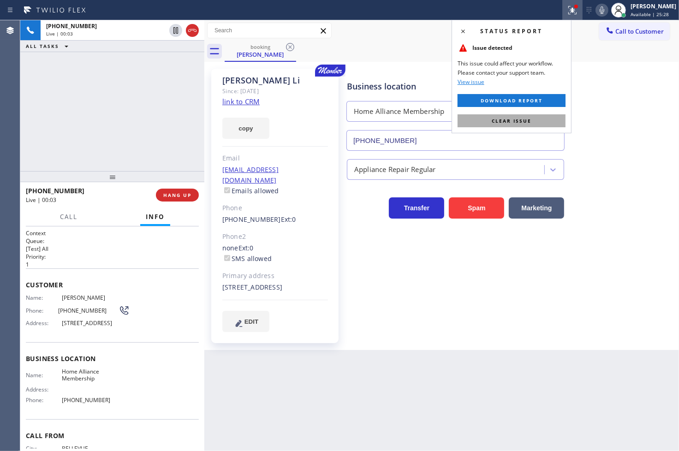
click at [533, 118] on button "Clear issue" at bounding box center [512, 120] width 108 height 13
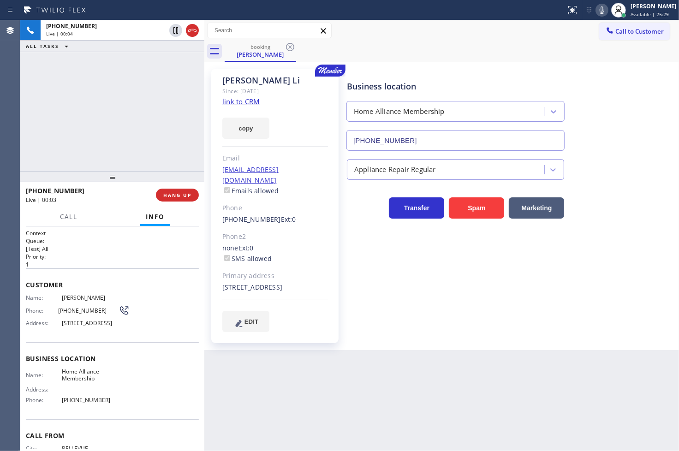
click at [251, 102] on link "link to CRM" at bounding box center [240, 101] width 37 height 9
click at [593, 105] on div "Business location Home Alliance Membership [PHONE_NUMBER]" at bounding box center [511, 109] width 332 height 84
click at [89, 131] on div "[PHONE_NUMBER] Live | 01:20 ALL TASKS ALL TASKS ACTIVE TASKS TASKS IN WRAP UP" at bounding box center [112, 95] width 184 height 151
click at [89, 131] on div "[PHONE_NUMBER] Live | 01:35 ALL TASKS ALL TASKS ACTIVE TASKS TASKS IN WRAP UP" at bounding box center [112, 95] width 184 height 151
click at [393, 267] on div "Business location Home Alliance Membership [PHONE_NUMBER] Appliance Repair Regu…" at bounding box center [511, 200] width 332 height 258
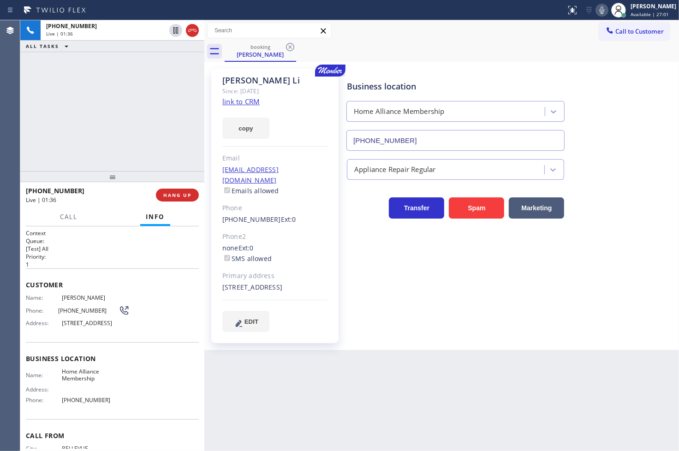
click at [125, 142] on div "[PHONE_NUMBER] Live | 01:36 ALL TASKS ALL TASKS ACTIVE TASKS TASKS IN WRAP UP" at bounding box center [112, 95] width 184 height 151
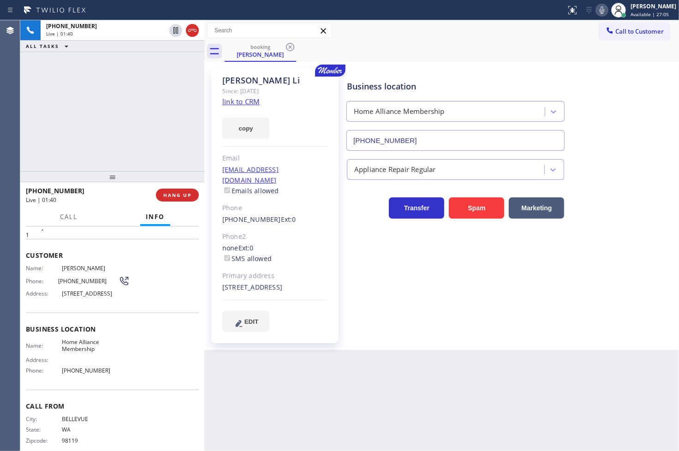
scroll to position [46, 0]
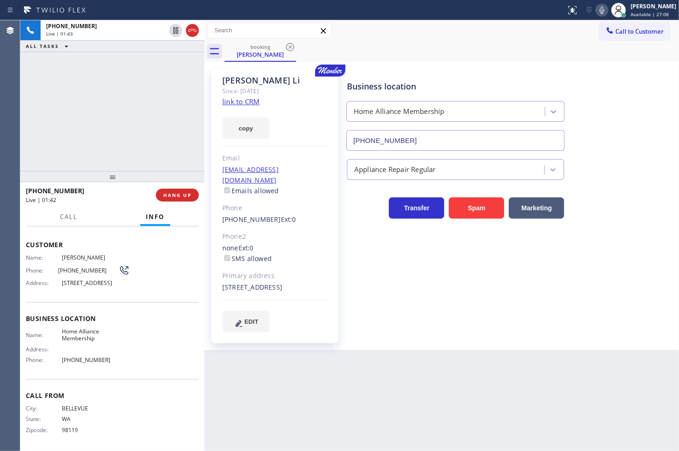
click at [119, 111] on div "[PHONE_NUMBER] Live | 01:43 ALL TASKS ALL TASKS ACTIVE TASKS TASKS IN WRAP UP" at bounding box center [112, 95] width 184 height 151
click at [400, 297] on div "Business location Home Alliance Membership [PHONE_NUMBER] Appliance Repair Regu…" at bounding box center [511, 200] width 332 height 258
click at [93, 127] on div "[PHONE_NUMBER] Live | 02:34 ALL TASKS ALL TASKS ACTIVE TASKS TASKS IN WRAP UP" at bounding box center [112, 95] width 184 height 151
click at [241, 127] on button "copy" at bounding box center [245, 128] width 47 height 21
click at [74, 107] on div "[PHONE_NUMBER] Live | 02:49 ALL TASKS ALL TASKS ACTIVE TASKS TASKS IN WRAP UP" at bounding box center [112, 95] width 184 height 151
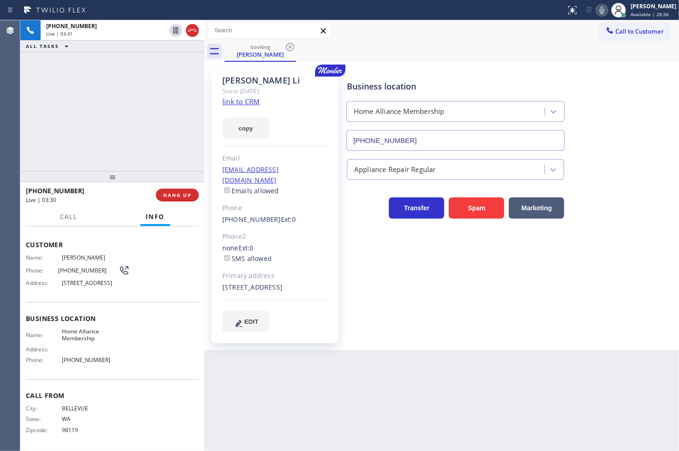
click at [113, 112] on div "[PHONE_NUMBER] Live | 03:31 ALL TASKS ALL TASKS ACTIVE TASKS TASKS IN WRAP UP" at bounding box center [112, 95] width 184 height 151
click at [340, 377] on div "Back to Dashboard Change Sender ID Customers Technicians Select a contact Outbo…" at bounding box center [441, 235] width 475 height 431
click at [245, 128] on button "copy" at bounding box center [245, 128] width 47 height 21
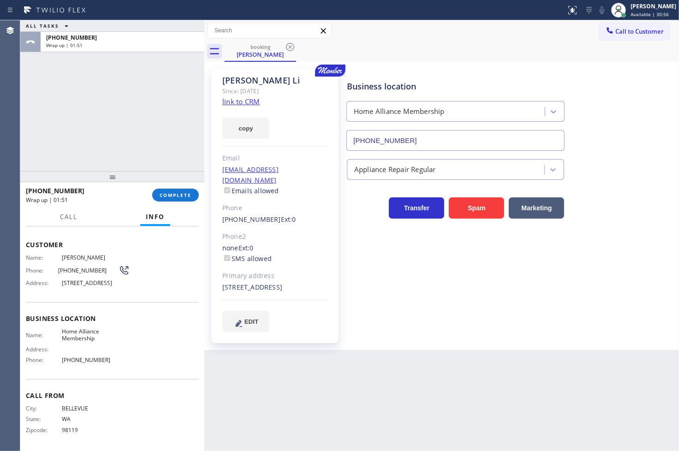
click at [24, 116] on div "ALL TASKS ALL TASKS ACTIVE TASKS TASKS IN WRAP UP [PHONE_NUMBER] Wrap up | 01:51" at bounding box center [112, 95] width 184 height 151
click at [171, 196] on span "COMPLETE" at bounding box center [176, 195] width 32 height 6
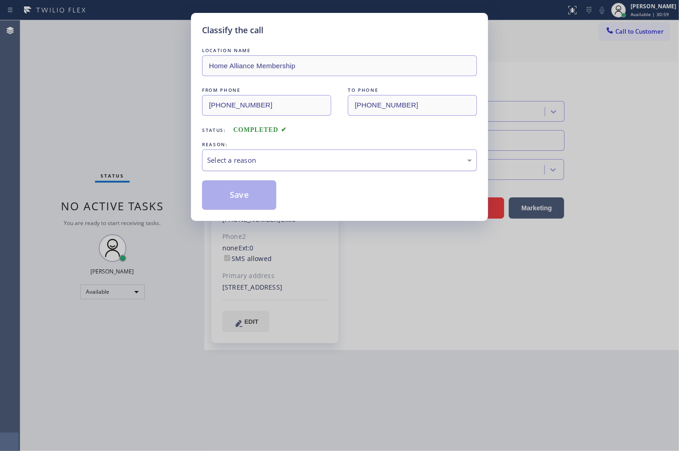
click at [262, 164] on div "Select a reason" at bounding box center [339, 160] width 265 height 11
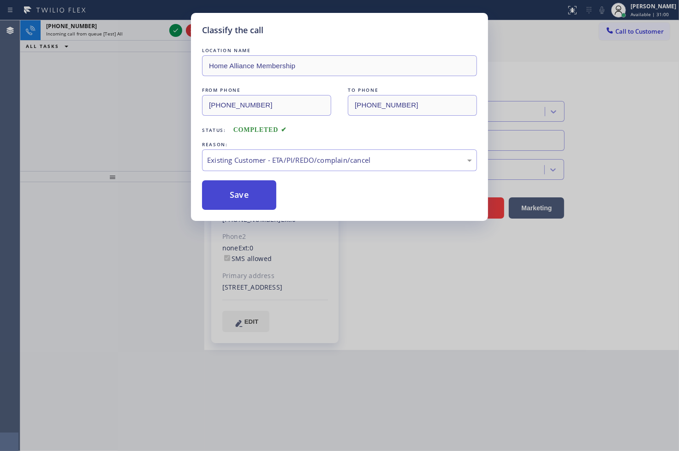
click at [257, 183] on button "Save" at bounding box center [239, 195] width 74 height 30
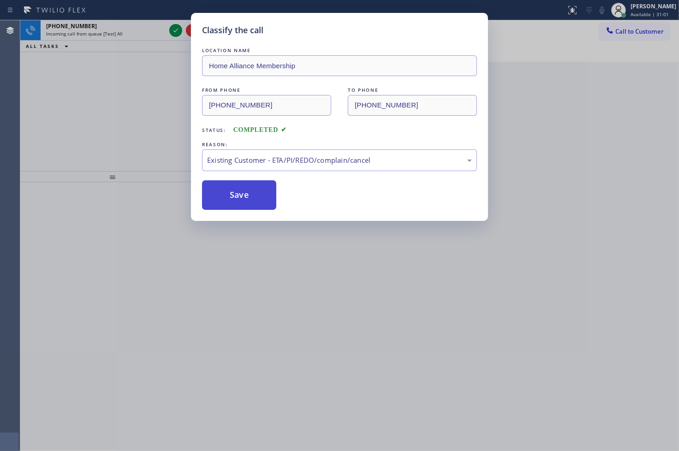
click at [257, 183] on button "Save" at bounding box center [239, 195] width 74 height 30
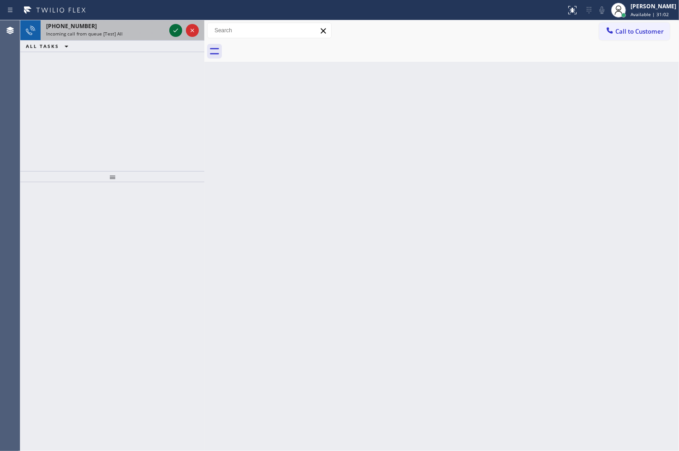
click at [179, 33] on icon at bounding box center [175, 30] width 11 height 11
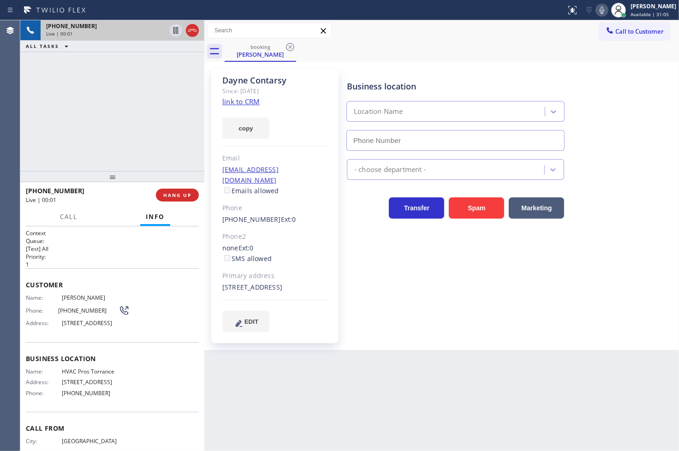
type input "[PHONE_NUMBER]"
drag, startPoint x: 53, startPoint y: 123, endPoint x: 58, endPoint y: 125, distance: 5.4
click at [53, 123] on div "[PHONE_NUMBER] Live | 00:39 ALL TASKS ALL TASKS ACTIVE TASKS TASKS IN WRAP UP" at bounding box center [112, 95] width 184 height 151
click at [74, 221] on button "Call" at bounding box center [68, 217] width 29 height 18
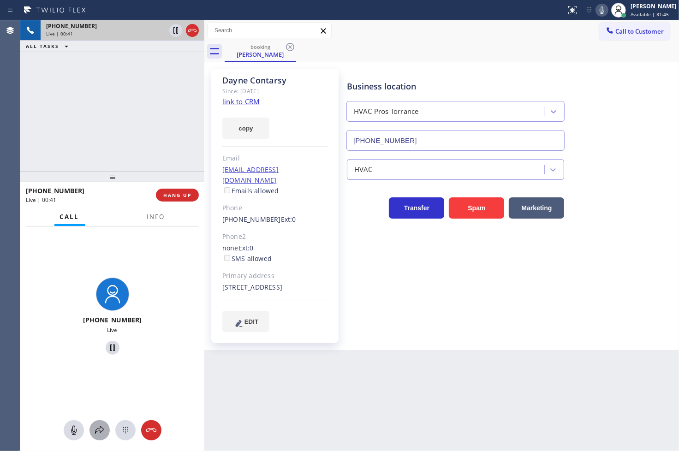
click at [98, 438] on button at bounding box center [100, 430] width 20 height 20
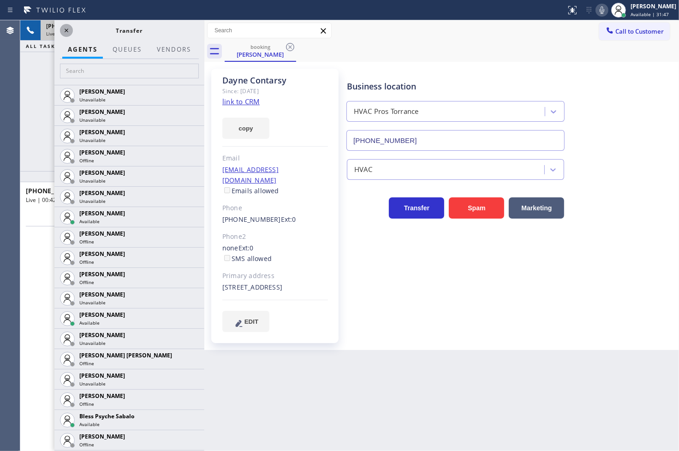
click at [66, 31] on icon at bounding box center [66, 30] width 11 height 11
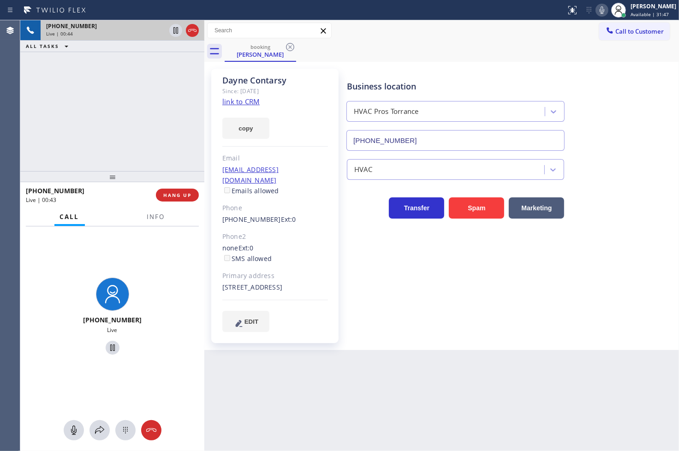
click at [52, 98] on div "[PHONE_NUMBER] Live | 00:44 ALL TASKS ALL TASKS ACTIVE TASKS TASKS IN WRAP UP" at bounding box center [112, 95] width 184 height 151
click at [122, 139] on div "[PHONE_NUMBER] Live | 00:49 ALL TASKS ALL TASKS ACTIVE TASKS TASKS IN WRAP UP" at bounding box center [112, 95] width 184 height 151
click at [99, 437] on button at bounding box center [100, 430] width 20 height 20
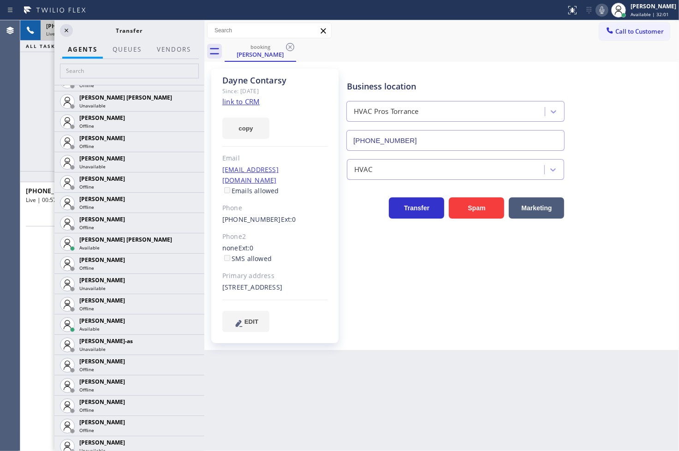
scroll to position [615, 0]
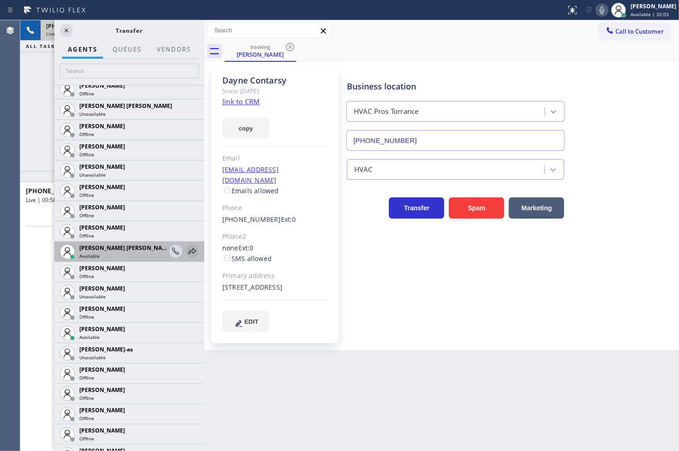
click at [187, 250] on icon at bounding box center [192, 251] width 11 height 11
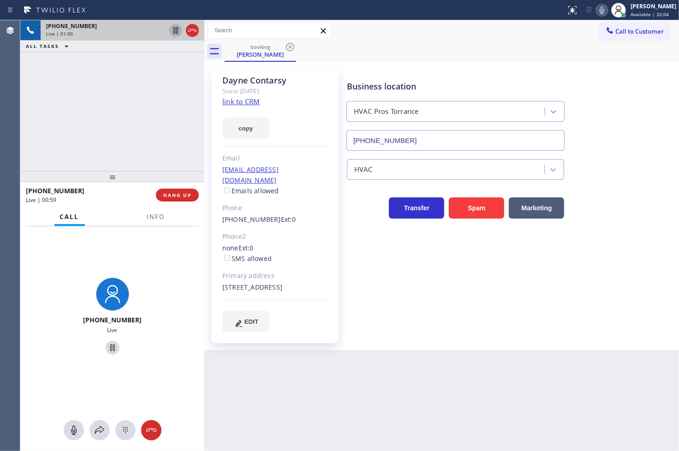
click at [172, 25] on icon at bounding box center [175, 30] width 11 height 11
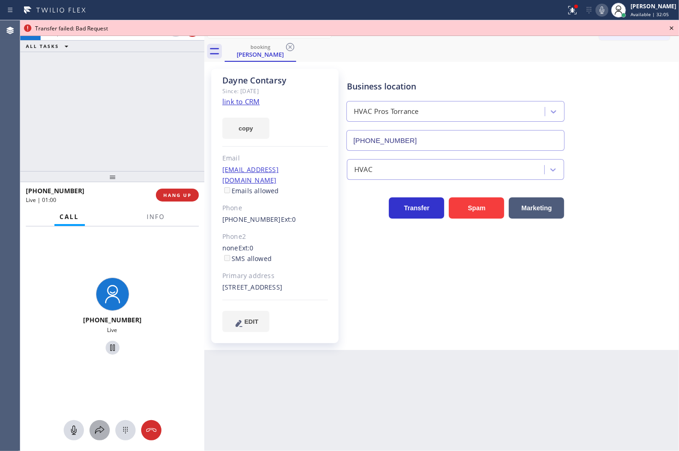
click at [100, 428] on icon at bounding box center [99, 430] width 9 height 8
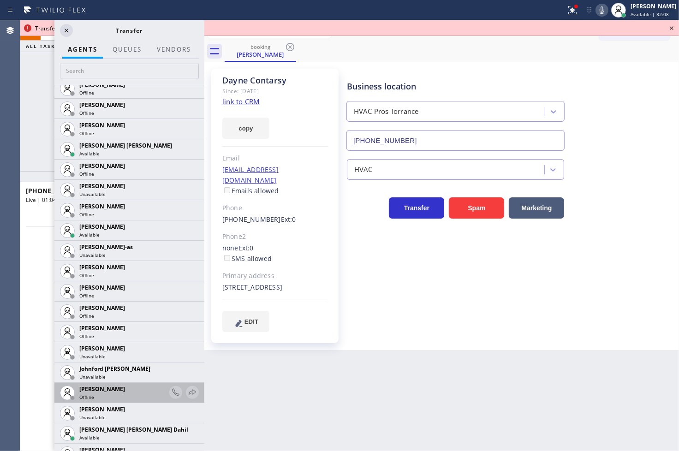
scroll to position [974, 0]
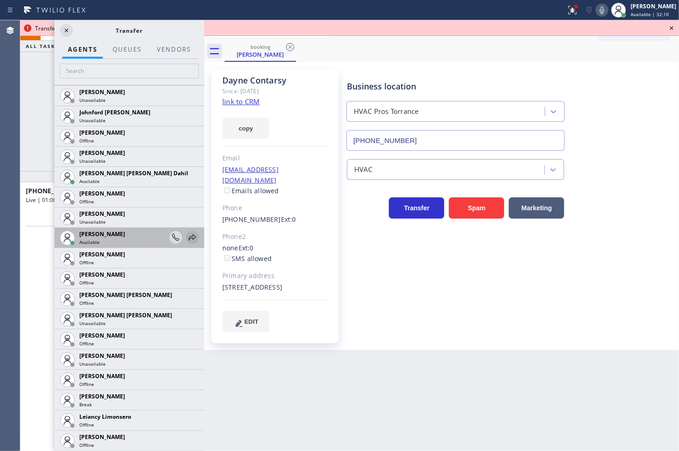
click at [187, 233] on icon at bounding box center [192, 237] width 11 height 11
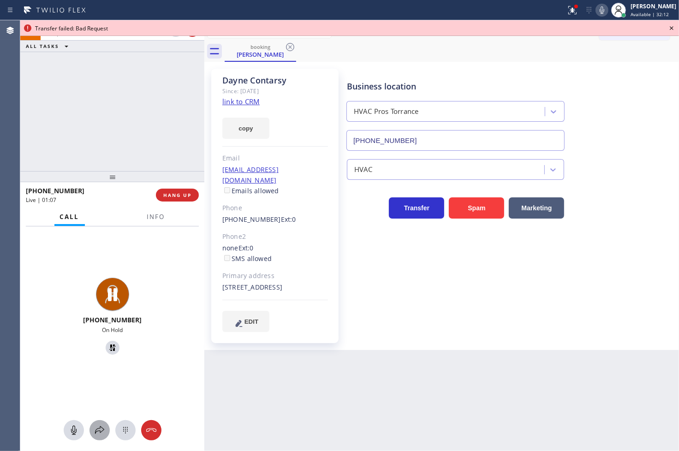
click at [94, 425] on icon at bounding box center [99, 430] width 11 height 11
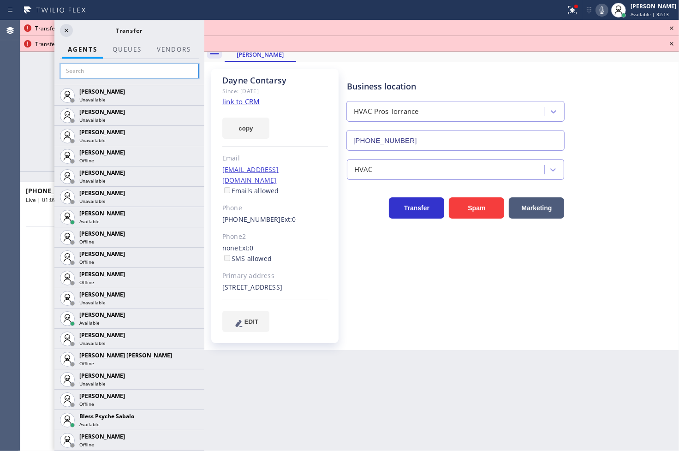
click at [95, 70] on input "text" at bounding box center [129, 71] width 139 height 15
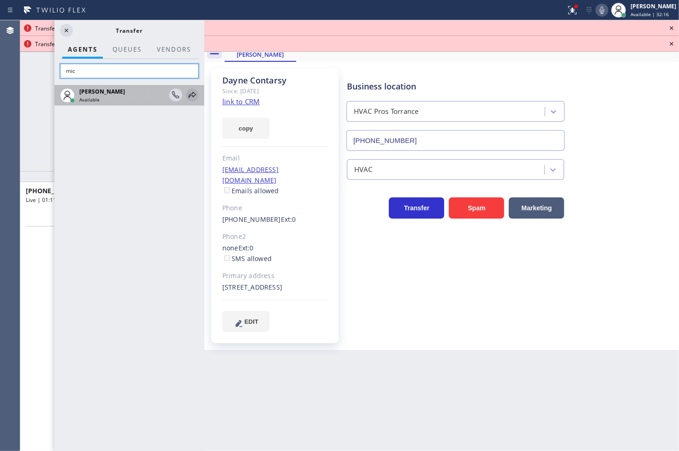
type input "mic"
click at [195, 96] on icon at bounding box center [192, 95] width 11 height 11
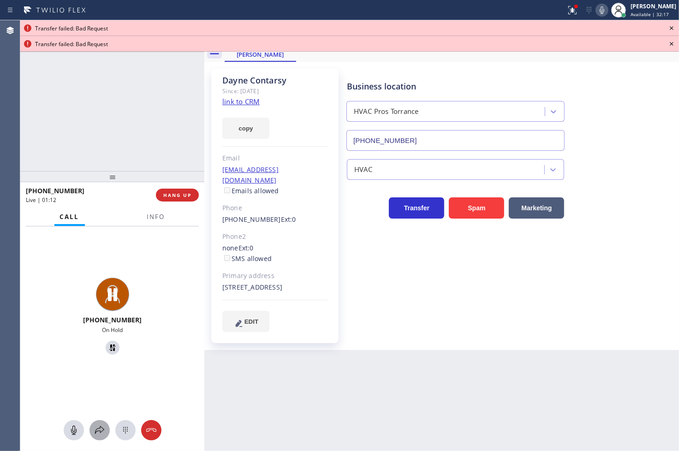
click at [97, 432] on icon at bounding box center [99, 430] width 11 height 11
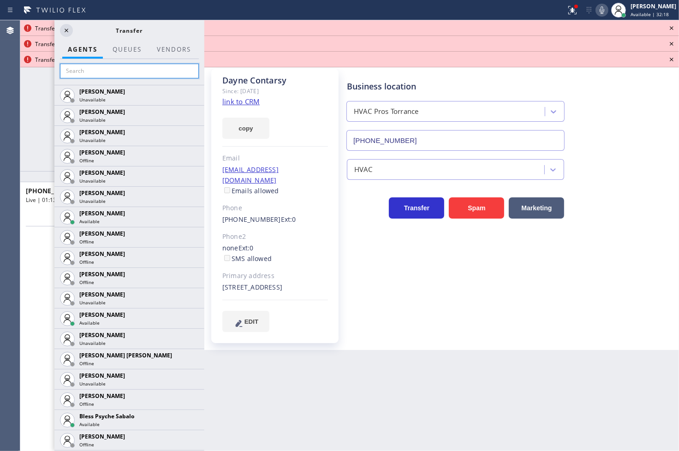
click at [101, 76] on input "text" at bounding box center [129, 71] width 139 height 15
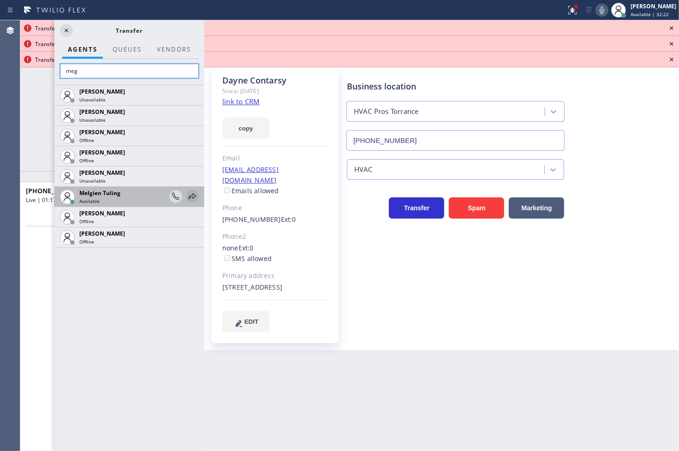
type input "meg"
click at [195, 194] on icon at bounding box center [192, 196] width 11 height 11
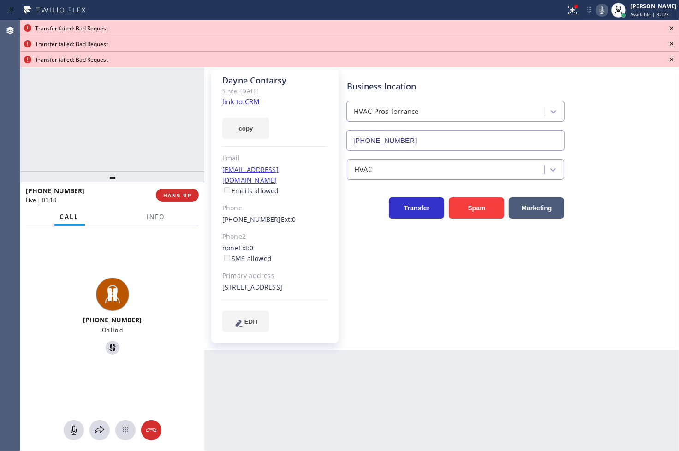
click at [89, 434] on div at bounding box center [112, 430] width 184 height 20
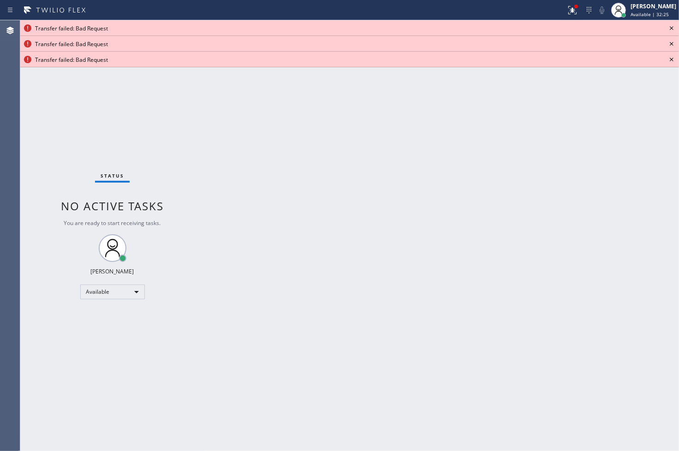
click at [671, 28] on icon at bounding box center [672, 28] width 4 height 4
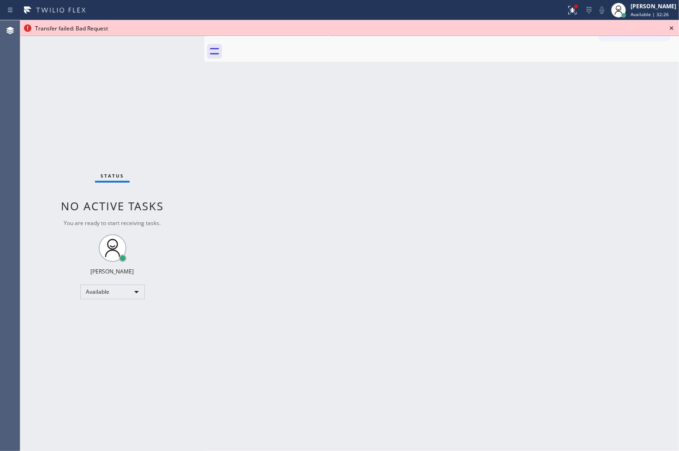
click at [671, 28] on icon at bounding box center [672, 28] width 4 height 4
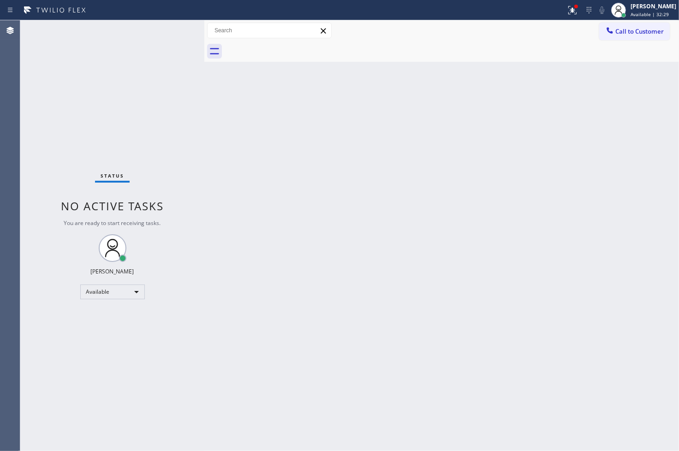
drag, startPoint x: 178, startPoint y: 112, endPoint x: 179, endPoint y: 66, distance: 46.6
click at [178, 109] on div "Status No active tasks You are ready to start receiving tasks. [PERSON_NAME]" at bounding box center [112, 235] width 184 height 431
click at [171, 28] on div "Status No active tasks You are ready to start receiving tasks. [PERSON_NAME]" at bounding box center [112, 235] width 184 height 431
click at [568, 12] on div at bounding box center [572, 10] width 20 height 11
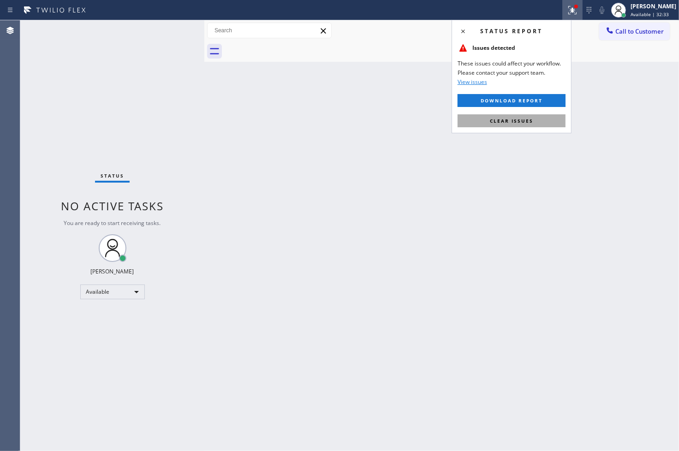
click at [532, 121] on span "Clear issues" at bounding box center [511, 121] width 43 height 6
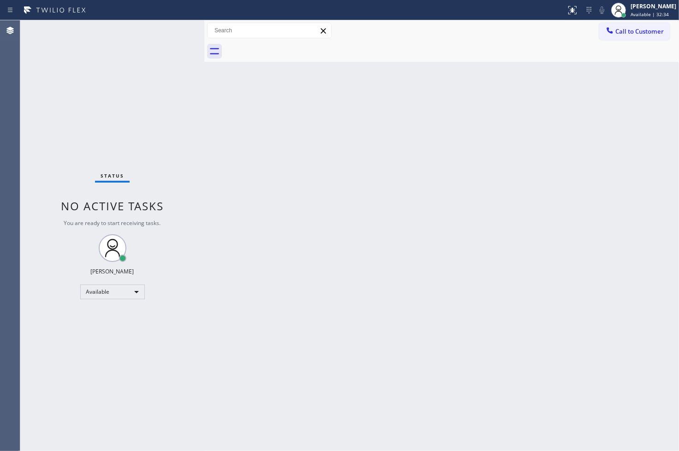
click at [172, 146] on div "Status No active tasks You are ready to start receiving tasks. [PERSON_NAME]" at bounding box center [112, 235] width 184 height 431
click at [164, 30] on div "Status No active tasks You are ready to start receiving tasks. [PERSON_NAME]" at bounding box center [112, 235] width 184 height 431
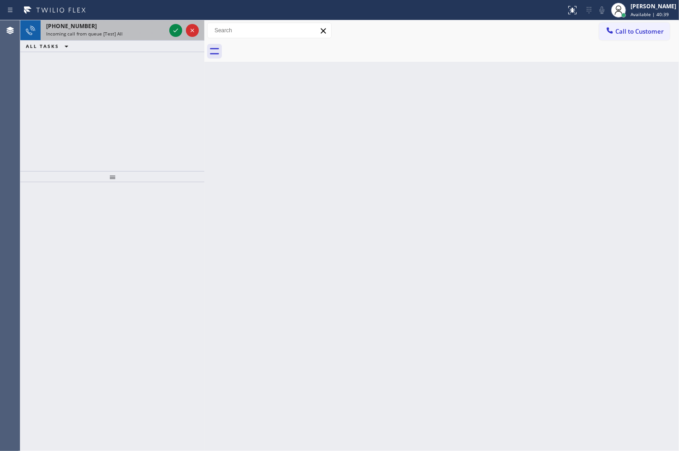
click at [168, 30] on div at bounding box center [183, 30] width 33 height 20
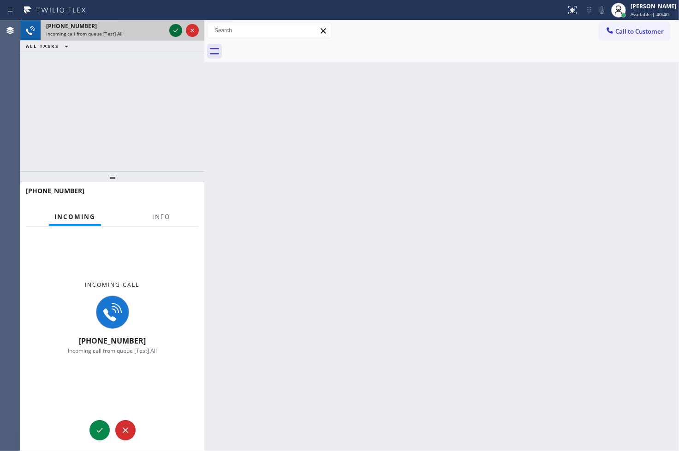
click at [173, 30] on icon at bounding box center [175, 30] width 11 height 11
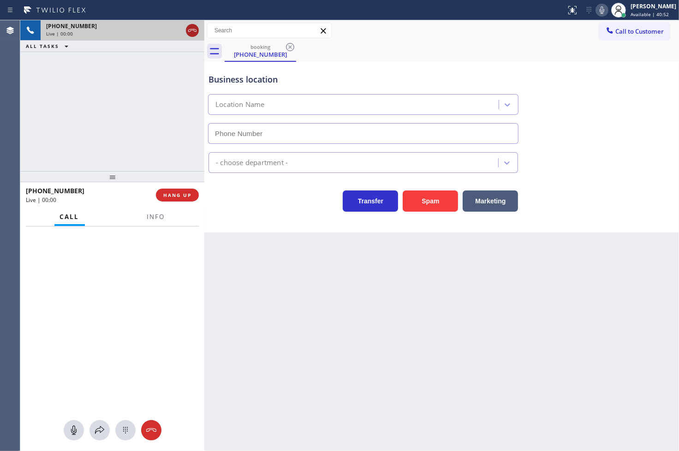
type input "[PHONE_NUMBER]"
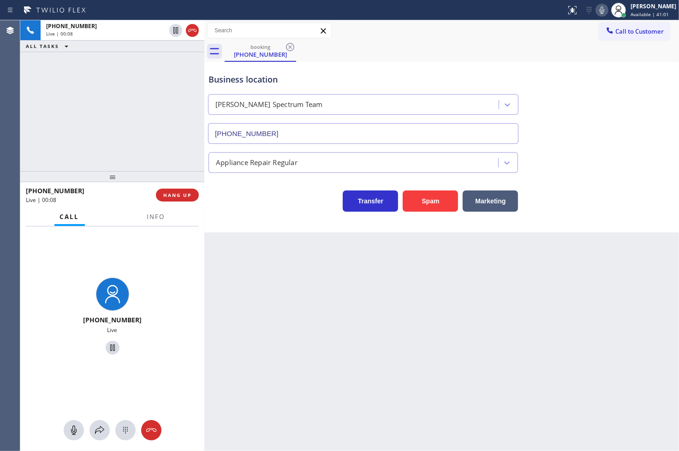
click at [344, 333] on div "Back to Dashboard Change Sender ID Customers Technicians Select a contact Outbo…" at bounding box center [441, 235] width 475 height 431
drag, startPoint x: 96, startPoint y: 137, endPoint x: 457, endPoint y: 238, distance: 374.5
click at [131, 143] on div "[PHONE_NUMBER] Live | 00:09 ALL TASKS ALL TASKS ACTIVE TASKS TASKS IN WRAP UP" at bounding box center [112, 95] width 184 height 151
drag, startPoint x: 488, startPoint y: 209, endPoint x: 501, endPoint y: 192, distance: 21.0
click at [488, 208] on button "Marketing" at bounding box center [490, 201] width 55 height 21
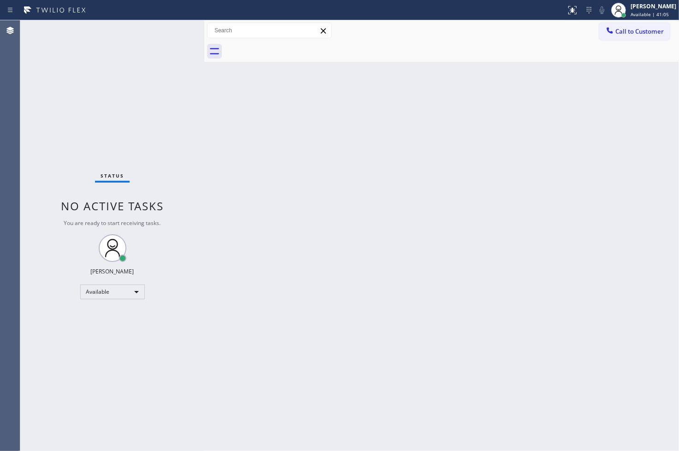
click at [167, 27] on div "Status No active tasks You are ready to start receiving tasks. [PERSON_NAME]" at bounding box center [112, 235] width 184 height 431
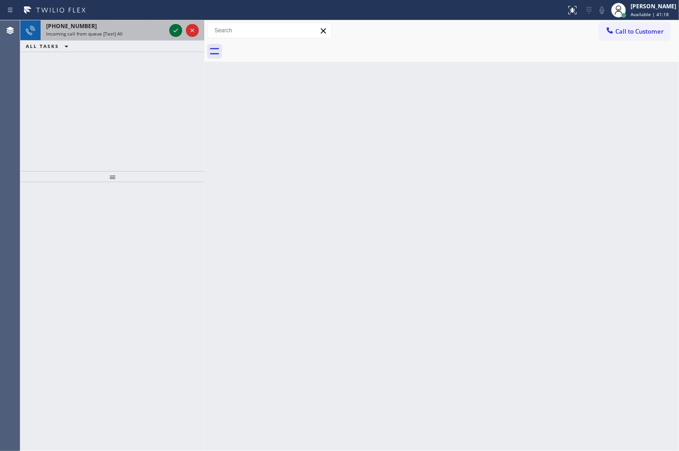
click at [175, 29] on icon at bounding box center [175, 30] width 11 height 11
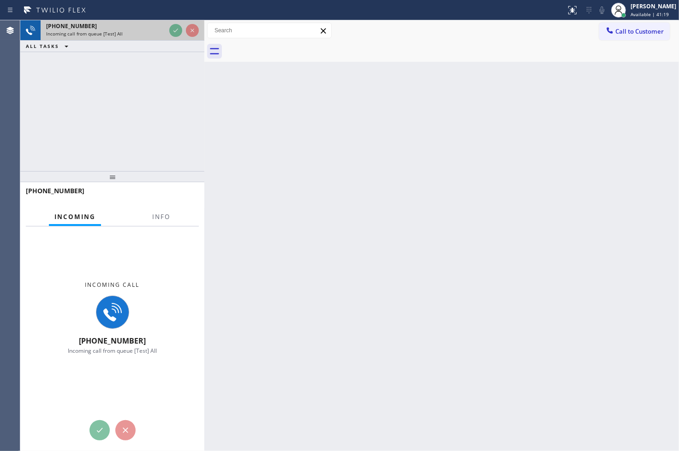
click at [169, 24] on div at bounding box center [183, 30] width 33 height 20
click at [171, 24] on div at bounding box center [183, 30] width 33 height 20
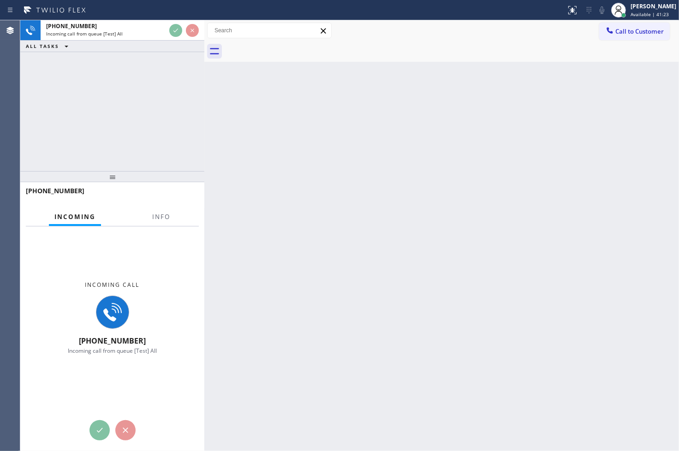
click at [164, 136] on div "[PHONE_NUMBER] Incoming call from queue [Test] All ALL TASKS ALL TASKS ACTIVE T…" at bounding box center [112, 95] width 184 height 151
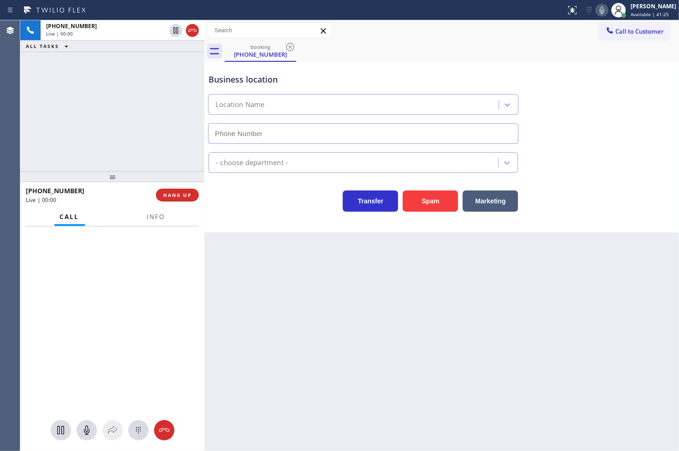
type input "[PHONE_NUMBER]"
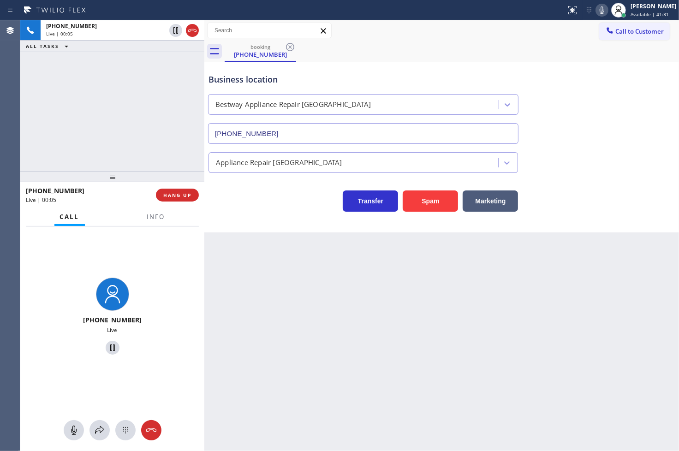
click at [246, 203] on div "Transfer Spam Marketing" at bounding box center [363, 199] width 313 height 26
click at [176, 155] on div "[PHONE_NUMBER] Live | 00:07 ALL TASKS ALL TASKS ACTIVE TASKS TASKS IN WRAP UP" at bounding box center [112, 95] width 184 height 151
click at [247, 214] on div "Business location Bestway Appliance Repair [GEOGRAPHIC_DATA] [PHONE_NUMBER] App…" at bounding box center [441, 147] width 475 height 171
click at [76, 136] on div "[PHONE_NUMBER] Live | 00:31 ALL TASKS ALL TASKS ACTIVE TASKS TASKS IN WRAP UP" at bounding box center [112, 95] width 184 height 151
click at [140, 113] on div "[PHONE_NUMBER] Live | 00:32 ALL TASKS ALL TASKS ACTIVE TASKS TASKS IN WRAP UP" at bounding box center [112, 95] width 184 height 151
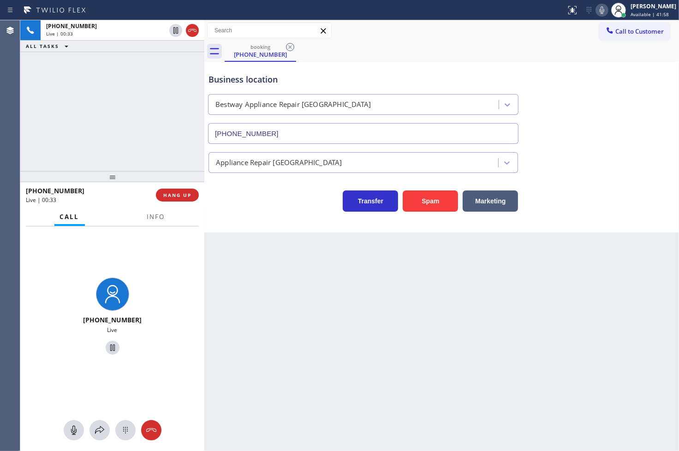
click at [141, 104] on div "[PHONE_NUMBER] Live | 00:33 ALL TASKS ALL TASKS ACTIVE TASKS TASKS IN WRAP UP" at bounding box center [112, 95] width 184 height 151
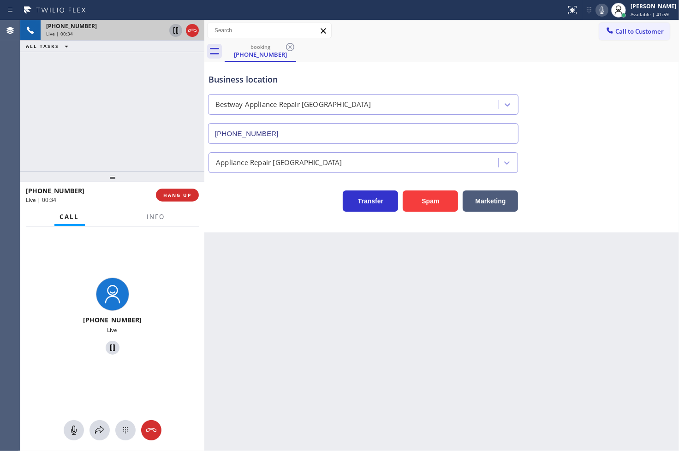
click at [174, 31] on icon at bounding box center [175, 30] width 11 height 11
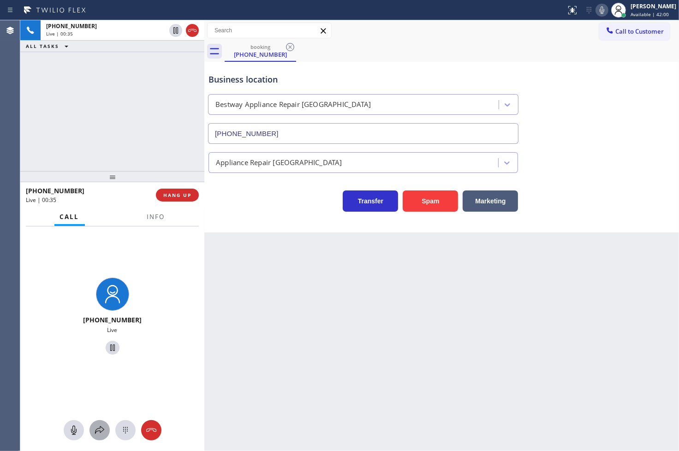
click at [93, 434] on div at bounding box center [100, 430] width 20 height 11
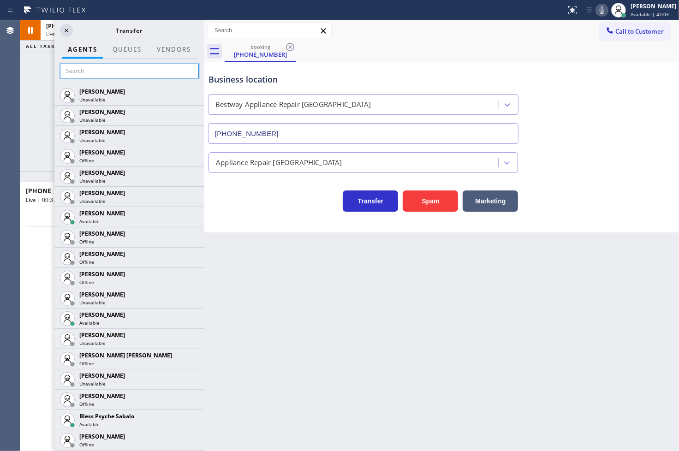
click at [105, 74] on input "text" at bounding box center [129, 71] width 139 height 15
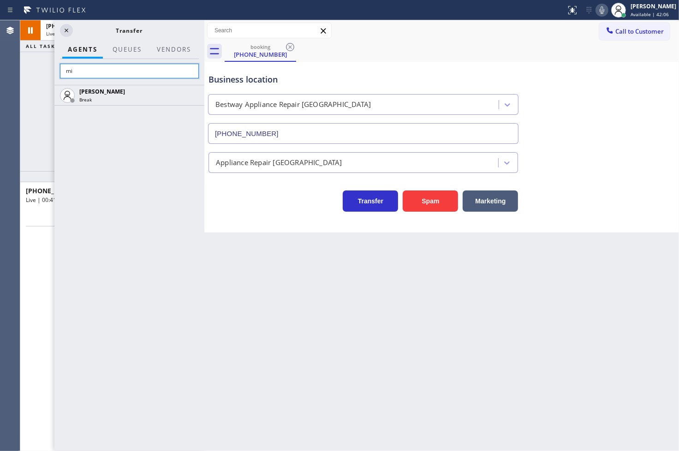
type input "m"
type input "[PERSON_NAME]"
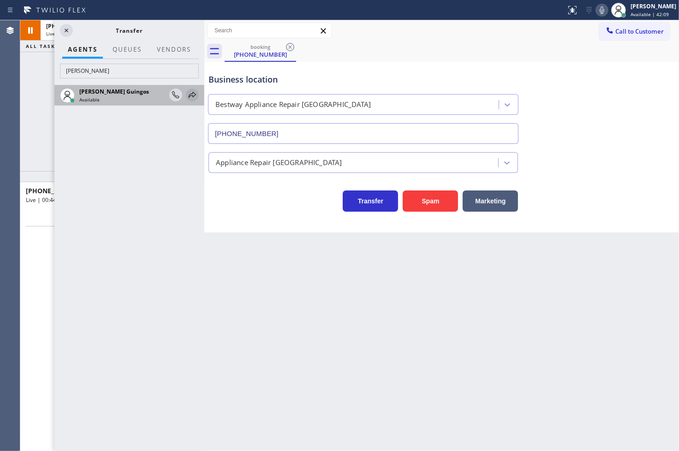
click at [191, 96] on icon at bounding box center [192, 95] width 11 height 11
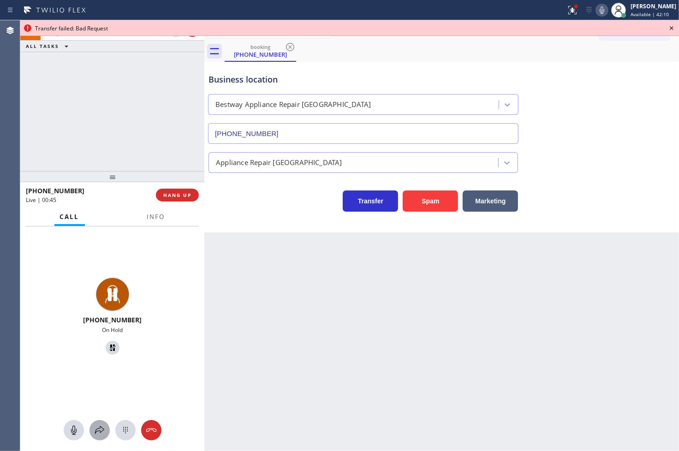
click at [96, 430] on icon at bounding box center [99, 430] width 11 height 11
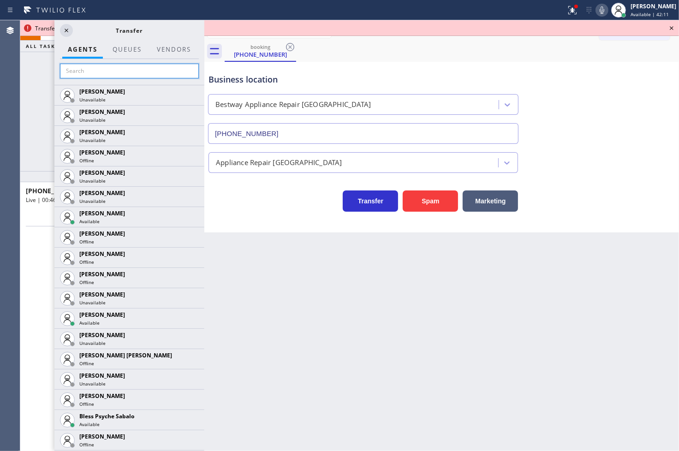
click at [107, 68] on input "text" at bounding box center [129, 71] width 139 height 15
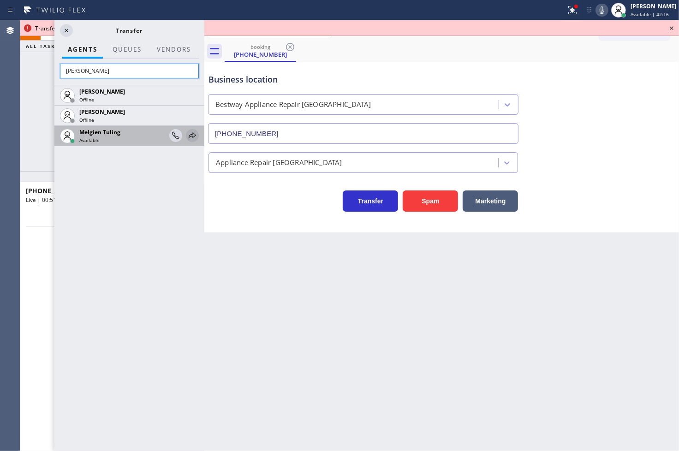
type input "[PERSON_NAME]"
click at [193, 134] on icon at bounding box center [192, 135] width 11 height 11
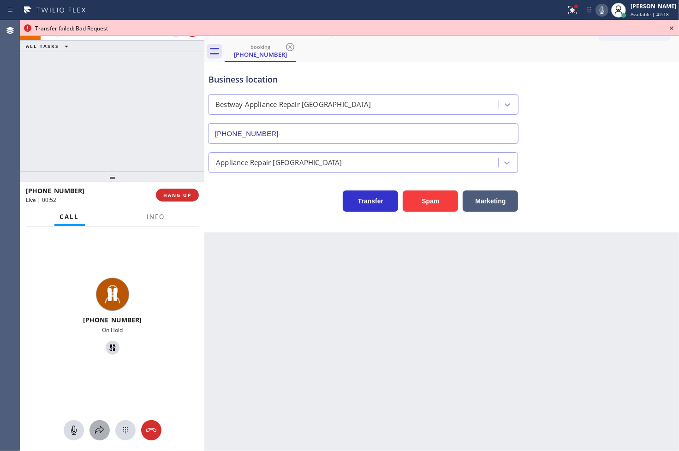
click at [98, 432] on icon at bounding box center [99, 430] width 11 height 11
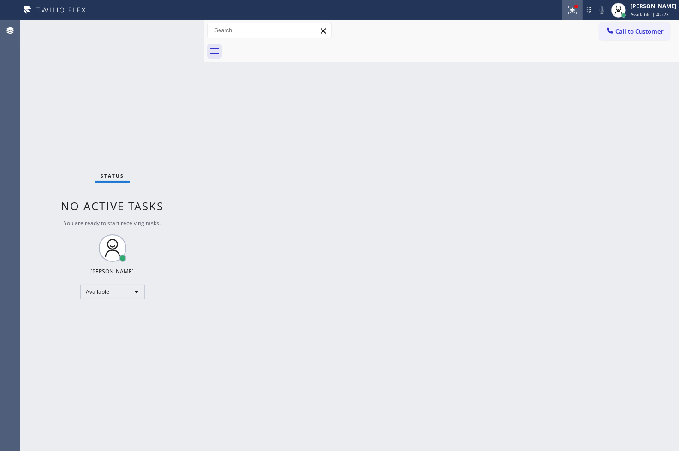
click at [568, 10] on icon at bounding box center [571, 9] width 6 height 6
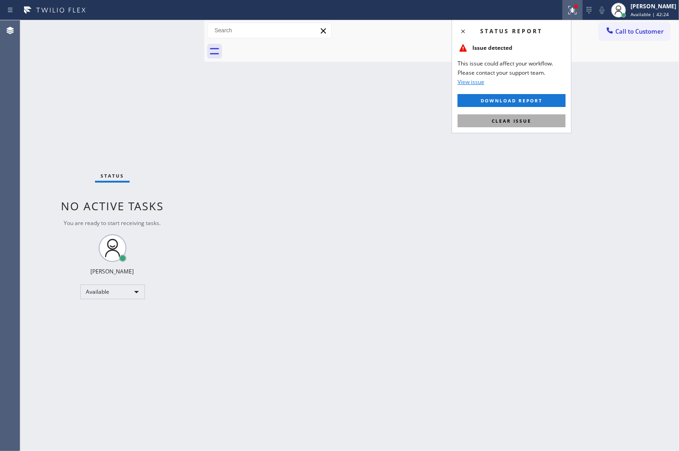
click at [543, 117] on button "Clear issue" at bounding box center [512, 120] width 108 height 13
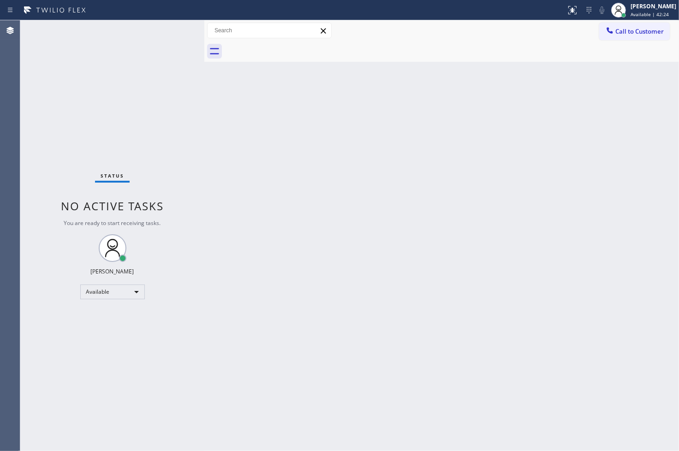
drag, startPoint x: 116, startPoint y: 94, endPoint x: 147, endPoint y: 43, distance: 59.0
click at [117, 90] on div "Status No active tasks You are ready to start receiving tasks. [PERSON_NAME]" at bounding box center [112, 235] width 184 height 431
click at [173, 29] on div "Status No active tasks You are ready to start receiving tasks. [PERSON_NAME]" at bounding box center [112, 235] width 184 height 431
click at [181, 34] on div "Status No active tasks You are ready to start receiving tasks. [PERSON_NAME]" at bounding box center [112, 235] width 184 height 431
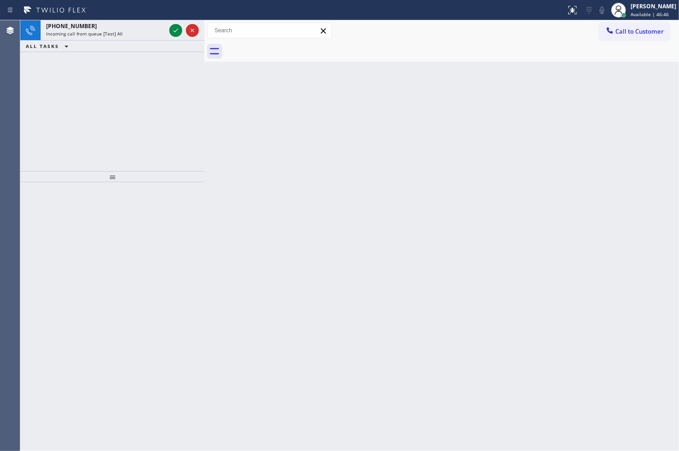
click at [132, 0] on html "Status report No issues detected If you experience an issue, please download th…" at bounding box center [339, 225] width 679 height 451
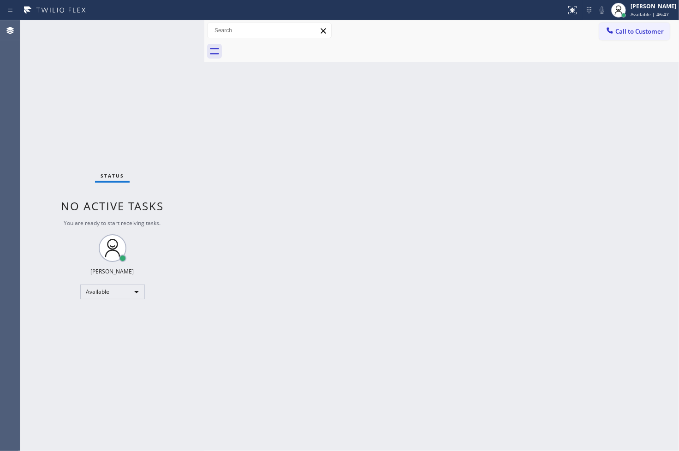
click at [185, 34] on div "Status No active tasks You are ready to start receiving tasks. [PERSON_NAME]" at bounding box center [112, 235] width 184 height 431
click at [164, 30] on div "Status No active tasks You are ready to start receiving tasks. [PERSON_NAME]" at bounding box center [112, 235] width 184 height 431
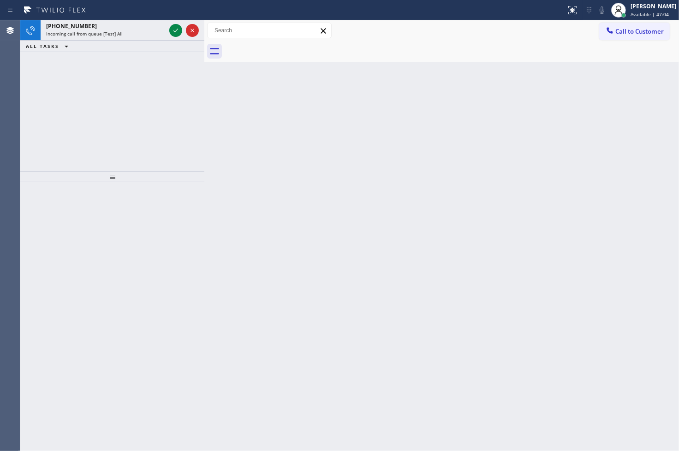
click at [164, 30] on div "[PHONE_NUMBER]" at bounding box center [105, 26] width 119 height 8
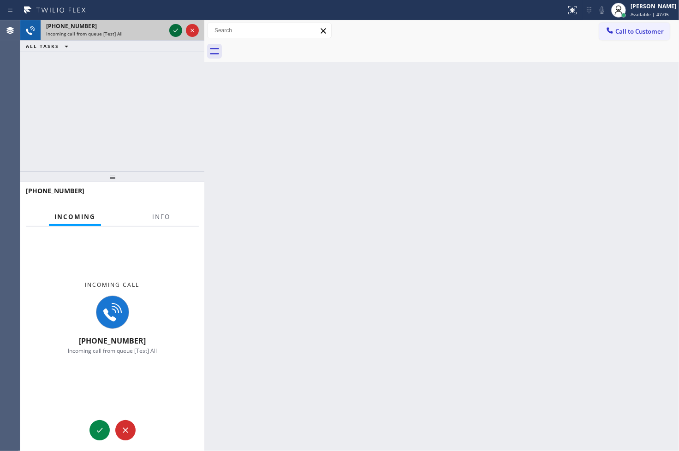
click at [173, 28] on icon at bounding box center [175, 30] width 11 height 11
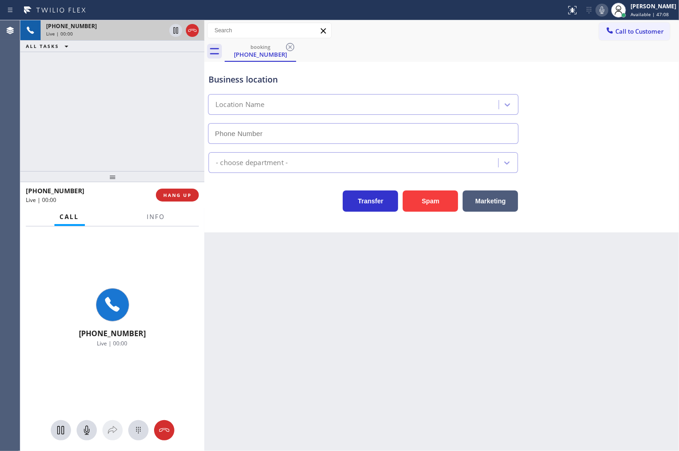
type input "[PHONE_NUMBER]"
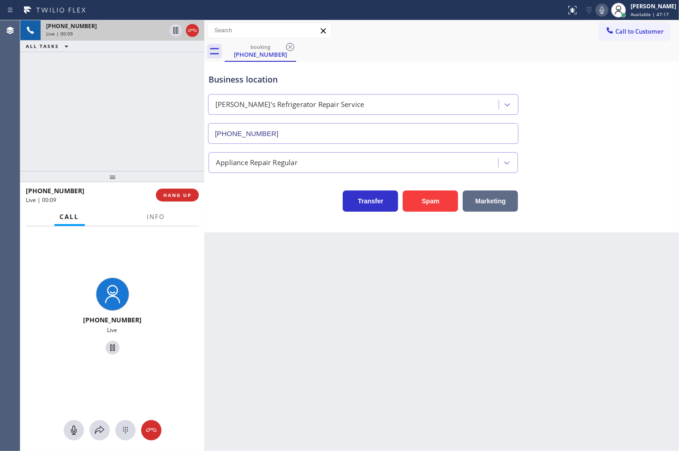
click at [494, 191] on button "Marketing" at bounding box center [490, 201] width 55 height 21
click at [495, 198] on button "Marketing" at bounding box center [490, 201] width 55 height 21
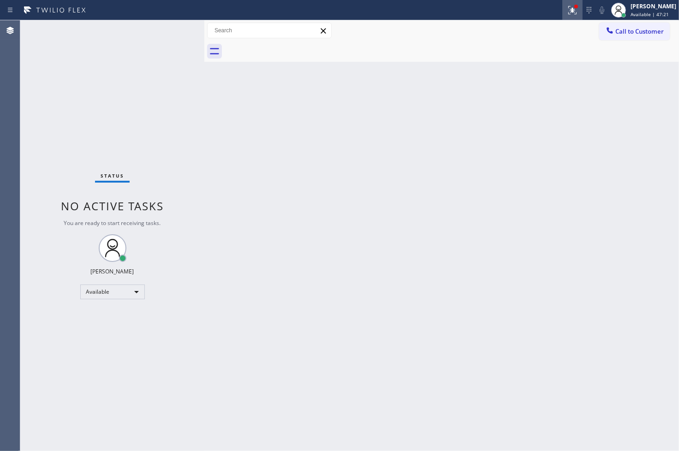
click at [567, 6] on icon at bounding box center [572, 10] width 11 height 11
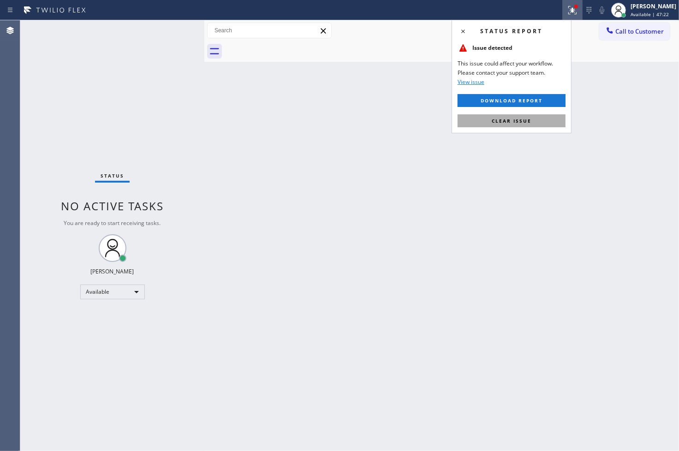
click at [541, 125] on button "Clear issue" at bounding box center [512, 120] width 108 height 13
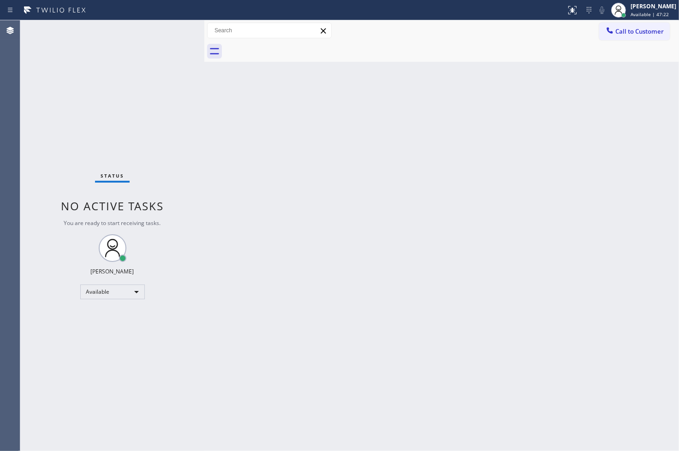
click at [155, 53] on div "Status No active tasks You are ready to start receiving tasks. [PERSON_NAME]" at bounding box center [112, 235] width 184 height 431
click at [167, 30] on div "Status No active tasks You are ready to start receiving tasks. [PERSON_NAME]" at bounding box center [112, 235] width 184 height 431
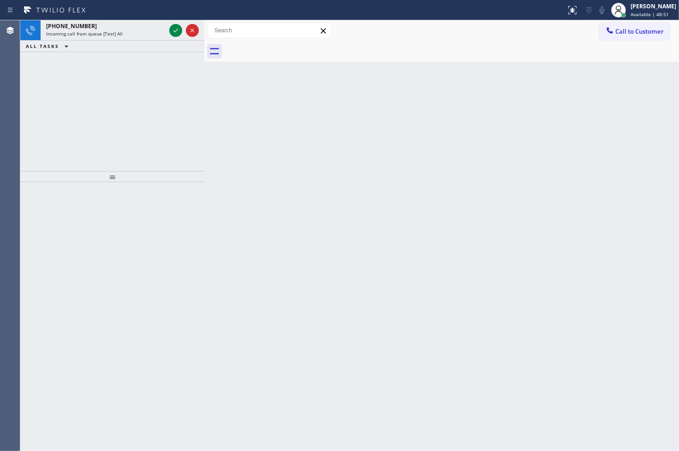
click at [164, 22] on div "[PHONE_NUMBER]" at bounding box center [105, 26] width 119 height 8
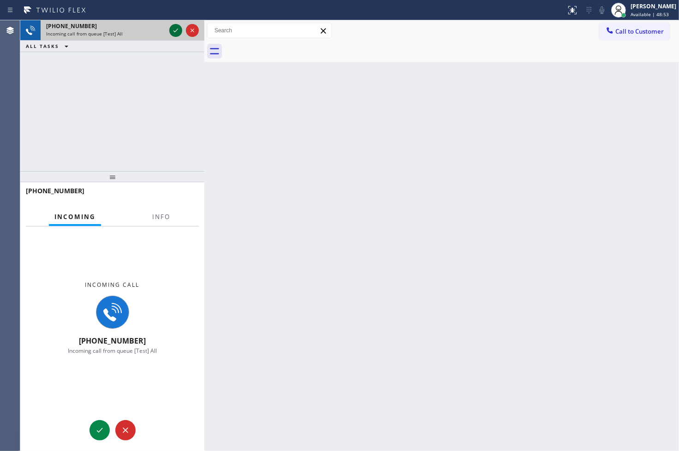
click at [172, 28] on icon at bounding box center [175, 30] width 11 height 11
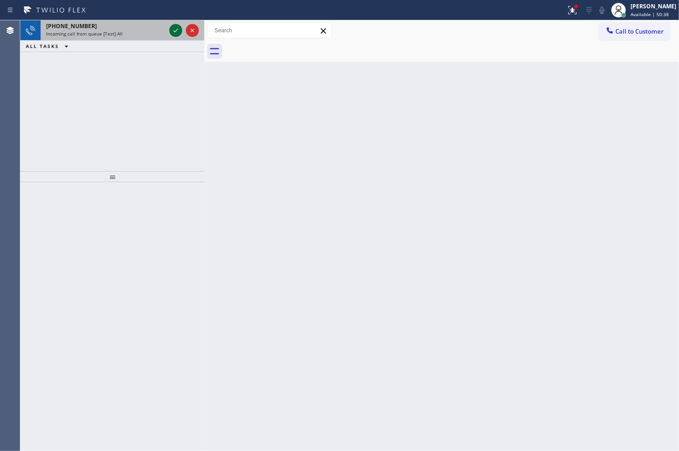
click at [172, 28] on icon at bounding box center [175, 30] width 11 height 11
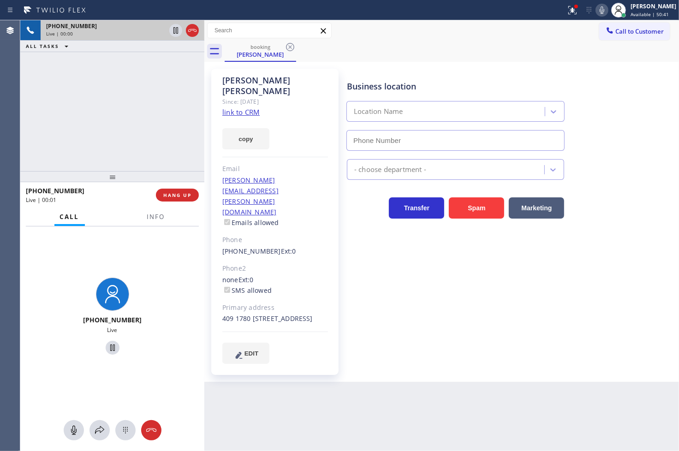
type input "[PHONE_NUMBER]"
click at [236, 107] on link "link to CRM" at bounding box center [240, 111] width 37 height 9
click at [155, 113] on div "[PHONE_NUMBER] Live | 00:05 ALL TASKS ALL TASKS ACTIVE TASKS TASKS IN WRAP UP" at bounding box center [112, 95] width 184 height 151
click at [522, 343] on div "Business location [GEOGRAPHIC_DATA] Best Heating and AC Pros [PHONE_NUMBER] HVA…" at bounding box center [511, 225] width 332 height 309
click at [137, 246] on div "[PHONE_NUMBER] Live" at bounding box center [112, 318] width 184 height 183
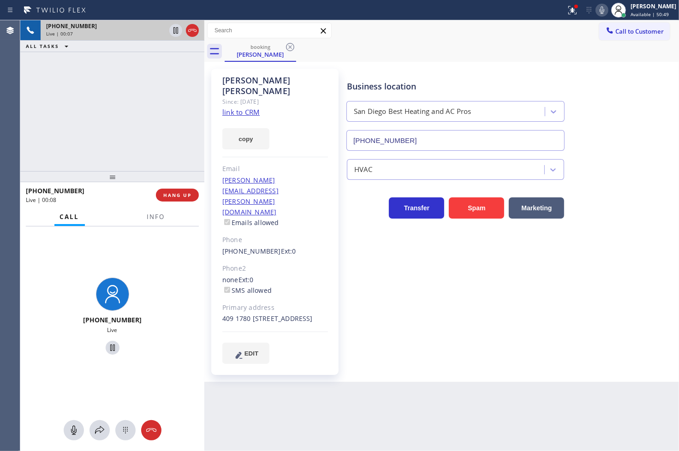
click at [103, 126] on div "[PHONE_NUMBER] Live | 00:07 ALL TASKS ALL TASKS ACTIVE TASKS TASKS IN WRAP UP" at bounding box center [112, 95] width 184 height 151
click at [101, 428] on icon at bounding box center [99, 430] width 11 height 11
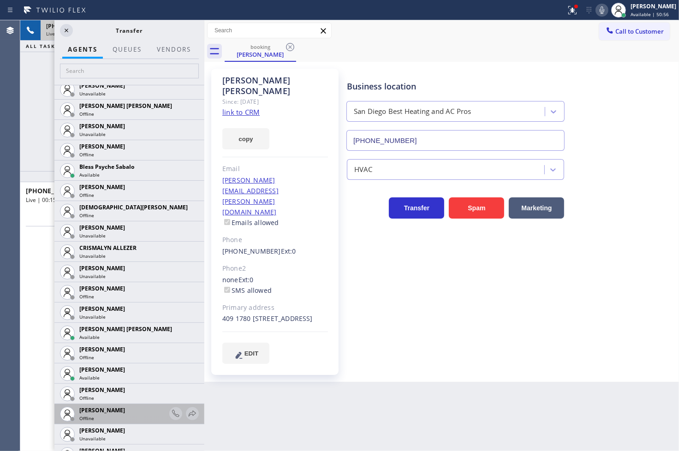
scroll to position [410, 0]
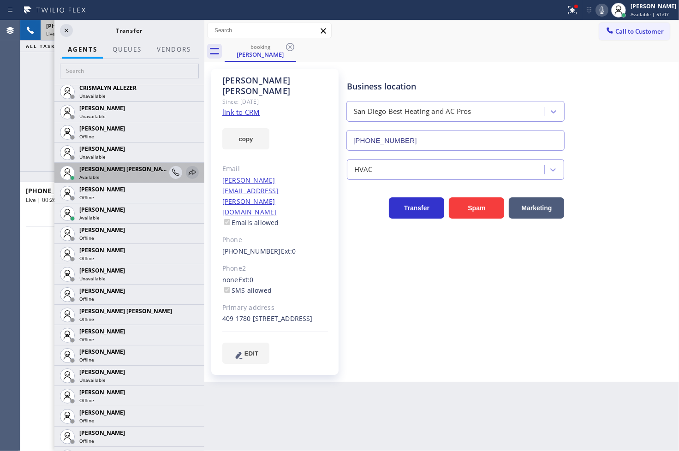
click at [187, 171] on icon at bounding box center [192, 172] width 11 height 11
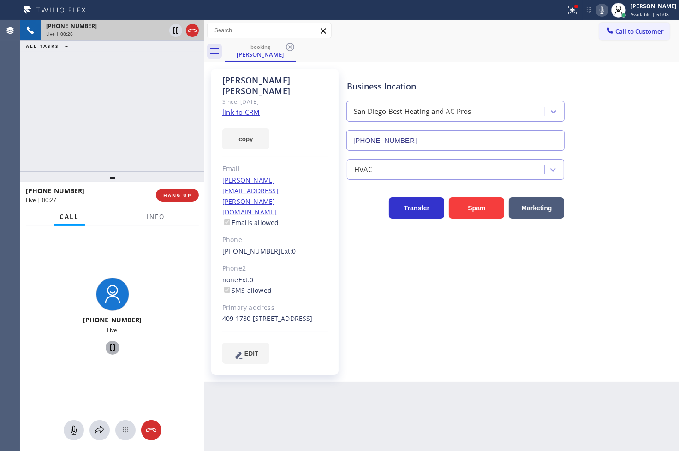
click at [109, 346] on icon at bounding box center [112, 347] width 11 height 11
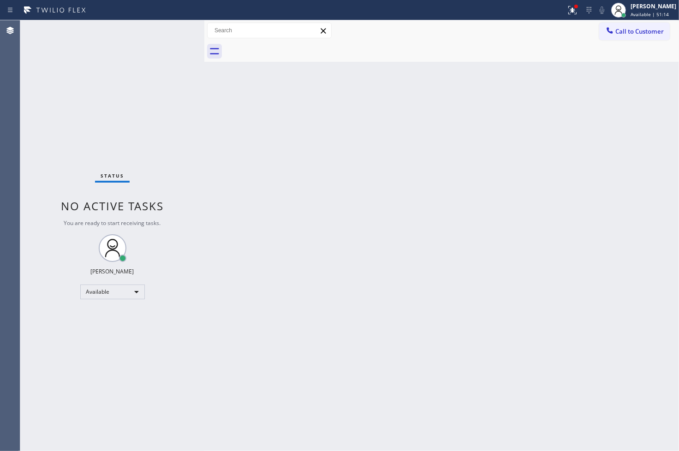
drag, startPoint x: 561, startPoint y: 11, endPoint x: 560, endPoint y: 24, distance: 13.5
click at [568, 11] on icon at bounding box center [571, 9] width 6 height 6
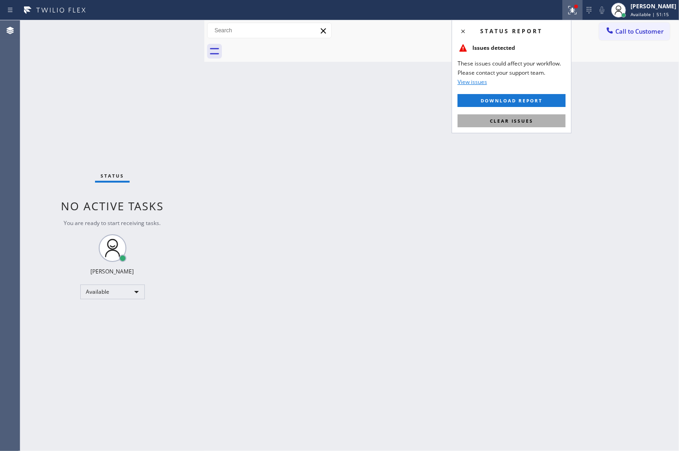
click at [532, 120] on button "Clear issues" at bounding box center [512, 120] width 108 height 13
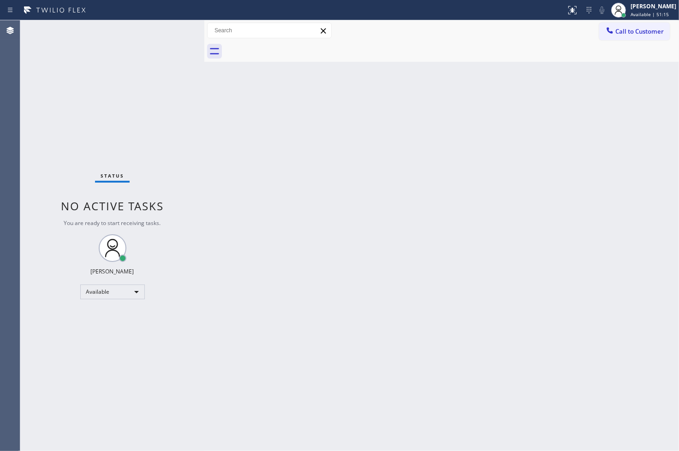
click at [215, 107] on div "Back to Dashboard Change Sender ID Customers Technicians Select a contact Outbo…" at bounding box center [441, 235] width 475 height 431
click at [171, 30] on div "Status No active tasks You are ready to start receiving tasks. [PERSON_NAME]" at bounding box center [112, 235] width 184 height 431
click at [176, 26] on div "Status No active tasks You are ready to start receiving tasks. [PERSON_NAME]" at bounding box center [112, 235] width 184 height 431
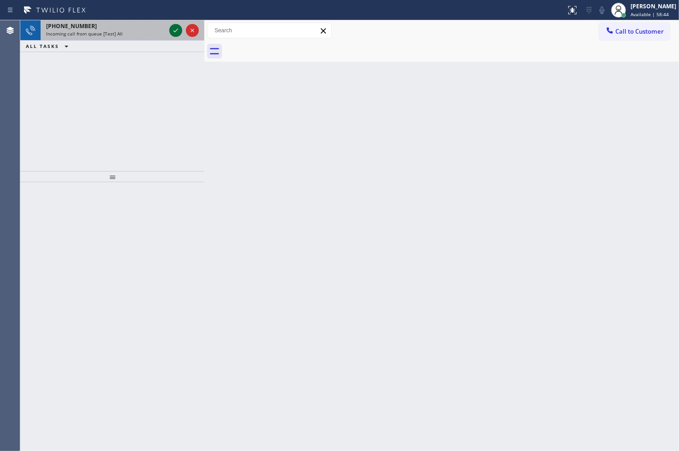
click at [176, 26] on icon at bounding box center [175, 30] width 11 height 11
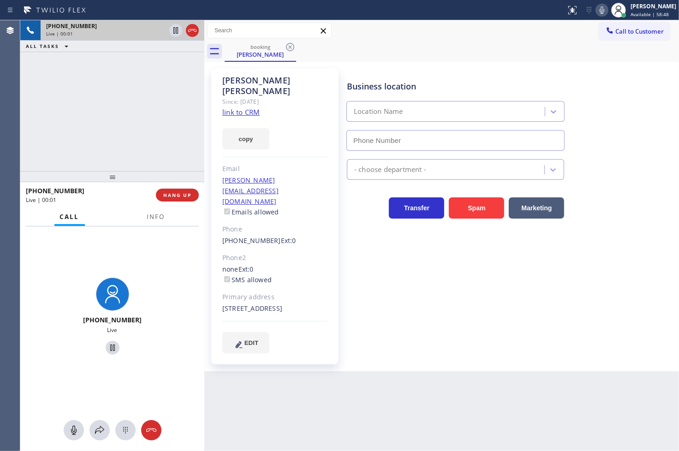
type input "[PHONE_NUMBER]"
click at [237, 107] on link "link to CRM" at bounding box center [240, 111] width 37 height 9
click at [151, 218] on span "Info" at bounding box center [156, 217] width 18 height 8
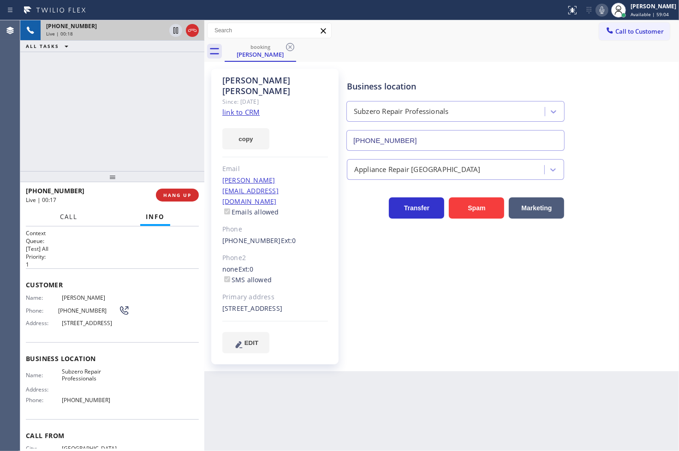
click at [66, 217] on span "Call" at bounding box center [69, 217] width 18 height 8
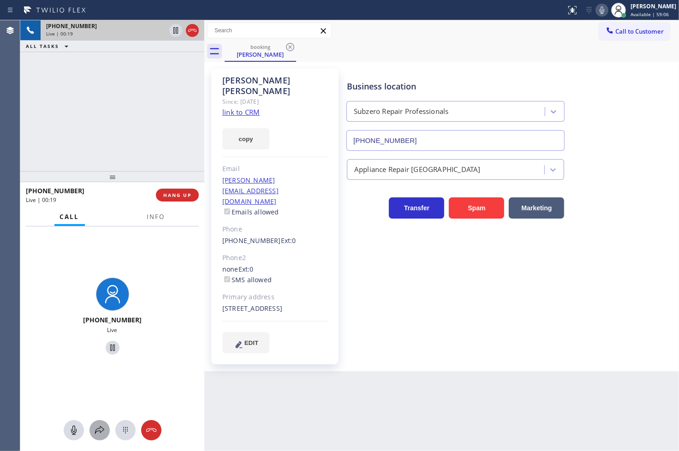
click at [95, 425] on icon at bounding box center [99, 430] width 11 height 11
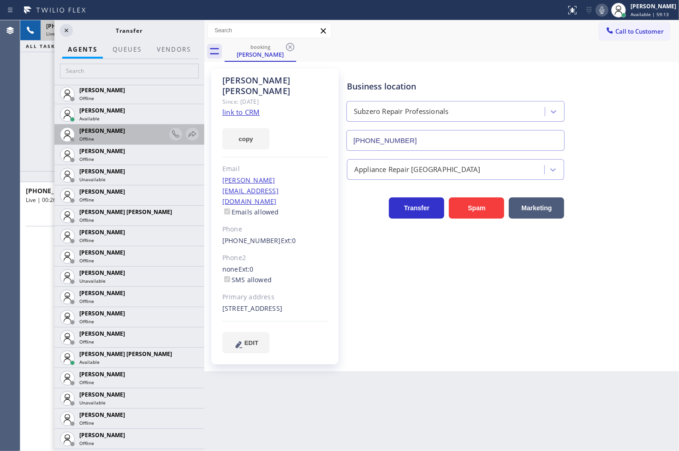
scroll to position [513, 0]
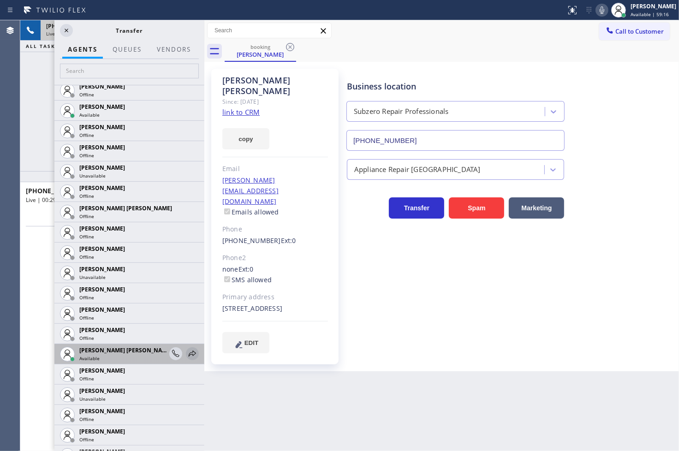
click at [187, 354] on icon at bounding box center [192, 353] width 11 height 11
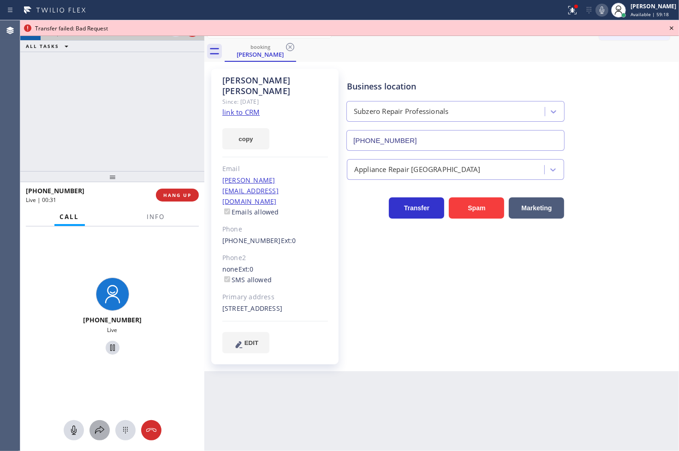
click at [94, 426] on icon at bounding box center [99, 430] width 11 height 11
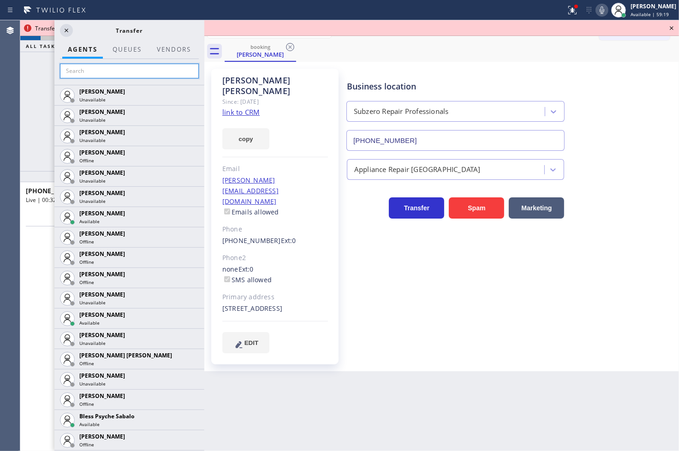
click at [92, 70] on input "text" at bounding box center [129, 71] width 139 height 15
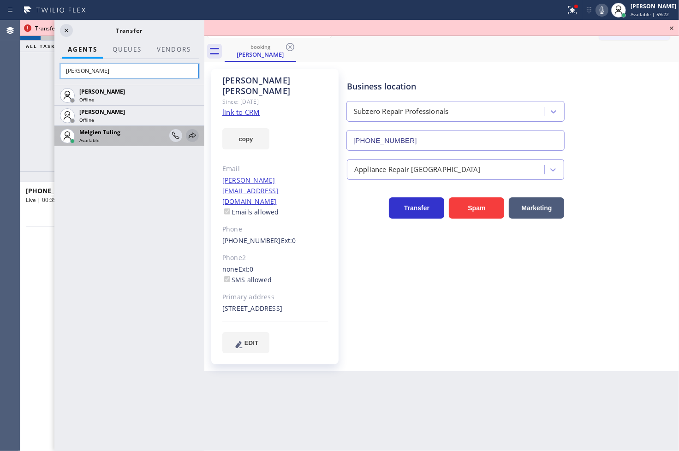
type input "[PERSON_NAME]"
click at [187, 133] on icon at bounding box center [192, 135] width 11 height 11
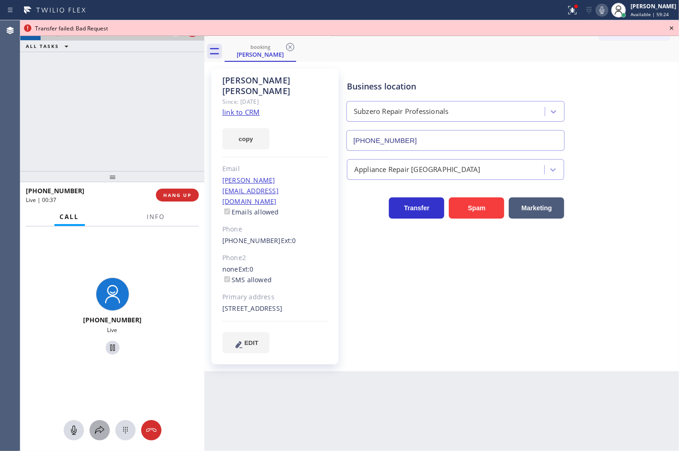
click at [102, 423] on button at bounding box center [100, 430] width 20 height 20
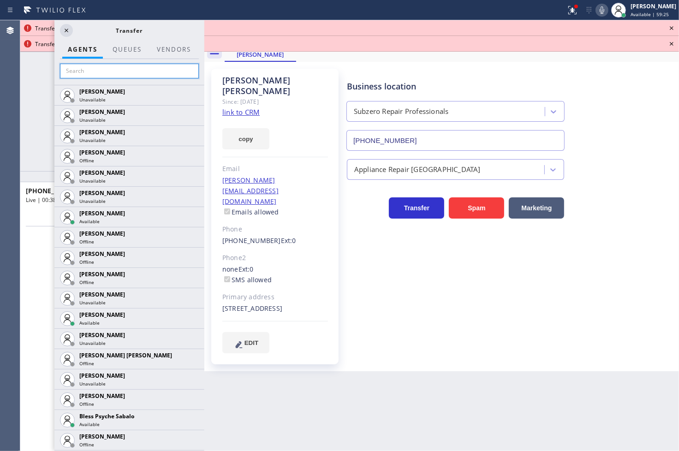
click at [76, 71] on input "text" at bounding box center [129, 71] width 139 height 15
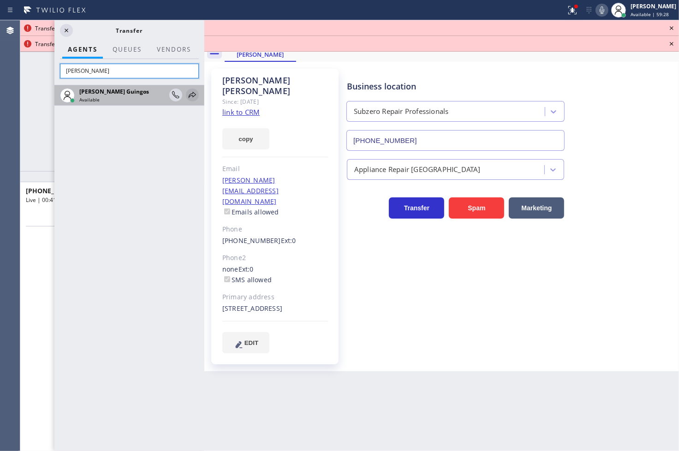
type input "[PERSON_NAME]"
click at [189, 95] on icon at bounding box center [192, 95] width 11 height 11
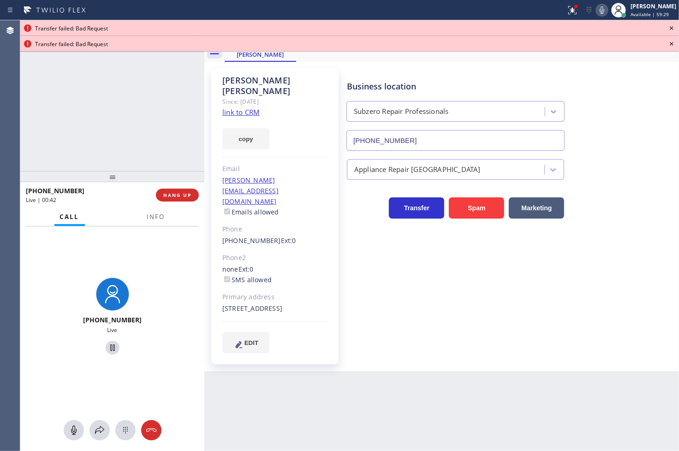
click at [597, 7] on icon at bounding box center [602, 10] width 11 height 11
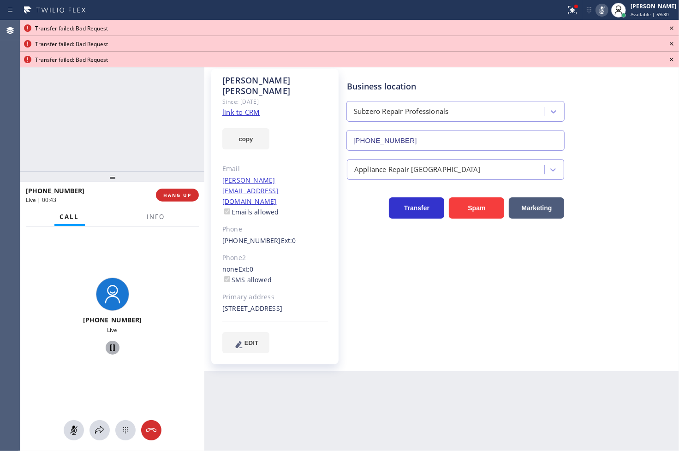
click at [107, 343] on icon at bounding box center [112, 347] width 11 height 11
click at [97, 428] on icon at bounding box center [99, 430] width 11 height 11
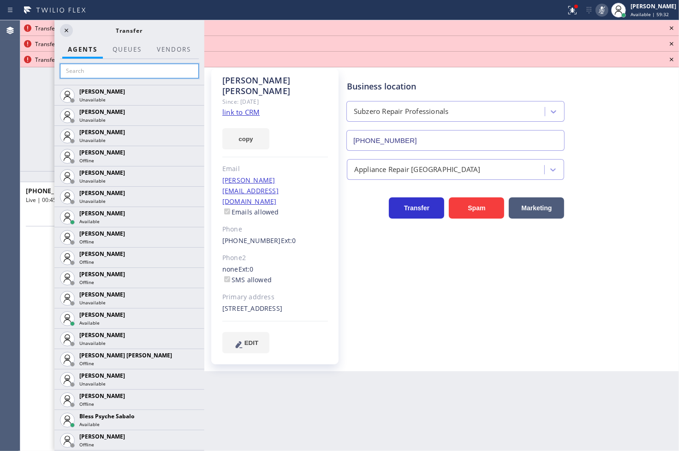
click at [75, 75] on input "text" at bounding box center [129, 71] width 139 height 15
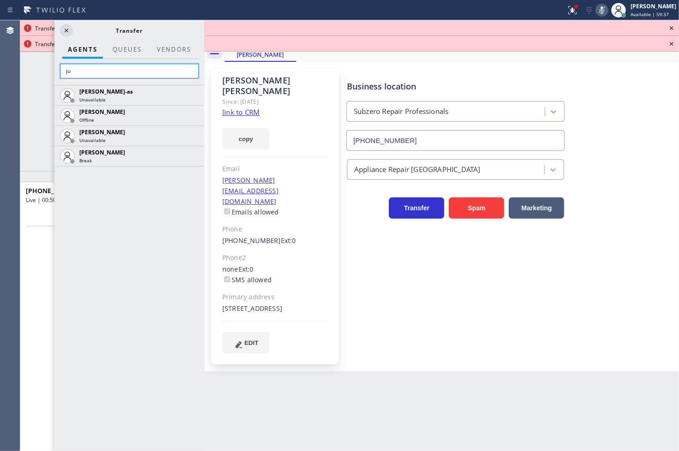
type input "j"
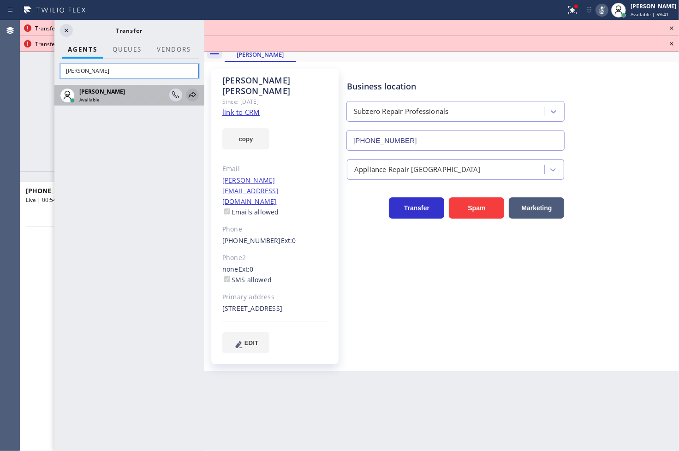
type input "[PERSON_NAME]"
click at [191, 92] on icon at bounding box center [192, 95] width 11 height 11
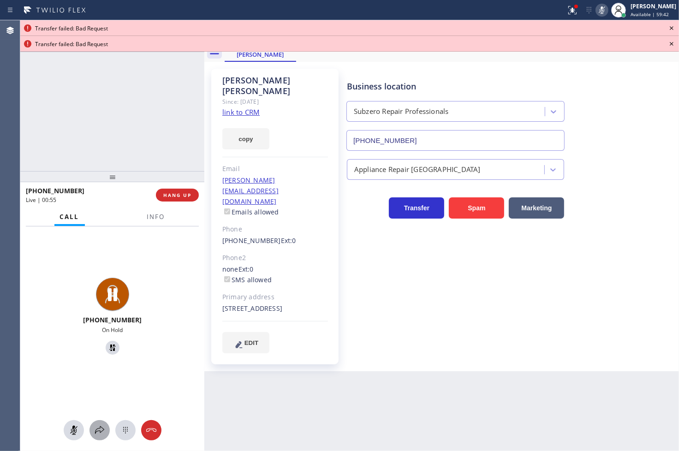
click at [98, 433] on icon at bounding box center [99, 430] width 11 height 11
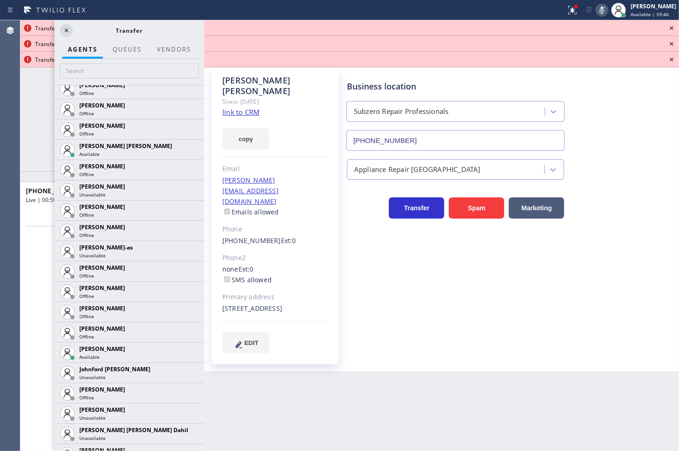
scroll to position [717, 0]
click at [187, 352] on icon at bounding box center [192, 351] width 11 height 11
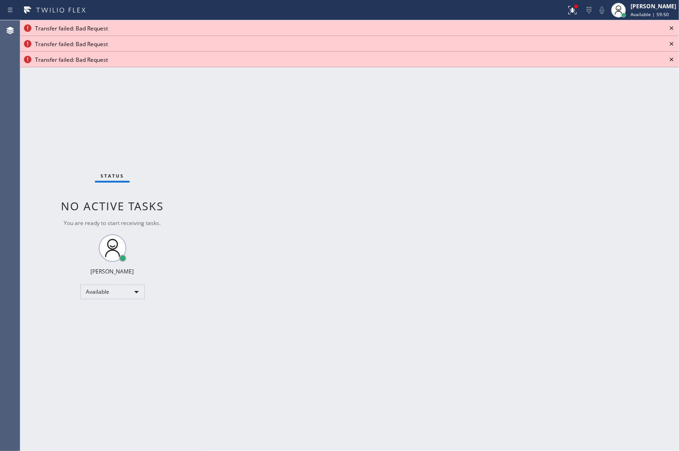
click at [672, 29] on icon at bounding box center [672, 28] width 4 height 4
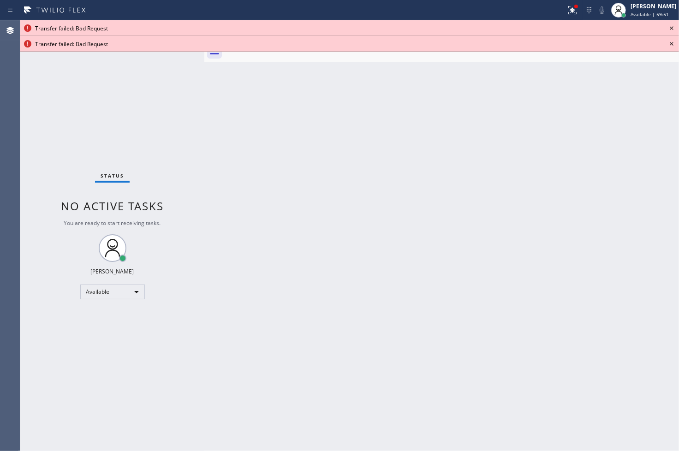
click at [672, 29] on icon at bounding box center [672, 28] width 4 height 4
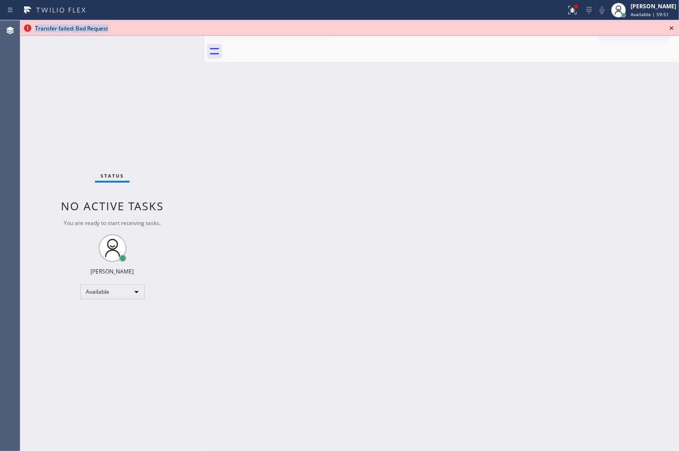
click at [672, 29] on icon at bounding box center [672, 28] width 4 height 4
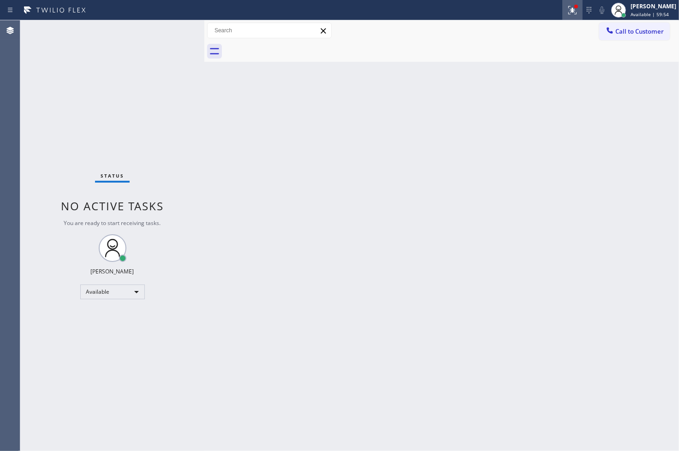
click at [568, 9] on icon at bounding box center [572, 10] width 8 height 8
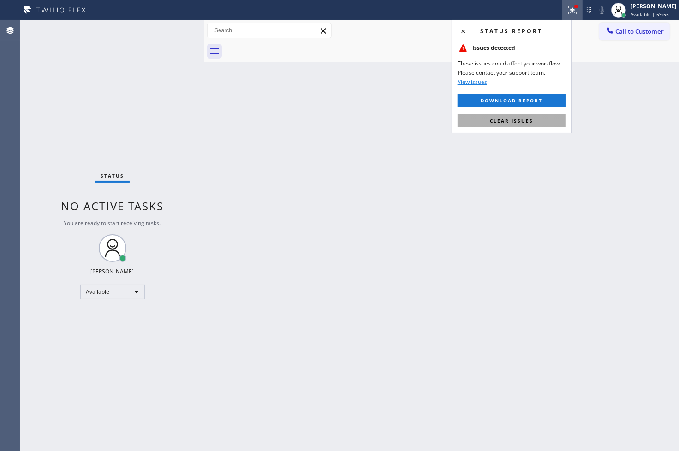
click at [550, 118] on button "Clear issues" at bounding box center [512, 120] width 108 height 13
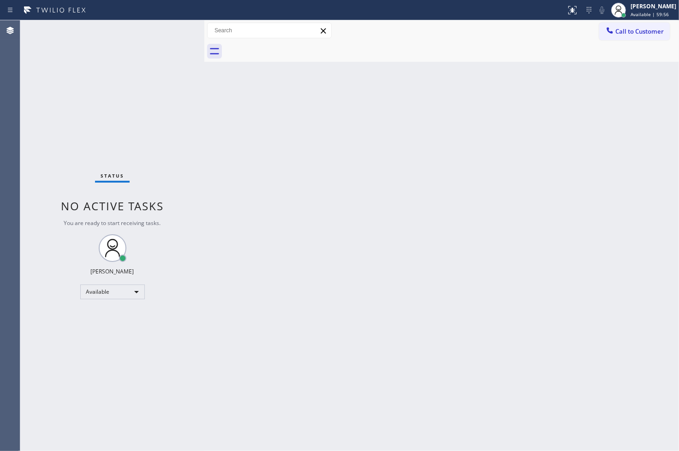
drag, startPoint x: 265, startPoint y: 257, endPoint x: 240, endPoint y: 214, distance: 49.6
click at [260, 249] on div "Back to Dashboard Change Sender ID Customers Technicians Select a contact Outbo…" at bounding box center [441, 235] width 475 height 431
click at [169, 26] on div "Status No active tasks You are ready to start receiving tasks. [PERSON_NAME]" at bounding box center [112, 235] width 184 height 431
click at [179, 24] on div "Status No active tasks You are ready to start receiving tasks. [PERSON_NAME]" at bounding box center [112, 235] width 184 height 431
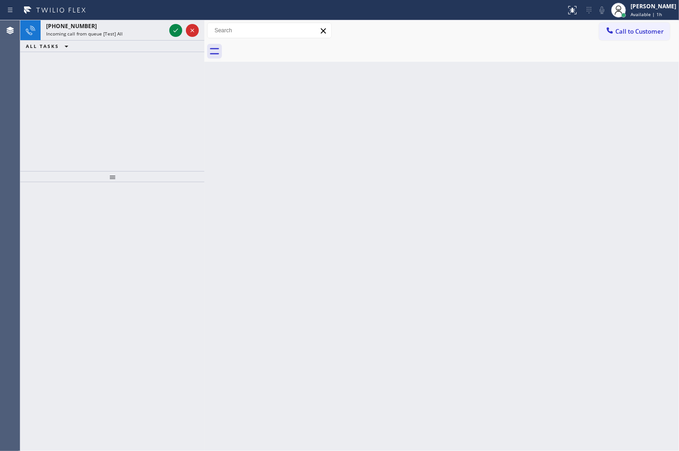
click at [179, 24] on div at bounding box center [183, 30] width 33 height 20
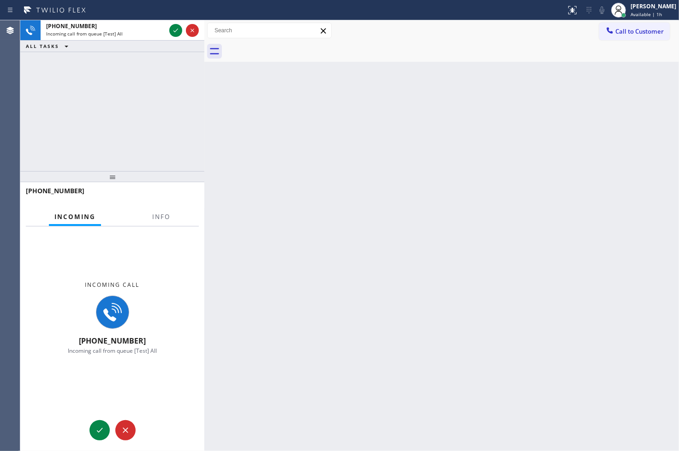
click at [179, 24] on div at bounding box center [183, 30] width 33 height 20
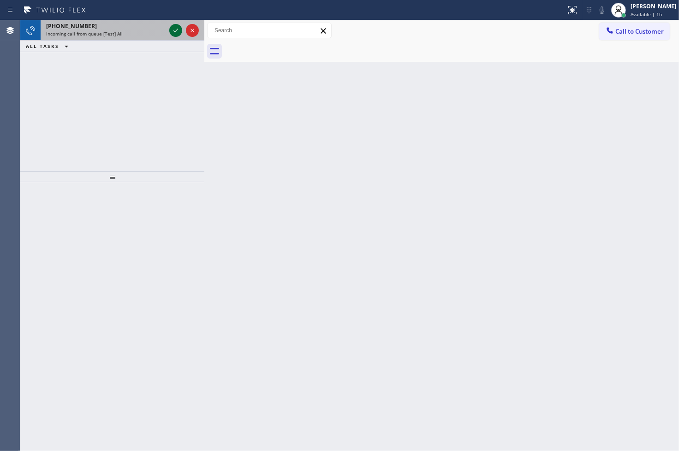
click at [173, 29] on icon at bounding box center [175, 30] width 11 height 11
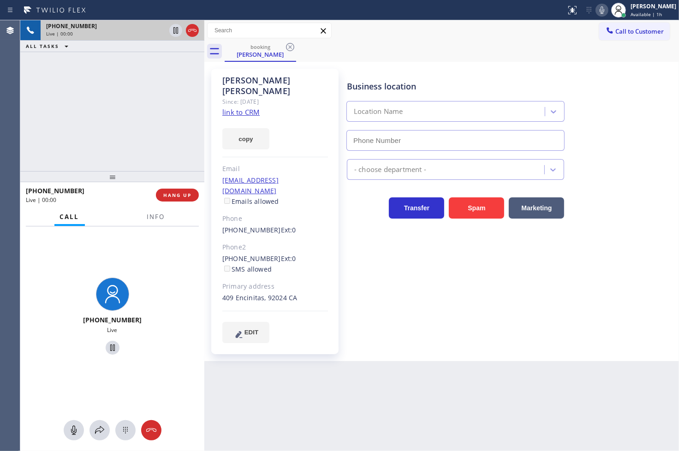
type input "[PHONE_NUMBER]"
click at [245, 107] on link "link to CRM" at bounding box center [240, 111] width 37 height 9
click at [154, 215] on span "Info" at bounding box center [156, 217] width 18 height 8
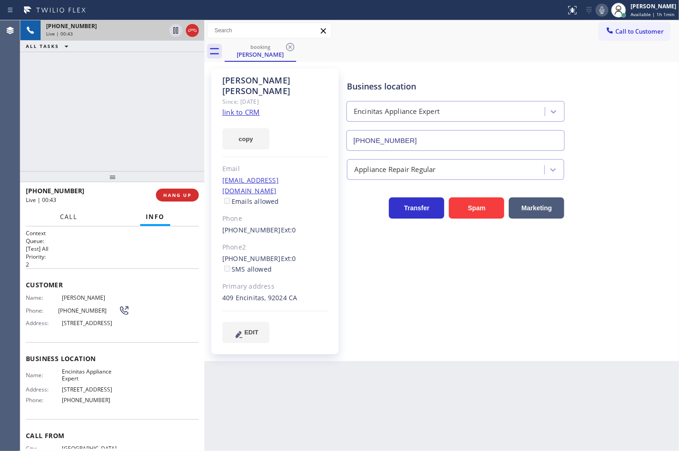
click at [74, 218] on span "Call" at bounding box center [69, 217] width 18 height 8
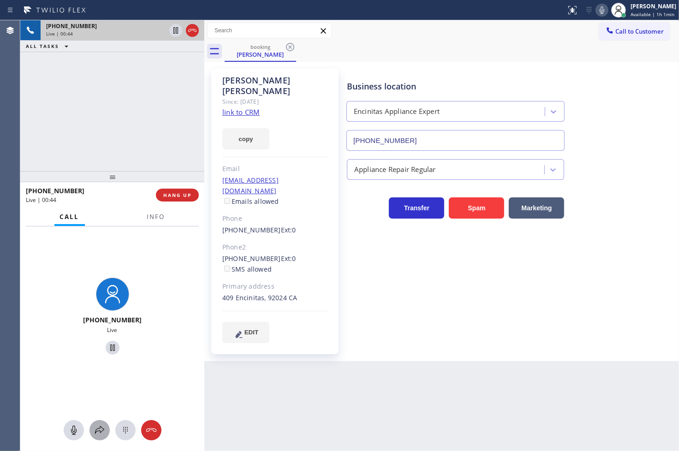
click at [101, 430] on icon at bounding box center [99, 430] width 11 height 11
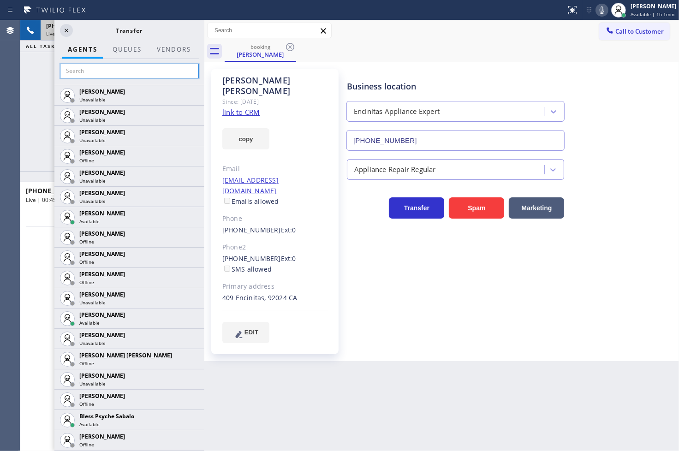
click at [90, 66] on input "text" at bounding box center [129, 71] width 139 height 15
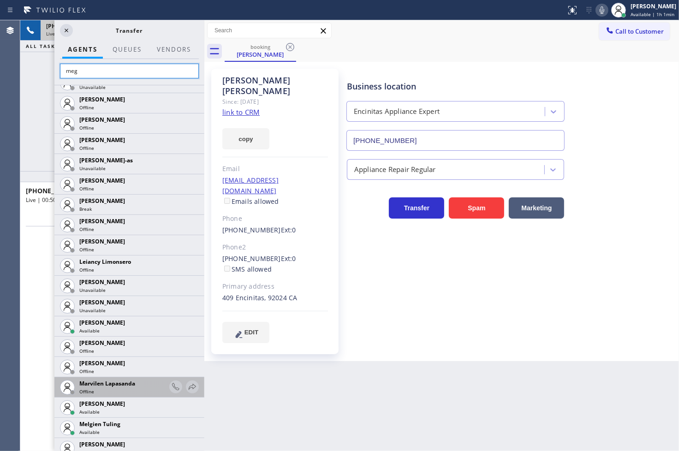
scroll to position [307, 0]
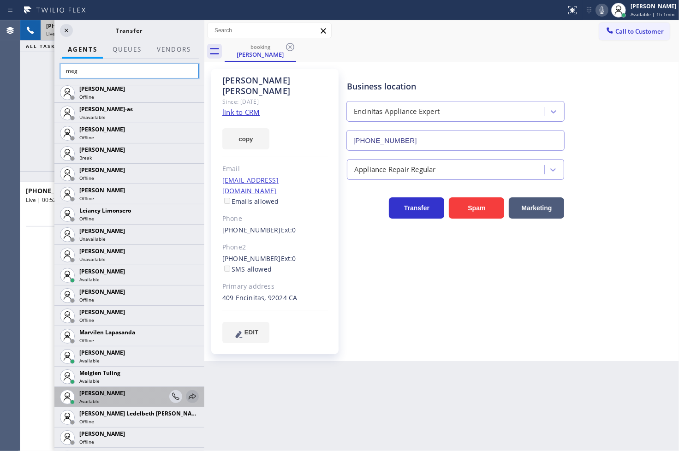
type input "meg"
click at [189, 397] on icon at bounding box center [192, 397] width 7 height 6
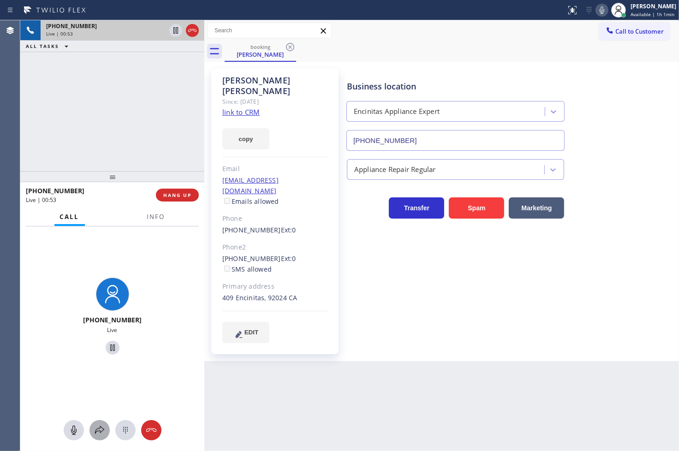
click at [93, 434] on div at bounding box center [100, 430] width 20 height 11
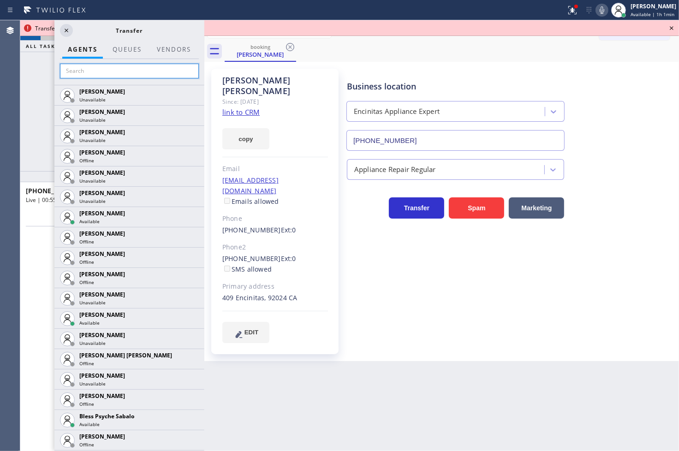
click at [109, 66] on input "text" at bounding box center [129, 71] width 139 height 15
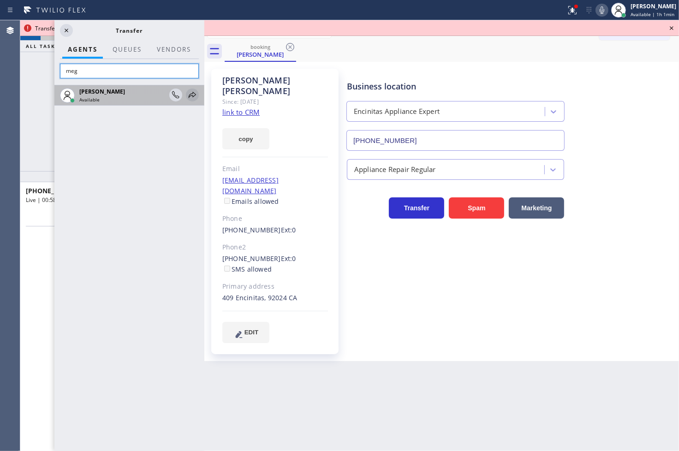
type input "meg"
click at [192, 90] on icon at bounding box center [192, 95] width 11 height 11
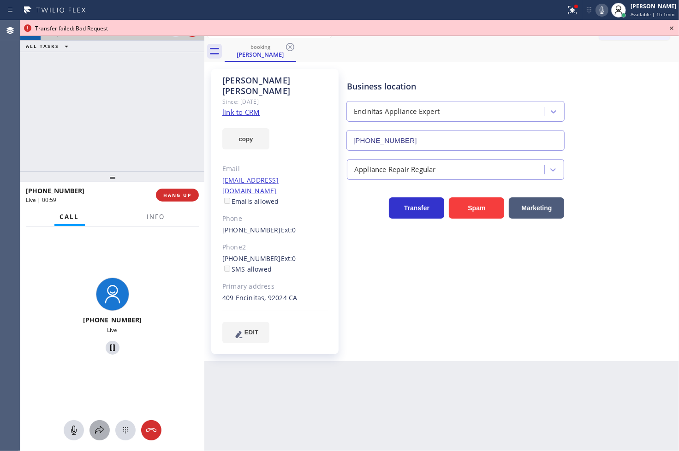
click at [98, 430] on icon at bounding box center [99, 430] width 11 height 11
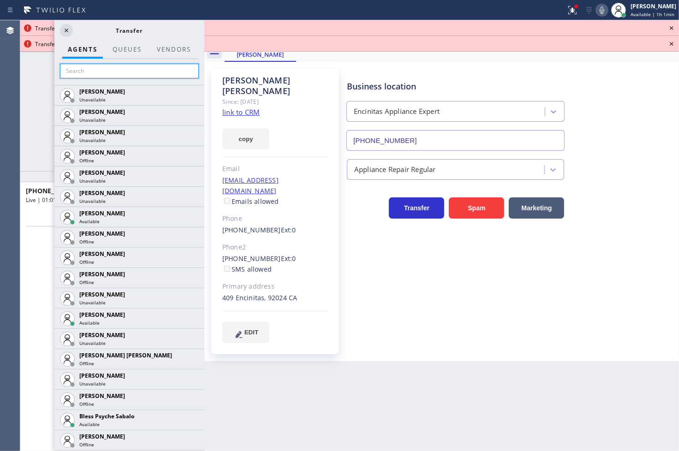
click at [94, 70] on input "text" at bounding box center [129, 71] width 139 height 15
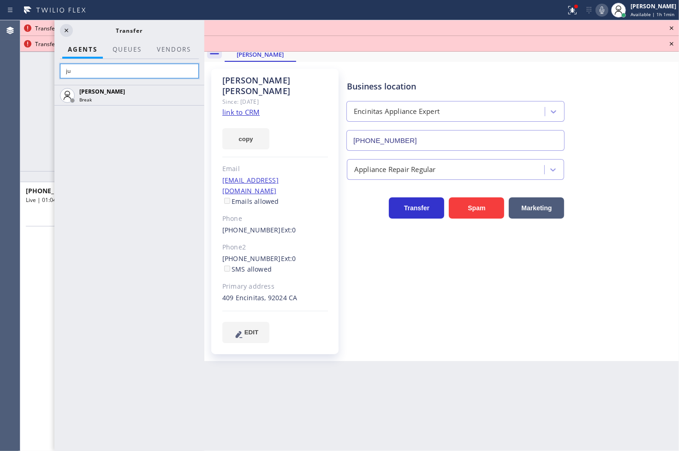
type input "j"
type input "[PERSON_NAME]"
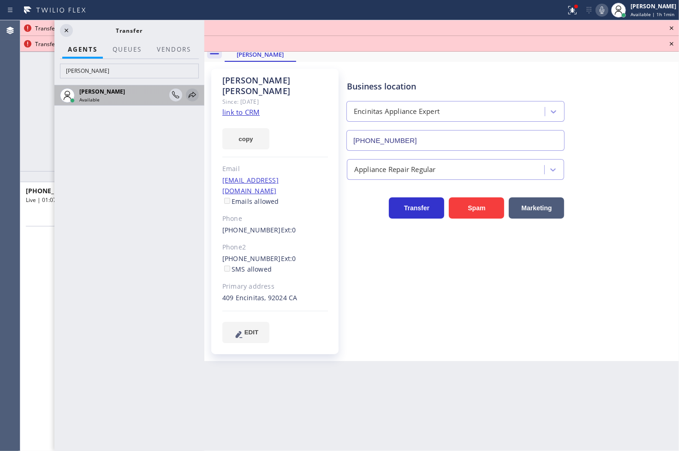
click at [189, 94] on icon at bounding box center [192, 95] width 11 height 11
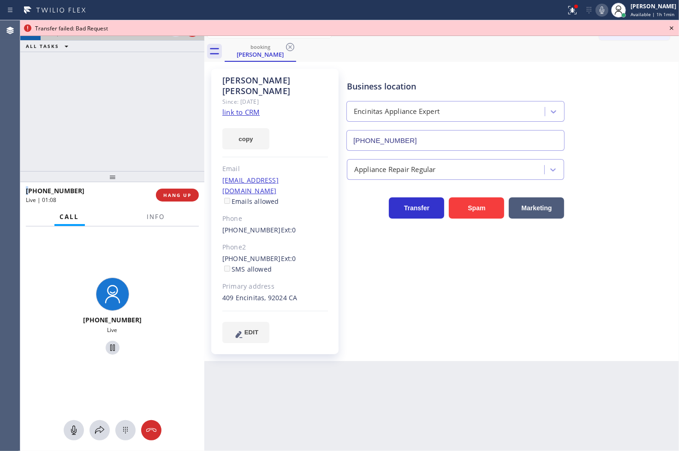
click at [189, 94] on div "[PHONE_NUMBER] Live | 01:08 ALL TASKS ALL TASKS ACTIVE TASKS TASKS IN WRAP UP" at bounding box center [112, 95] width 184 height 151
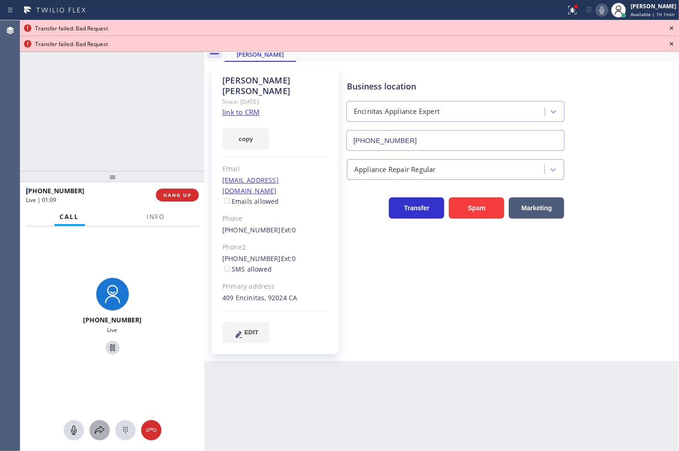
click at [98, 434] on icon at bounding box center [99, 430] width 11 height 11
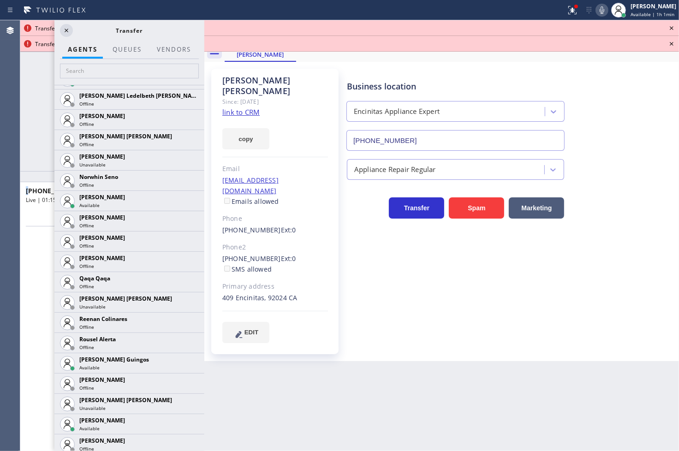
scroll to position [1764, 0]
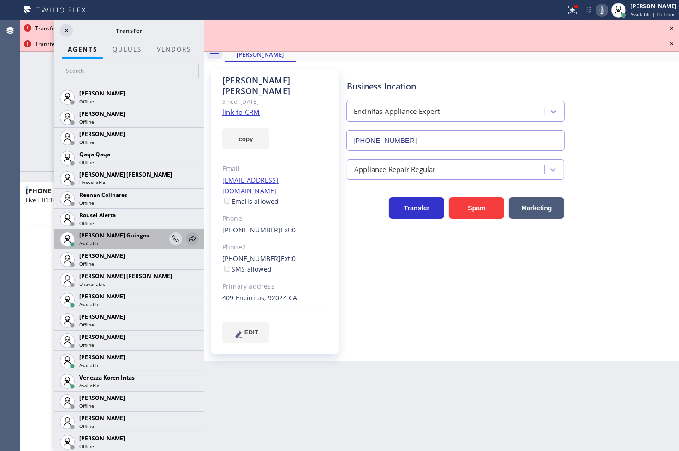
click at [187, 236] on icon at bounding box center [192, 238] width 11 height 11
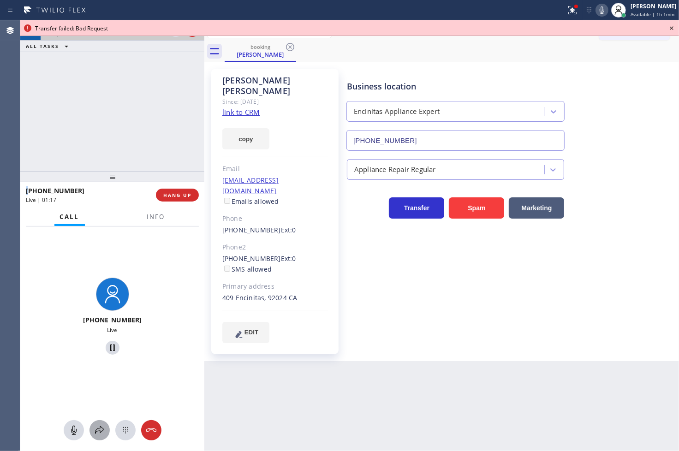
click at [98, 427] on icon at bounding box center [99, 430] width 11 height 11
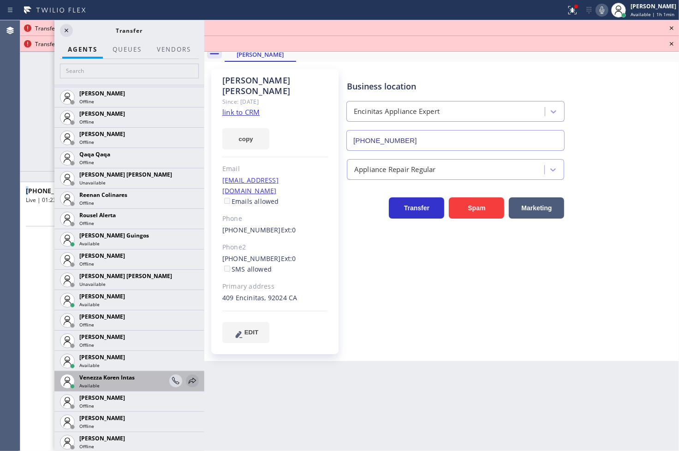
click at [187, 381] on icon at bounding box center [192, 381] width 11 height 11
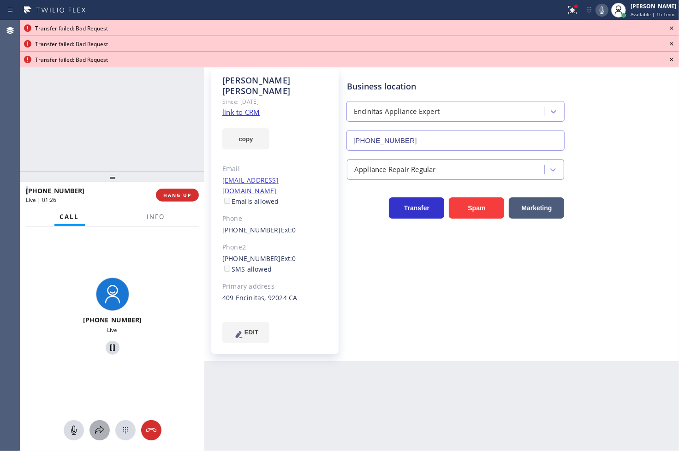
click at [99, 431] on icon at bounding box center [99, 430] width 11 height 11
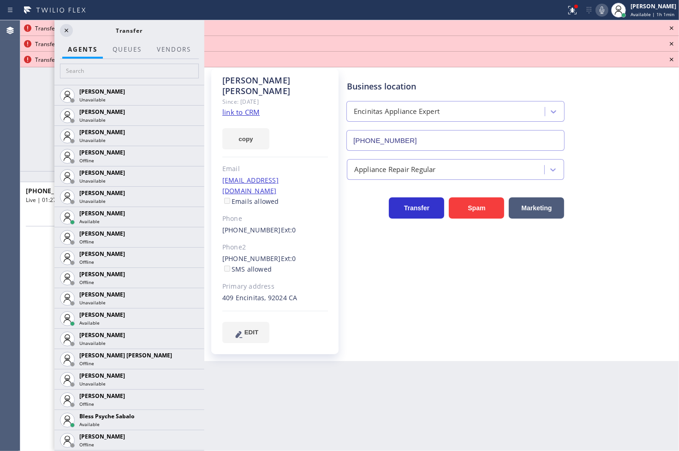
click at [110, 79] on div at bounding box center [129, 72] width 150 height 26
click at [115, 68] on input "text" at bounding box center [129, 71] width 139 height 15
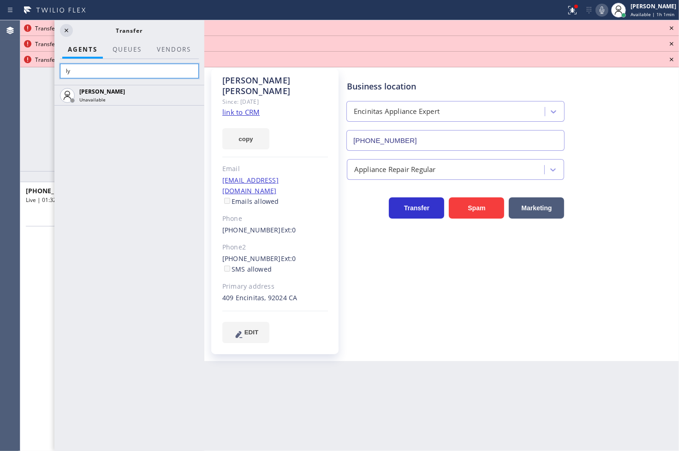
type input "l"
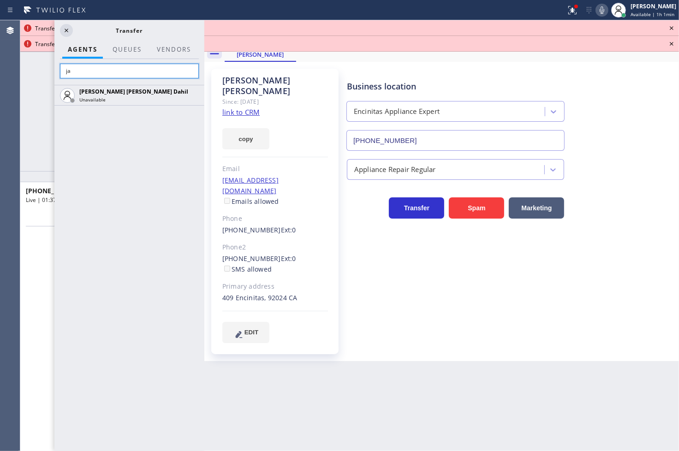
type input "j"
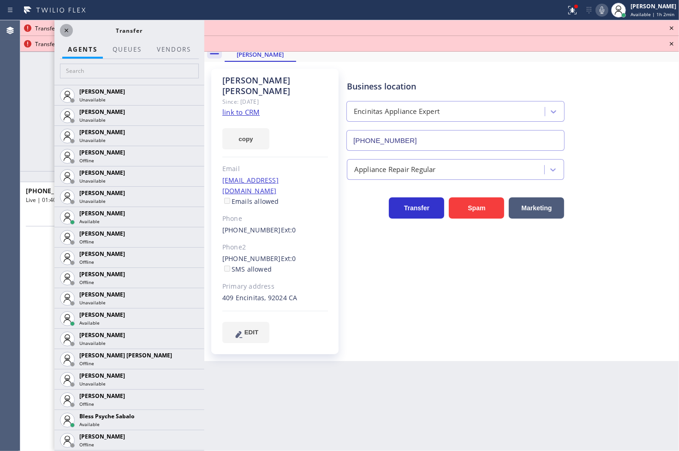
click at [68, 31] on icon at bounding box center [66, 30] width 11 height 11
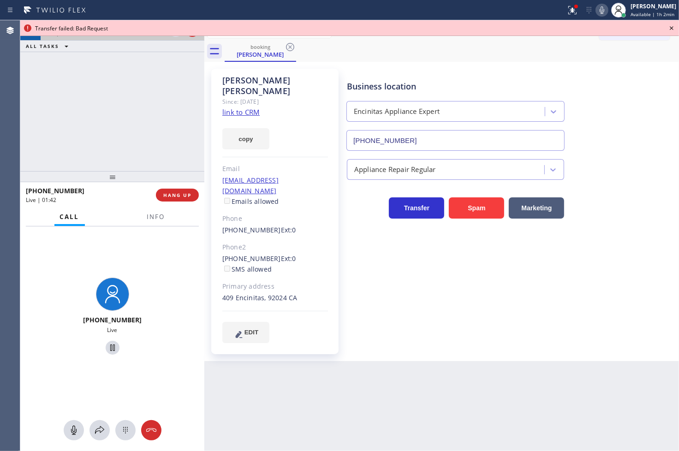
click at [675, 28] on icon at bounding box center [671, 28] width 11 height 11
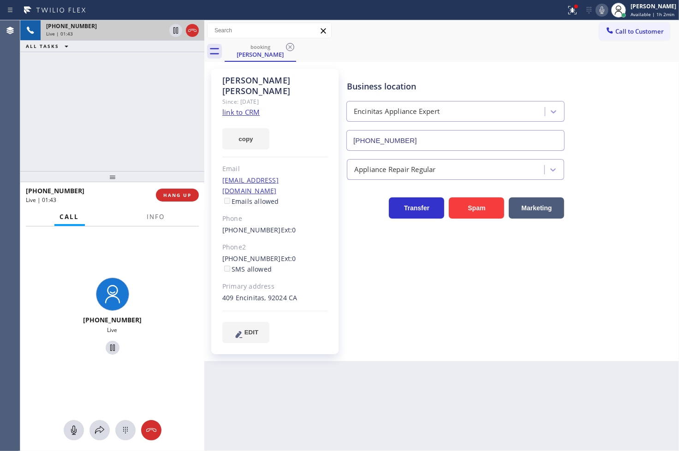
click at [133, 137] on div "[PHONE_NUMBER] Live | 01:43 ALL TASKS ALL TASKS ACTIVE TASKS TASKS IN WRAP UP" at bounding box center [112, 95] width 184 height 151
click at [148, 213] on span "Info" at bounding box center [156, 217] width 18 height 8
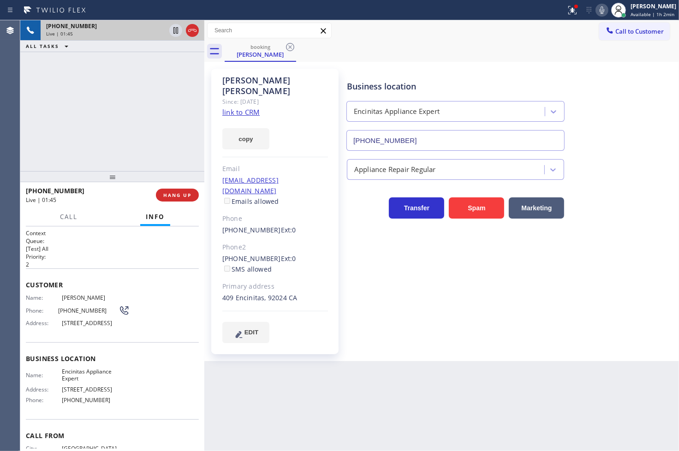
click at [24, 295] on div "Context Queue: [Test] All Priority: 2 Customer Name: [PERSON_NAME] Phone: [PHON…" at bounding box center [112, 339] width 184 height 225
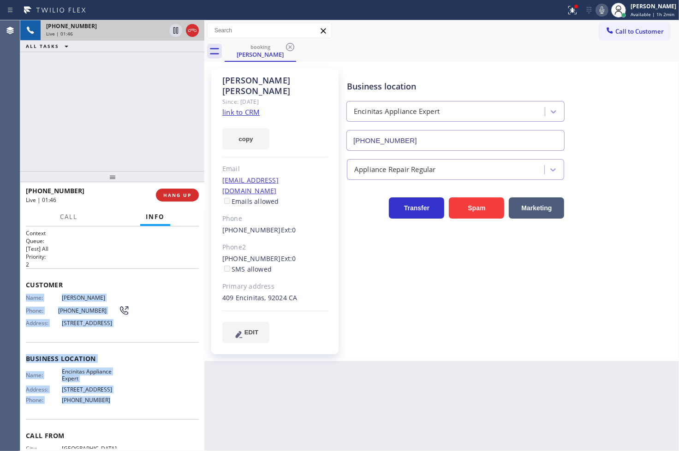
drag, startPoint x: 37, startPoint y: 345, endPoint x: 113, endPoint y: 404, distance: 96.0
click at [113, 404] on div "Context Queue: [Test] All Priority: 2 Customer Name: [PERSON_NAME] Phone: [PHON…" at bounding box center [112, 339] width 184 height 225
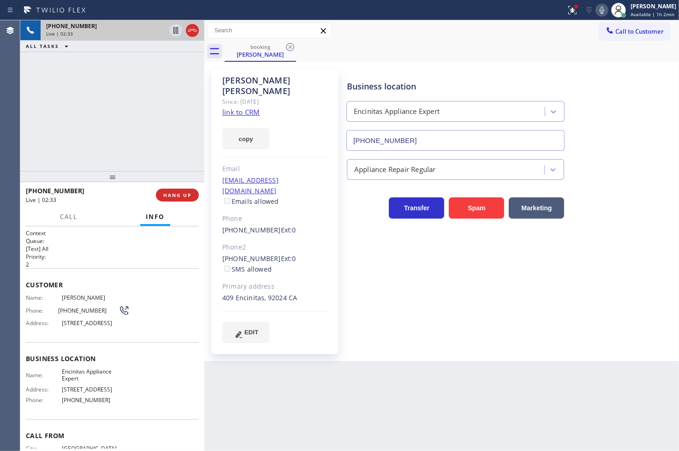
click at [131, 139] on div "[PHONE_NUMBER] Live | 02:33 ALL TASKS ALL TASKS ACTIVE TASKS TASKS IN WRAP UP" at bounding box center [112, 95] width 184 height 151
click at [303, 287] on div "[PERSON_NAME] Since: [DATE] link to CRM copy Email [EMAIL_ADDRESS][DOMAIN_NAME]…" at bounding box center [274, 212] width 127 height 286
drag, startPoint x: 220, startPoint y: 274, endPoint x: 299, endPoint y: 279, distance: 79.5
click at [299, 279] on div "[PERSON_NAME] Since: [DATE] link to CRM copy Email [EMAIL_ADDRESS][DOMAIN_NAME]…" at bounding box center [274, 212] width 127 height 286
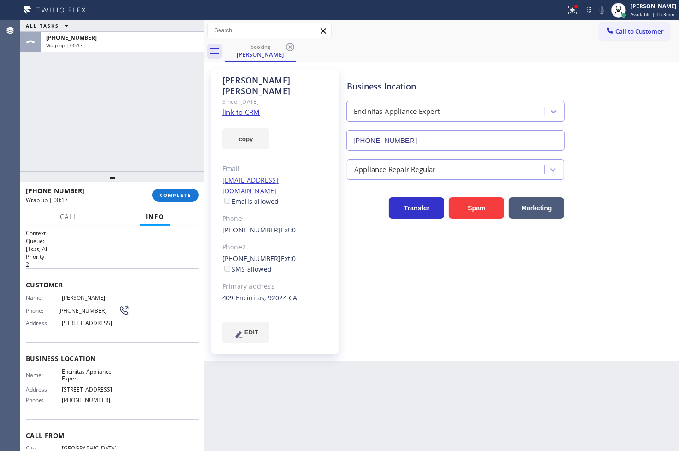
drag, startPoint x: 239, startPoint y: 127, endPoint x: 381, endPoint y: 84, distance: 147.9
click at [239, 128] on button "copy" at bounding box center [245, 138] width 47 height 21
click at [72, 86] on div "ALL TASKS ALL TASKS ACTIVE TASKS TASKS IN WRAP UP [PHONE_NUMBER] Wrap up | 00:28" at bounding box center [112, 95] width 184 height 151
click at [176, 203] on div "[PHONE_NUMBER] Wrap up | 00:29 COMPLETE" at bounding box center [112, 195] width 173 height 24
click at [177, 199] on button "COMPLETE" at bounding box center [175, 195] width 47 height 13
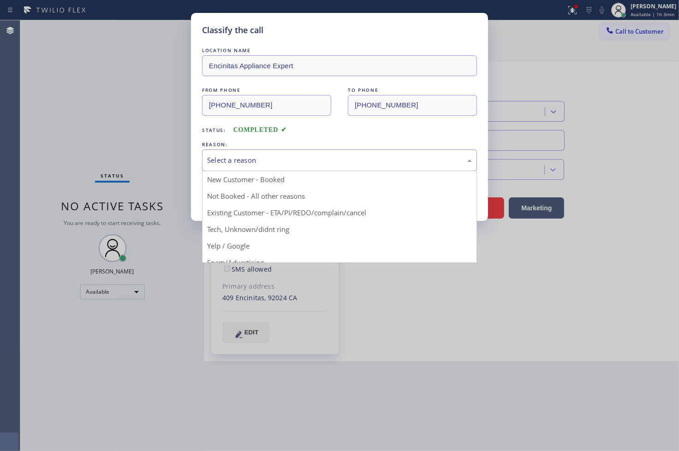
click at [243, 161] on div "Select a reason" at bounding box center [339, 160] width 265 height 11
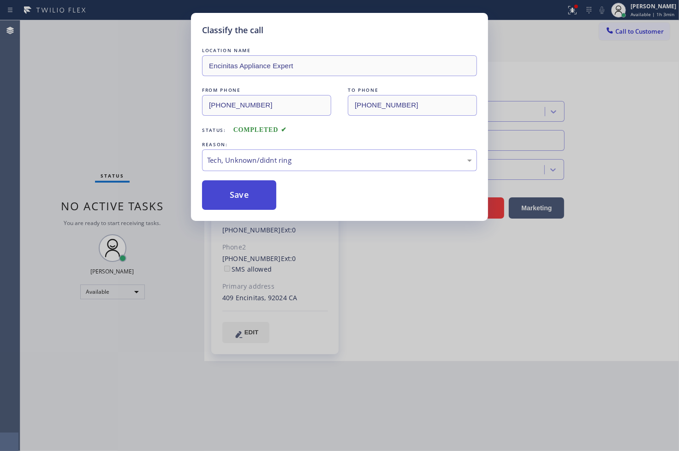
click at [236, 197] on button "Save" at bounding box center [239, 195] width 74 height 30
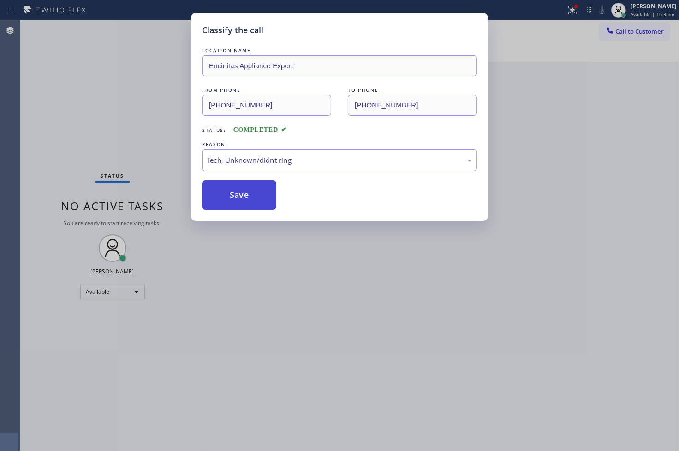
click at [236, 197] on button "Save" at bounding box center [239, 195] width 74 height 30
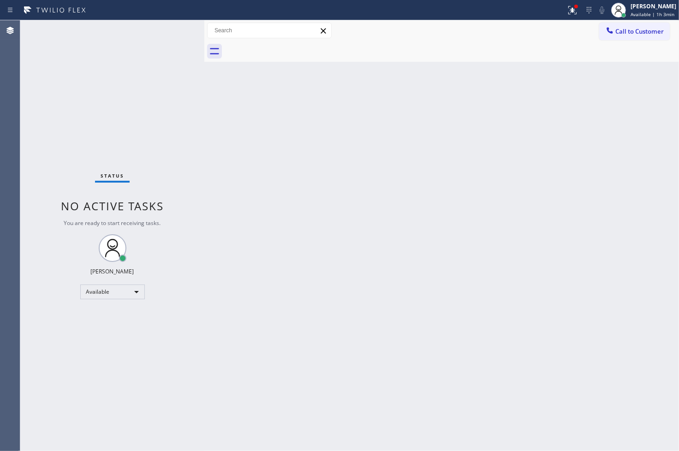
click at [181, 30] on div "Status No active tasks You are ready to start receiving tasks. [PERSON_NAME]" at bounding box center [112, 235] width 184 height 431
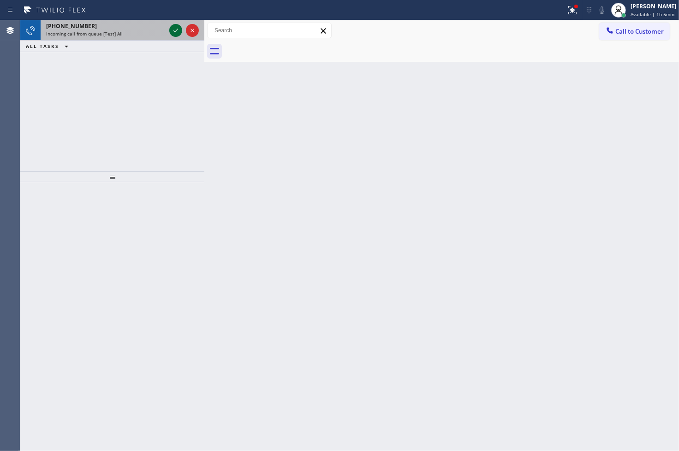
click at [172, 27] on icon at bounding box center [175, 30] width 11 height 11
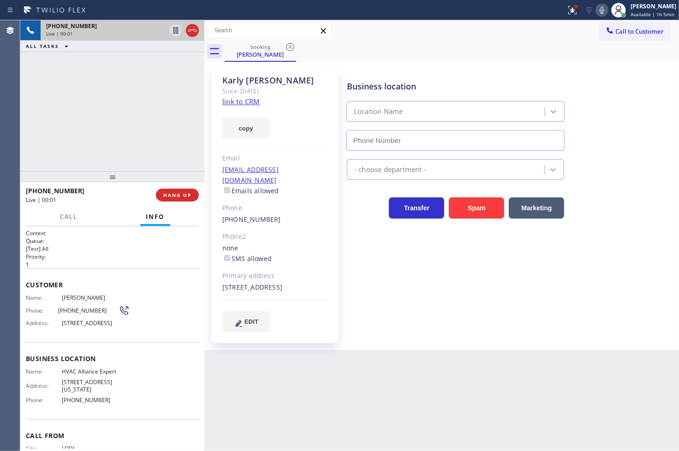
type input "[PHONE_NUMBER]"
click at [242, 102] on link "link to CRM" at bounding box center [240, 101] width 37 height 9
click at [71, 143] on div "[PHONE_NUMBER] Live | 00:17 ALL TASKS ALL TASKS ACTIVE TASKS TASKS IN WRAP UP" at bounding box center [112, 95] width 184 height 151
click at [87, 236] on h1 "Context" at bounding box center [112, 233] width 173 height 8
click at [74, 219] on span "Call" at bounding box center [69, 217] width 18 height 8
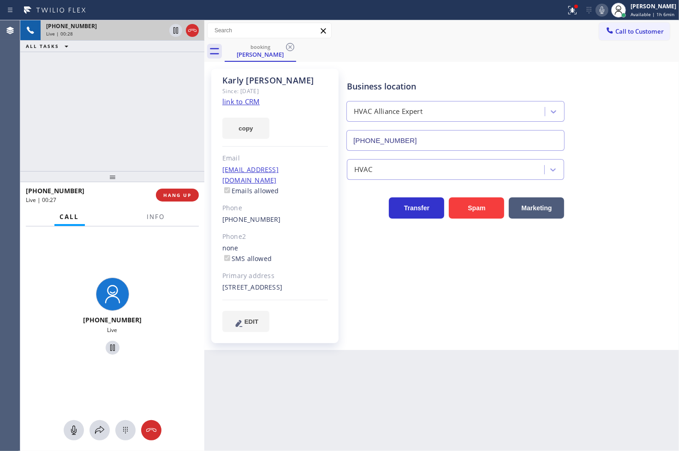
click at [121, 377] on div "[PHONE_NUMBER] Live" at bounding box center [112, 318] width 184 height 183
click at [178, 341] on div "[PHONE_NUMBER] Live" at bounding box center [112, 318] width 184 height 183
click at [111, 350] on icon at bounding box center [112, 348] width 5 height 6
click at [95, 425] on icon at bounding box center [99, 430] width 11 height 11
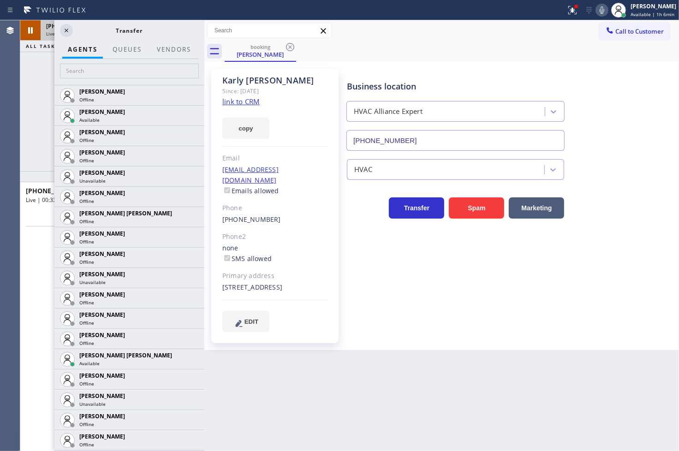
scroll to position [513, 0]
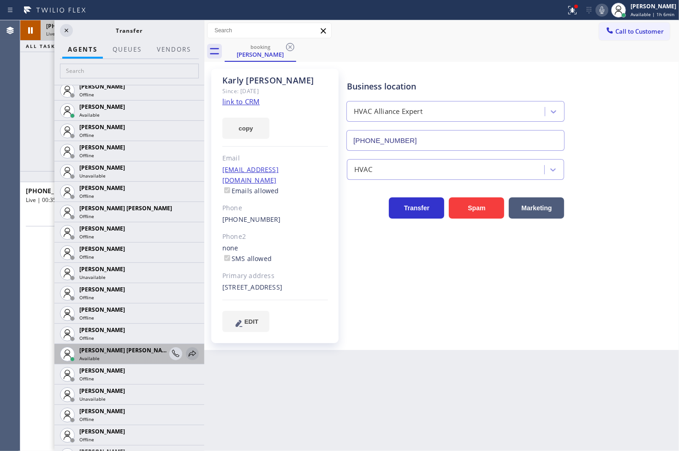
click at [187, 353] on icon at bounding box center [192, 353] width 11 height 11
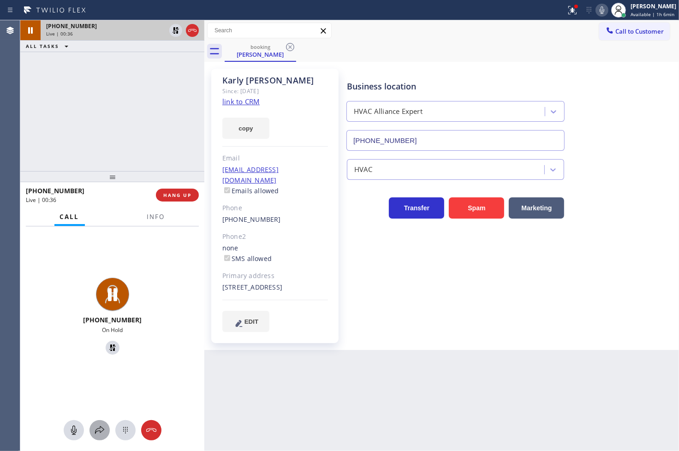
click at [99, 425] on icon at bounding box center [99, 430] width 11 height 11
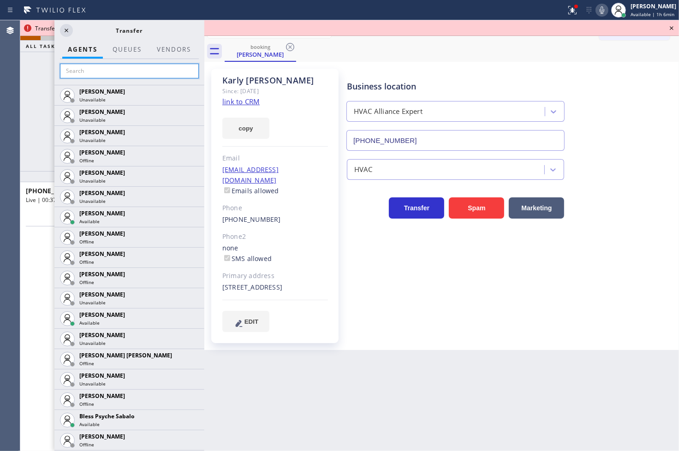
click at [95, 75] on input "text" at bounding box center [129, 71] width 139 height 15
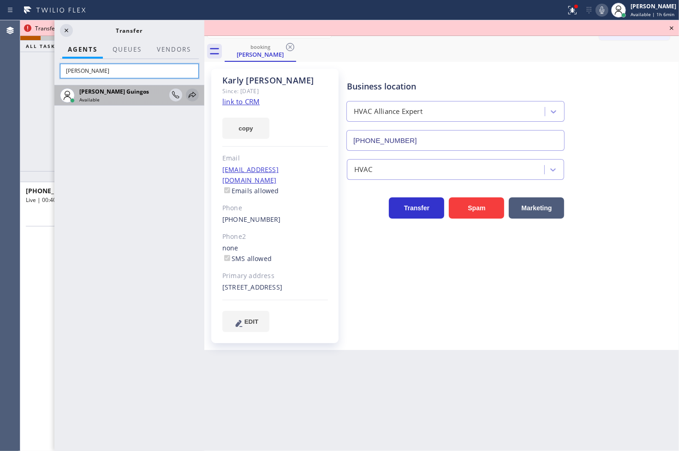
type input "[PERSON_NAME]"
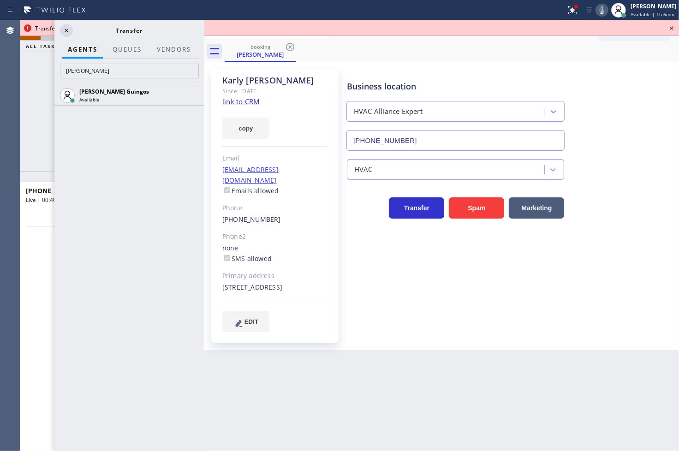
click at [0, 0] on icon at bounding box center [0, 0] width 0 height 0
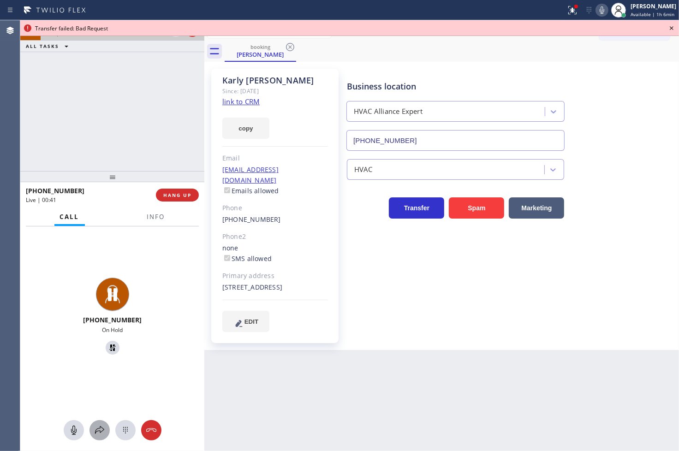
click at [100, 428] on icon at bounding box center [99, 430] width 9 height 8
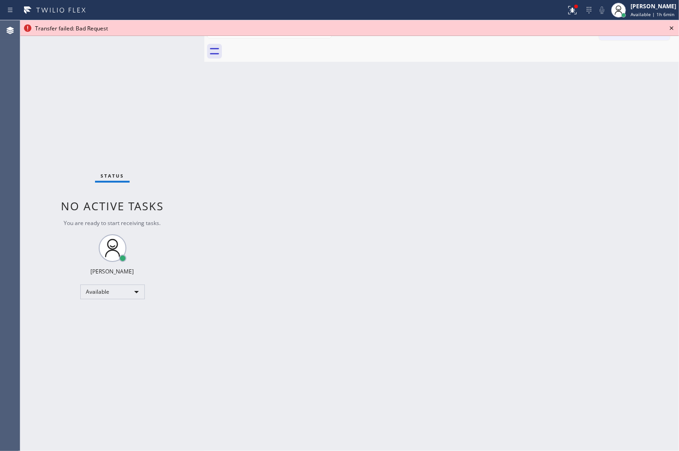
click at [670, 29] on icon at bounding box center [671, 28] width 11 height 11
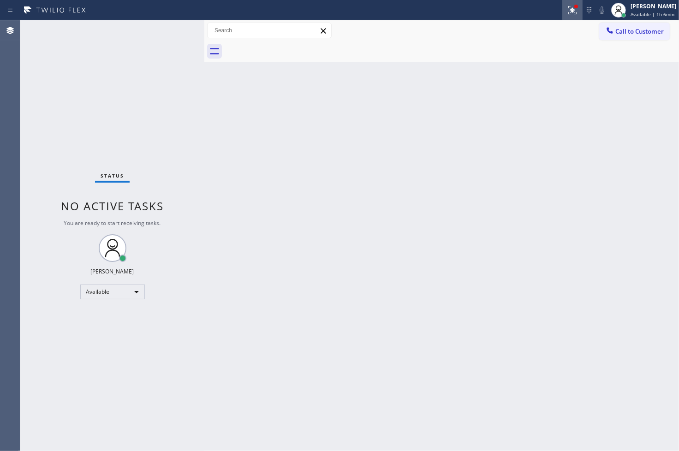
click at [562, 3] on button at bounding box center [572, 10] width 20 height 20
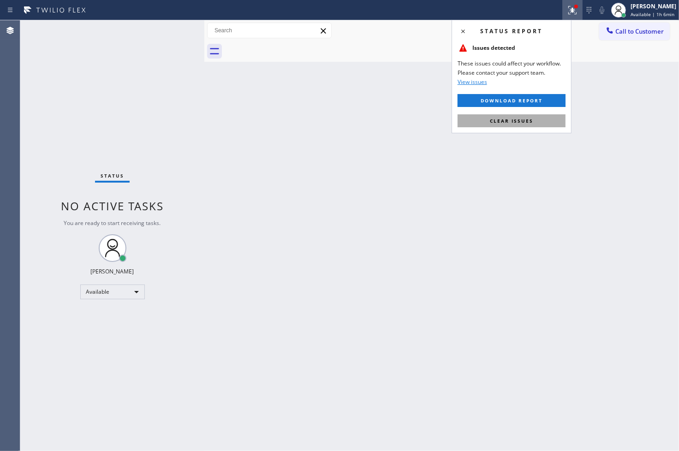
click at [533, 118] on button "Clear issues" at bounding box center [512, 120] width 108 height 13
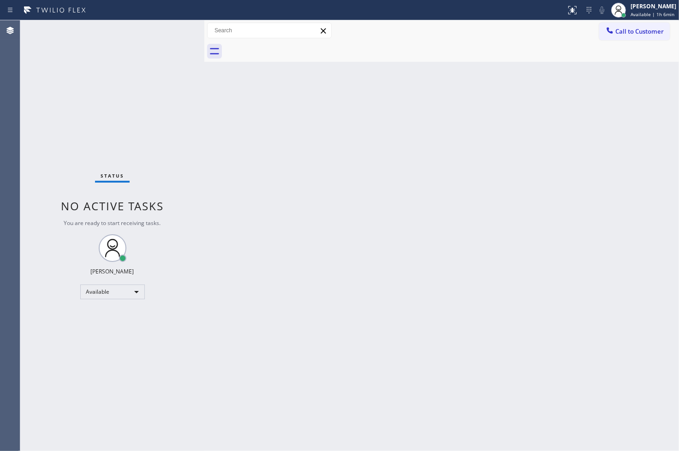
drag, startPoint x: 192, startPoint y: 85, endPoint x: 172, endPoint y: 65, distance: 28.4
click at [191, 85] on div "Status No active tasks You are ready to start receiving tasks. [PERSON_NAME]" at bounding box center [112, 235] width 184 height 431
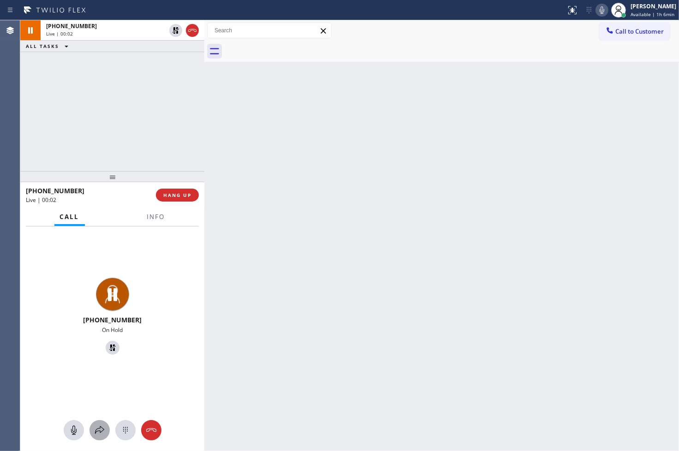
click at [97, 431] on icon at bounding box center [99, 430] width 11 height 11
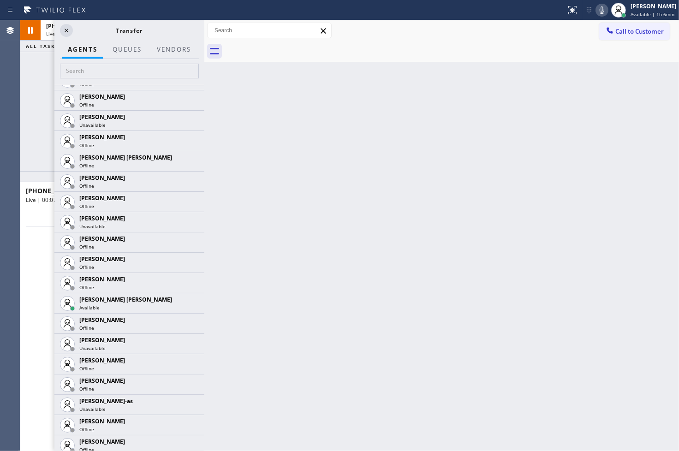
scroll to position [564, 0]
click at [187, 297] on icon at bounding box center [192, 302] width 11 height 11
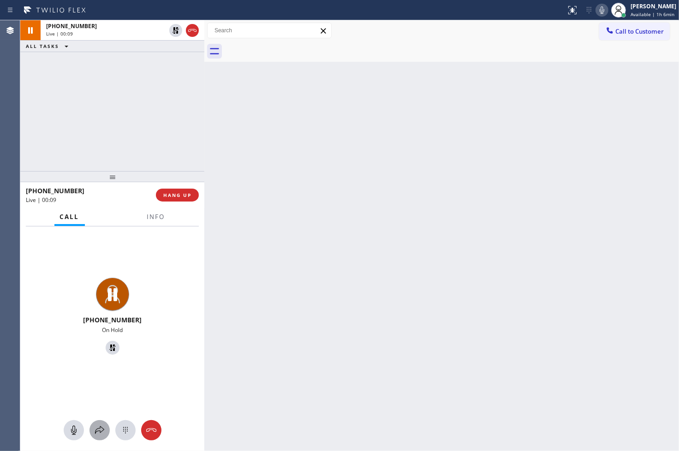
click at [102, 420] on button at bounding box center [100, 430] width 20 height 20
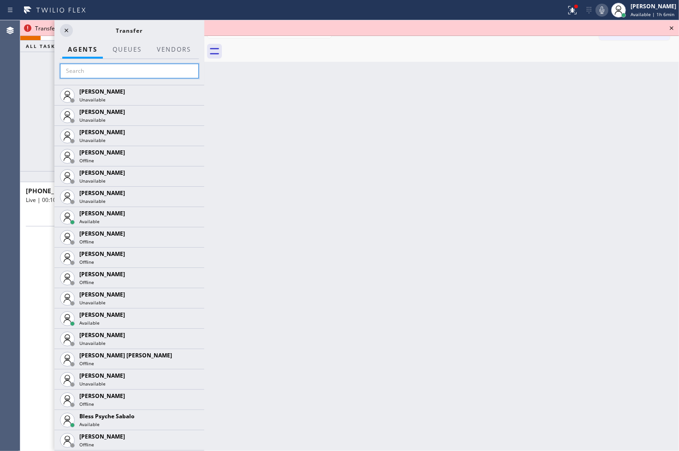
click at [101, 74] on input "text" at bounding box center [129, 71] width 139 height 15
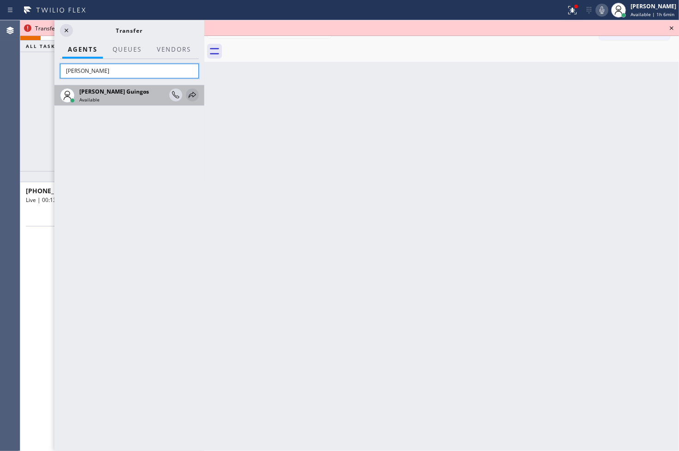
type input "[PERSON_NAME]"
click at [191, 93] on icon at bounding box center [192, 95] width 11 height 11
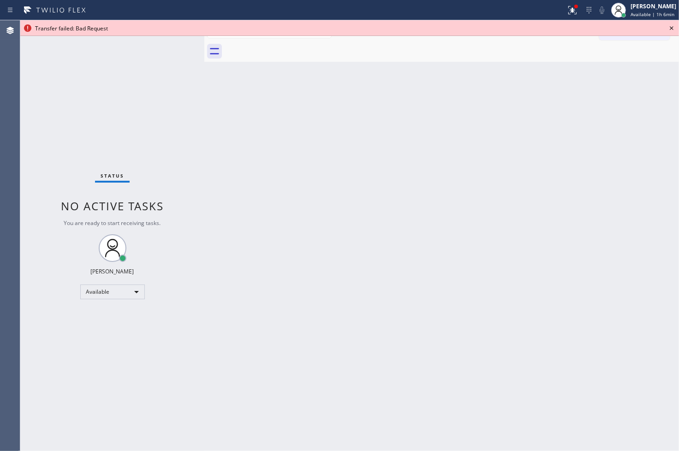
click at [669, 25] on icon at bounding box center [671, 28] width 11 height 11
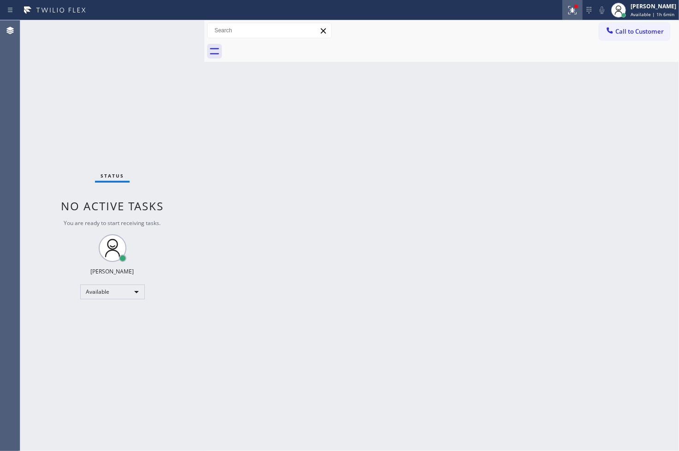
click at [567, 8] on icon at bounding box center [572, 10] width 11 height 11
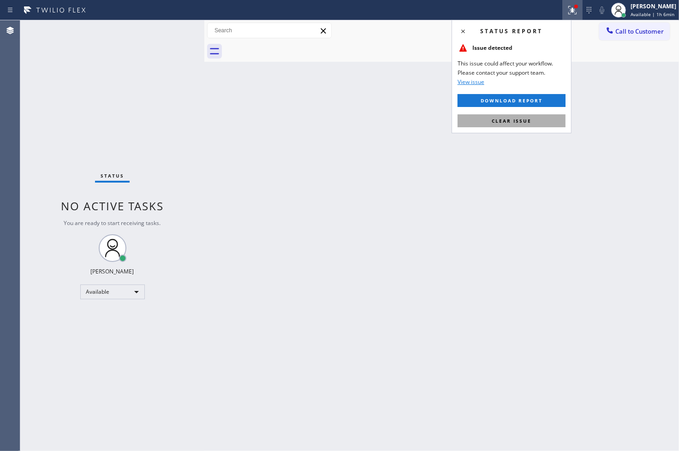
click at [526, 125] on button "Clear issue" at bounding box center [512, 120] width 108 height 13
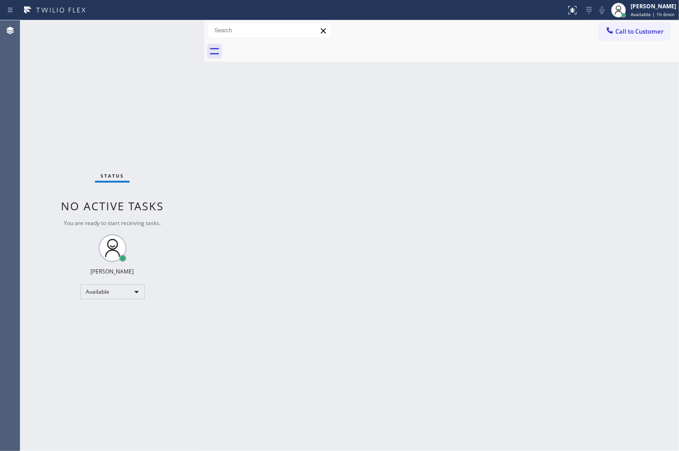
click at [132, 125] on div "Status No active tasks You are ready to start receiving tasks. [PERSON_NAME]" at bounding box center [112, 235] width 184 height 431
click at [163, 61] on div "Status No active tasks You are ready to start receiving tasks. [PERSON_NAME]" at bounding box center [112, 235] width 184 height 431
click at [168, 42] on div "Status No active tasks You are ready to start receiving tasks. [PERSON_NAME]" at bounding box center [112, 235] width 184 height 431
click at [170, 25] on div "Status No active tasks You are ready to start receiving tasks. [PERSON_NAME]" at bounding box center [112, 235] width 184 height 431
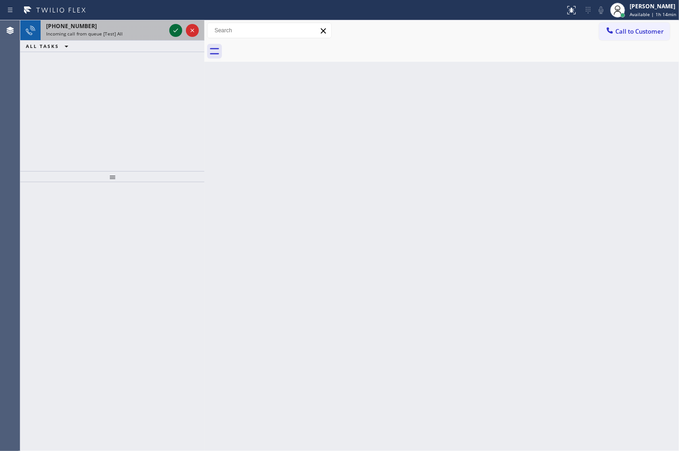
click at [170, 25] on icon at bounding box center [175, 30] width 11 height 11
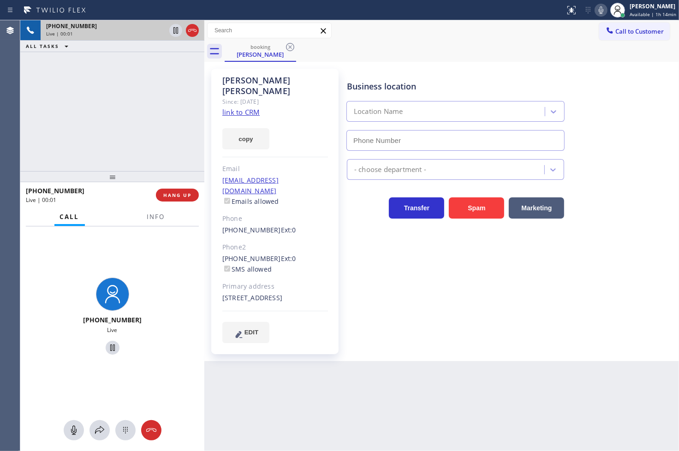
type input "[PHONE_NUMBER]"
click at [239, 107] on link "link to CRM" at bounding box center [240, 111] width 37 height 9
click at [112, 142] on div "[PHONE_NUMBER] Live | 00:07 ALL TASKS ALL TASKS ACTIVE TASKS TASKS IN WRAP UP" at bounding box center [112, 95] width 184 height 151
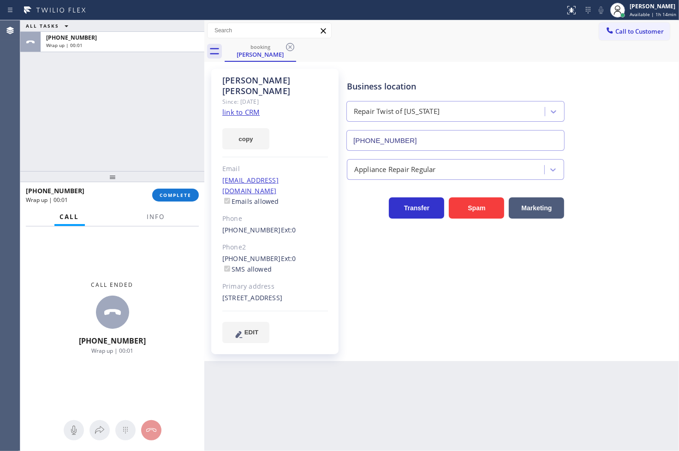
drag, startPoint x: 175, startPoint y: 195, endPoint x: 219, endPoint y: 187, distance: 44.1
click at [175, 195] on span "COMPLETE" at bounding box center [176, 195] width 32 height 6
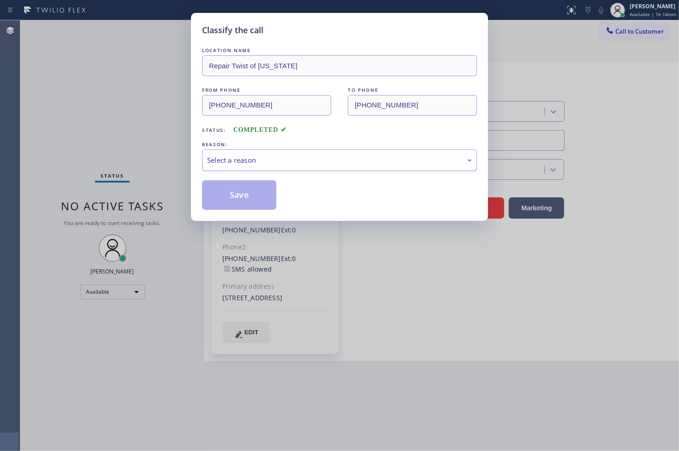
click at [256, 162] on div "Select a reason" at bounding box center [339, 160] width 265 height 11
click at [245, 204] on button "Save" at bounding box center [239, 195] width 74 height 30
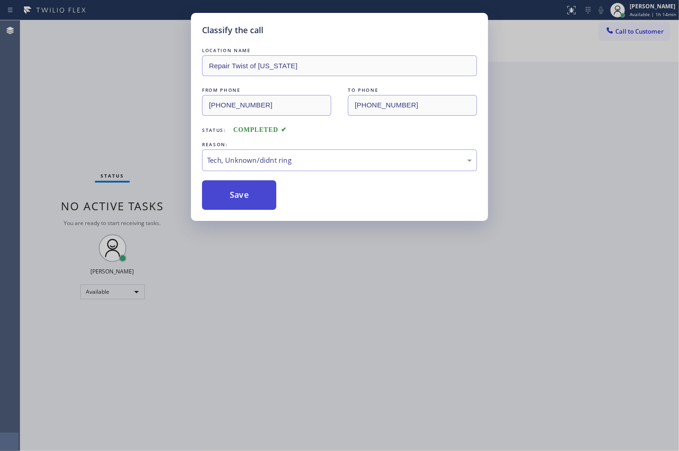
click at [245, 204] on button "Save" at bounding box center [239, 195] width 74 height 30
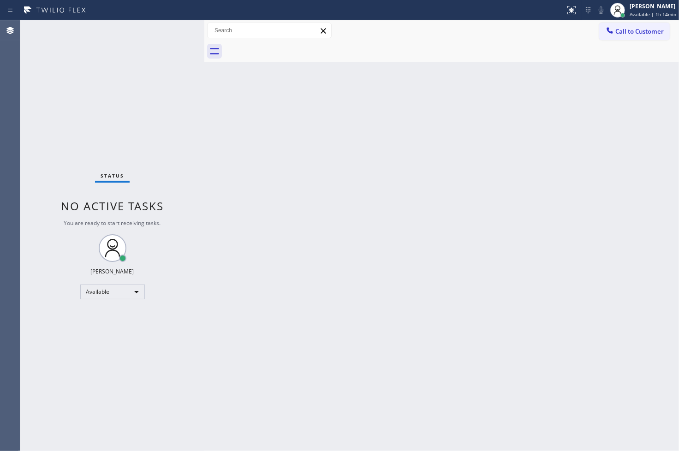
click at [167, 28] on div "Status No active tasks You are ready to start receiving tasks. [PERSON_NAME]" at bounding box center [112, 235] width 184 height 431
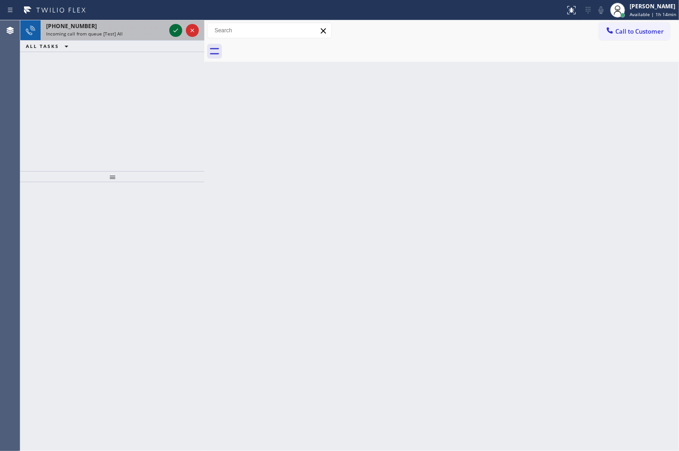
click at [174, 28] on icon at bounding box center [175, 30] width 11 height 11
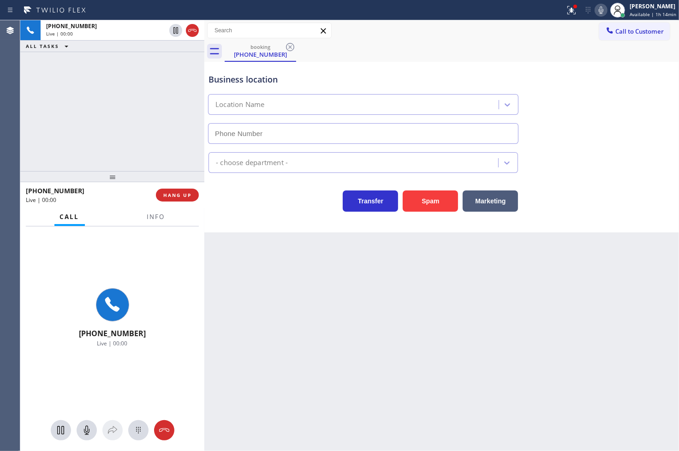
type input "[PHONE_NUMBER]"
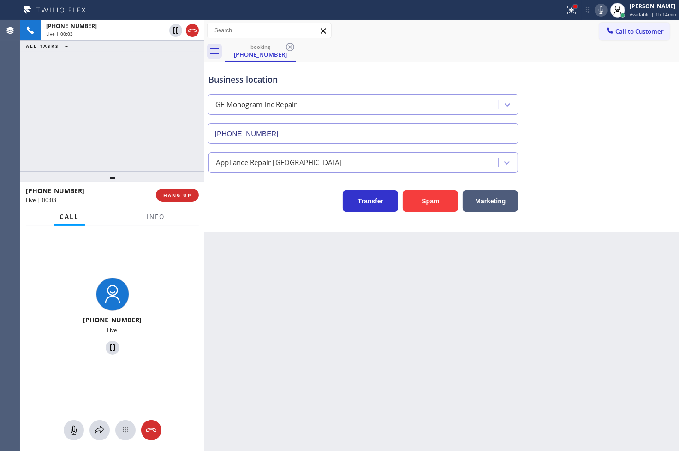
click at [573, 6] on div at bounding box center [575, 7] width 4 height 4
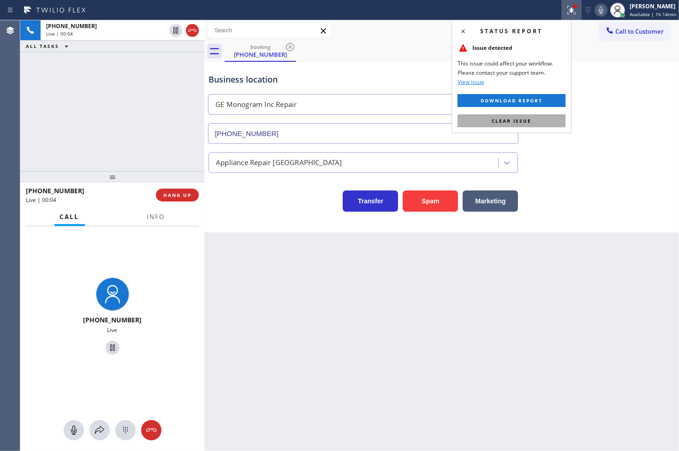
click at [539, 122] on button "Clear issue" at bounding box center [512, 120] width 108 height 13
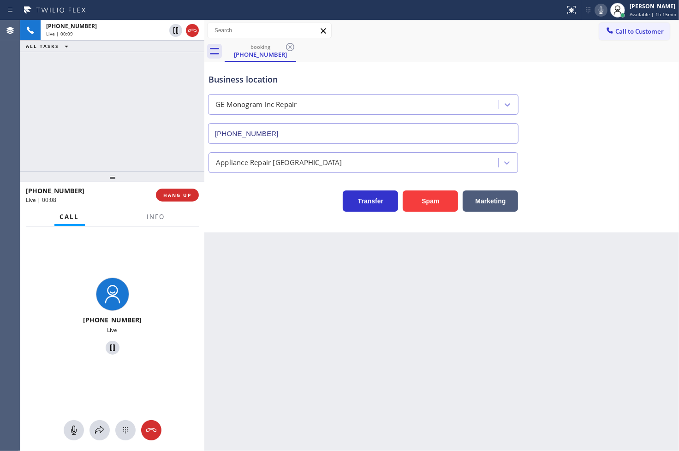
click at [316, 347] on div "Back to Dashboard Change Sender ID Customers Technicians Select a contact Outbo…" at bounding box center [441, 235] width 475 height 431
click at [241, 203] on div "Transfer Spam Marketing" at bounding box center [363, 199] width 313 height 26
click at [122, 137] on div "[PHONE_NUMBER] Live | 00:13 ALL TASKS ALL TASKS ACTIVE TASKS TASKS IN WRAP UP" at bounding box center [112, 95] width 184 height 151
click at [174, 86] on div "[PHONE_NUMBER] Live | 00:14 ALL TASKS ALL TASKS ACTIVE TASKS TASKS IN WRAP UP" at bounding box center [112, 95] width 184 height 151
click at [172, 99] on div "[PHONE_NUMBER] Live | 00:15 ALL TASKS ALL TASKS ACTIVE TASKS TASKS IN WRAP UP" at bounding box center [112, 95] width 184 height 151
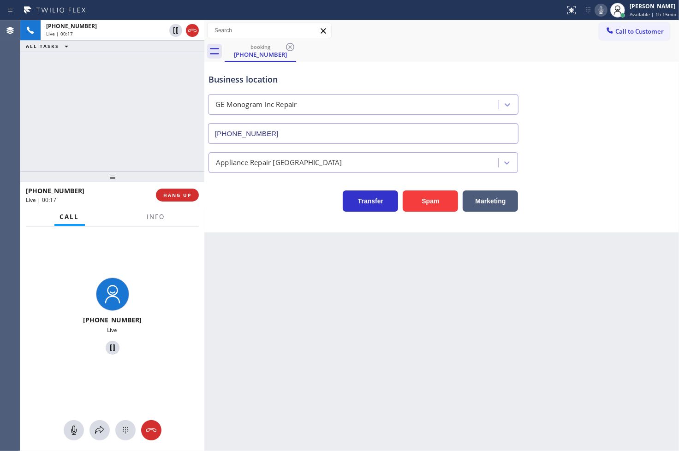
click at [140, 112] on div "[PHONE_NUMBER] Live | 00:17 ALL TASKS ALL TASKS ACTIVE TASKS TASKS IN WRAP UP" at bounding box center [112, 95] width 184 height 151
click at [248, 194] on div "Transfer Spam Marketing" at bounding box center [363, 199] width 313 height 26
click at [125, 108] on div "[PHONE_NUMBER] Live | 00:18 ALL TASKS ALL TASKS ACTIVE TASKS TASKS IN WRAP UP" at bounding box center [112, 95] width 184 height 151
click at [151, 216] on span "Info" at bounding box center [156, 217] width 18 height 8
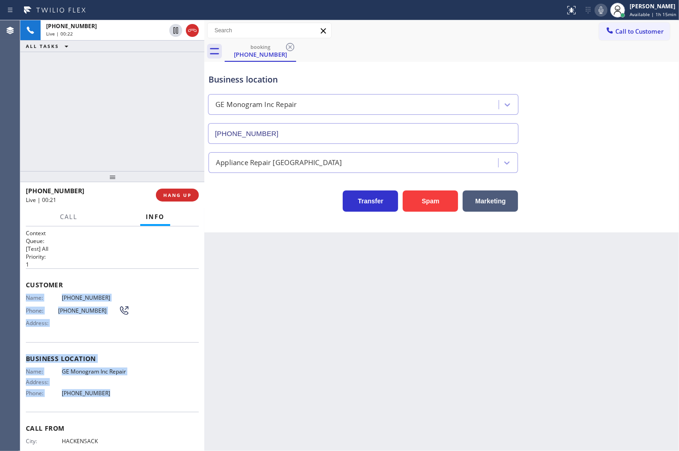
drag, startPoint x: 25, startPoint y: 298, endPoint x: 132, endPoint y: 405, distance: 151.7
click at [132, 405] on div "Context Queue: [Test] All Priority: 1 Customer Name: [PHONE_NUMBER] Phone: [PHO…" at bounding box center [112, 339] width 184 height 225
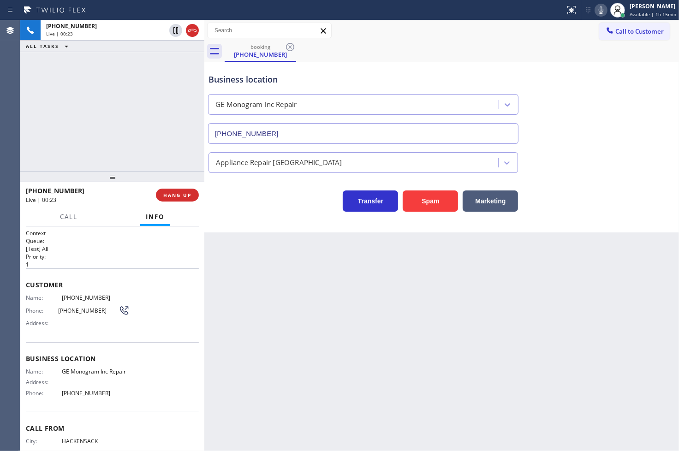
click at [136, 90] on div "[PHONE_NUMBER] Live | 00:23 ALL TASKS ALL TASKS ACTIVE TASKS TASKS IN WRAP UP" at bounding box center [112, 95] width 184 height 151
click at [125, 126] on div "[PHONE_NUMBER] Live | 00:29 ALL TASKS ALL TASKS ACTIVE TASKS TASKS IN WRAP UP" at bounding box center [112, 95] width 184 height 151
click at [130, 74] on div "[PHONE_NUMBER] Live | 00:30 ALL TASKS ALL TASKS ACTIVE TASKS TASKS IN WRAP UP" at bounding box center [112, 95] width 184 height 151
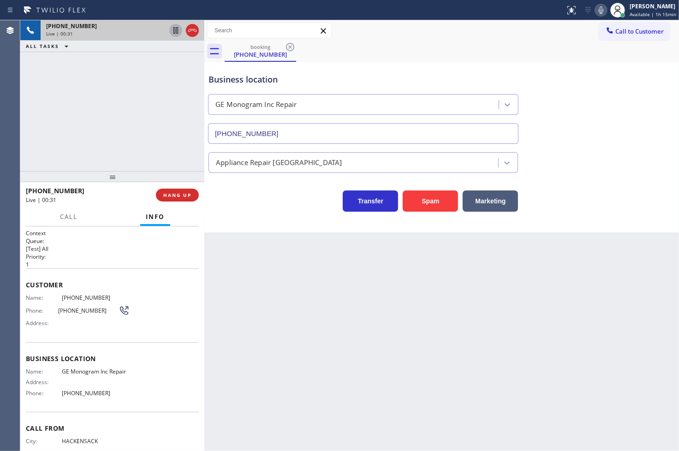
click at [174, 31] on icon at bounding box center [175, 30] width 11 height 11
click at [74, 218] on span "Call" at bounding box center [69, 217] width 18 height 8
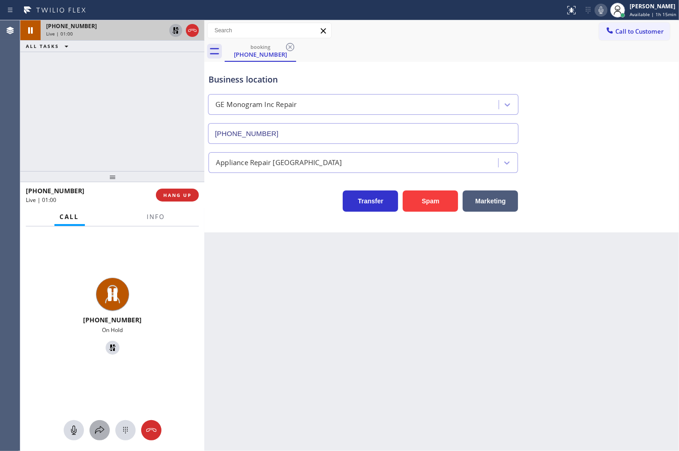
click at [95, 432] on icon at bounding box center [99, 430] width 9 height 8
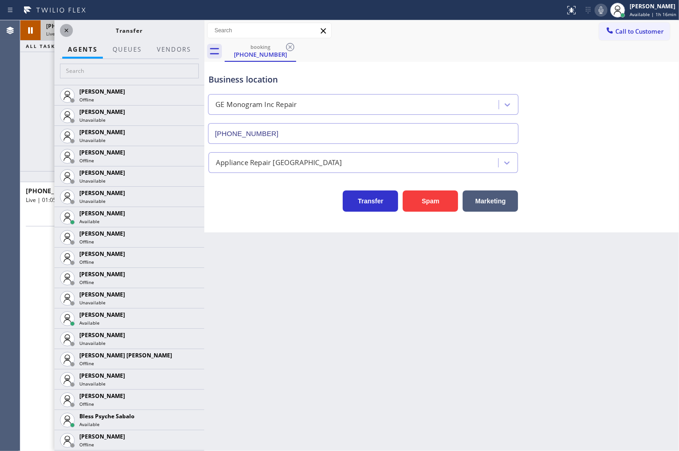
click at [63, 28] on icon at bounding box center [66, 30] width 11 height 11
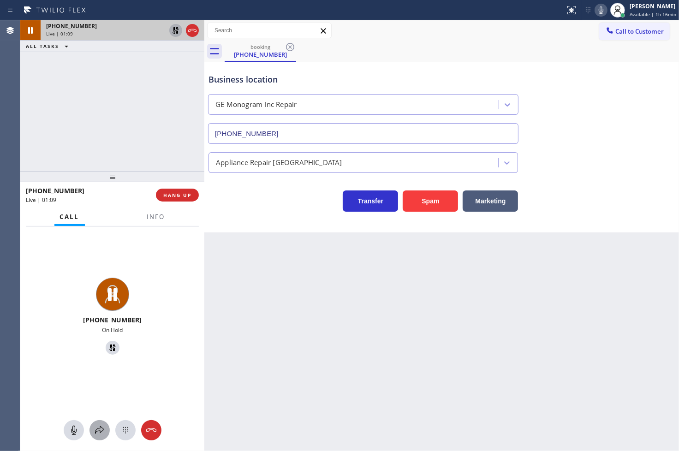
click at [97, 431] on icon at bounding box center [99, 430] width 11 height 11
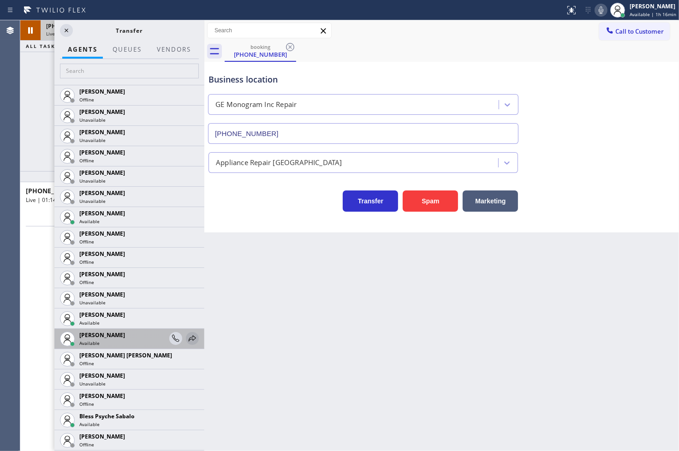
click at [189, 340] on icon at bounding box center [192, 338] width 7 height 6
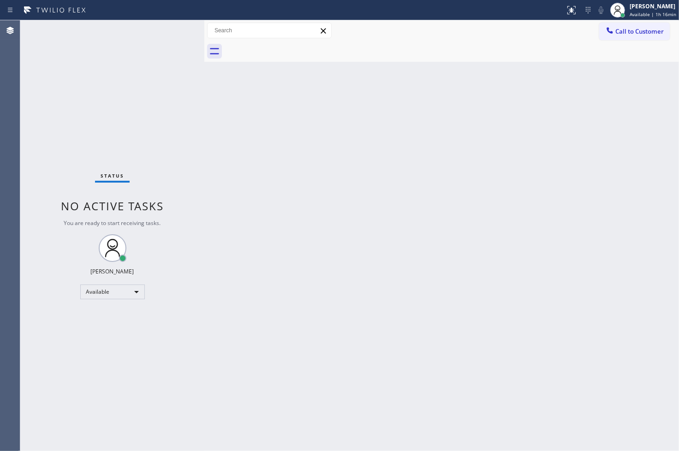
click at [77, 130] on div "Status No active tasks You are ready to start receiving tasks. [PERSON_NAME]" at bounding box center [112, 235] width 184 height 431
click at [177, 25] on div "Status No active tasks You are ready to start receiving tasks. [PERSON_NAME]" at bounding box center [112, 235] width 184 height 431
click at [160, 91] on div "Status No active tasks You are ready to start receiving tasks. [PERSON_NAME]" at bounding box center [112, 235] width 184 height 431
click at [170, 29] on div "Status No active tasks You are ready to start receiving tasks. [PERSON_NAME]" at bounding box center [112, 235] width 184 height 431
click at [179, 30] on div "Status No active tasks You are ready to start receiving tasks. [PERSON_NAME]" at bounding box center [112, 235] width 184 height 431
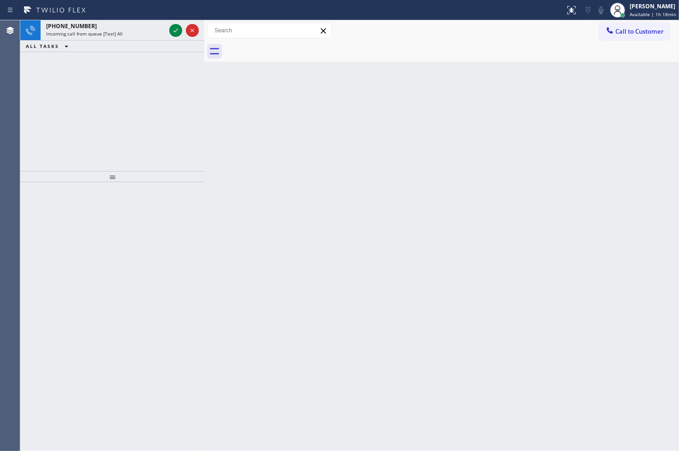
click at [80, 124] on div "[PHONE_NUMBER] Incoming call from queue [Test] All ALL TASKS ALL TASKS ACTIVE T…" at bounding box center [112, 95] width 184 height 151
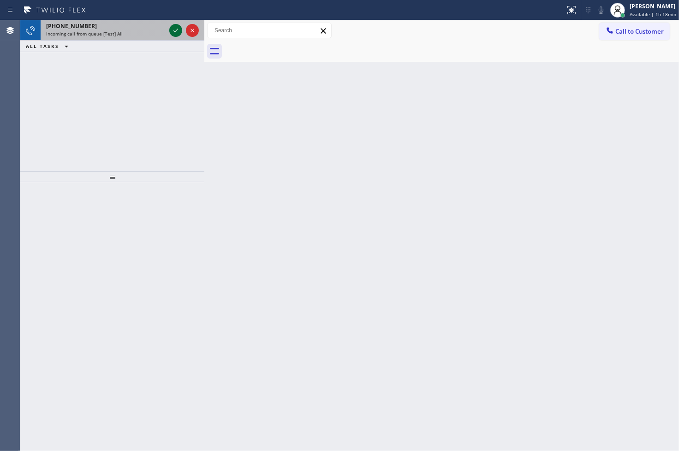
click at [173, 29] on icon at bounding box center [175, 30] width 11 height 11
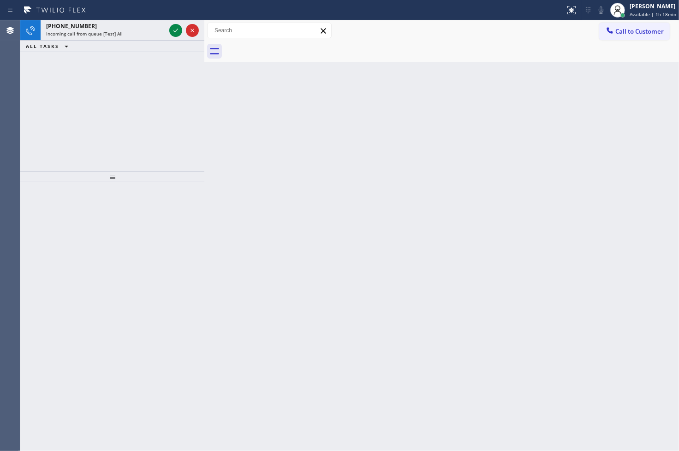
click at [173, 29] on icon at bounding box center [175, 30] width 11 height 11
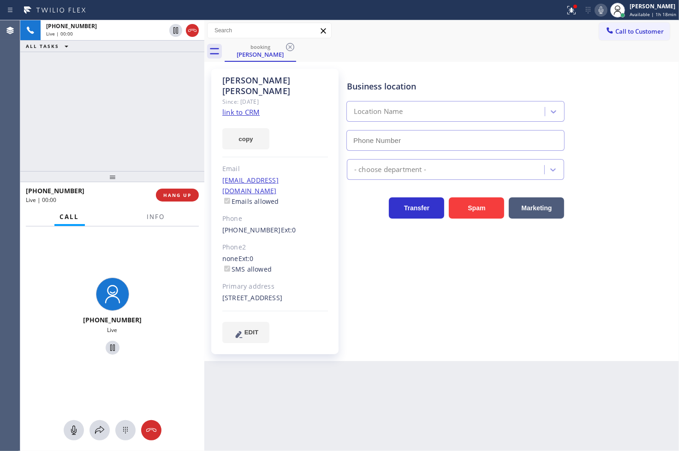
type input "[PHONE_NUMBER]"
click at [224, 107] on link "link to CRM" at bounding box center [240, 111] width 37 height 9
click at [246, 128] on button "copy" at bounding box center [245, 138] width 47 height 21
click at [112, 100] on div "[PHONE_NUMBER] Live | 00:59 ALL TASKS ALL TASKS ACTIVE TASKS TASKS IN WRAP UP" at bounding box center [112, 95] width 184 height 151
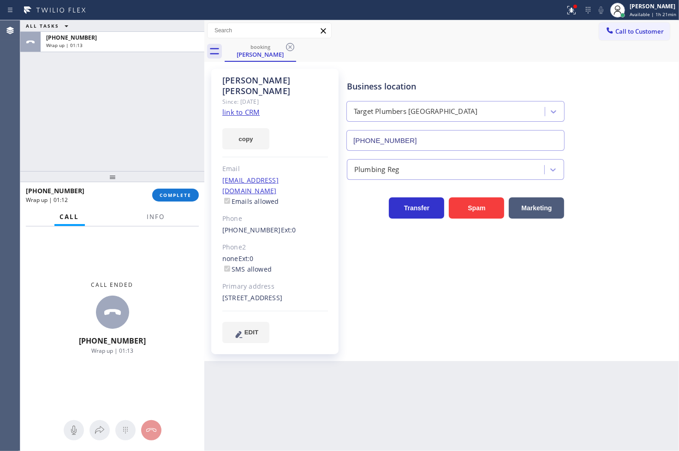
drag, startPoint x: 64, startPoint y: 303, endPoint x: 100, endPoint y: 239, distance: 74.2
click at [64, 303] on div "Call ended [PHONE_NUMBER] Wrap up | 01:13" at bounding box center [112, 318] width 184 height 183
click at [176, 194] on span "COMPLETE" at bounding box center [176, 195] width 32 height 6
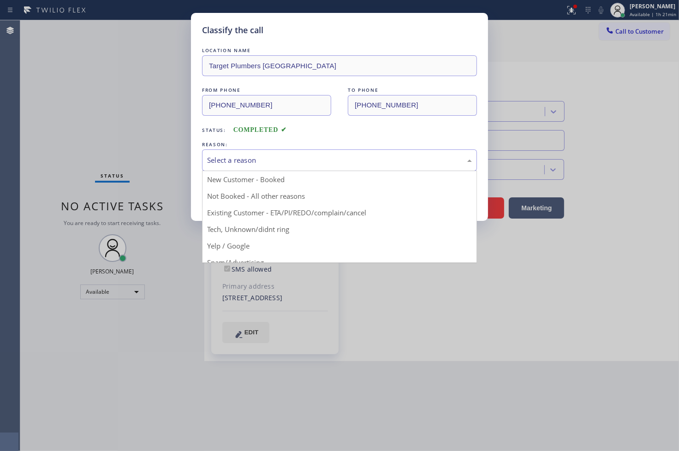
click at [254, 159] on div "Select a reason" at bounding box center [339, 160] width 265 height 11
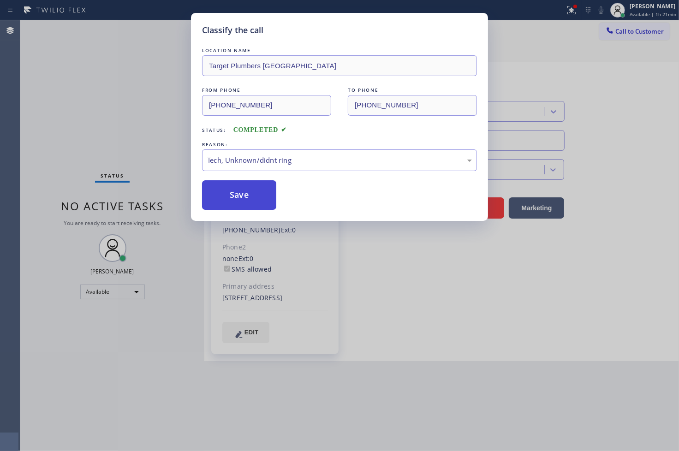
click at [250, 200] on button "Save" at bounding box center [239, 195] width 74 height 30
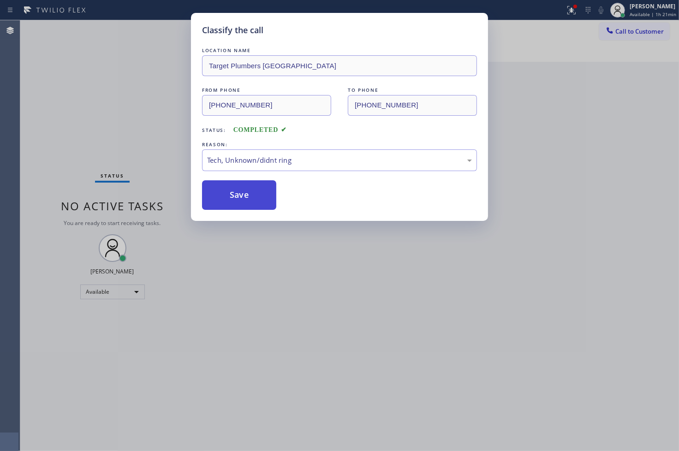
click at [250, 200] on button "Save" at bounding box center [239, 195] width 74 height 30
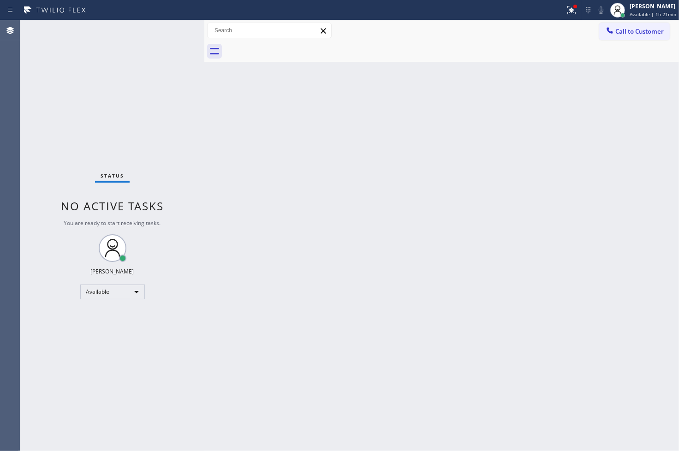
click at [158, 28] on div "Status No active tasks You are ready to start receiving tasks. [PERSON_NAME]" at bounding box center [112, 235] width 184 height 431
click at [173, 29] on div "Status No active tasks You are ready to start receiving tasks. [PERSON_NAME]" at bounding box center [112, 235] width 184 height 431
click at [48, 127] on div "Status No active tasks You are ready to start receiving tasks. [PERSON_NAME]" at bounding box center [112, 235] width 184 height 431
click at [167, 27] on div "Status No active tasks You are ready to start receiving tasks. [PERSON_NAME]" at bounding box center [112, 235] width 184 height 431
click at [87, 42] on div "Status No active tasks You are ready to start receiving tasks. [PERSON_NAME]" at bounding box center [112, 235] width 184 height 431
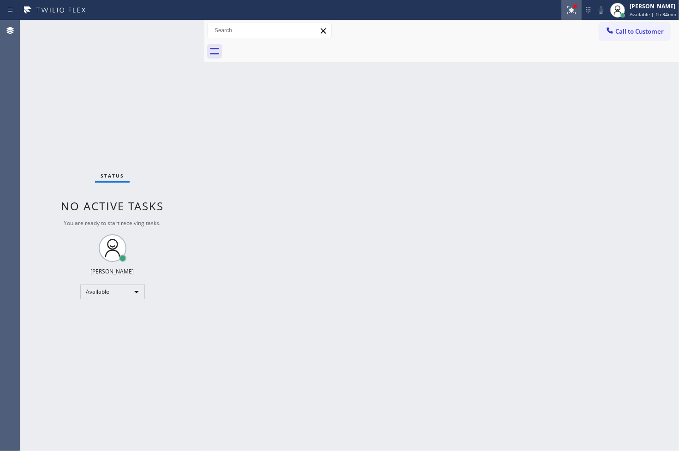
click at [566, 5] on icon at bounding box center [571, 10] width 11 height 11
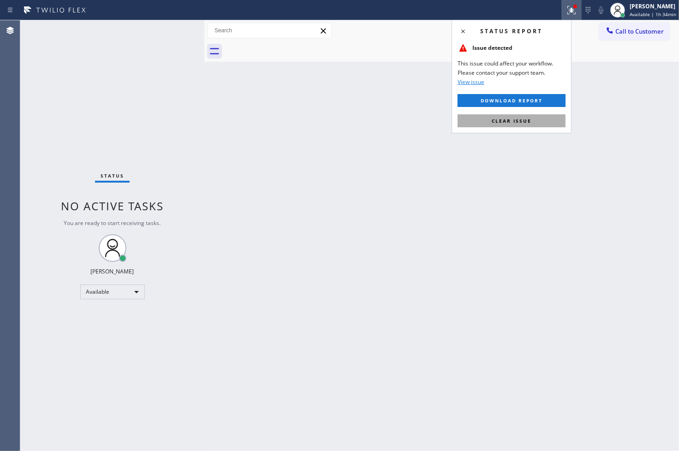
click at [547, 122] on button "Clear issue" at bounding box center [512, 120] width 108 height 13
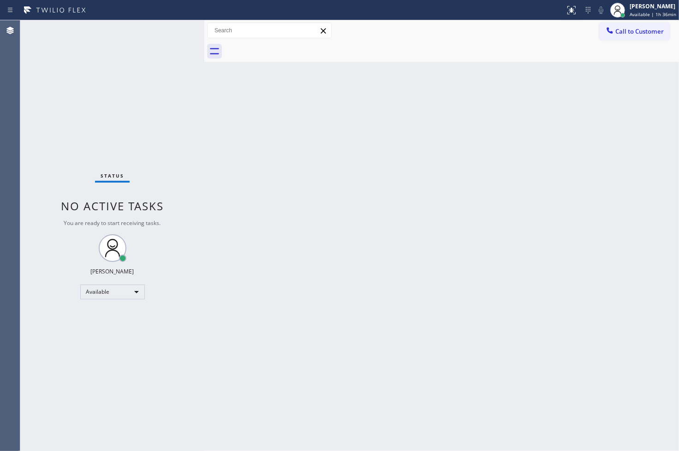
click at [55, 161] on div "Status No active tasks You are ready to start receiving tasks. [PERSON_NAME]" at bounding box center [112, 235] width 184 height 431
click at [142, 75] on div "Status No active tasks You are ready to start receiving tasks. [PERSON_NAME]" at bounding box center [112, 235] width 184 height 431
click at [171, 33] on div "Status No active tasks You are ready to start receiving tasks. [PERSON_NAME]" at bounding box center [112, 235] width 184 height 431
click at [383, 237] on div "Back to Dashboard Change Sender ID Customers Technicians Select a contact Outbo…" at bounding box center [441, 235] width 475 height 431
click at [163, 54] on div "Status No active tasks You are ready to start receiving tasks. [PERSON_NAME]" at bounding box center [112, 235] width 184 height 431
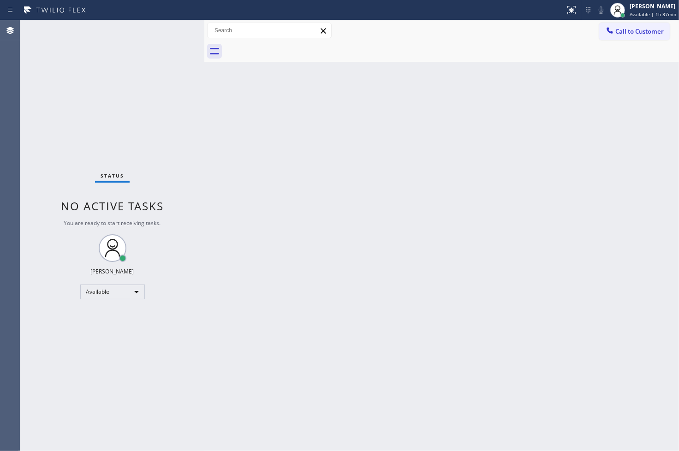
click at [171, 35] on div "Status No active tasks You are ready to start receiving tasks. [PERSON_NAME]" at bounding box center [112, 235] width 184 height 431
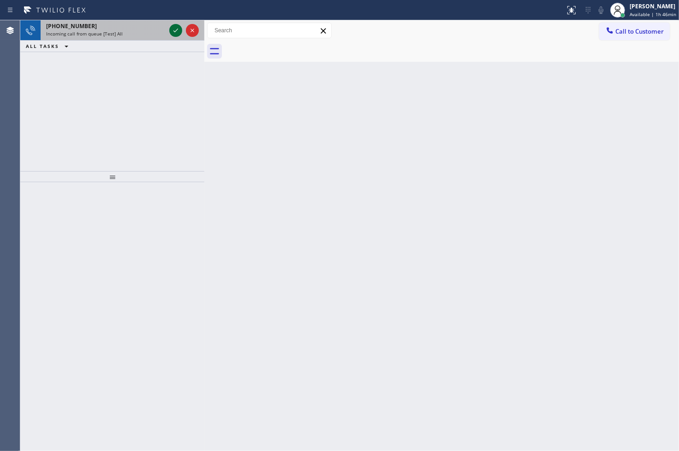
click at [177, 30] on icon at bounding box center [175, 30] width 11 height 11
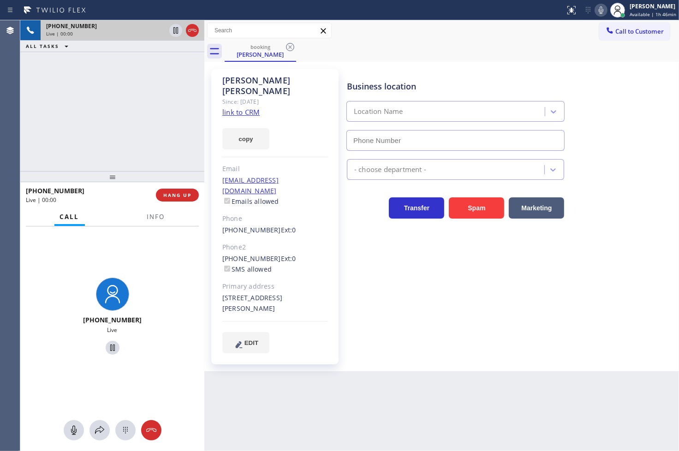
type input "[PHONE_NUMBER]"
click at [241, 107] on link "link to CRM" at bounding box center [240, 111] width 37 height 9
click at [103, 432] on icon at bounding box center [99, 430] width 11 height 11
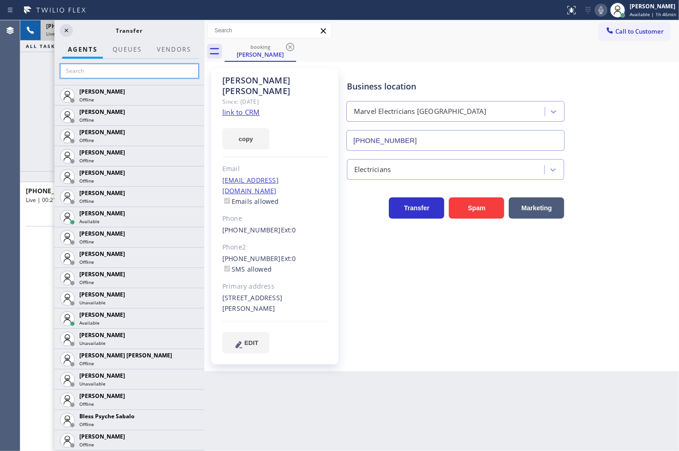
click at [111, 72] on input "text" at bounding box center [129, 71] width 139 height 15
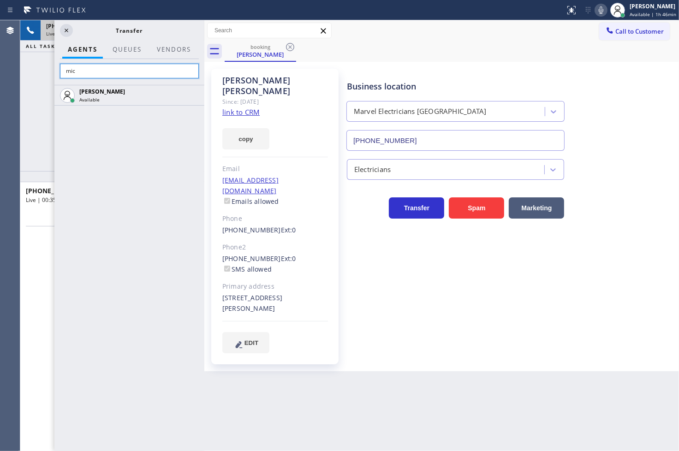
type input "mic"
click at [140, 153] on div "[PERSON_NAME] Available" at bounding box center [129, 268] width 150 height 366
click at [132, 172] on div "[PERSON_NAME] Available" at bounding box center [129, 268] width 150 height 366
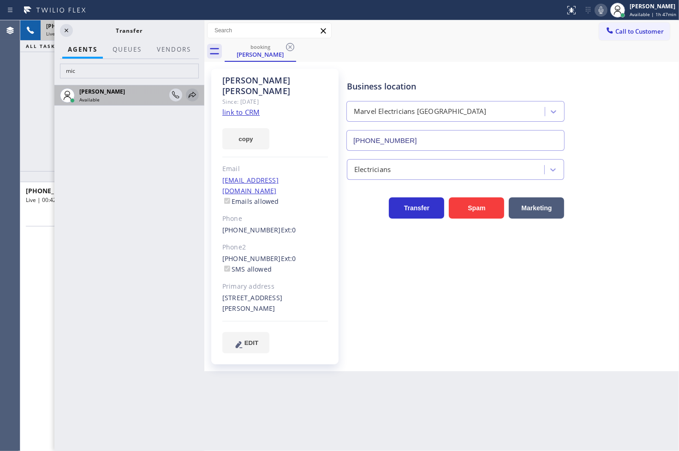
click at [191, 94] on icon at bounding box center [192, 95] width 7 height 6
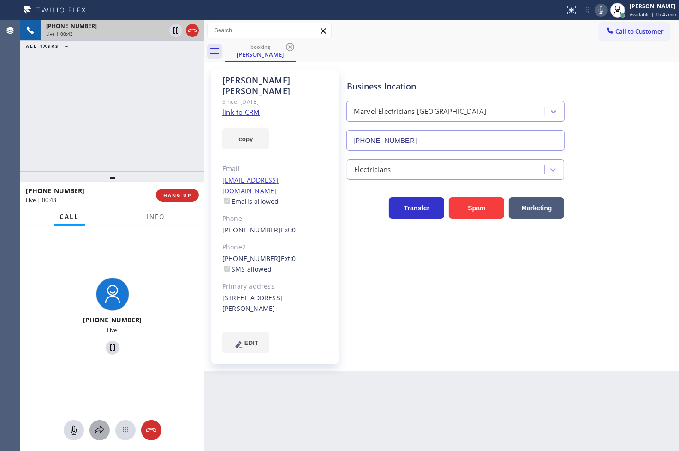
click at [99, 430] on icon at bounding box center [99, 430] width 11 height 11
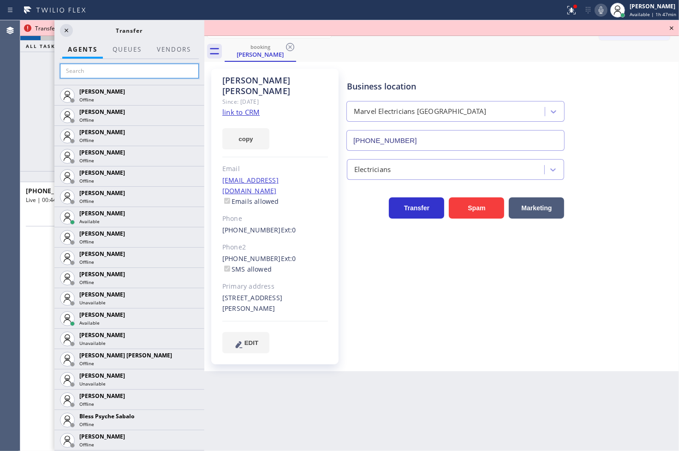
click at [120, 68] on input "text" at bounding box center [129, 71] width 139 height 15
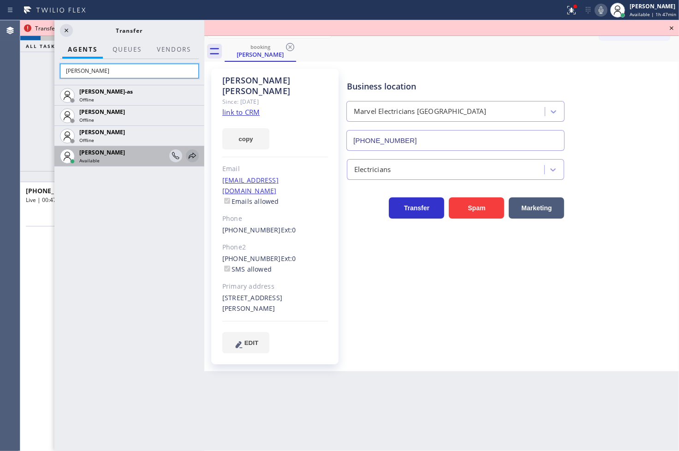
type input "[PERSON_NAME]"
click at [190, 154] on icon at bounding box center [192, 155] width 11 height 11
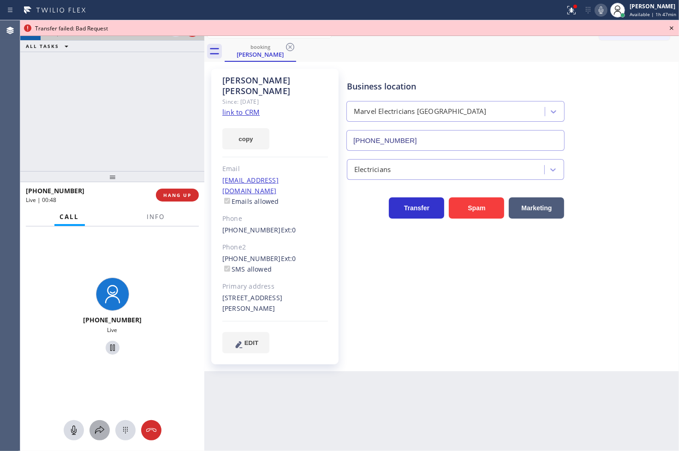
click at [98, 429] on icon at bounding box center [99, 430] width 11 height 11
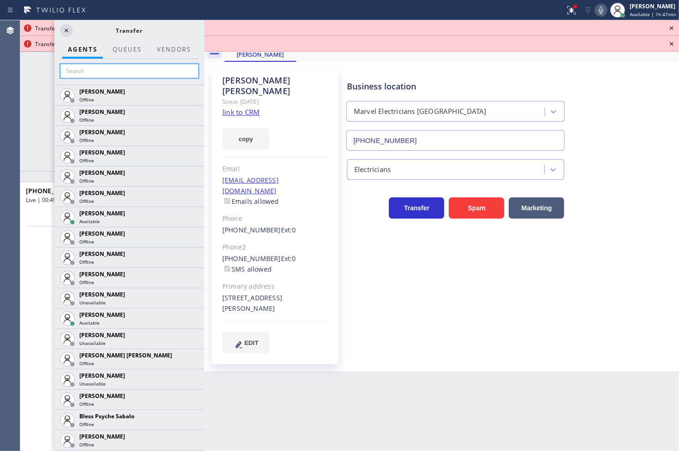
click at [103, 66] on input "text" at bounding box center [129, 71] width 139 height 15
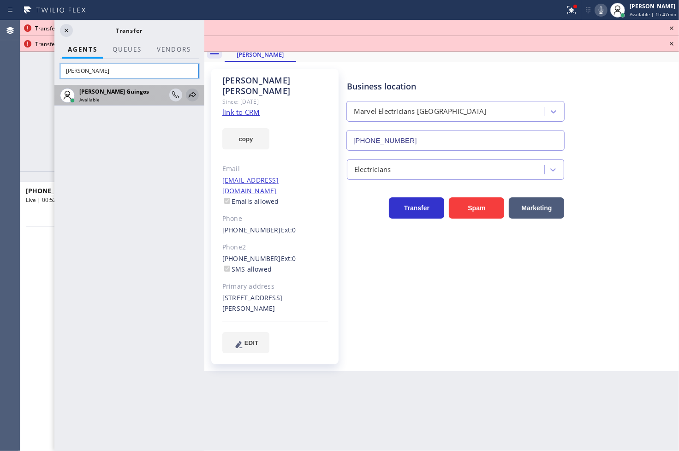
type input "[PERSON_NAME]"
click at [195, 94] on icon at bounding box center [192, 95] width 7 height 6
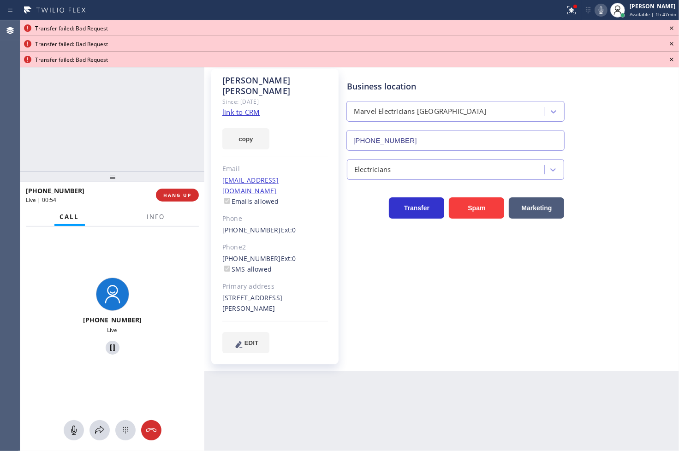
click at [670, 29] on icon at bounding box center [671, 28] width 11 height 11
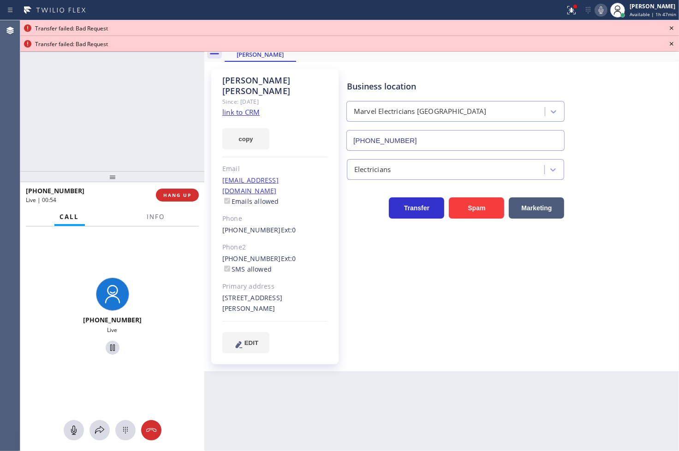
click at [670, 29] on icon at bounding box center [671, 28] width 11 height 11
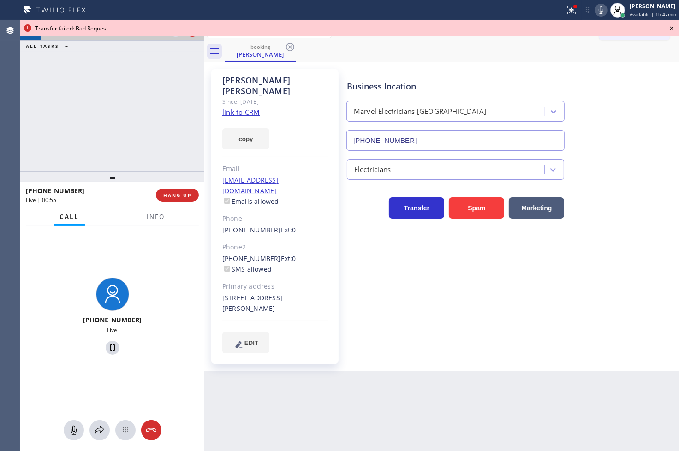
click at [670, 29] on icon at bounding box center [671, 28] width 11 height 11
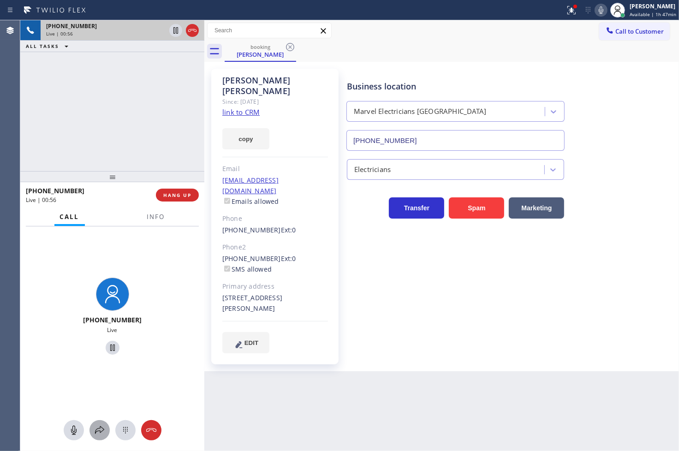
click at [99, 430] on icon at bounding box center [99, 430] width 11 height 11
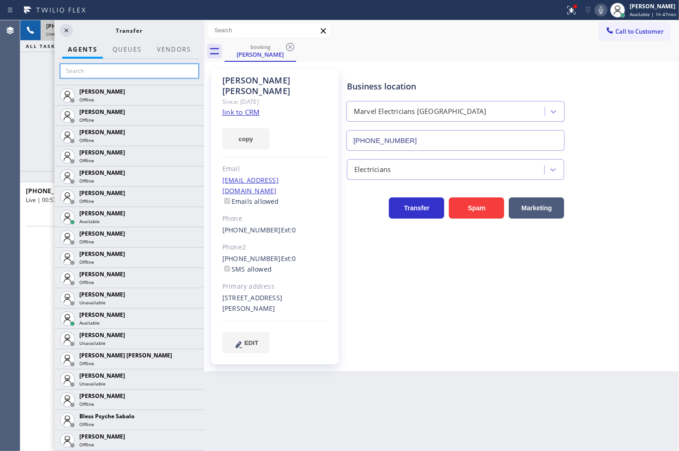
click at [104, 72] on input "text" at bounding box center [129, 71] width 139 height 15
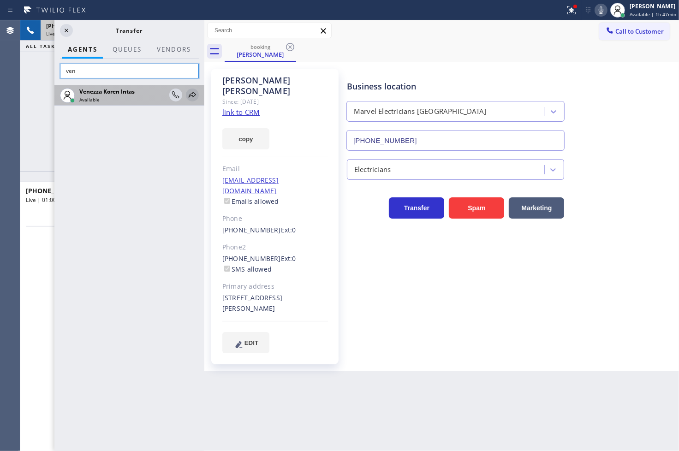
type input "ven"
click at [189, 96] on icon at bounding box center [192, 95] width 7 height 6
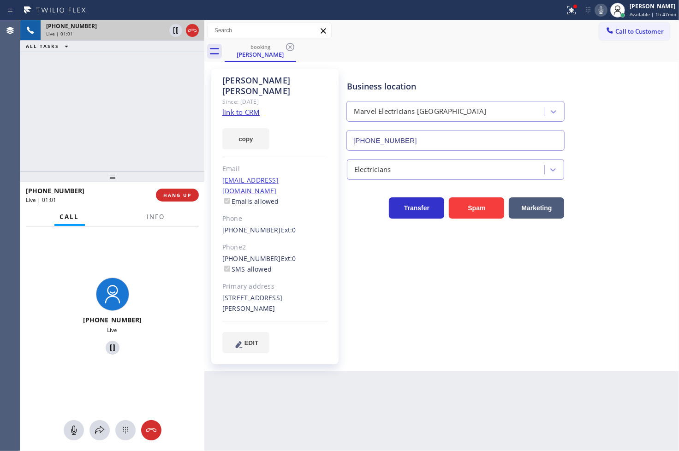
click at [596, 12] on icon at bounding box center [601, 10] width 11 height 11
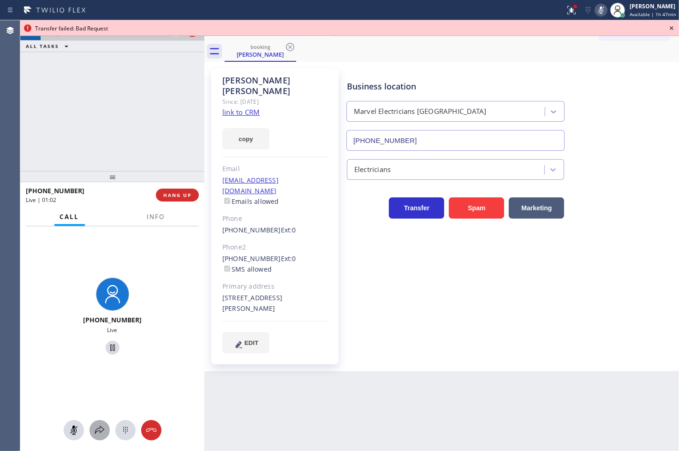
click at [99, 428] on icon at bounding box center [99, 430] width 9 height 8
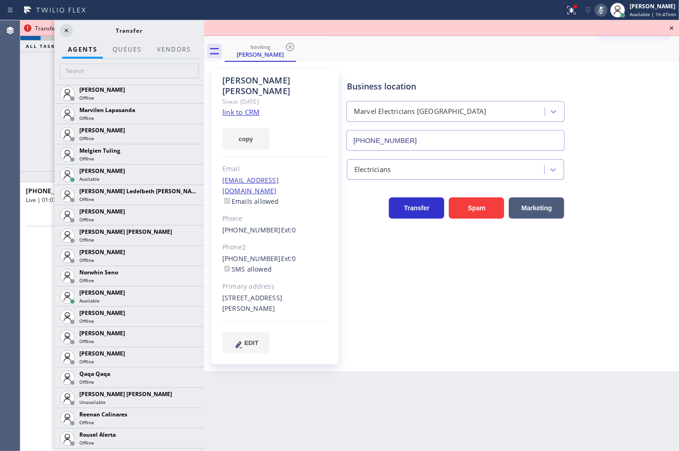
scroll to position [1640, 0]
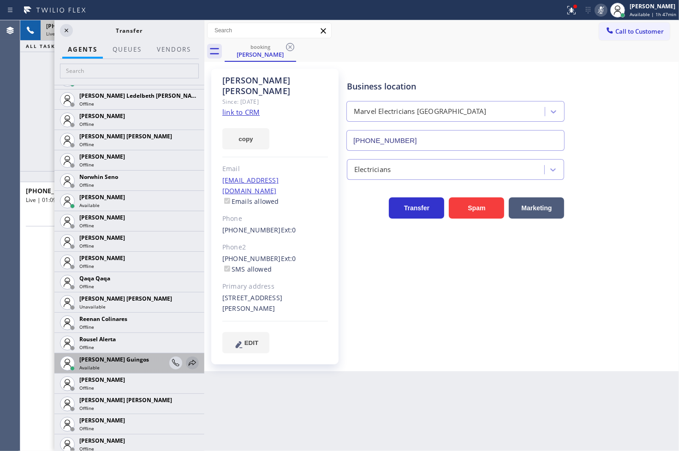
click at [189, 361] on icon at bounding box center [192, 363] width 7 height 6
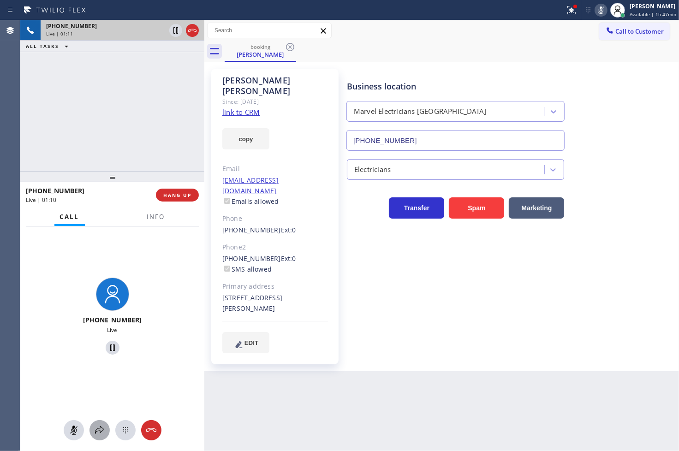
click at [102, 432] on icon at bounding box center [99, 430] width 11 height 11
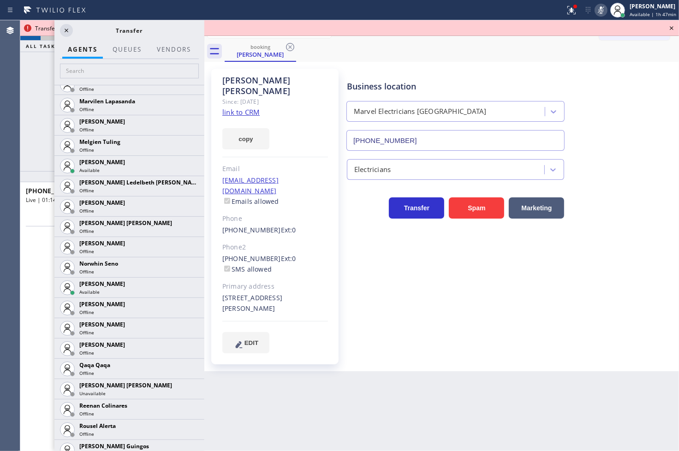
scroll to position [1764, 0]
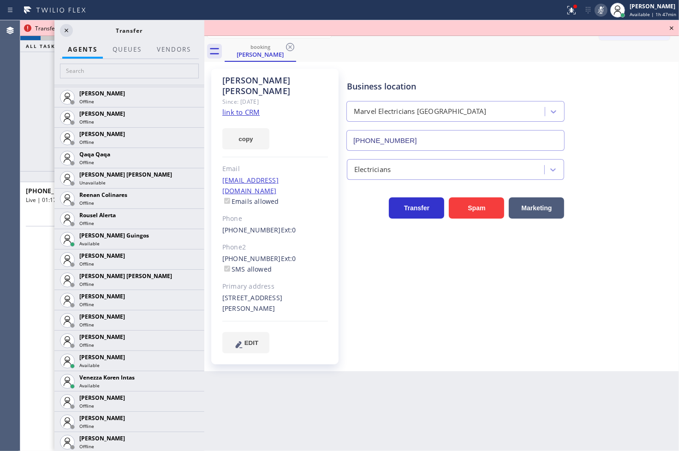
click at [0, 0] on icon at bounding box center [0, 0] width 0 height 0
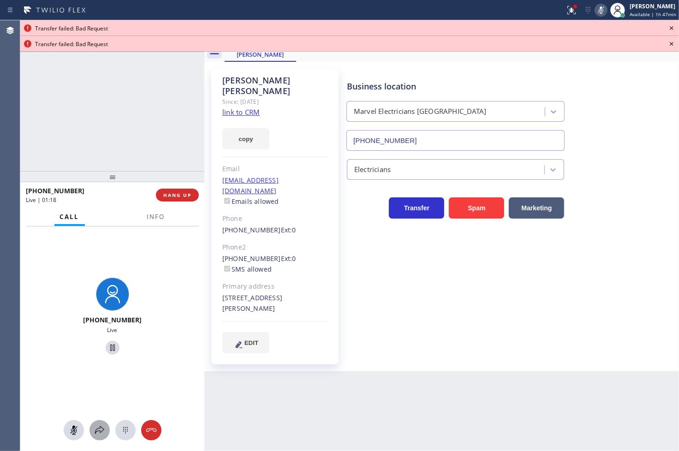
click at [102, 424] on button at bounding box center [100, 430] width 20 height 20
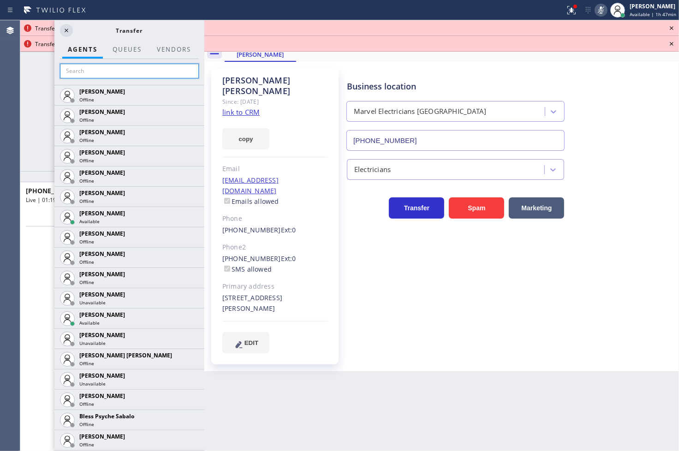
click at [130, 67] on input "text" at bounding box center [129, 71] width 139 height 15
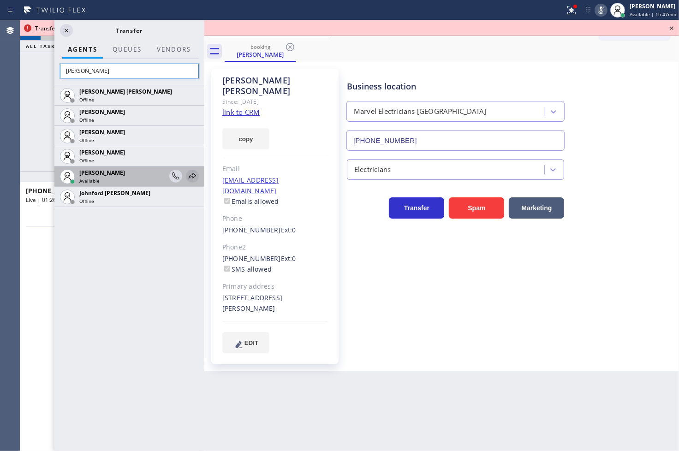
type input "[PERSON_NAME]"
click at [192, 174] on icon at bounding box center [192, 176] width 7 height 6
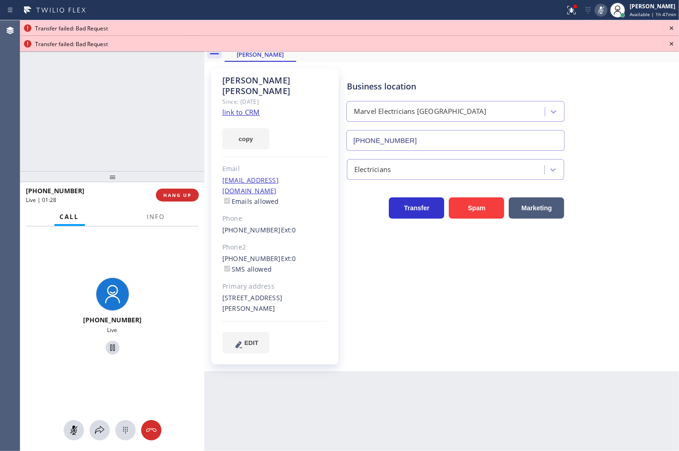
click at [671, 26] on icon at bounding box center [671, 28] width 11 height 11
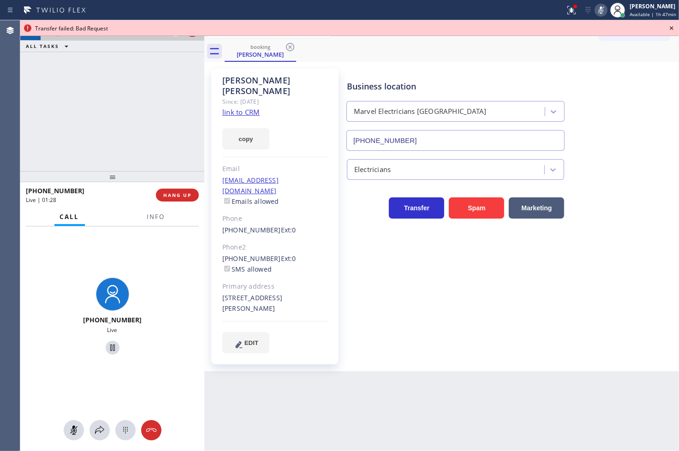
click at [671, 26] on icon at bounding box center [671, 28] width 11 height 11
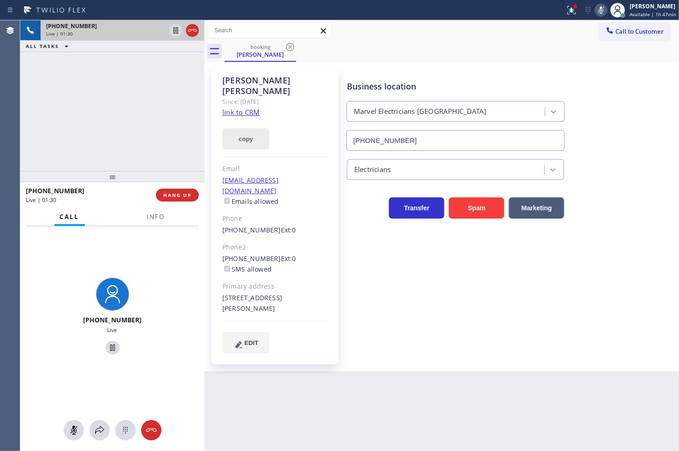
click at [245, 128] on button "copy" at bounding box center [245, 138] width 47 height 21
click at [48, 283] on div "[PHONE_NUMBER] Live" at bounding box center [112, 318] width 184 height 183
click at [596, 10] on icon at bounding box center [601, 10] width 11 height 11
click at [63, 137] on div "[PHONE_NUMBER] Live | 02:05 ALL TASKS ALL TASKS ACTIVE TASKS TASKS IN WRAP UP" at bounding box center [112, 95] width 184 height 151
click at [509, 383] on div "Back to Dashboard Change Sender ID Customers Technicians Select a contact Outbo…" at bounding box center [441, 235] width 475 height 431
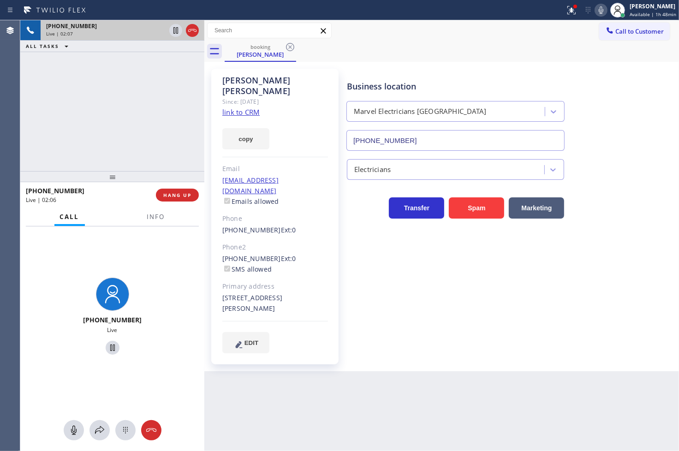
click at [134, 146] on div "[PHONE_NUMBER] Live | 02:07 ALL TASKS ALL TASKS ACTIVE TASKS TASKS IN WRAP UP" at bounding box center [112, 95] width 184 height 151
click at [155, 215] on span "Info" at bounding box center [156, 217] width 18 height 8
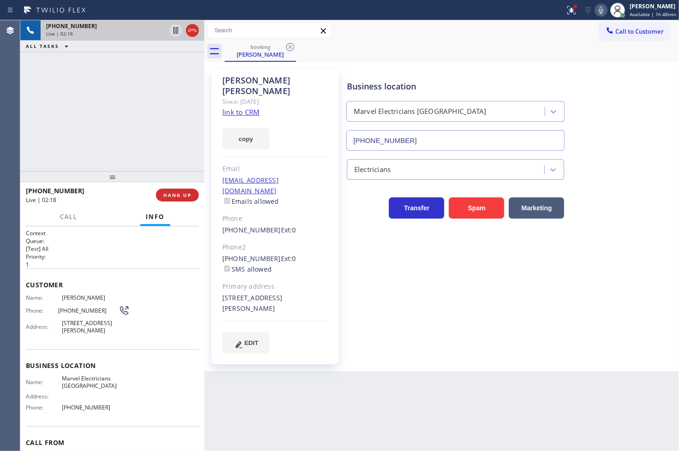
click at [88, 145] on div "[PHONE_NUMBER] Live | 02:18 ALL TASKS ALL TASKS ACTIVE TASKS TASKS IN WRAP UP" at bounding box center [112, 95] width 184 height 151
click at [68, 139] on div "[PHONE_NUMBER] Live | 02:26 ALL TASKS ALL TASKS ACTIVE TASKS TASKS IN WRAP UP" at bounding box center [112, 95] width 184 height 151
click at [86, 209] on div "Call Info" at bounding box center [112, 217] width 173 height 18
click at [84, 104] on div "[PHONE_NUMBER] Live | 02:34 ALL TASKS ALL TASKS ACTIVE TASKS TASKS IN WRAP UP" at bounding box center [112, 95] width 184 height 151
click at [70, 147] on div "[PHONE_NUMBER] Live | 02:39 ALL TASKS ALL TASKS ACTIVE TASKS TASKS IN WRAP UP" at bounding box center [112, 95] width 184 height 151
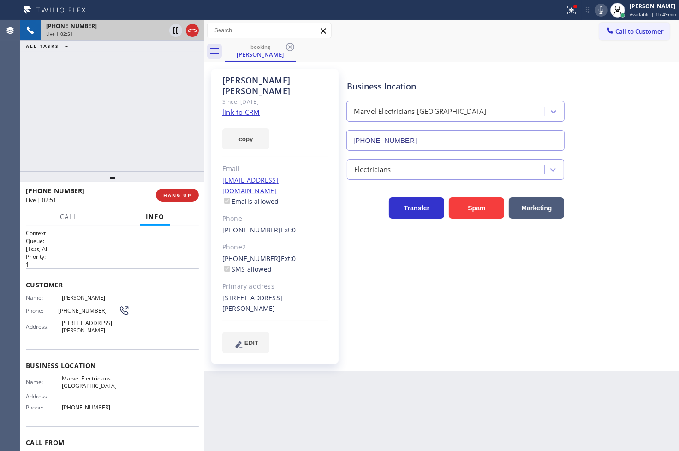
click at [56, 143] on div "[PHONE_NUMBER] Live | 02:51 ALL TASKS ALL TASKS ACTIVE TASKS TASKS IN WRAP UP" at bounding box center [112, 95] width 184 height 151
click at [80, 159] on div "[PHONE_NUMBER] Live | 03:06 ALL TASKS ALL TASKS ACTIVE TASKS TASKS IN WRAP UP" at bounding box center [112, 95] width 184 height 151
click at [80, 159] on div "[PHONE_NUMBER] Live | 03:08 ALL TASKS ALL TASKS ACTIVE TASKS TASKS IN WRAP UP" at bounding box center [112, 95] width 184 height 151
click at [80, 159] on div "[PHONE_NUMBER] Live | 03:09 ALL TASKS ALL TASKS ACTIVE TASKS TASKS IN WRAP UP" at bounding box center [112, 95] width 184 height 151
click at [122, 120] on div "[PHONE_NUMBER] Live | 03:10 ALL TASKS ALL TASKS ACTIVE TASKS TASKS IN WRAP UP" at bounding box center [112, 95] width 184 height 151
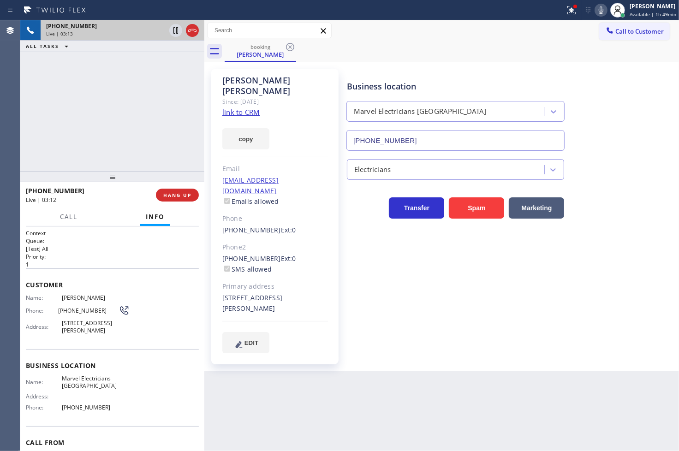
click at [466, 285] on div "Business location Marvel Electricians [GEOGRAPHIC_DATA] [PHONE_NUMBER] Electric…" at bounding box center [511, 211] width 332 height 280
click at [174, 196] on span "HANG UP" at bounding box center [177, 195] width 28 height 6
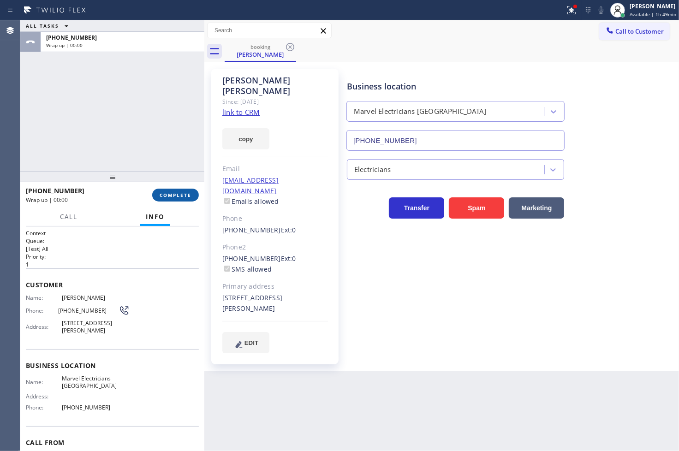
click at [174, 196] on span "COMPLETE" at bounding box center [176, 195] width 32 height 6
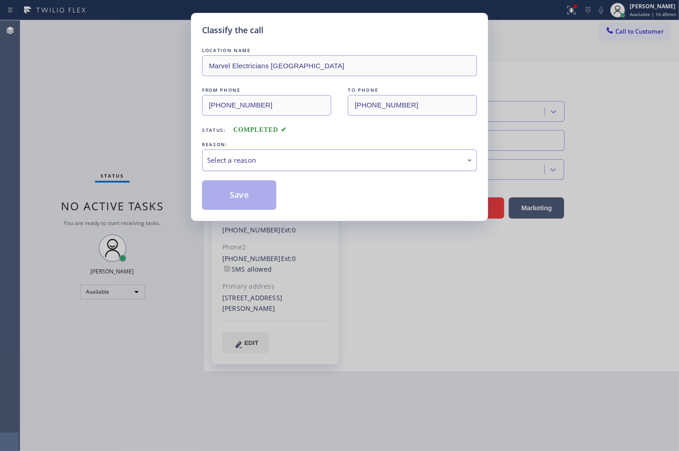
click at [247, 160] on div "Select a reason" at bounding box center [339, 160] width 265 height 11
click at [257, 156] on div "Tech, Unknown/didnt ring" at bounding box center [339, 160] width 265 height 11
click at [256, 183] on button "Save" at bounding box center [239, 195] width 74 height 30
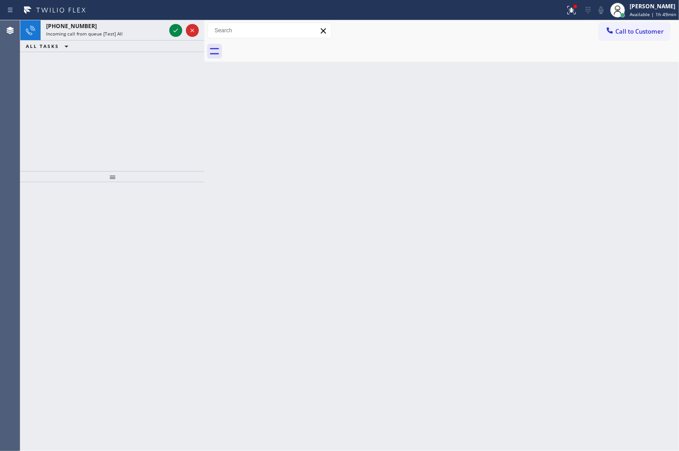
click at [26, 93] on div "[PHONE_NUMBER] Incoming call from queue [Test] All ALL TASKS ALL TASKS ACTIVE T…" at bounding box center [112, 95] width 184 height 151
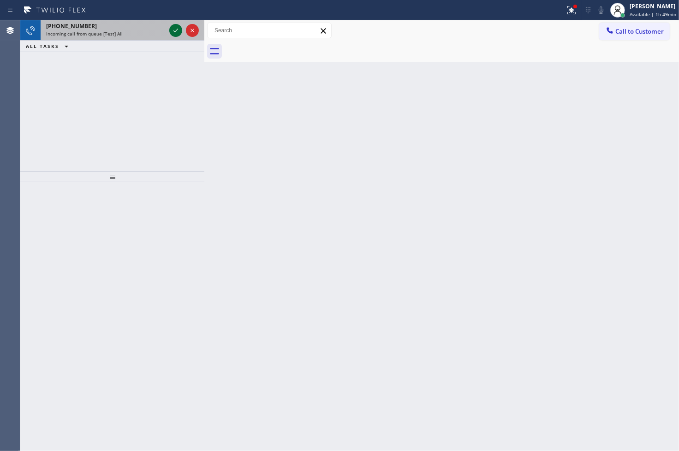
click at [175, 30] on icon at bounding box center [175, 30] width 11 height 11
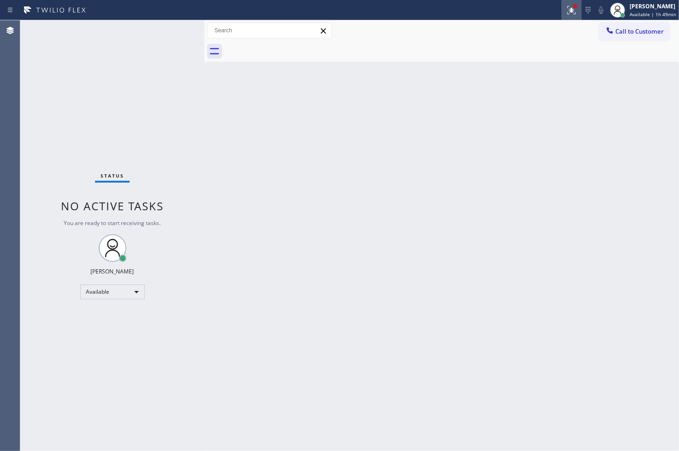
click at [567, 16] on button at bounding box center [571, 10] width 20 height 20
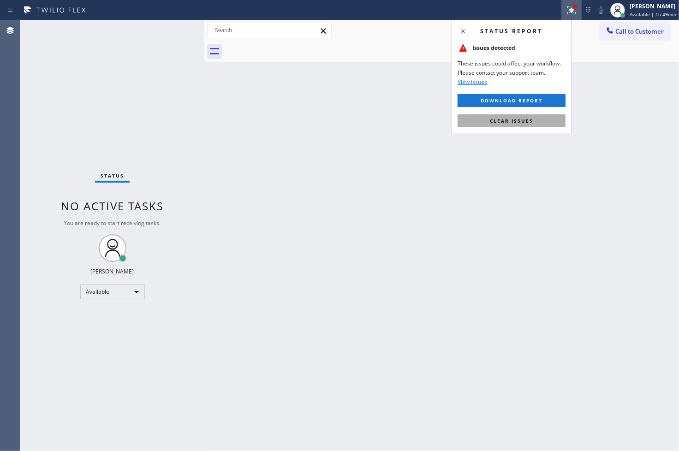
click at [537, 125] on button "Clear issues" at bounding box center [512, 120] width 108 height 13
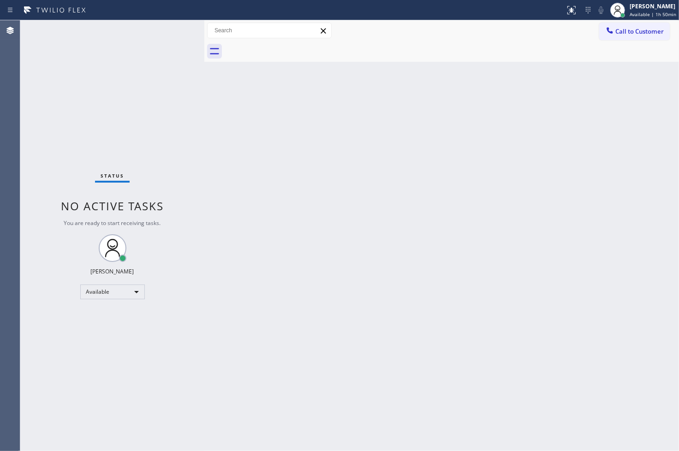
click at [173, 26] on div "Status No active tasks You are ready to start receiving tasks. [PERSON_NAME]" at bounding box center [112, 235] width 184 height 431
click at [82, 111] on div "Status No active tasks You are ready to start receiving tasks. [PERSON_NAME]" at bounding box center [112, 235] width 184 height 431
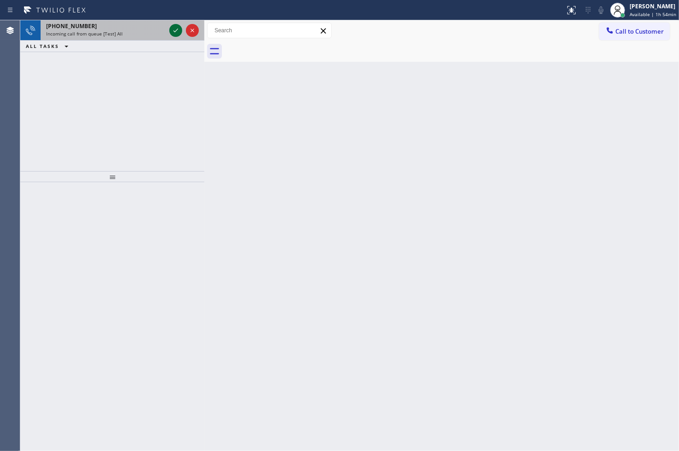
click at [176, 28] on icon at bounding box center [175, 30] width 11 height 11
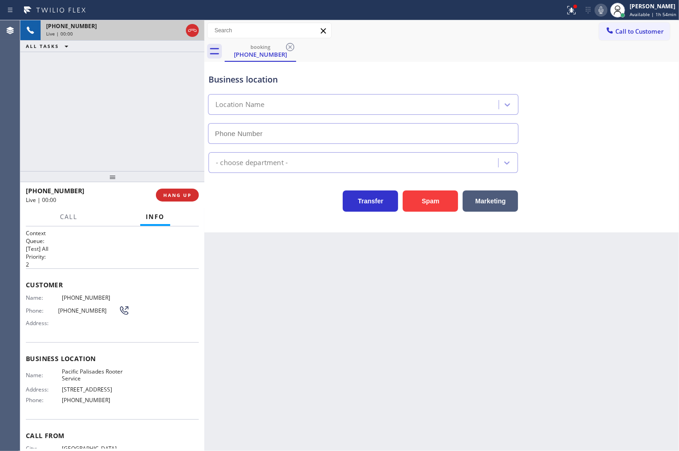
type input "[PHONE_NUMBER]"
click at [83, 173] on div at bounding box center [112, 176] width 184 height 11
click at [258, 211] on div "Transfer Spam Marketing" at bounding box center [363, 199] width 313 height 26
click at [114, 125] on div "[PHONE_NUMBER] Live | 00:17 ALL TASKS ALL TASKS ACTIVE TASKS TASKS IN WRAP UP" at bounding box center [112, 95] width 184 height 151
click at [125, 125] on div "[PHONE_NUMBER] Live | 00:18 ALL TASKS ALL TASKS ACTIVE TASKS TASKS IN WRAP UP" at bounding box center [112, 95] width 184 height 151
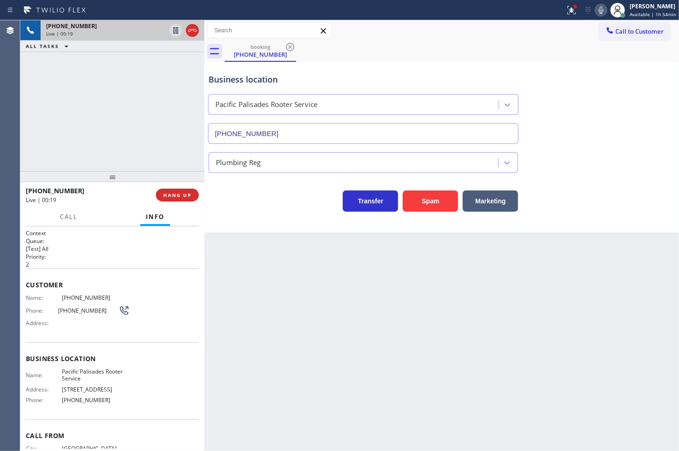
click at [230, 221] on div "Business location Pacific Palisades Rooter Service [PHONE_NUMBER] Plumbing Reg …" at bounding box center [441, 147] width 475 height 171
click at [157, 151] on div "[PHONE_NUMBER] Live | 00:22 ALL TASKS ALL TASKS ACTIVE TASKS TASKS IN WRAP UP" at bounding box center [112, 95] width 184 height 151
click at [249, 198] on div "Transfer Spam Marketing" at bounding box center [363, 199] width 313 height 26
click at [191, 190] on button "HANG UP" at bounding box center [177, 195] width 43 height 13
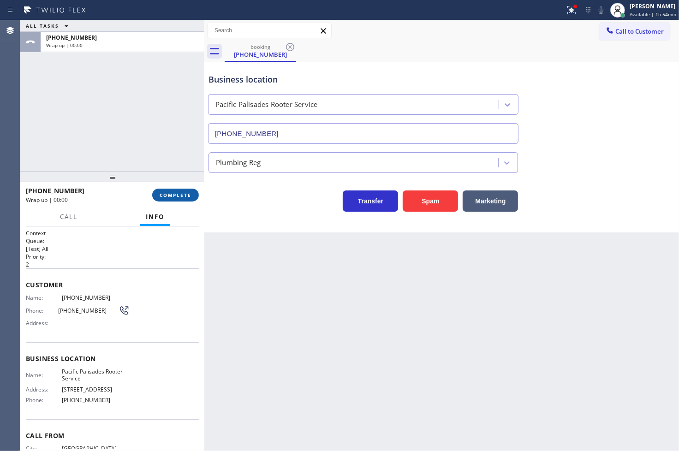
click at [186, 193] on span "COMPLETE" at bounding box center [176, 195] width 32 height 6
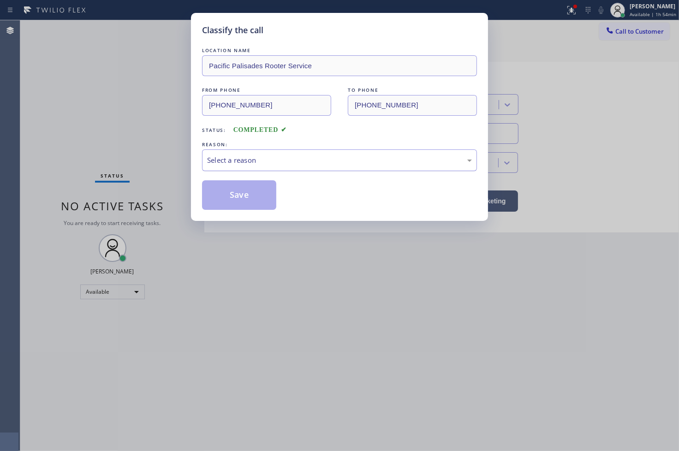
click at [233, 162] on div "Select a reason" at bounding box center [339, 160] width 265 height 11
click at [228, 199] on button "Save" at bounding box center [239, 195] width 74 height 30
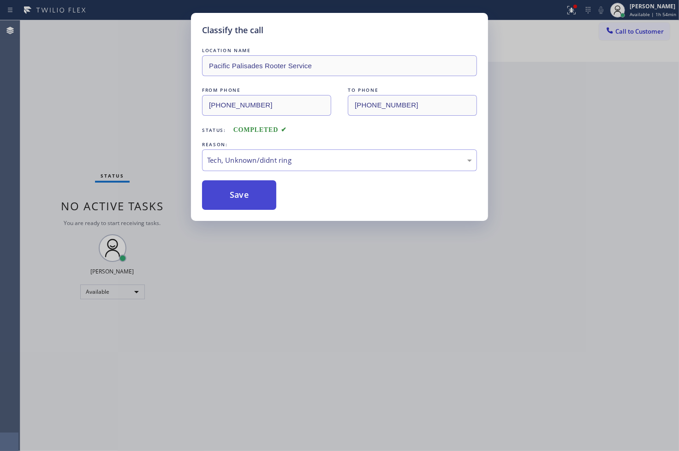
click at [228, 199] on button "Save" at bounding box center [239, 195] width 74 height 30
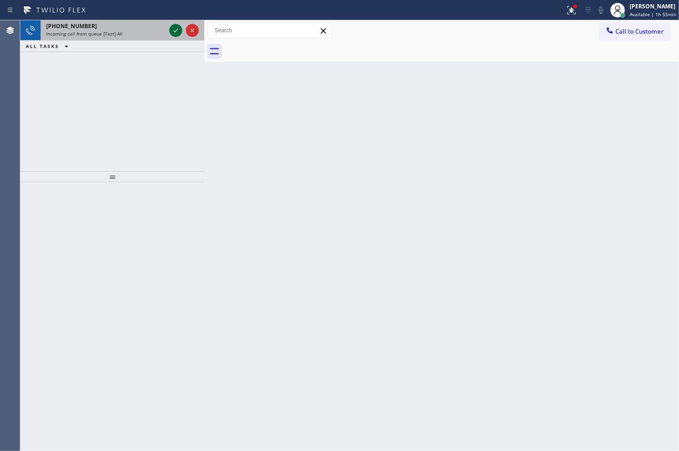
click at [174, 30] on icon at bounding box center [175, 30] width 11 height 11
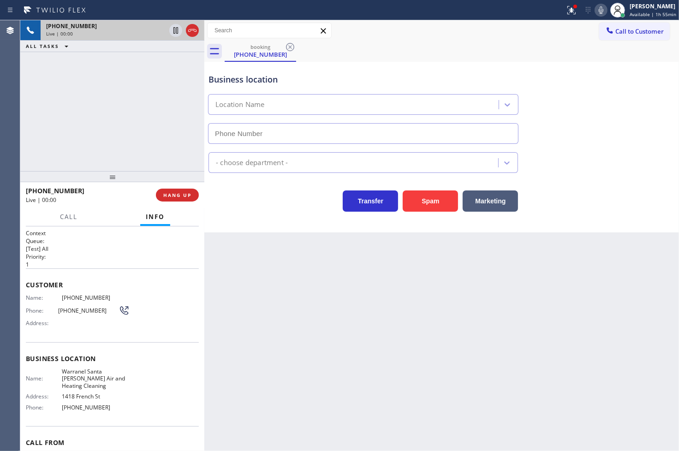
type input "[PHONE_NUMBER]"
click at [566, 7] on icon at bounding box center [571, 10] width 11 height 11
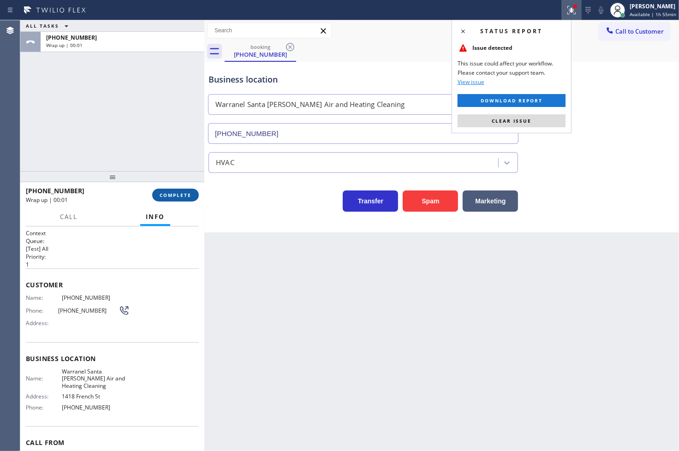
click at [188, 195] on span "COMPLETE" at bounding box center [176, 195] width 32 height 6
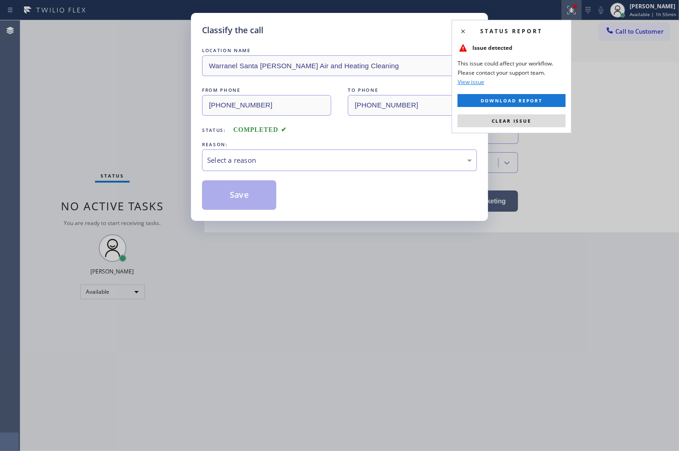
click at [242, 164] on div "Select a reason" at bounding box center [339, 160] width 265 height 11
click at [233, 201] on button "Save" at bounding box center [239, 195] width 74 height 30
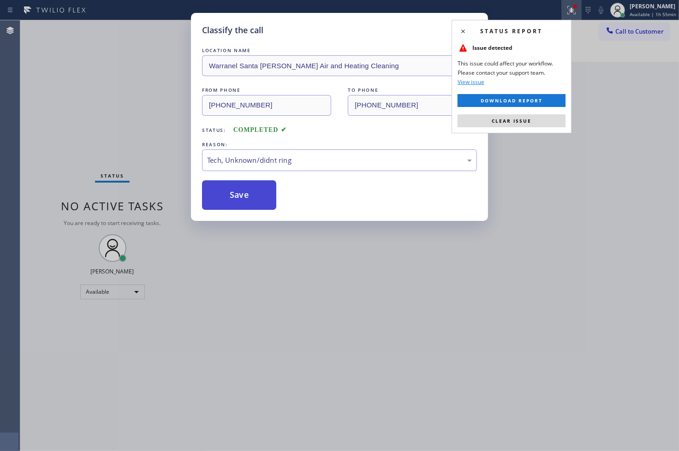
click at [233, 201] on button "Save" at bounding box center [239, 195] width 74 height 30
click at [537, 123] on button "Clear issue" at bounding box center [512, 120] width 108 height 13
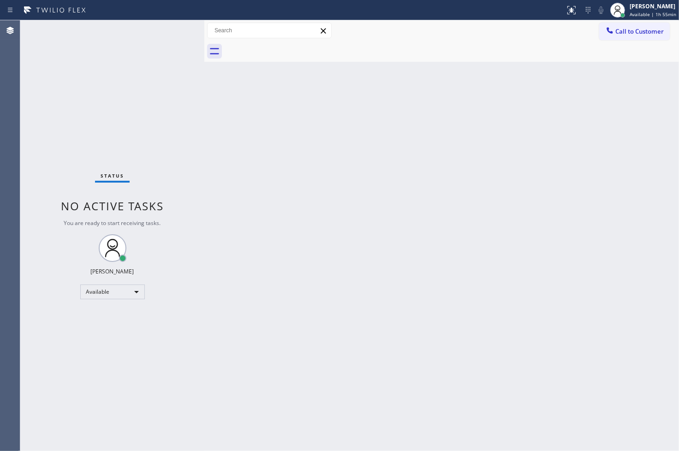
click at [164, 30] on div "Status No active tasks You are ready to start receiving tasks. [PERSON_NAME]" at bounding box center [112, 235] width 184 height 431
click at [441, 236] on div "Back to Dashboard Change Sender ID Customers Technicians Select a contact Outbo…" at bounding box center [441, 235] width 475 height 431
click at [172, 29] on div "Status No active tasks You are ready to start receiving tasks. [PERSON_NAME]" at bounding box center [112, 235] width 184 height 431
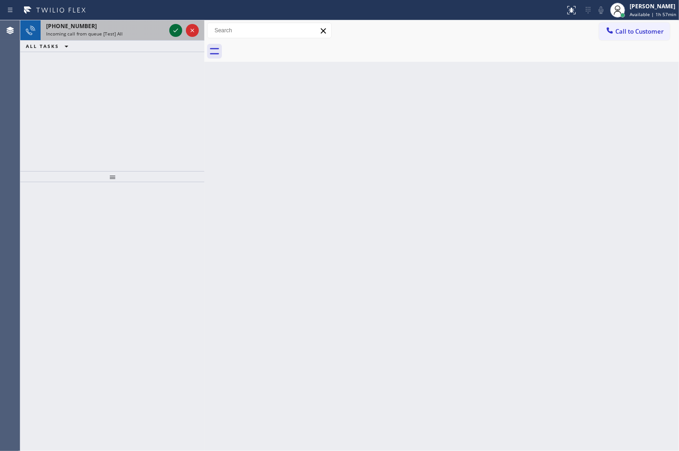
click at [172, 29] on icon at bounding box center [175, 30] width 11 height 11
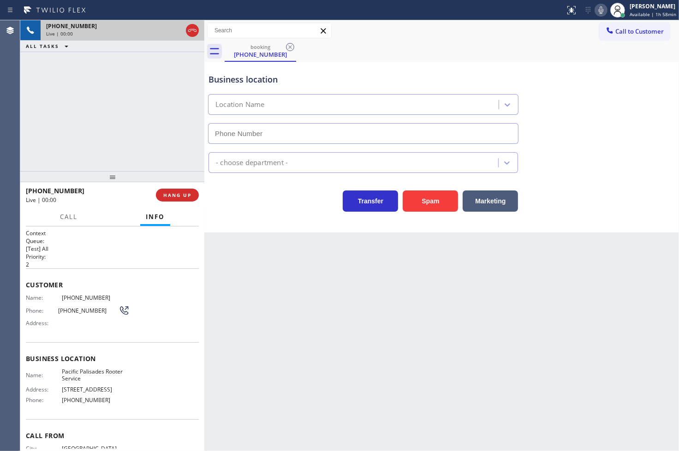
type input "[PHONE_NUMBER]"
click at [233, 212] on div "Business location Pacific Palisades Rooter Service [PHONE_NUMBER] Plumbing Reg …" at bounding box center [441, 147] width 475 height 171
click at [213, 197] on div "Transfer Spam Marketing" at bounding box center [363, 199] width 313 height 26
click at [134, 153] on div "[PHONE_NUMBER] Live | 00:07 ALL TASKS ALL TASKS ACTIVE TASKS TASKS IN WRAP UP" at bounding box center [112, 95] width 184 height 151
click at [171, 139] on div "[PHONE_NUMBER] Live | 00:18 ALL TASKS ALL TASKS ACTIVE TASKS TASKS IN WRAP UP" at bounding box center [112, 95] width 184 height 151
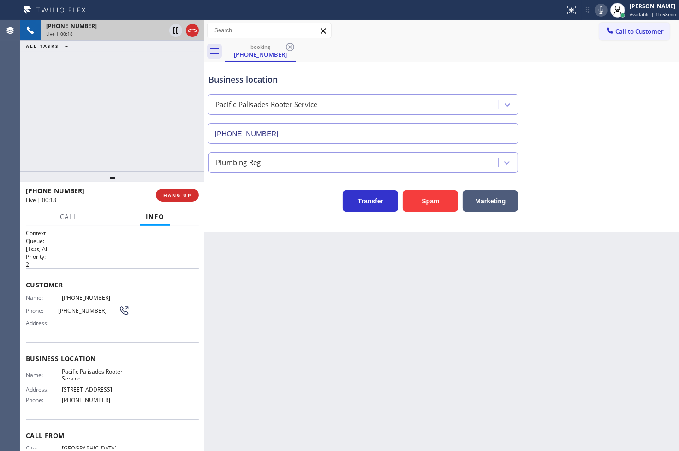
click at [224, 209] on div "Transfer Spam Marketing" at bounding box center [363, 199] width 313 height 26
click at [153, 155] on div "[PHONE_NUMBER] Live | 00:19 ALL TASKS ALL TASKS ACTIVE TASKS TASKS IN WRAP UP" at bounding box center [112, 95] width 184 height 151
click at [257, 242] on div "Back to Dashboard Change Sender ID Customers Technicians Select a contact Outbo…" at bounding box center [441, 235] width 475 height 431
click at [335, 220] on div "Business location Pacific Palisades Rooter Service [PHONE_NUMBER] Plumbing Reg …" at bounding box center [441, 147] width 475 height 171
click at [133, 137] on div "[PHONE_NUMBER] Live | 00:22 ALL TASKS ALL TASKS ACTIVE TASKS TASKS IN WRAP UP" at bounding box center [112, 95] width 184 height 151
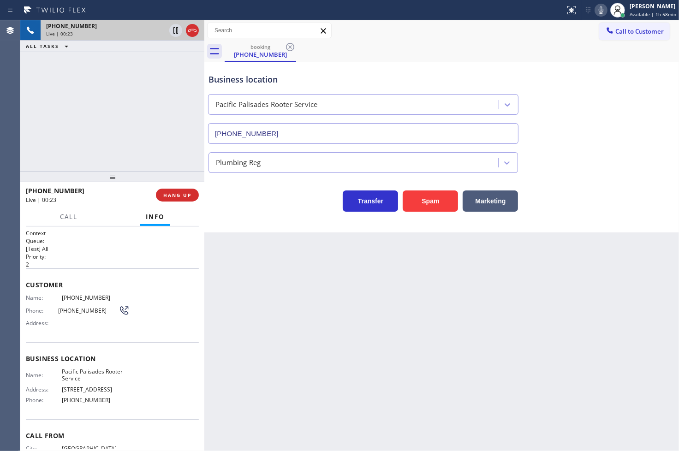
click at [259, 208] on div "Transfer Spam Marketing" at bounding box center [363, 199] width 313 height 26
click at [58, 215] on button "Call" at bounding box center [68, 217] width 29 height 18
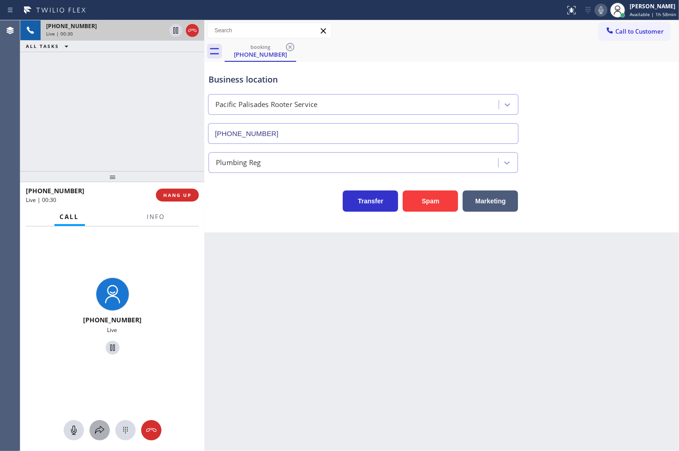
click at [95, 427] on icon at bounding box center [99, 430] width 11 height 11
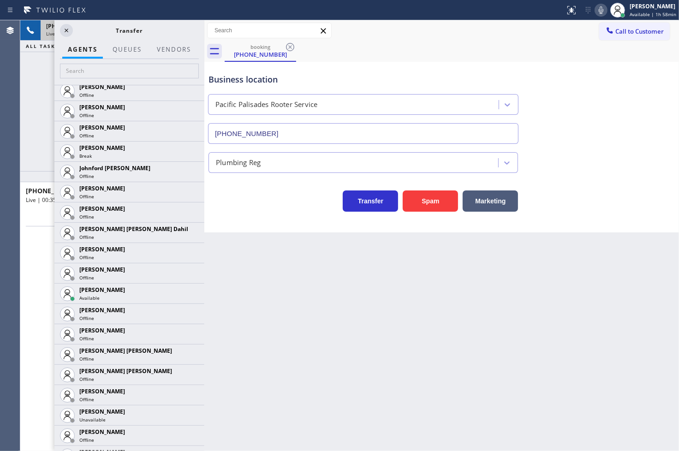
scroll to position [923, 0]
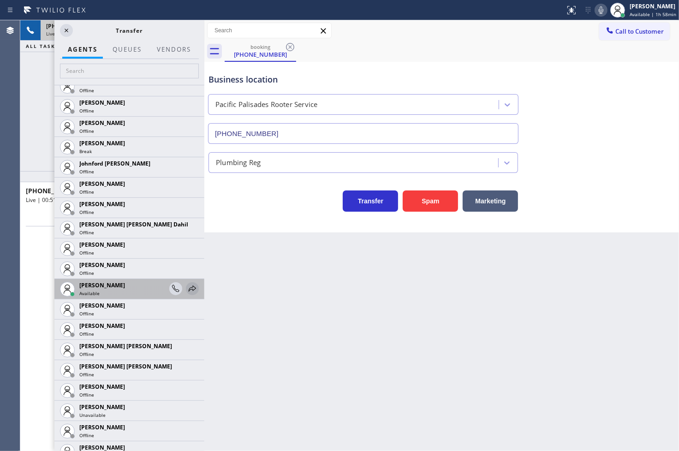
click at [187, 285] on icon at bounding box center [192, 288] width 11 height 11
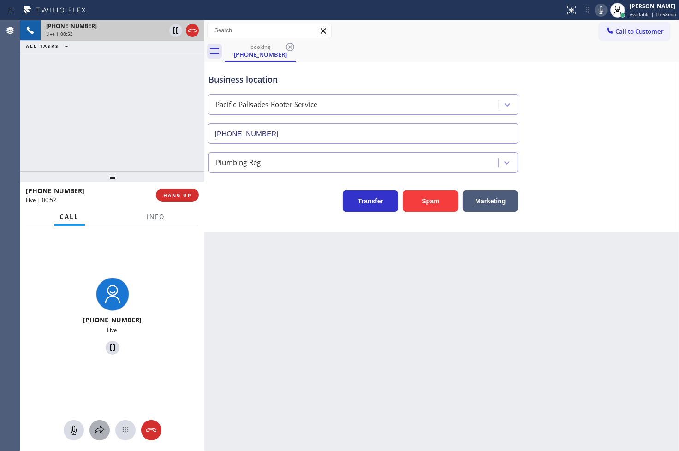
click at [94, 425] on icon at bounding box center [99, 430] width 11 height 11
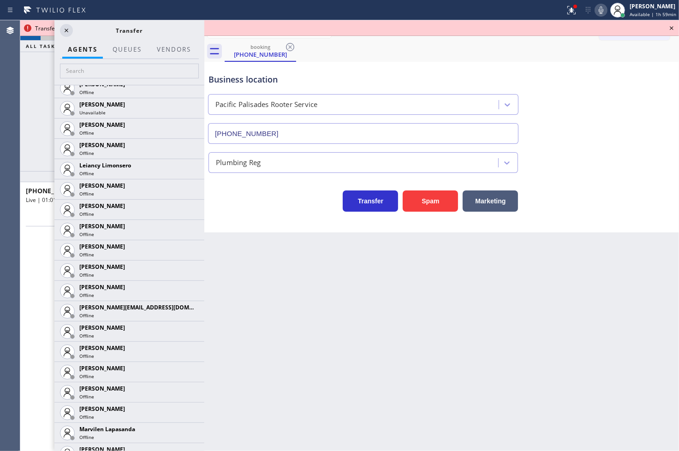
scroll to position [1332, 0]
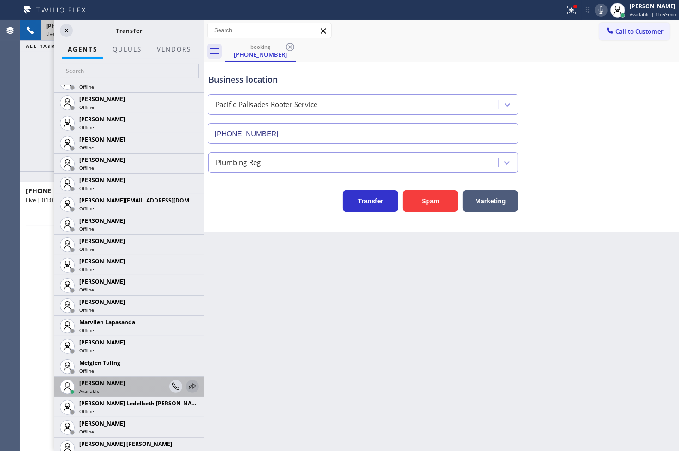
click at [189, 385] on icon at bounding box center [192, 386] width 7 height 6
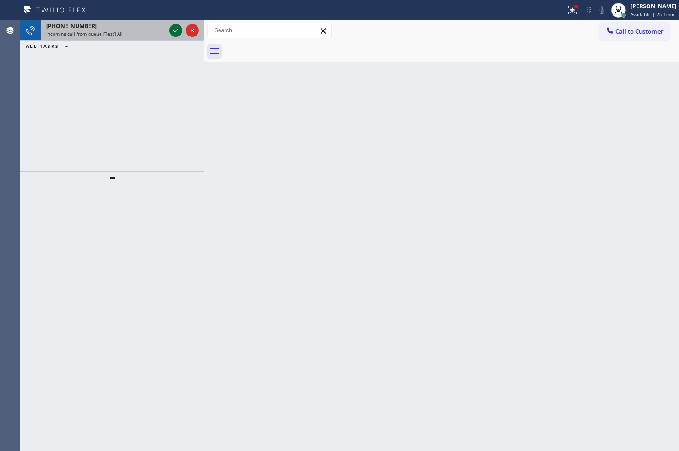
click at [177, 29] on icon at bounding box center [175, 30] width 11 height 11
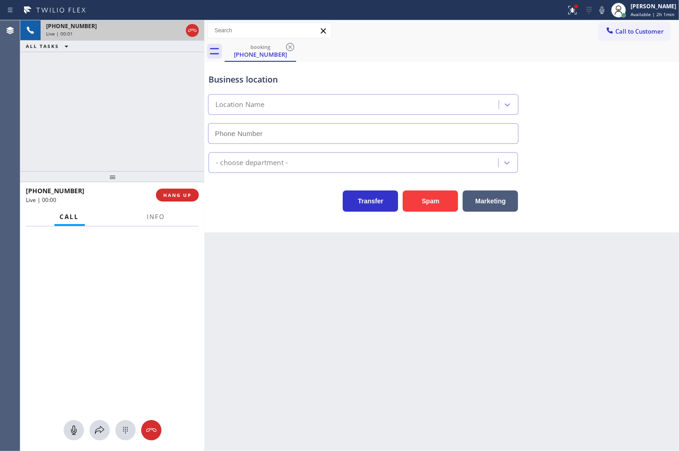
type input "(267) 662-2241"
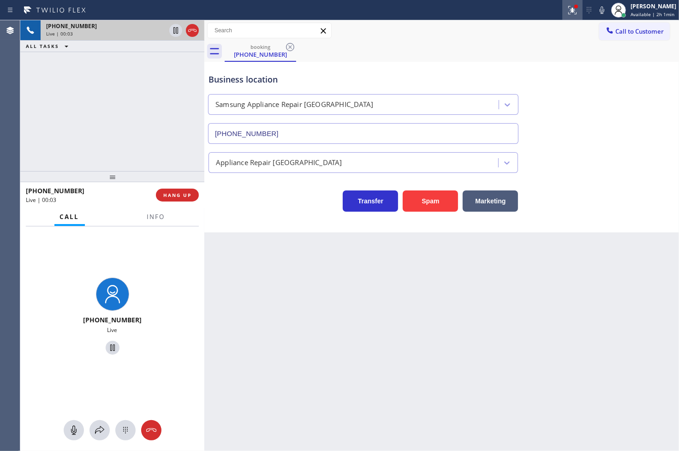
click at [567, 10] on icon at bounding box center [572, 10] width 11 height 11
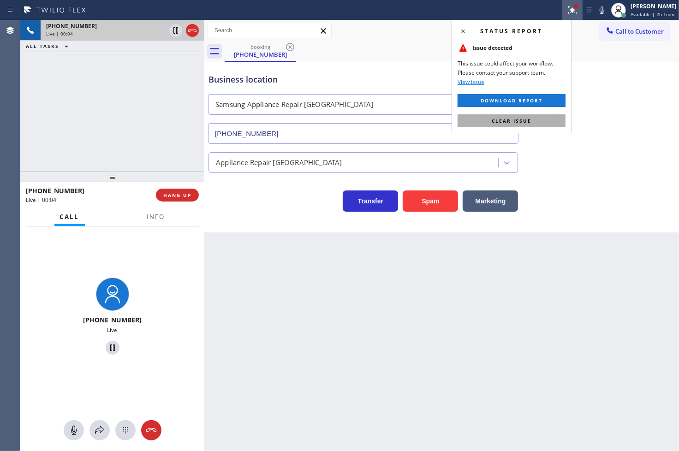
click at [538, 120] on button "Clear issue" at bounding box center [512, 120] width 108 height 13
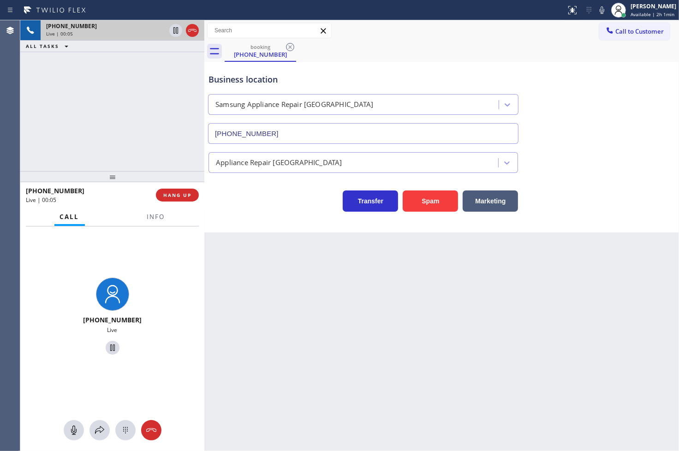
click at [113, 127] on div "+16462858538 Live | 00:05 ALL TASKS ALL TASKS ACTIVE TASKS TASKS IN WRAP UP" at bounding box center [112, 95] width 184 height 151
click at [217, 197] on div "Transfer Spam Marketing" at bounding box center [363, 199] width 313 height 26
click at [615, 348] on div "Back to Dashboard Change Sender ID Customers Technicians Select a contact Outbo…" at bounding box center [441, 235] width 475 height 431
click at [113, 128] on div "+16462858538 Live | 00:29 ALL TASKS ALL TASKS ACTIVE TASKS TASKS IN WRAP UP" at bounding box center [112, 95] width 184 height 151
click at [318, 258] on div "Back to Dashboard Change Sender ID Customers Technicians Select a contact Outbo…" at bounding box center [441, 235] width 475 height 431
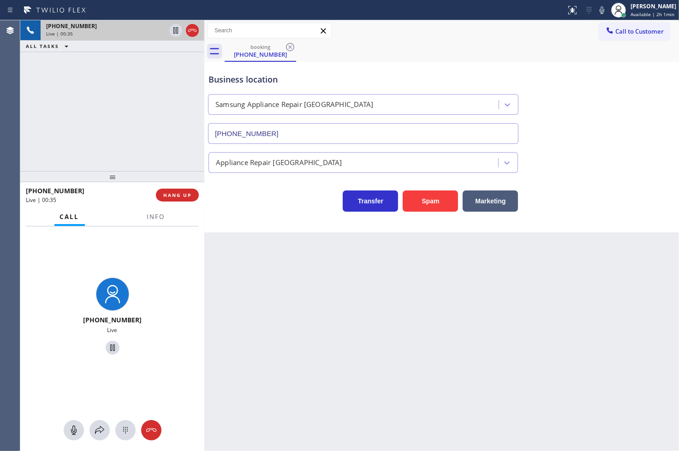
click at [169, 171] on div at bounding box center [112, 176] width 184 height 11
click at [169, 155] on div "+16462858538 Live | 00:44 ALL TASKS ALL TASKS ACTIVE TASKS TASKS IN WRAP UP" at bounding box center [112, 95] width 184 height 151
click at [242, 195] on div "Transfer Spam Marketing" at bounding box center [363, 199] width 313 height 26
click at [100, 427] on icon at bounding box center [99, 430] width 11 height 11
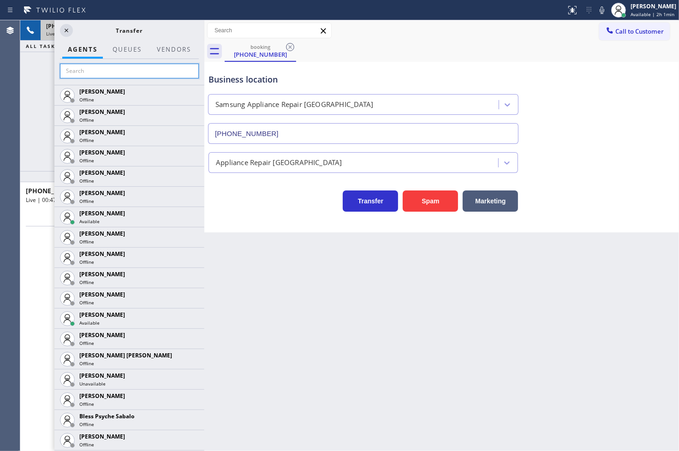
click at [107, 69] on input "text" at bounding box center [129, 71] width 139 height 15
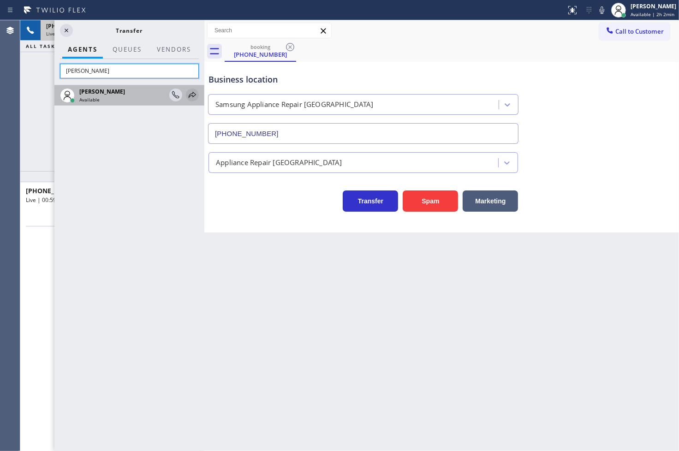
type input "[PERSON_NAME]"
click at [195, 93] on icon at bounding box center [192, 95] width 11 height 11
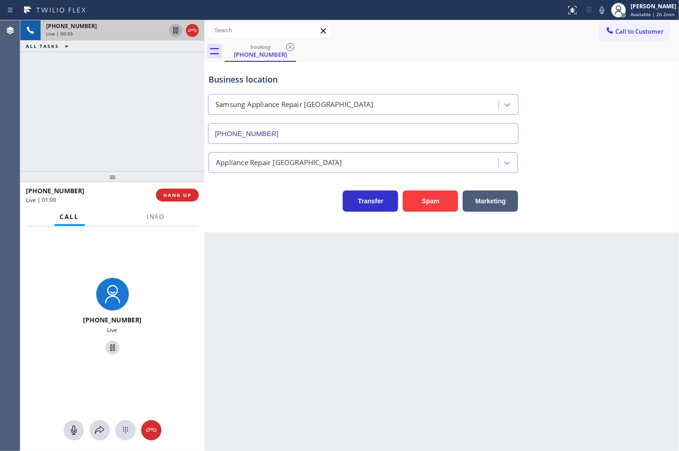
click at [174, 34] on icon at bounding box center [175, 30] width 11 height 11
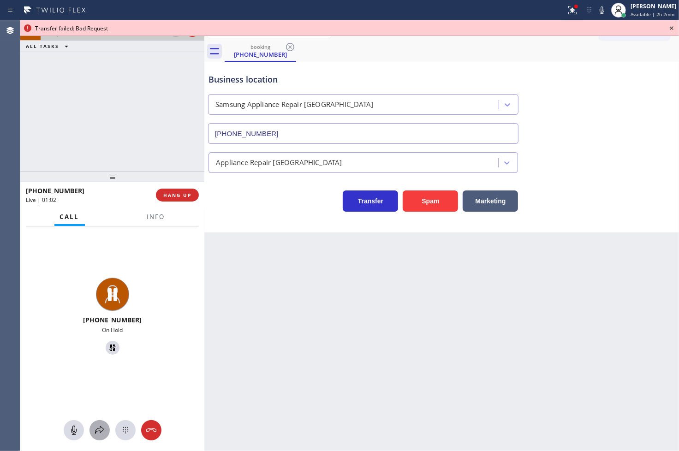
click at [101, 435] on icon at bounding box center [99, 430] width 11 height 11
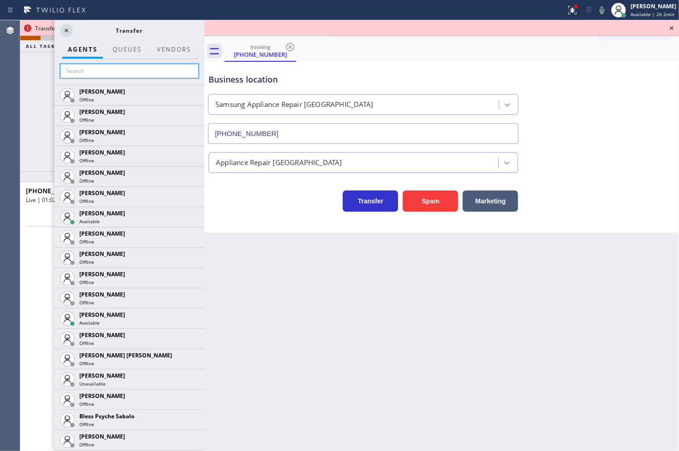
click at [118, 70] on input "text" at bounding box center [129, 71] width 139 height 15
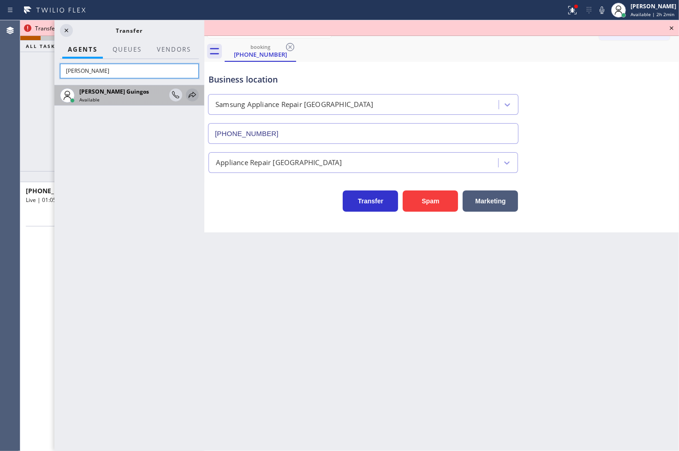
type input "[PERSON_NAME]"
click at [197, 97] on icon at bounding box center [192, 95] width 11 height 11
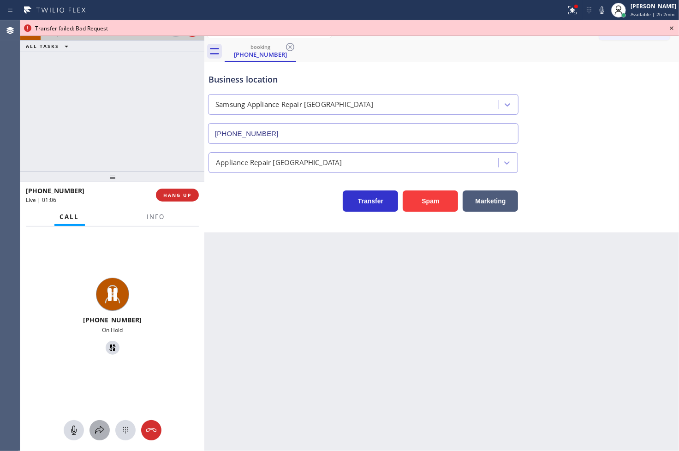
click at [99, 426] on icon at bounding box center [99, 430] width 11 height 11
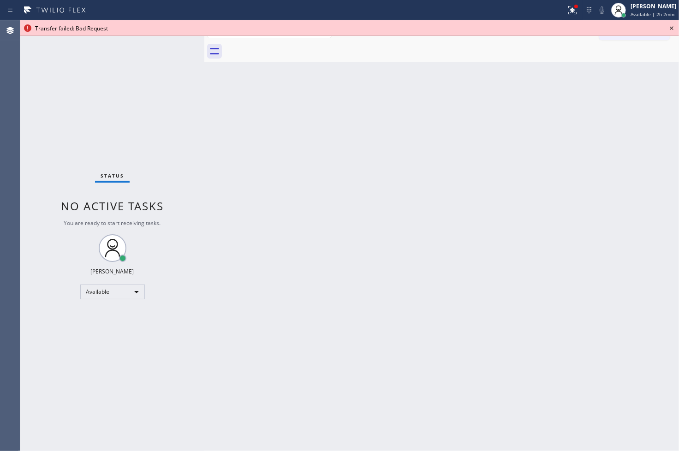
click at [675, 29] on icon at bounding box center [671, 28] width 11 height 11
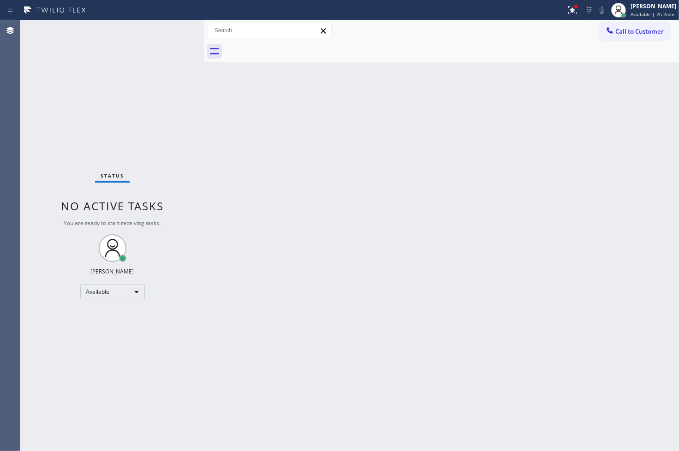
click at [32, 36] on div "Status No active tasks You are ready to start receiving tasks. [PERSON_NAME]" at bounding box center [112, 235] width 184 height 431
click at [37, 57] on div "Status No active tasks You are ready to start receiving tasks. [PERSON_NAME]" at bounding box center [112, 235] width 184 height 431
click at [178, 21] on div "Status No active tasks You are ready to start receiving tasks. [PERSON_NAME]" at bounding box center [112, 235] width 184 height 431
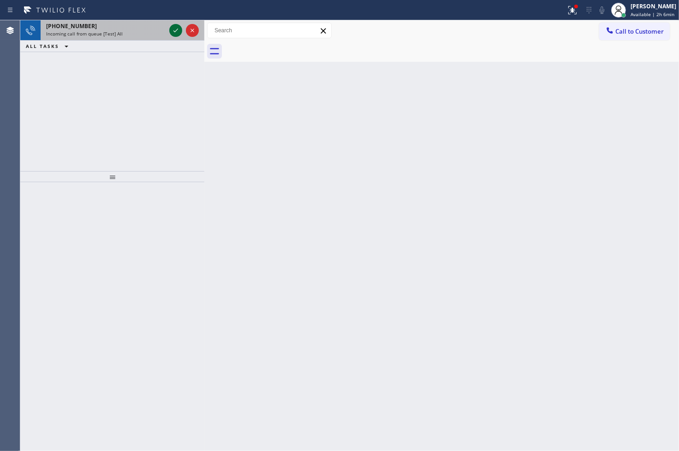
click at [172, 26] on icon at bounding box center [175, 30] width 11 height 11
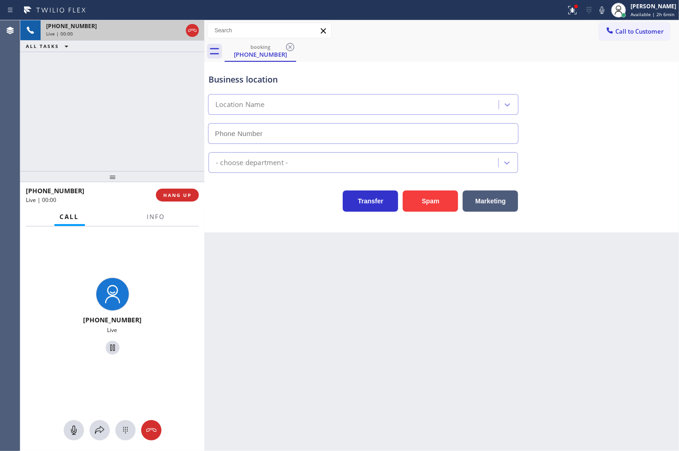
type input "(949) 565-4084"
click at [292, 279] on div "Back to Dashboard Change Sender ID Customers Technicians Select a contact Outbo…" at bounding box center [441, 235] width 475 height 431
click at [568, 9] on icon at bounding box center [572, 10] width 8 height 8
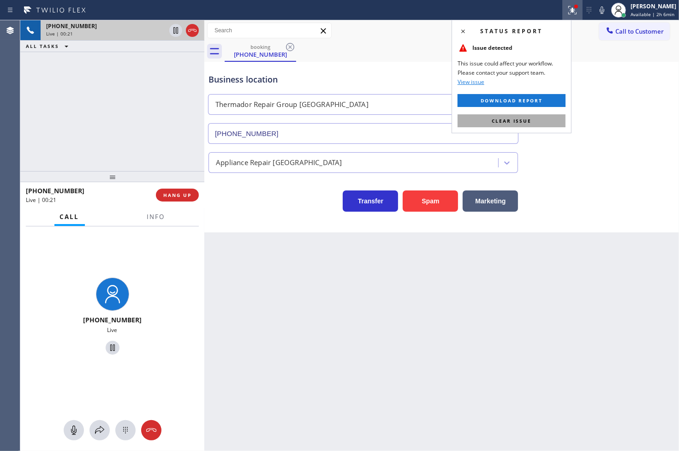
click at [556, 116] on button "Clear issue" at bounding box center [512, 120] width 108 height 13
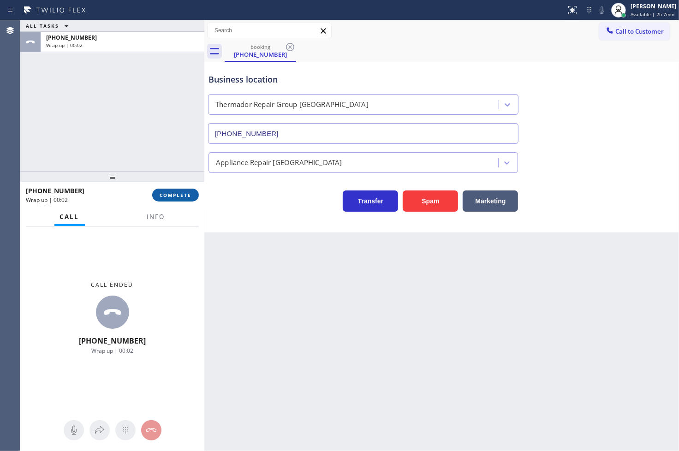
click at [180, 195] on span "COMPLETE" at bounding box center [176, 195] width 32 height 6
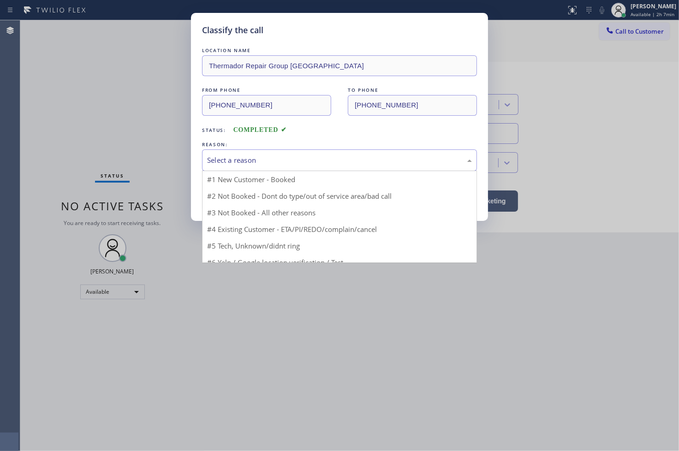
drag, startPoint x: 268, startPoint y: 164, endPoint x: 261, endPoint y: 165, distance: 7.0
click at [261, 165] on div "Select a reason" at bounding box center [339, 160] width 275 height 22
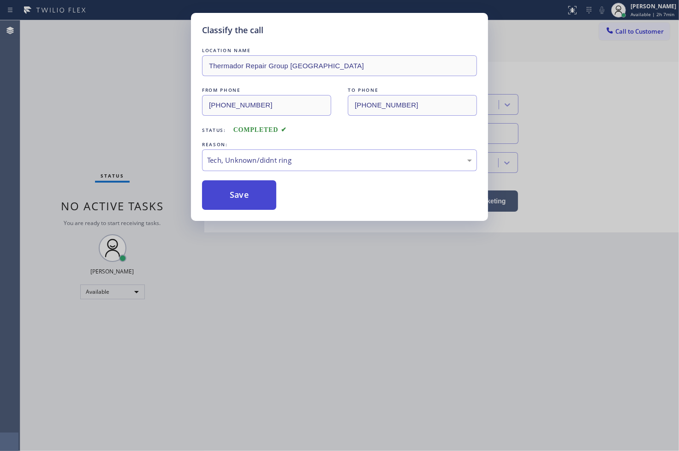
click at [250, 194] on button "Save" at bounding box center [239, 195] width 74 height 30
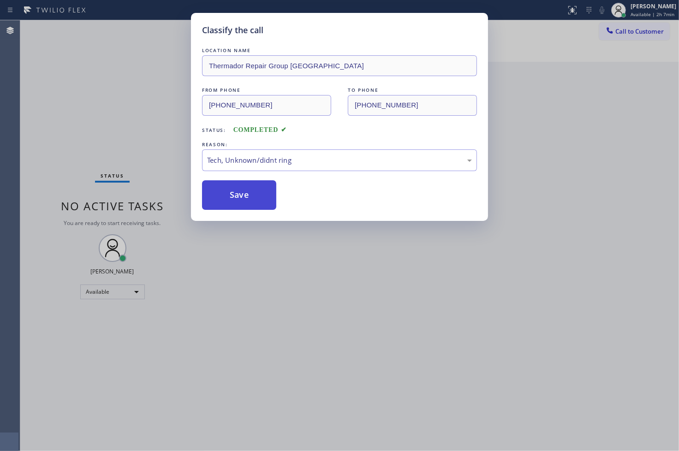
click at [250, 194] on button "Save" at bounding box center [239, 195] width 74 height 30
drag, startPoint x: 250, startPoint y: 194, endPoint x: 410, endPoint y: 103, distance: 183.9
click at [254, 191] on button "Save" at bounding box center [239, 195] width 74 height 30
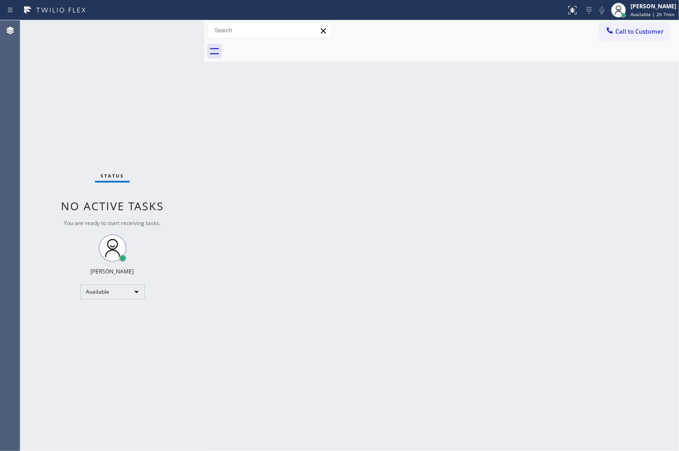
drag, startPoint x: 463, startPoint y: 142, endPoint x: 358, endPoint y: 121, distance: 106.8
click at [463, 142] on div "Back to Dashboard Change Sender ID Customers Technicians Select a contact Outbo…" at bounding box center [441, 235] width 475 height 431
click at [169, 29] on div "Status No active tasks You are ready to start receiving tasks. [PERSON_NAME]" at bounding box center [112, 235] width 184 height 431
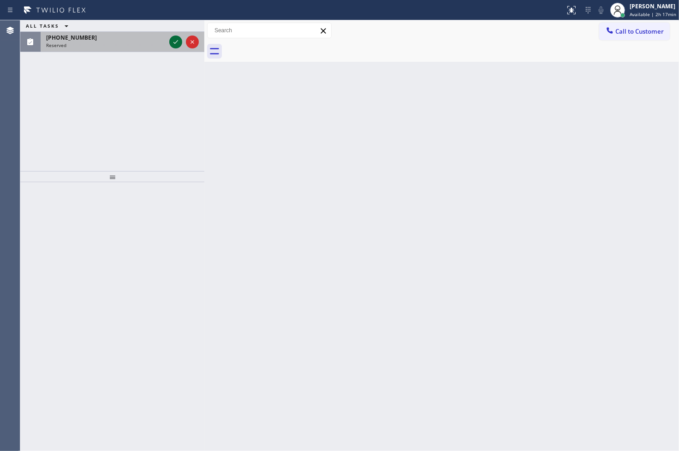
click at [178, 44] on icon at bounding box center [175, 41] width 11 height 11
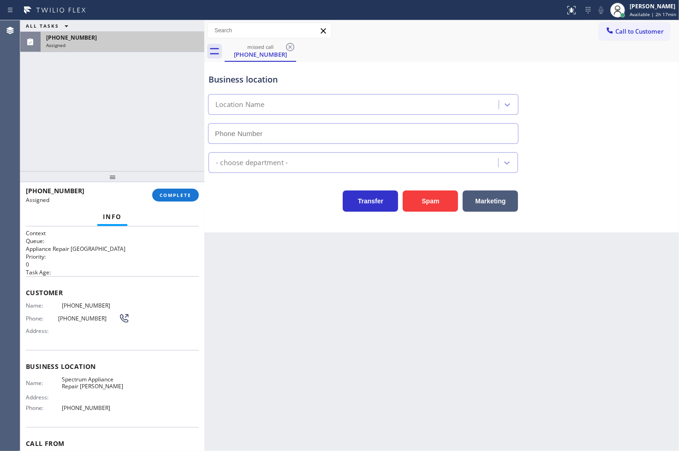
type input "(708) 616-1662"
click at [26, 302] on span "Name:" at bounding box center [44, 305] width 36 height 7
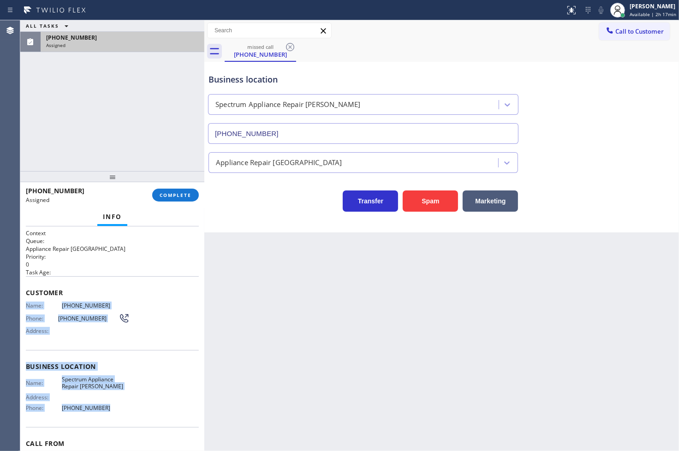
drag, startPoint x: 25, startPoint y: 312, endPoint x: 121, endPoint y: 414, distance: 139.4
click at [121, 414] on div "Context Queue: Appliance Repair High End Priority: 0 Task Age: Customer Name: (…" at bounding box center [112, 363] width 173 height 268
click at [121, 414] on div "Name: Spectrum Appliance Repair Cicero Address: Phone: (708) 616-1662" at bounding box center [78, 396] width 104 height 40
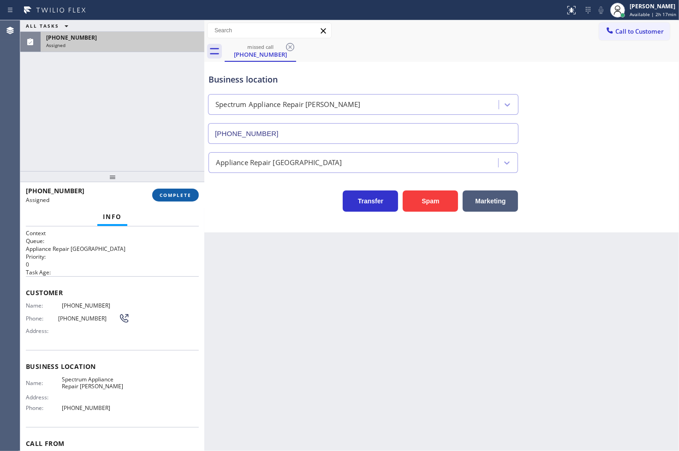
click at [162, 199] on button "COMPLETE" at bounding box center [175, 195] width 47 height 13
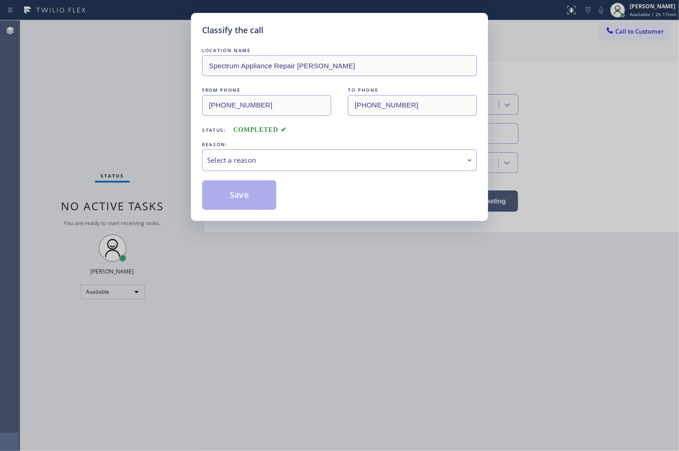
click at [248, 160] on div "Select a reason" at bounding box center [339, 160] width 265 height 11
click at [239, 187] on button "Save" at bounding box center [239, 195] width 74 height 30
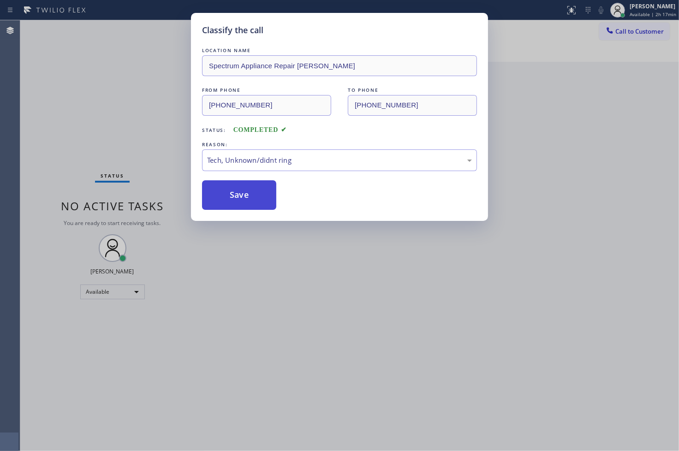
click at [239, 187] on button "Save" at bounding box center [239, 195] width 74 height 30
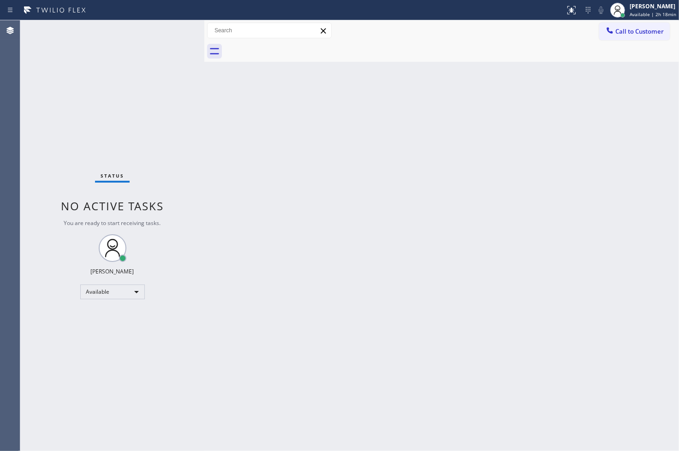
drag, startPoint x: 69, startPoint y: 193, endPoint x: 63, endPoint y: 189, distance: 7.0
click at [69, 193] on div "Status No active tasks You are ready to start receiving tasks. [PERSON_NAME]" at bounding box center [112, 235] width 184 height 431
click at [208, 169] on div "Back to Dashboard Change Sender ID Customers Technicians Select a contact Outbo…" at bounding box center [441, 235] width 475 height 431
click at [52, 125] on div "Status No active tasks You are ready to start receiving tasks. [PERSON_NAME]" at bounding box center [112, 235] width 184 height 431
click at [635, 12] on span "Available | 2h 28min" at bounding box center [653, 14] width 47 height 6
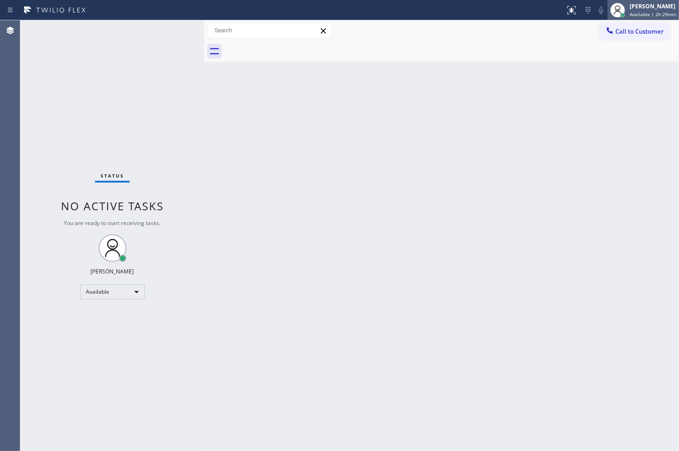
click at [642, 11] on span "Available | 2h 29min" at bounding box center [653, 14] width 47 height 6
click at [634, 9] on div "[PERSON_NAME]" at bounding box center [653, 6] width 47 height 8
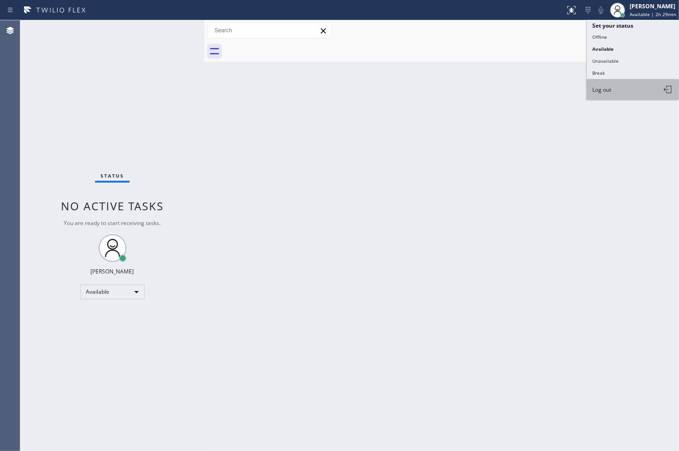
click at [626, 93] on button "Log out" at bounding box center [633, 89] width 92 height 20
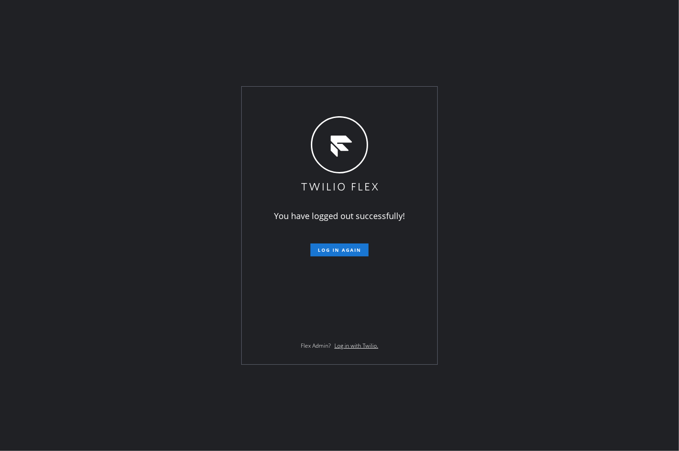
click at [39, 191] on div "You have logged out successfully! Log in again Flex Admin? Log in with Twilio." at bounding box center [339, 225] width 679 height 451
